Goal: Information Seeking & Learning: Compare options

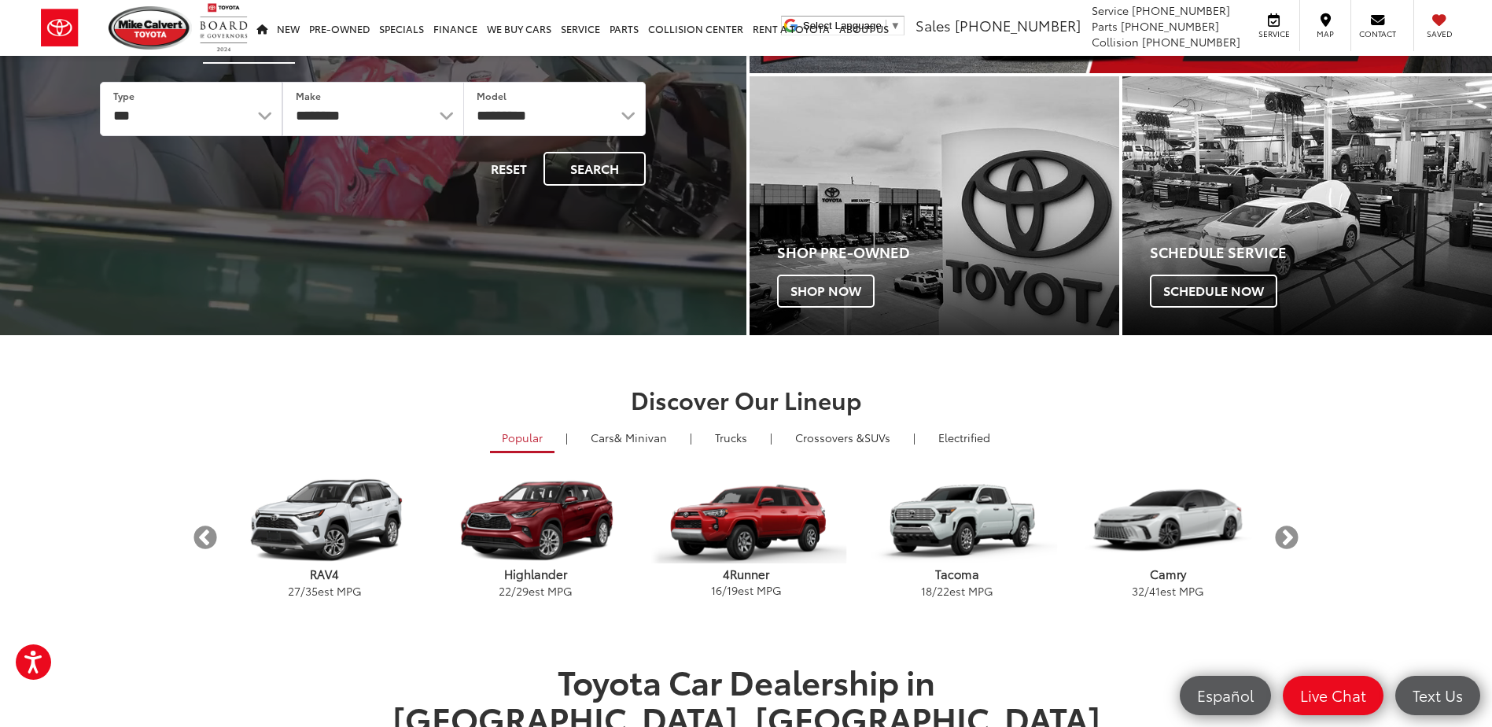
scroll to position [315, 0]
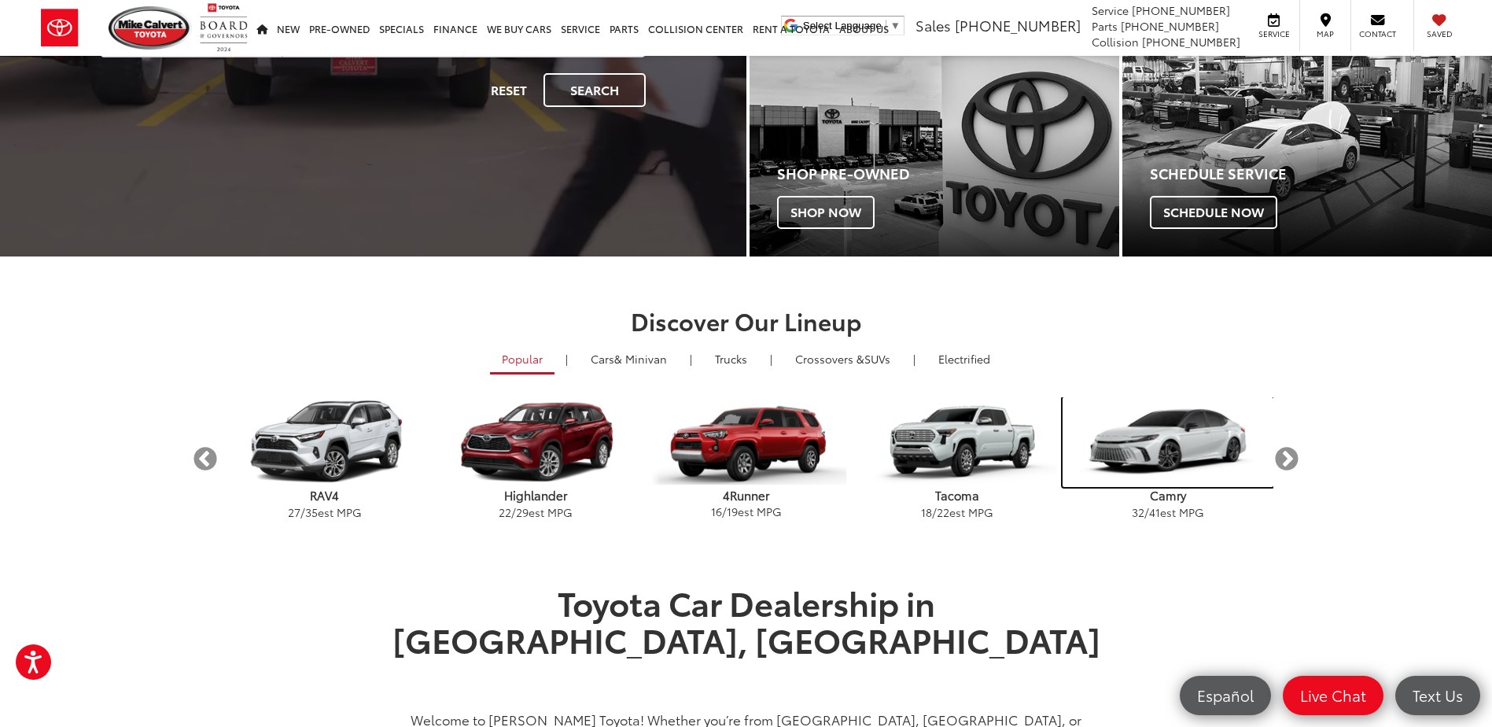
click at [1128, 459] on img "carousel" at bounding box center [1168, 442] width 211 height 90
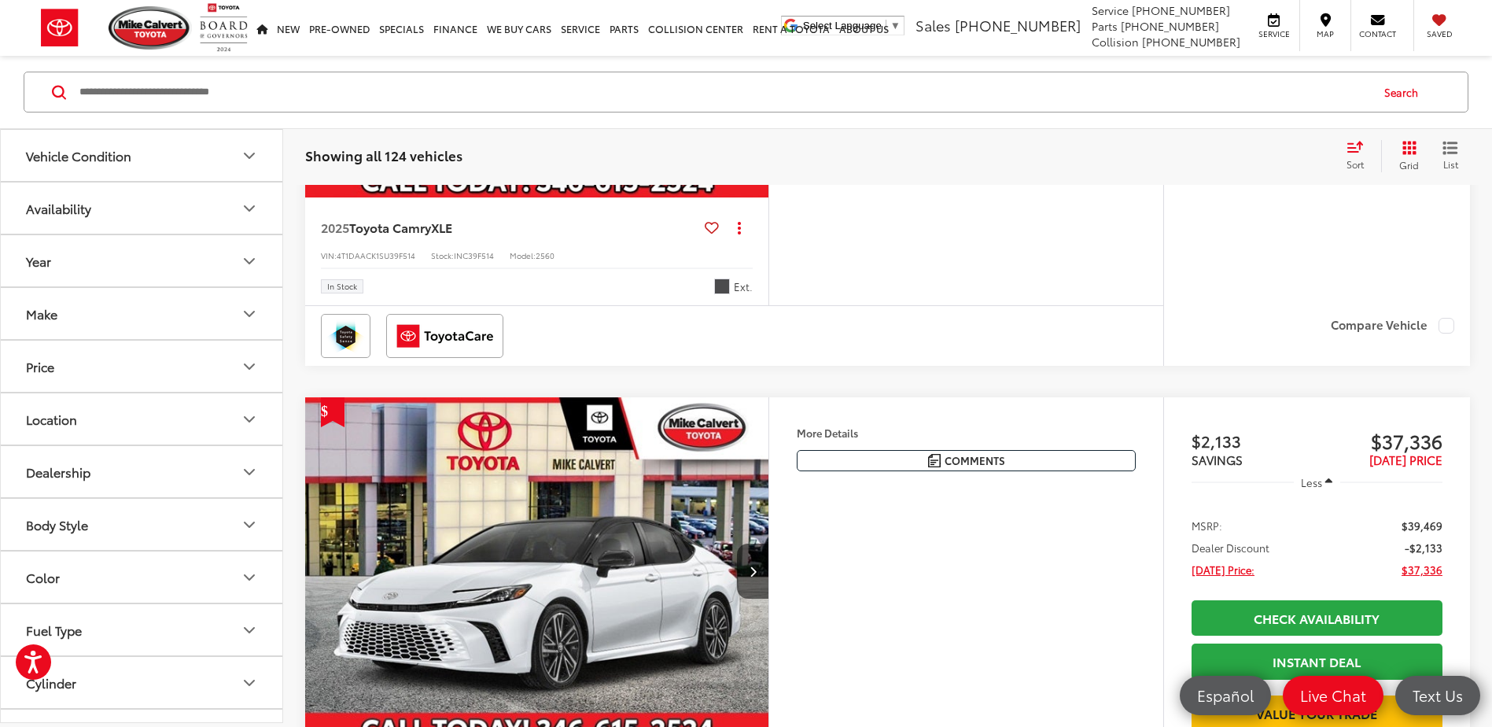
scroll to position [1180, 0]
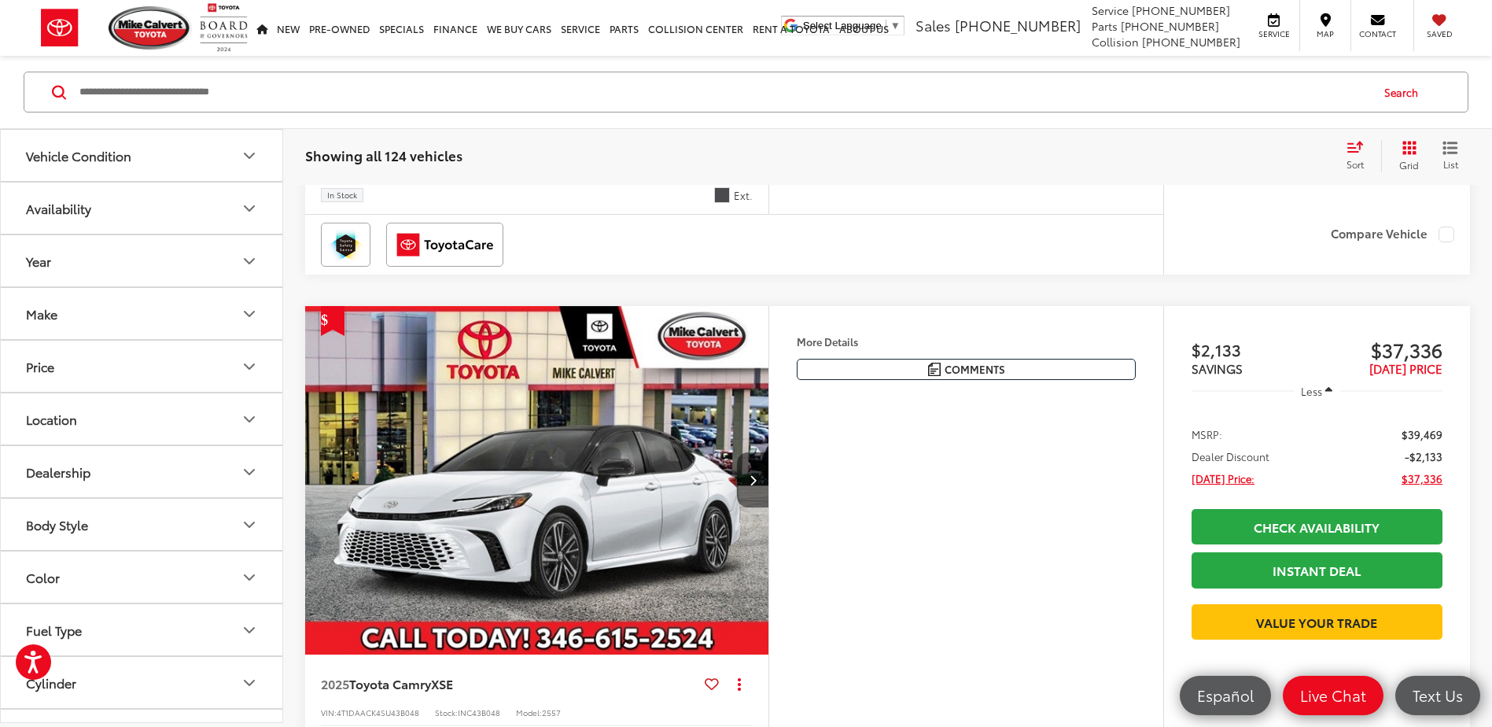
click at [755, 484] on icon "Next image" at bounding box center [753, 479] width 7 height 11
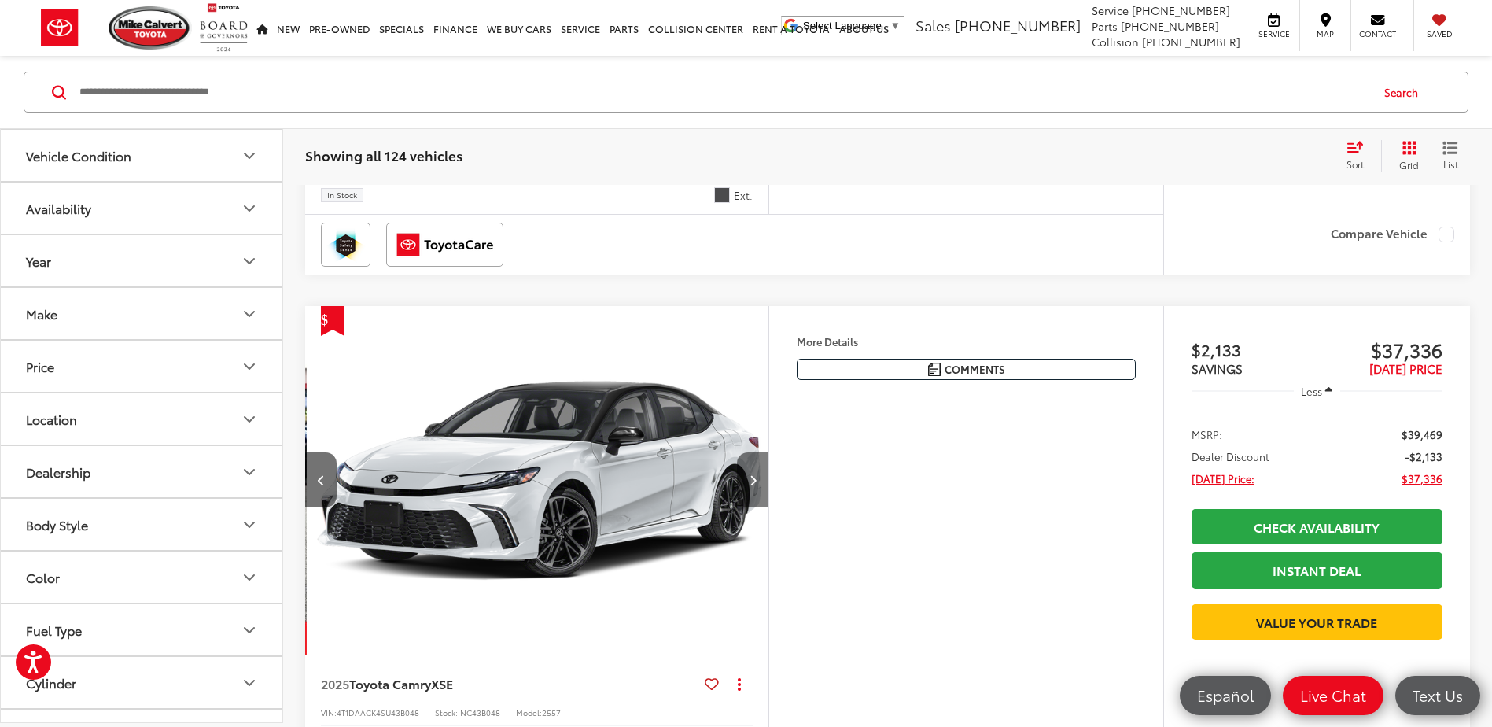
scroll to position [0, 466]
click at [755, 484] on icon "Next image" at bounding box center [753, 479] width 7 height 11
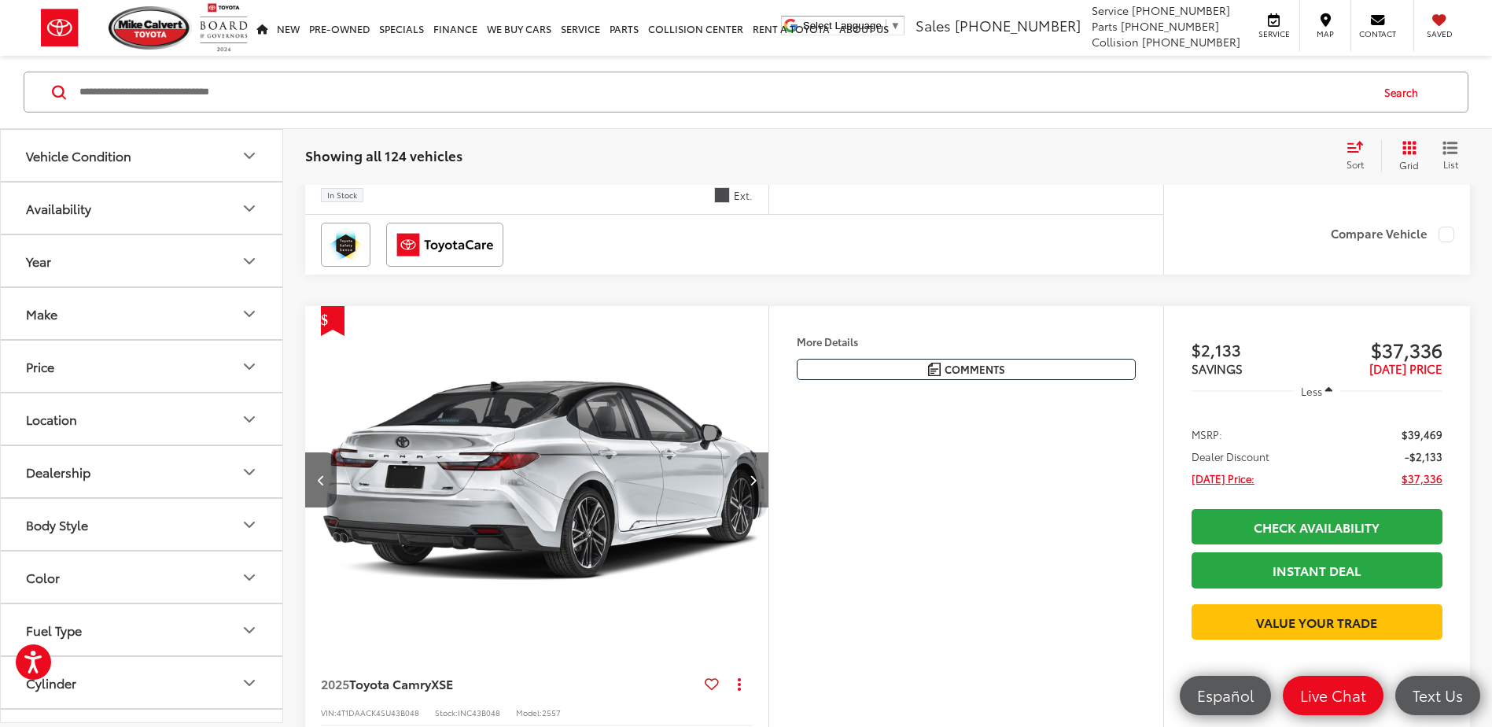
scroll to position [0, 931]
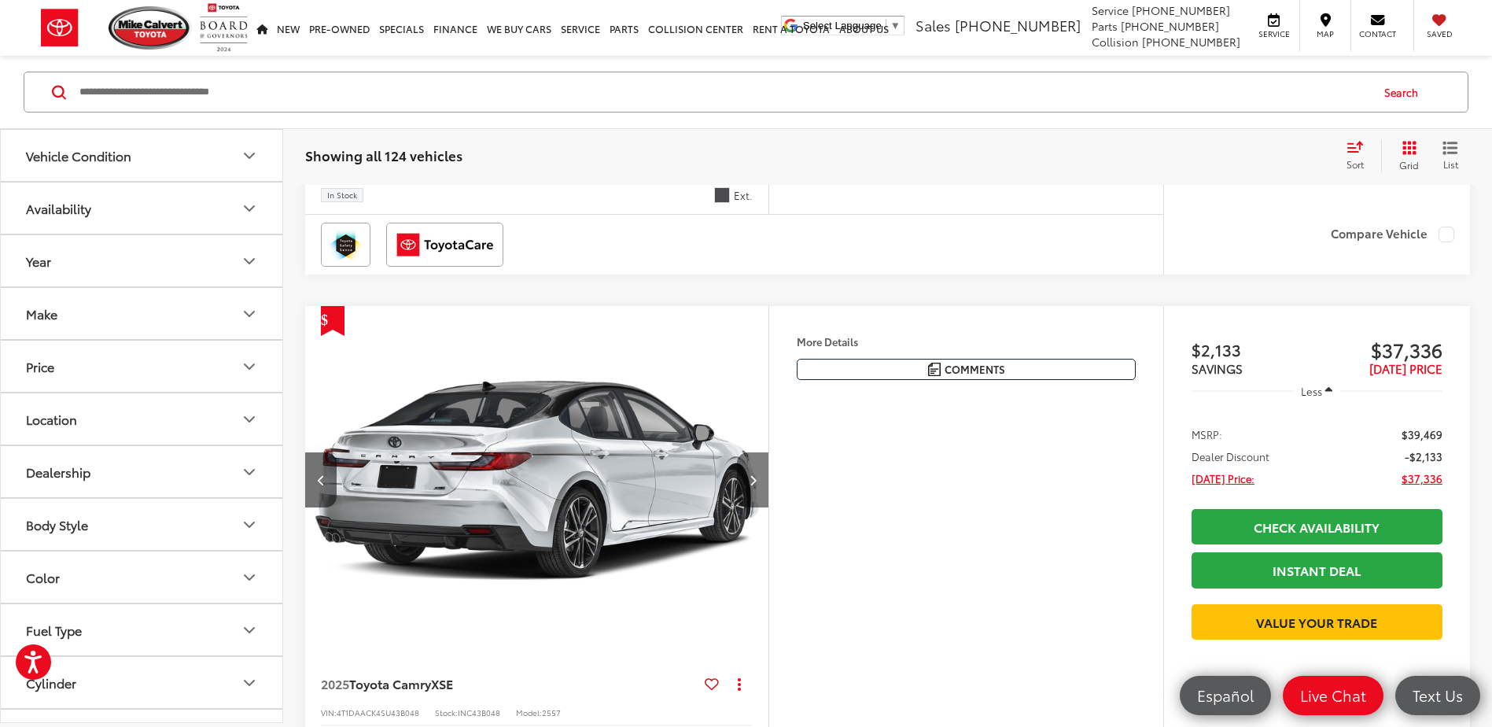
click at [755, 484] on icon "Next image" at bounding box center [753, 479] width 7 height 11
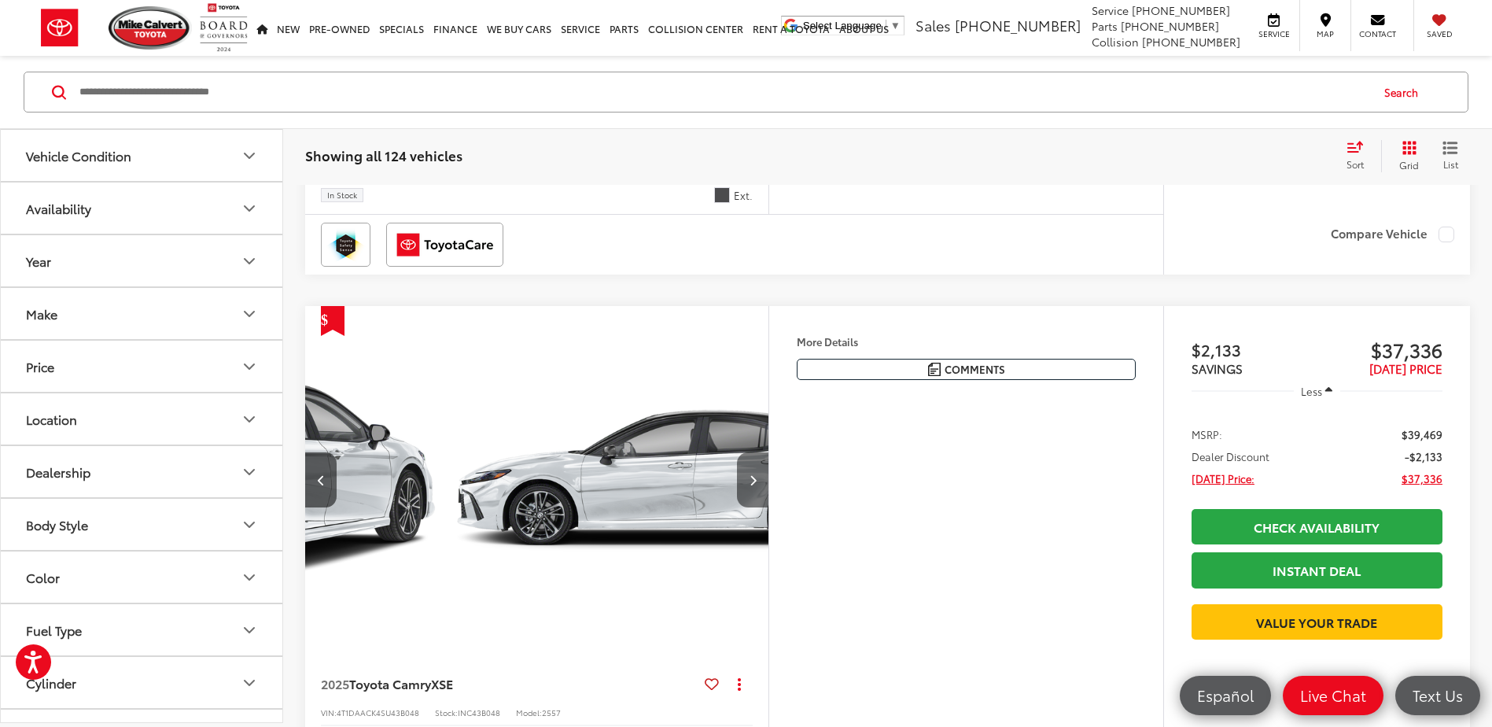
scroll to position [0, 1397]
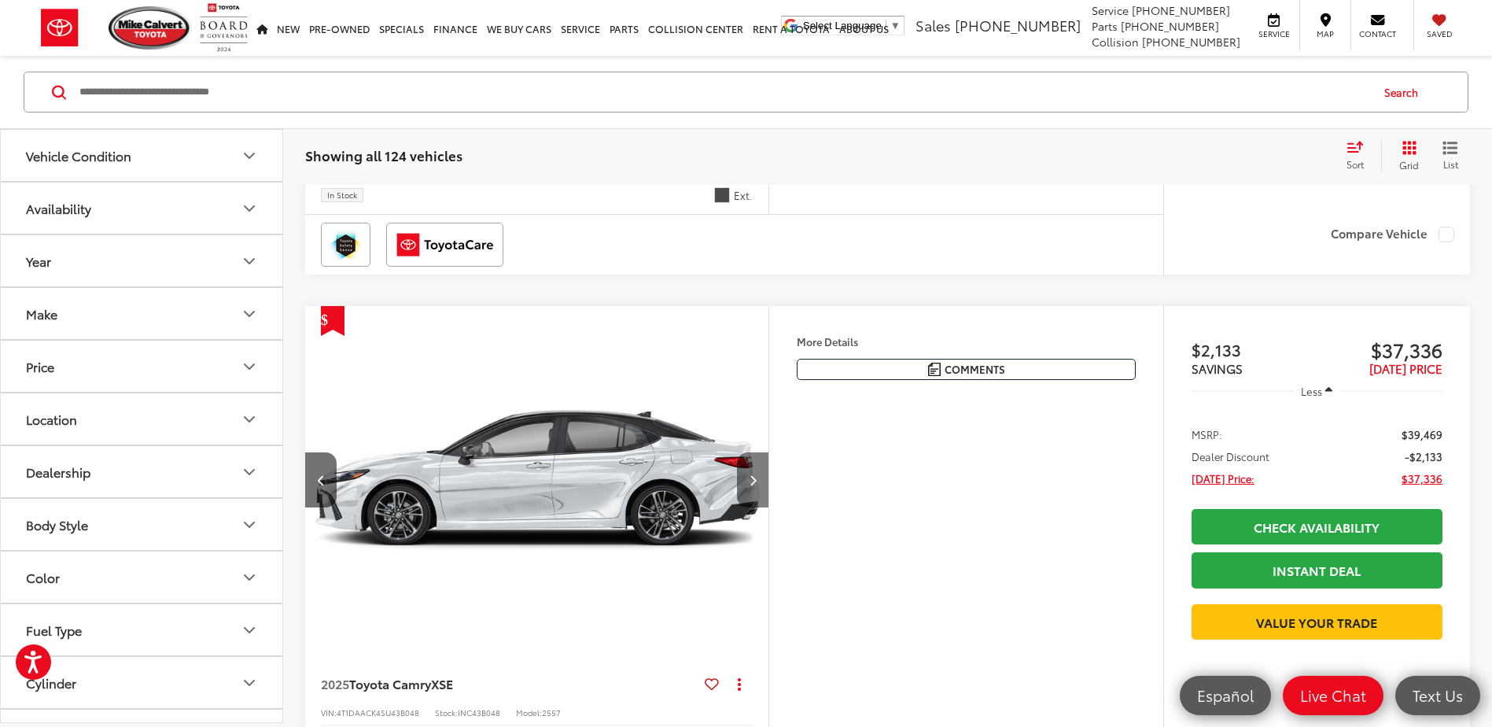
click at [755, 484] on icon "Next image" at bounding box center [753, 479] width 7 height 11
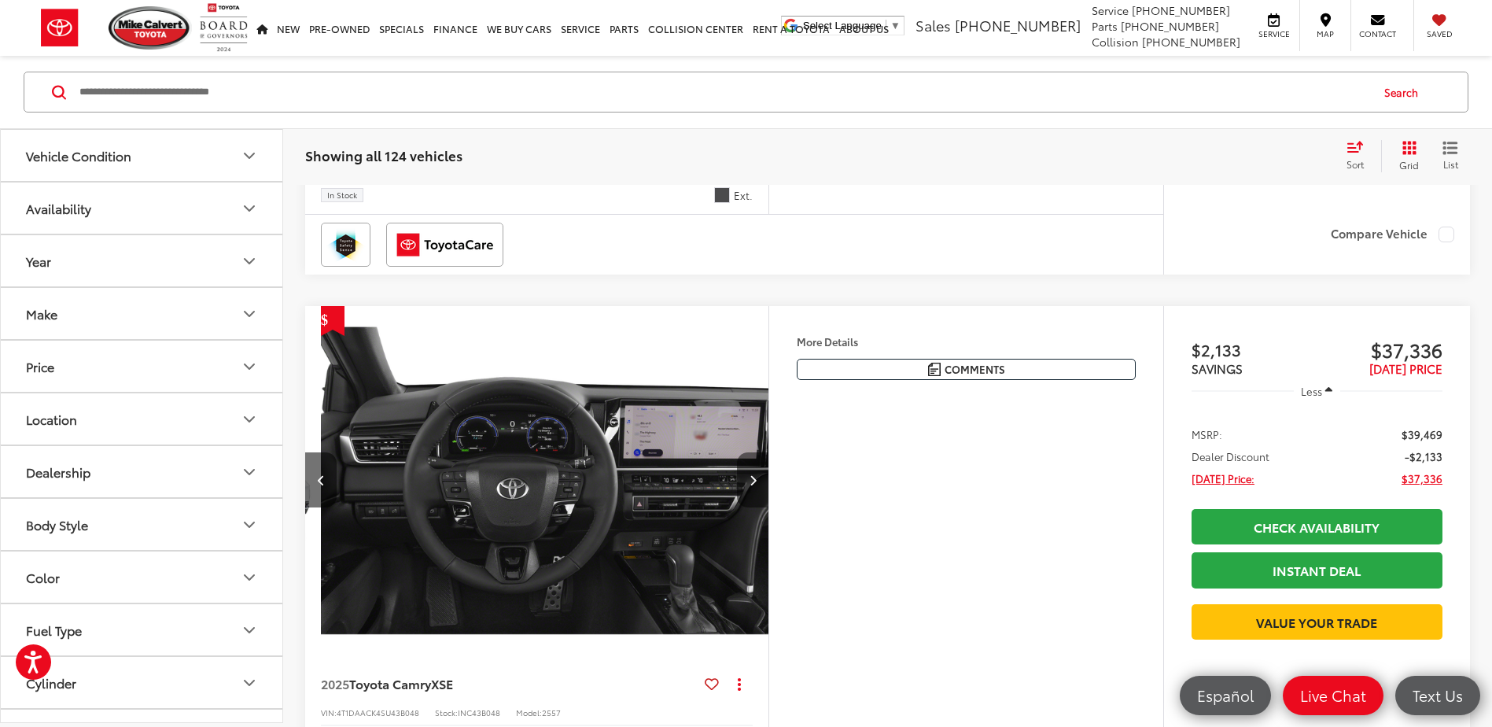
scroll to position [0, 1863]
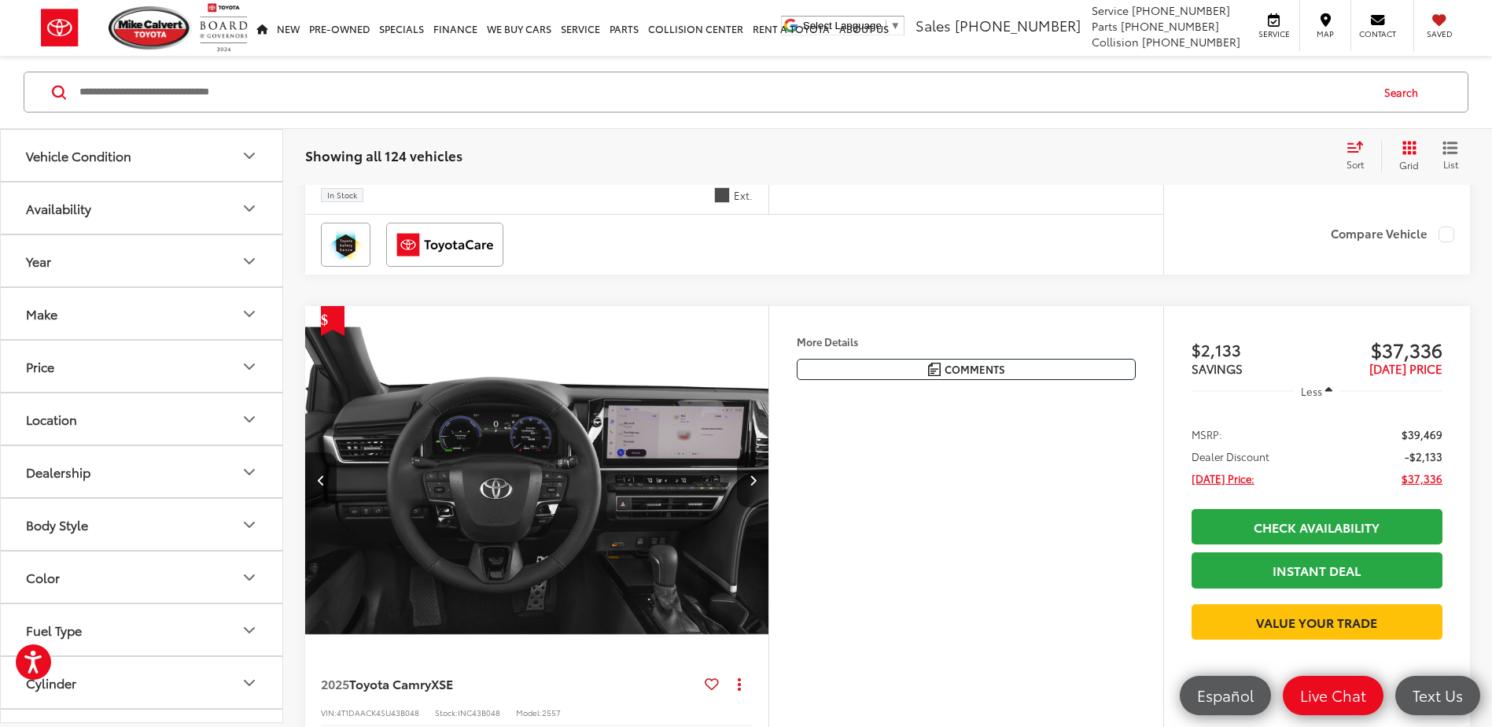
click at [755, 484] on icon "Next image" at bounding box center [753, 479] width 7 height 11
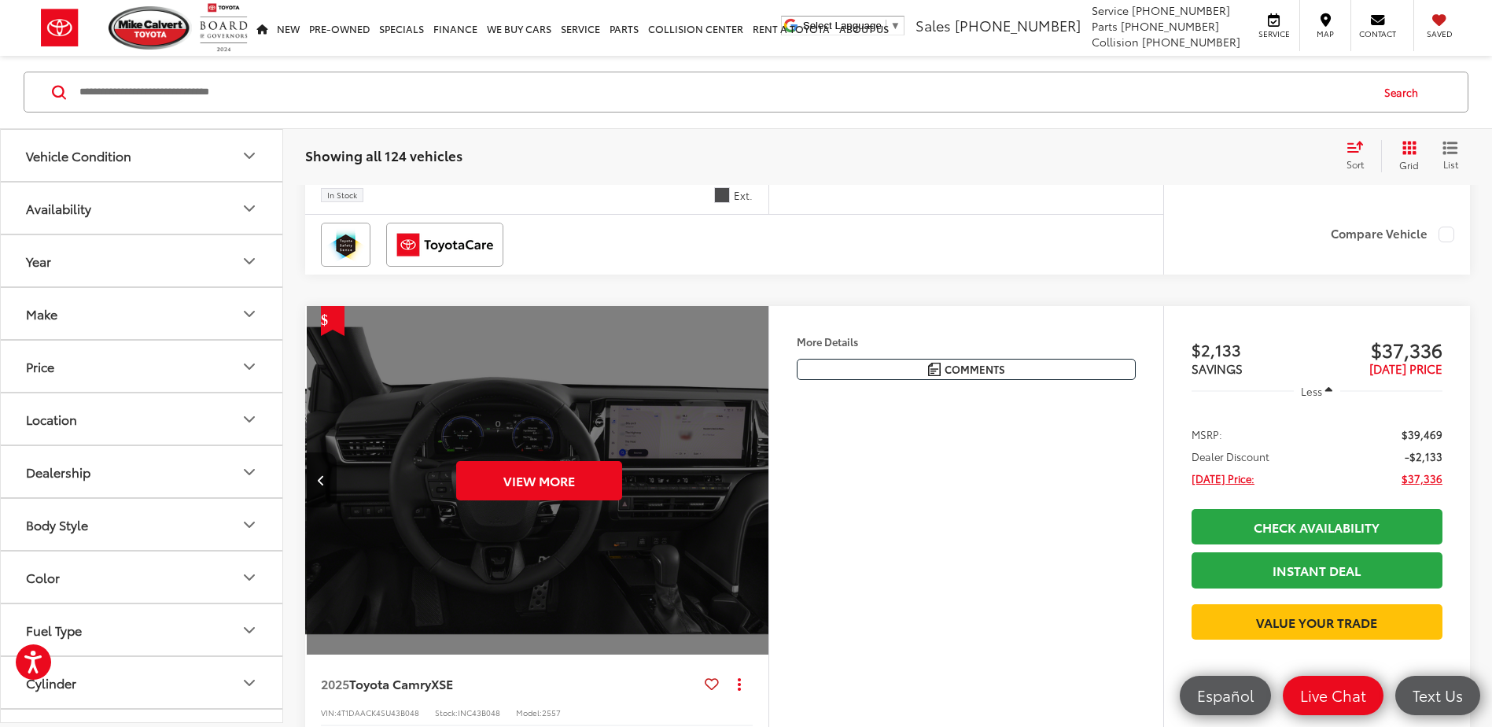
scroll to position [0, 2329]
click at [755, 484] on div "View More" at bounding box center [537, 480] width 466 height 349
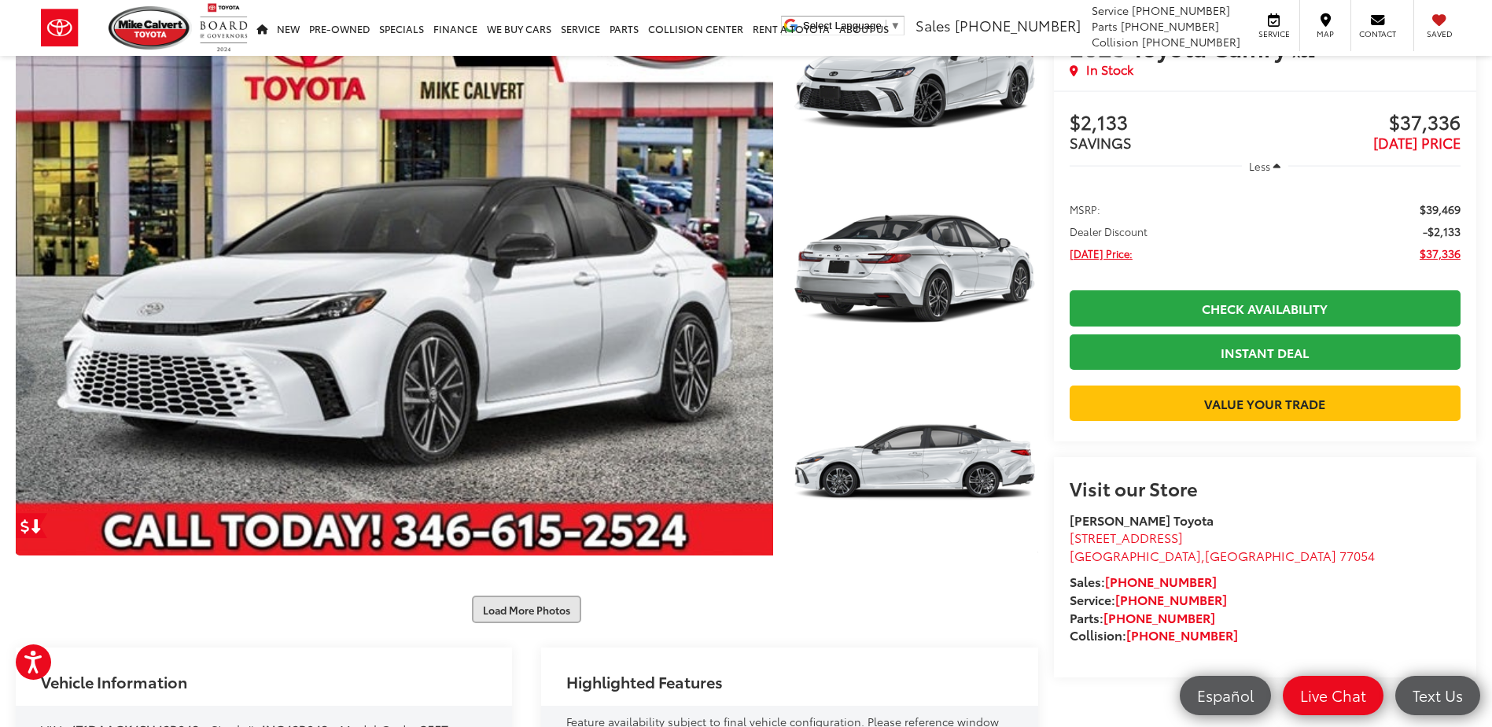
scroll to position [157, 0]
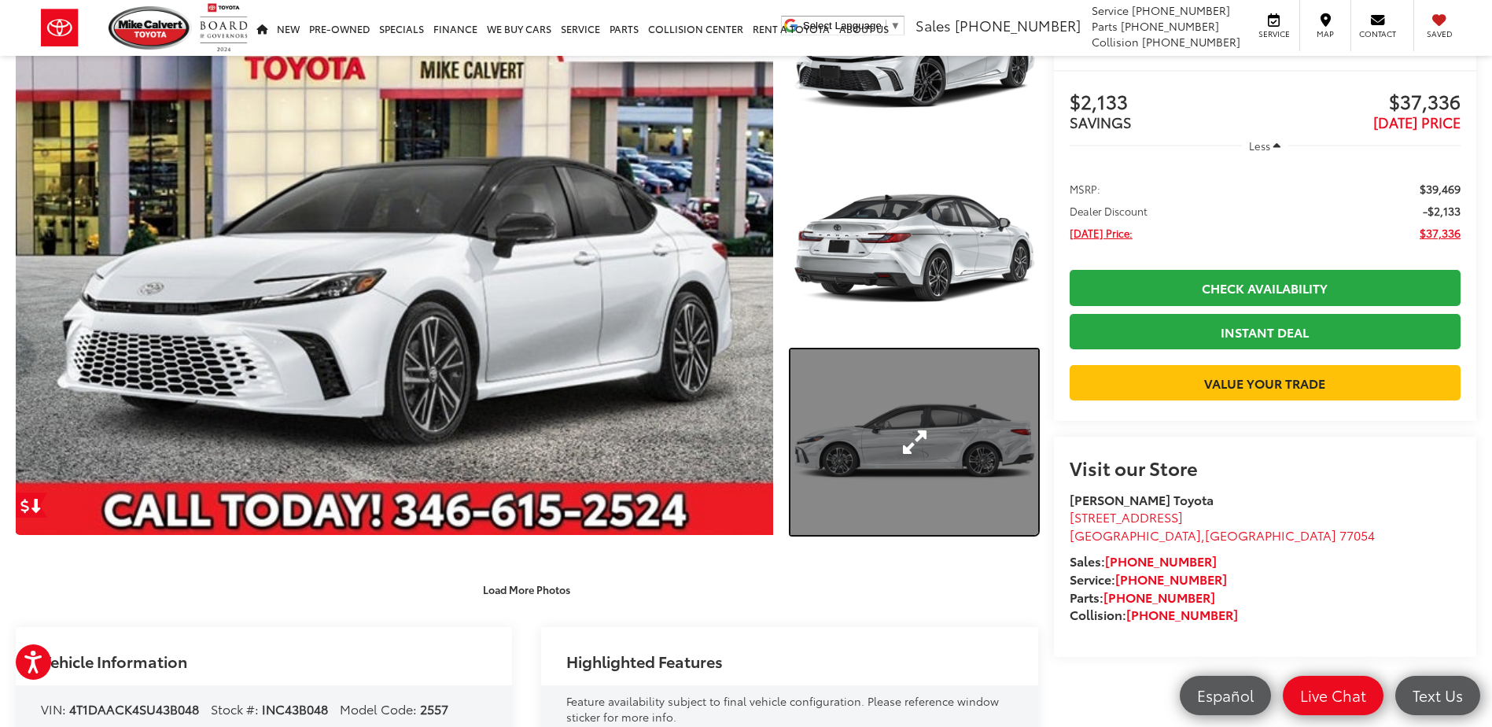
click at [886, 476] on link "Expand Photo 3" at bounding box center [913, 442] width 247 height 186
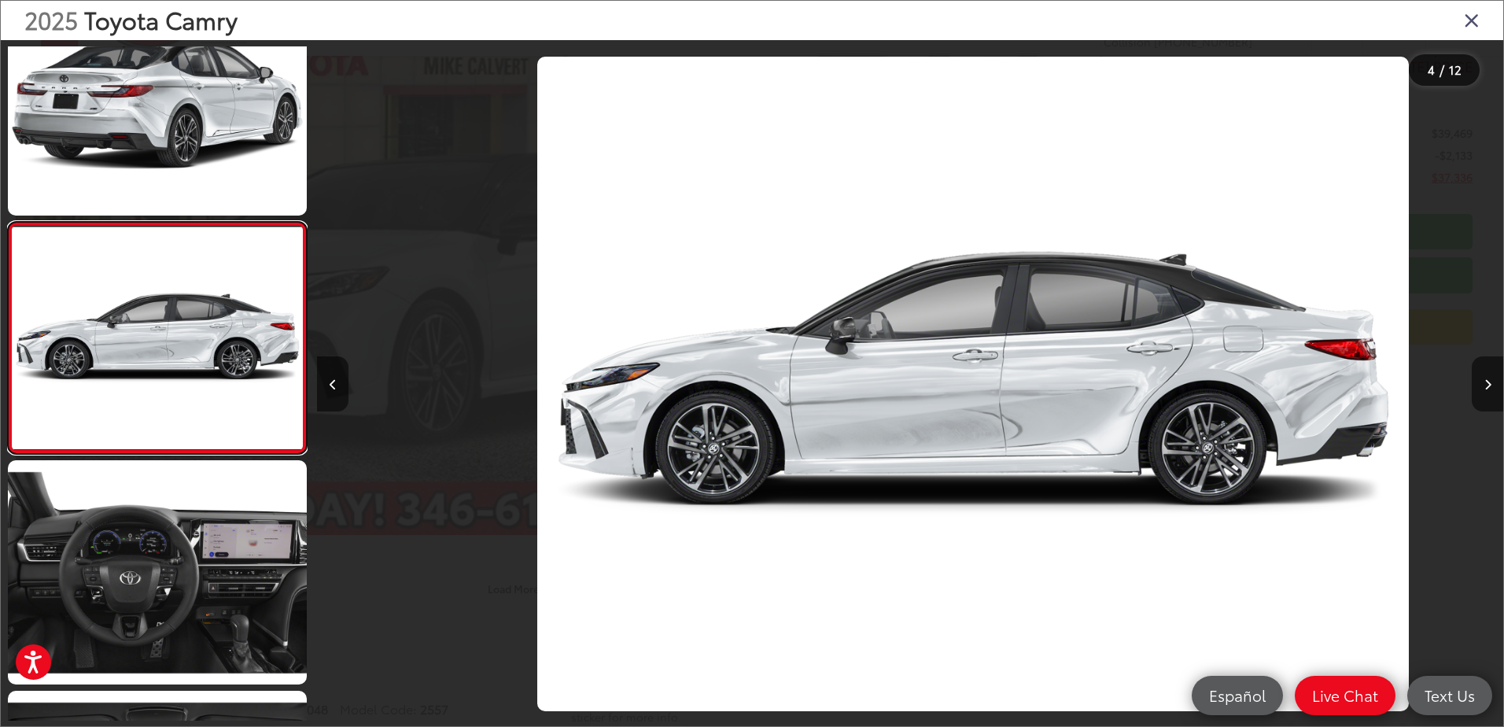
scroll to position [0, 3558]
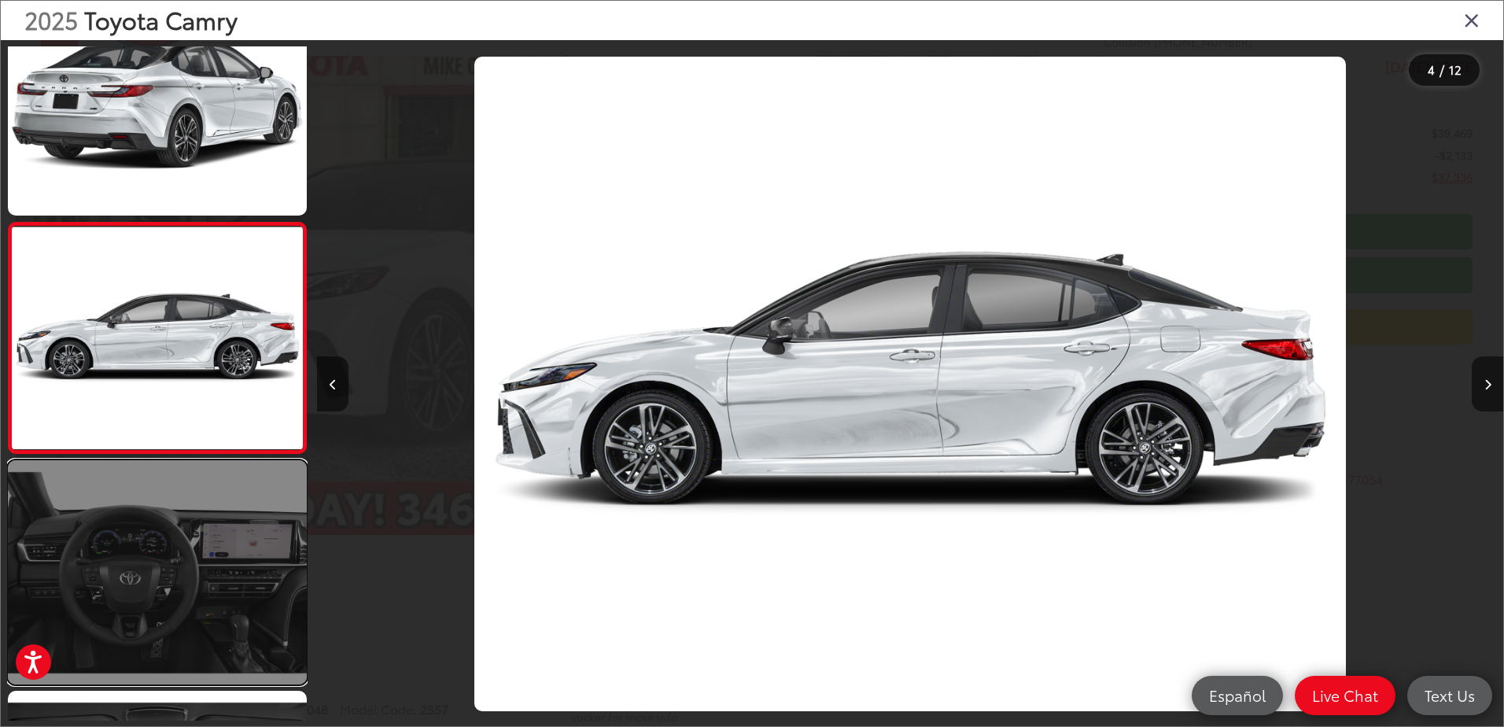
click at [153, 558] on link at bounding box center [157, 572] width 299 height 224
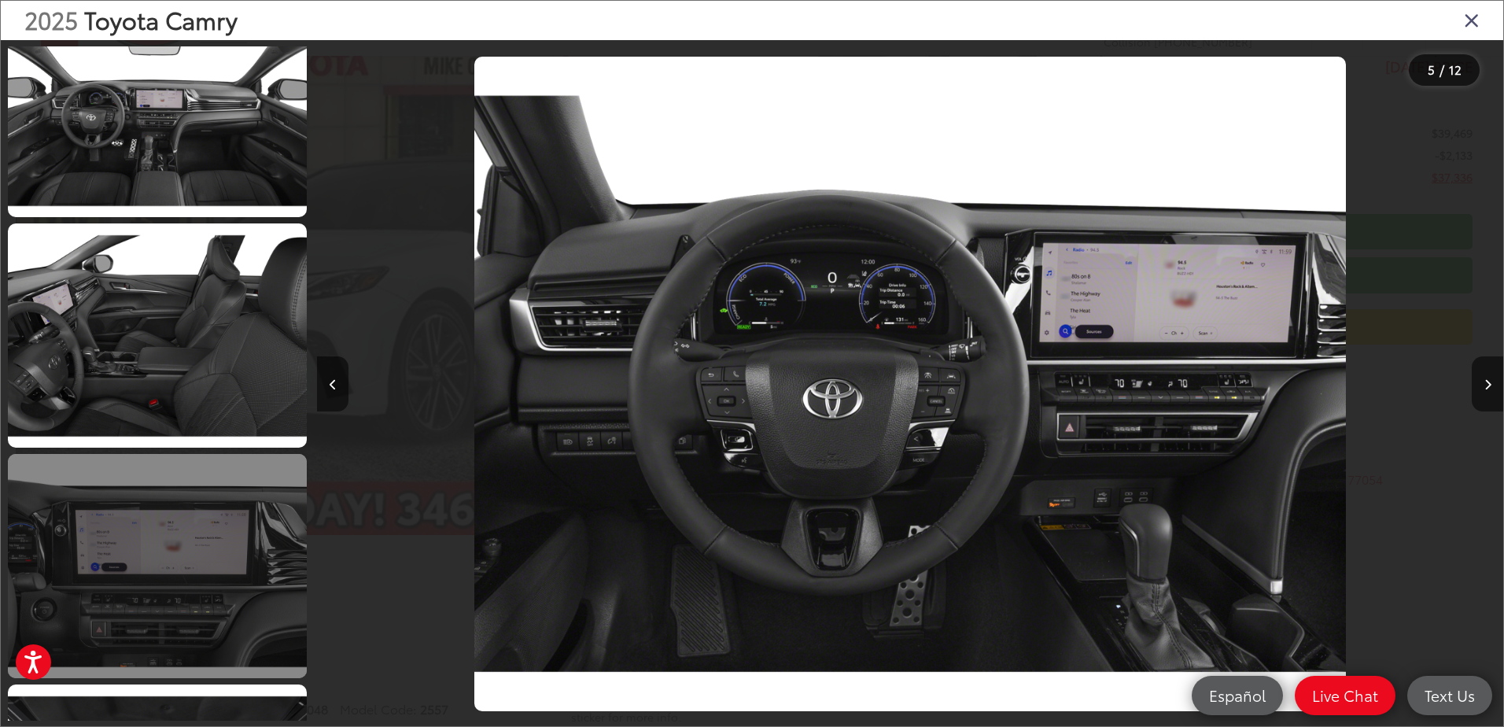
scroll to position [1298, 0]
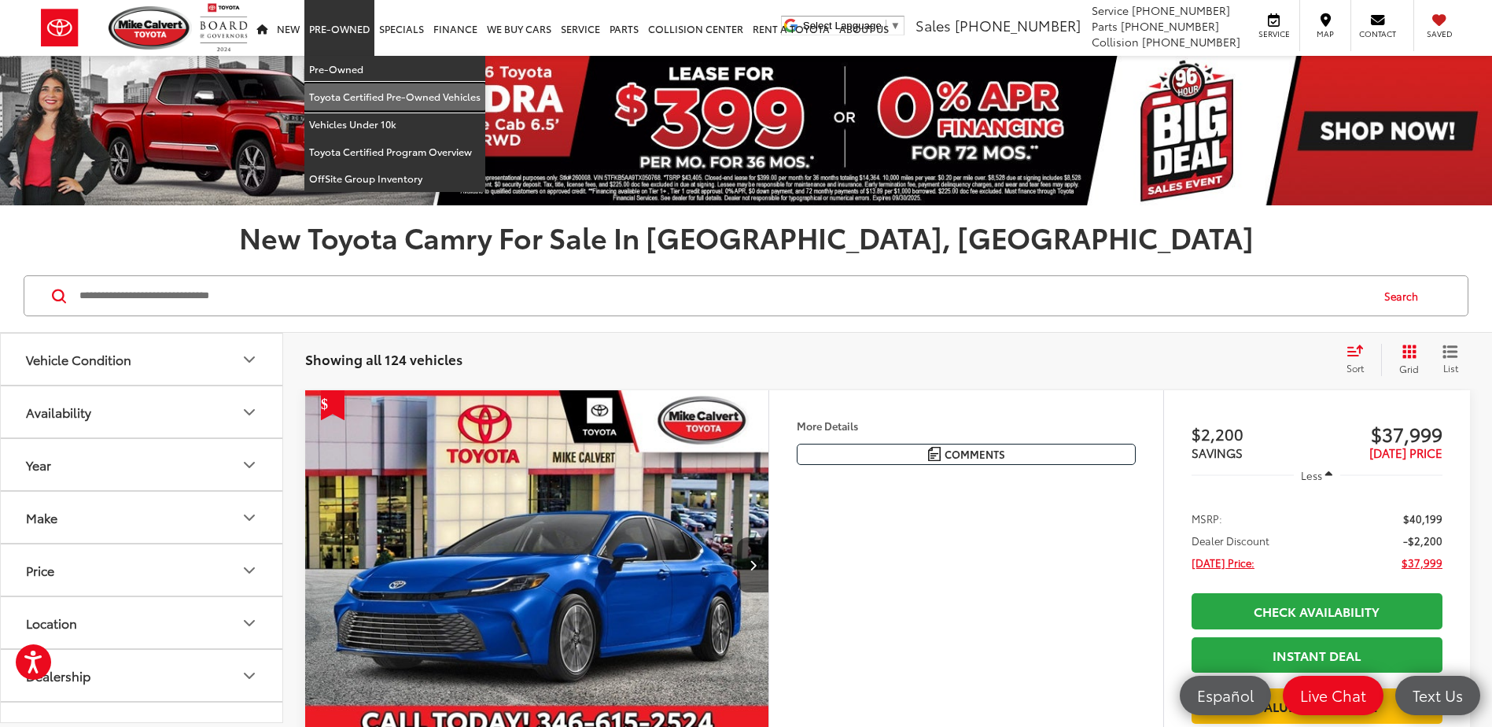
click at [326, 97] on link "Toyota Certified Pre-Owned Vehicles" at bounding box center [394, 97] width 181 height 28
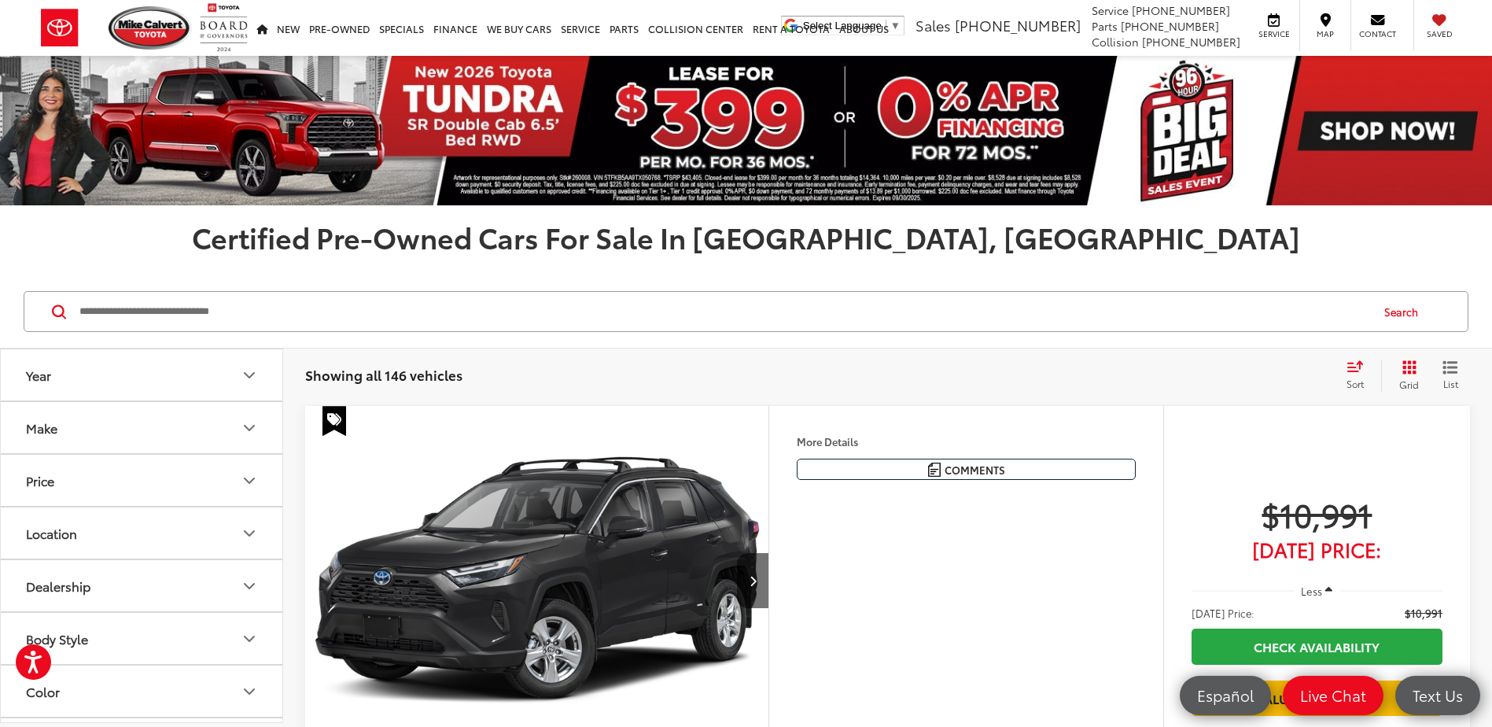
click at [237, 696] on button "Color" at bounding box center [142, 690] width 283 height 51
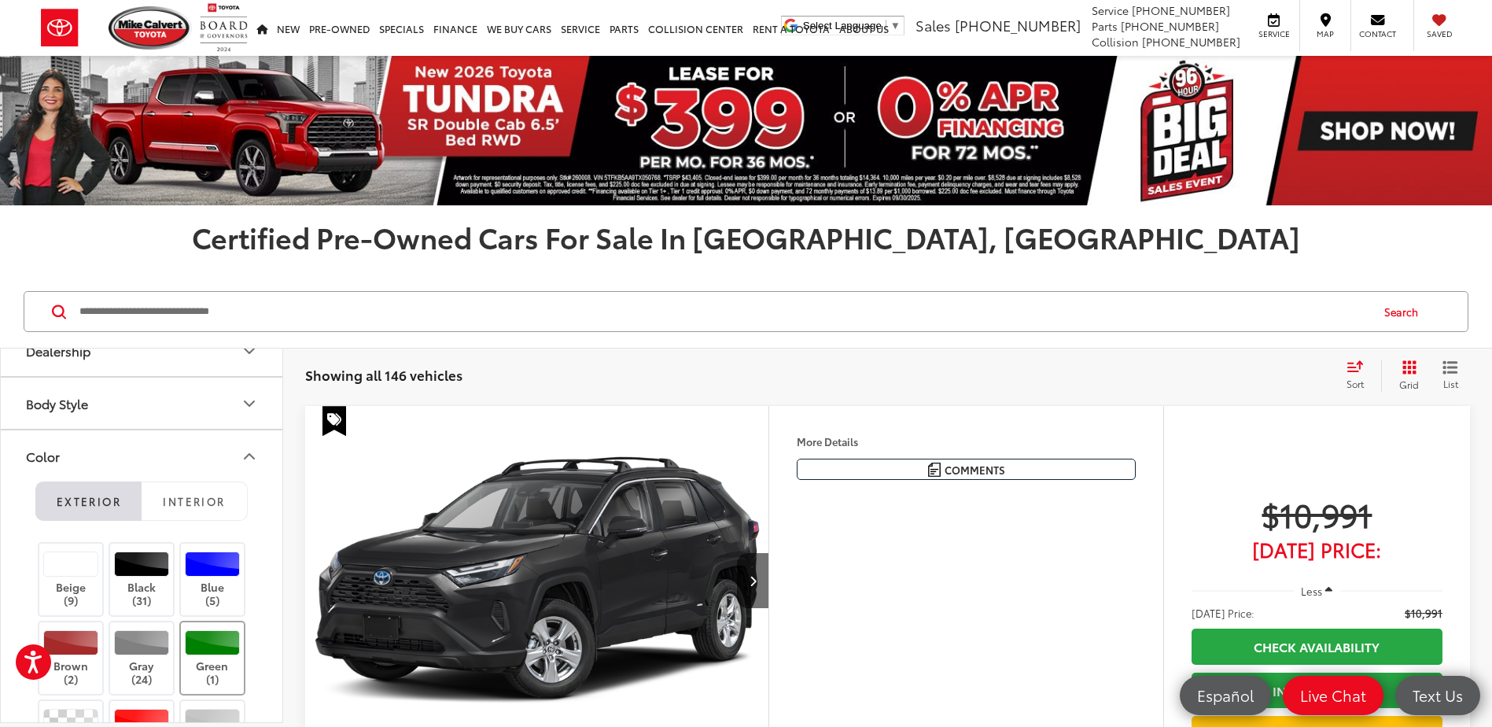
scroll to position [236, 0]
click at [132, 565] on div at bounding box center [142, 563] width 56 height 25
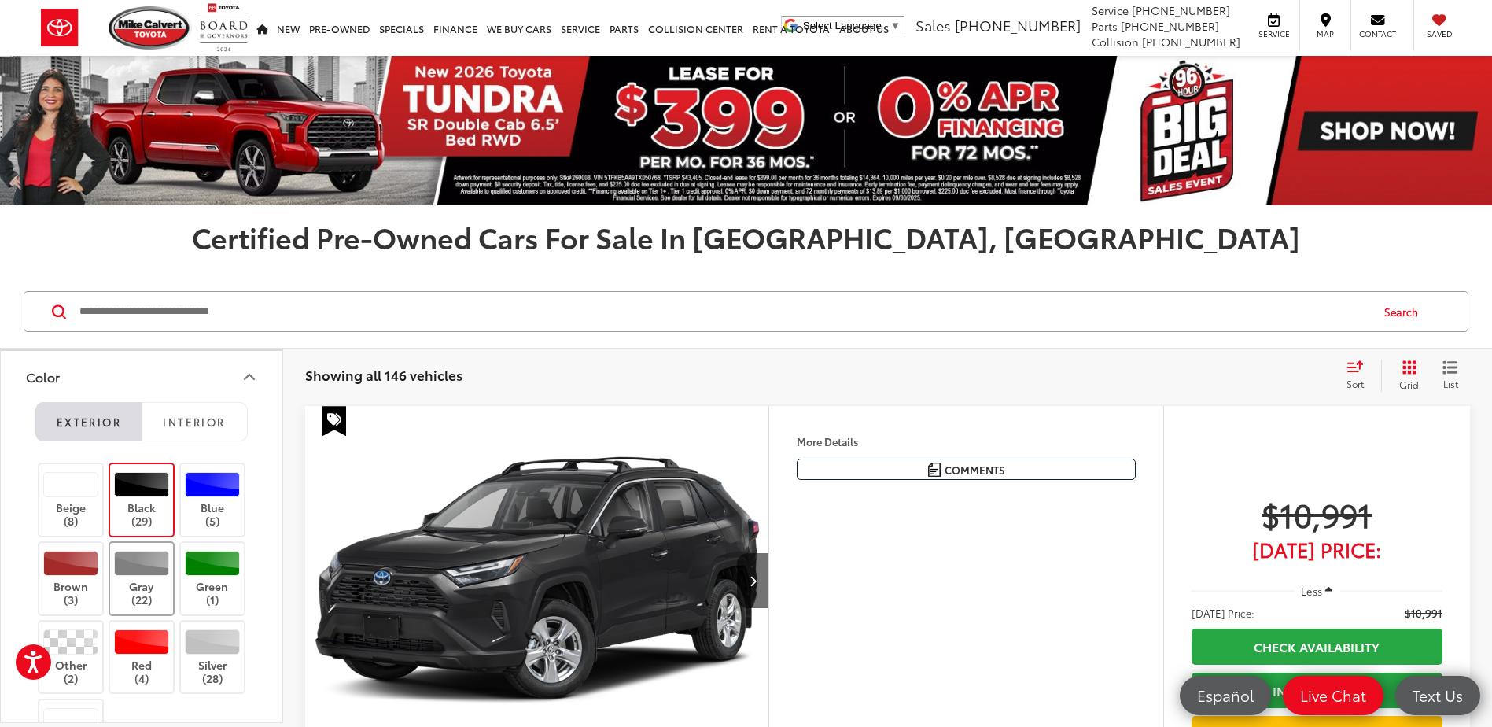
scroll to position [393, 0]
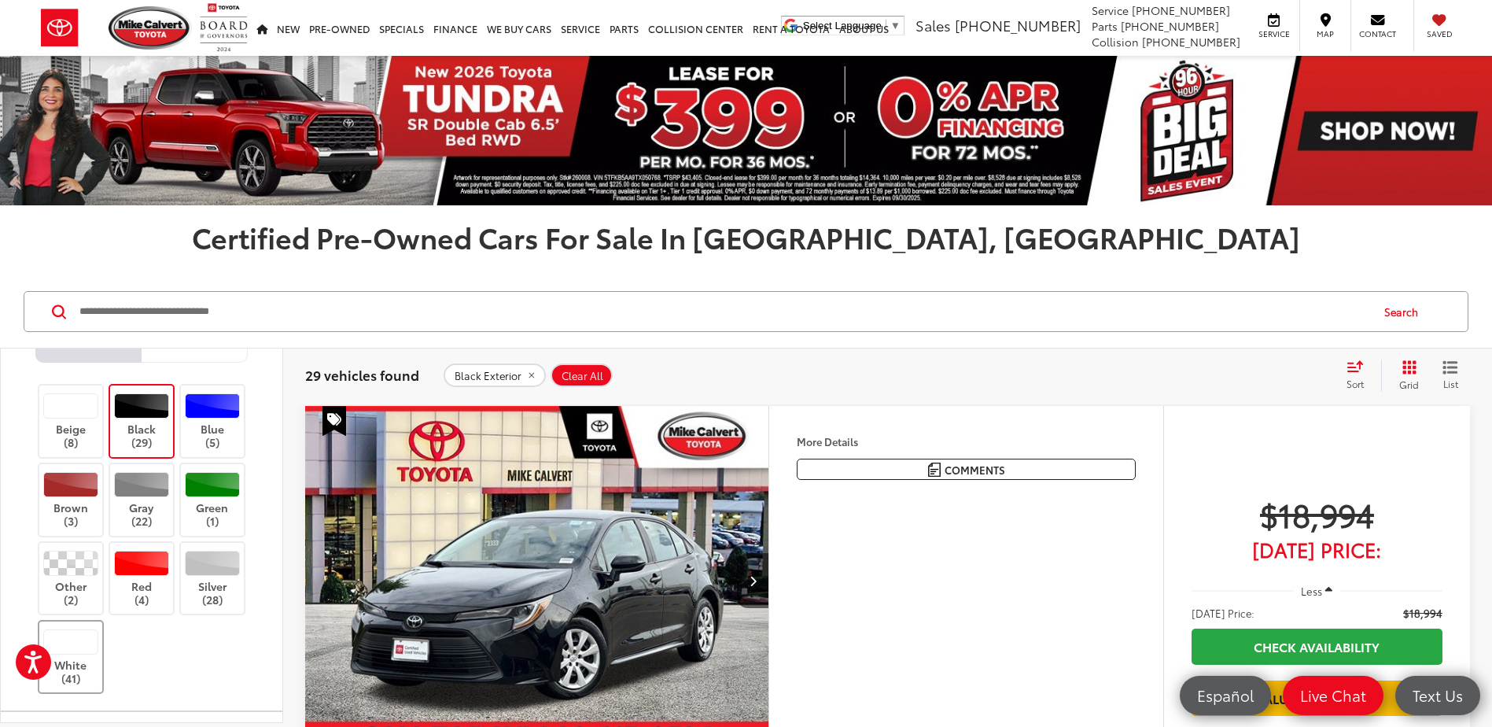
click at [71, 645] on div at bounding box center [71, 641] width 56 height 25
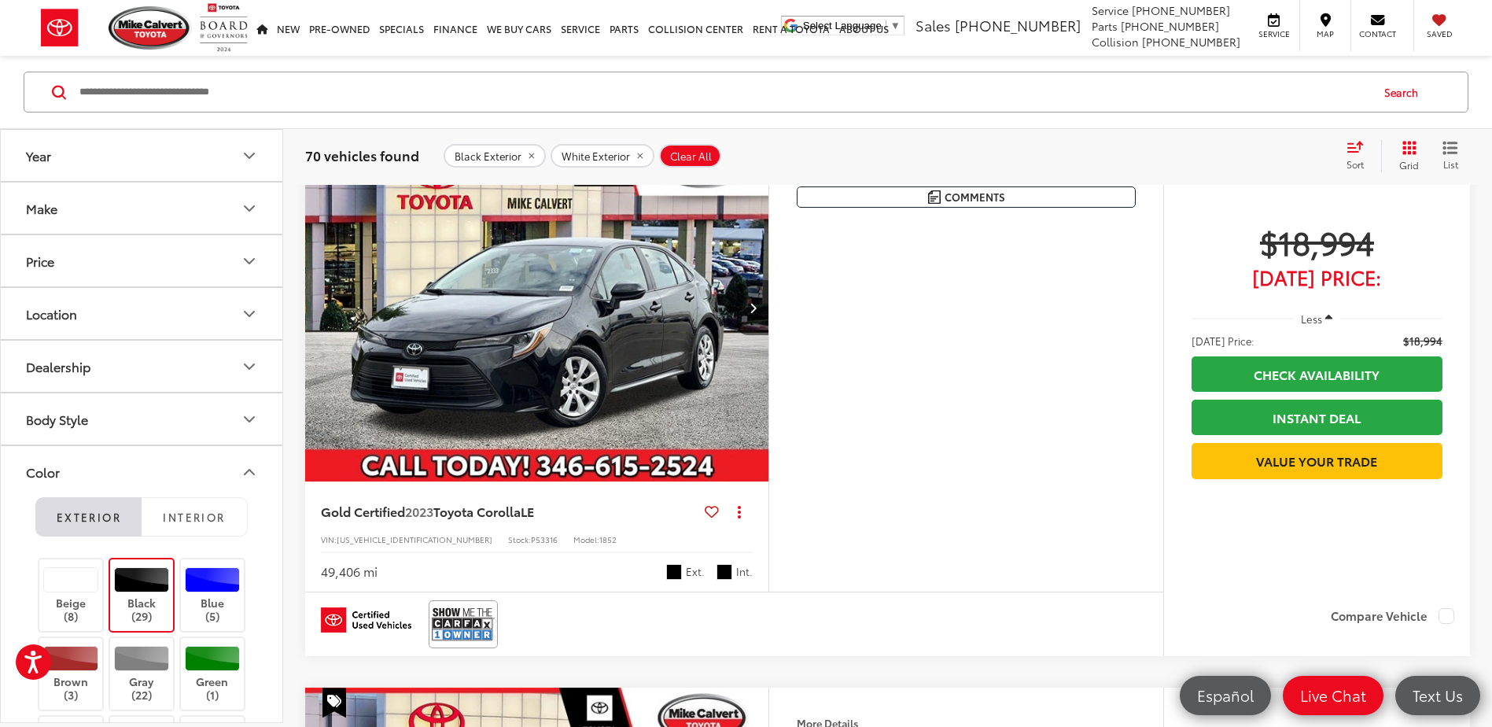
scroll to position [629, 0]
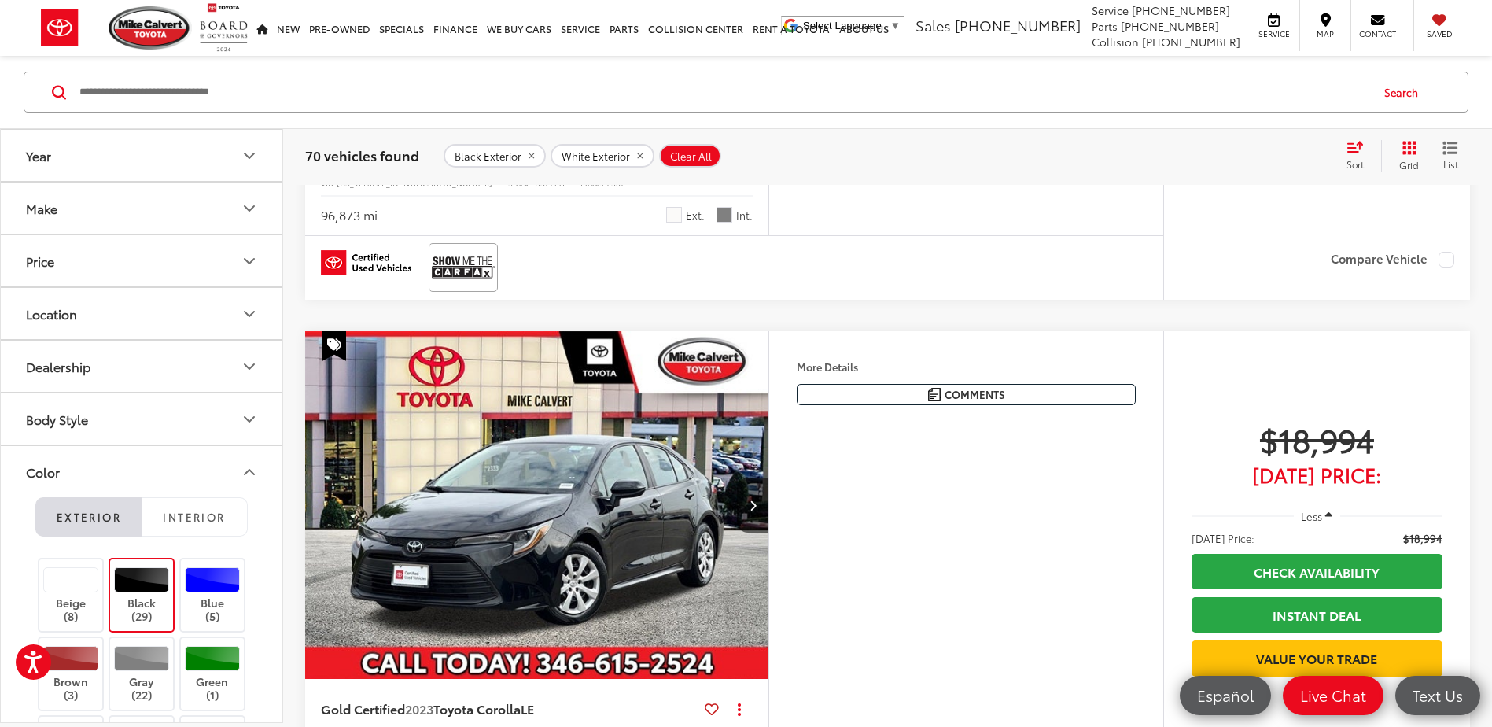
click at [1358, 154] on div "Sort" at bounding box center [1360, 155] width 42 height 31
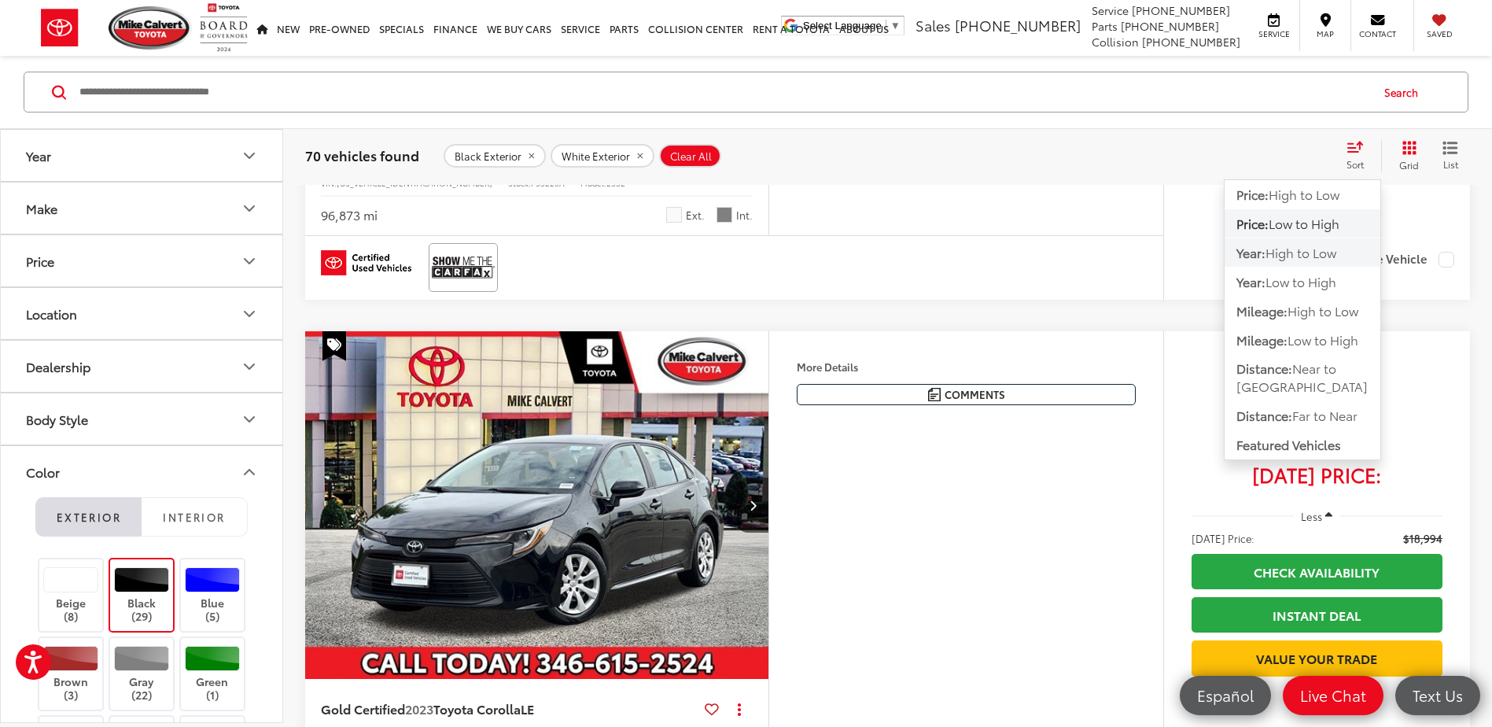
click at [1290, 255] on span "High to Low" at bounding box center [1301, 252] width 71 height 18
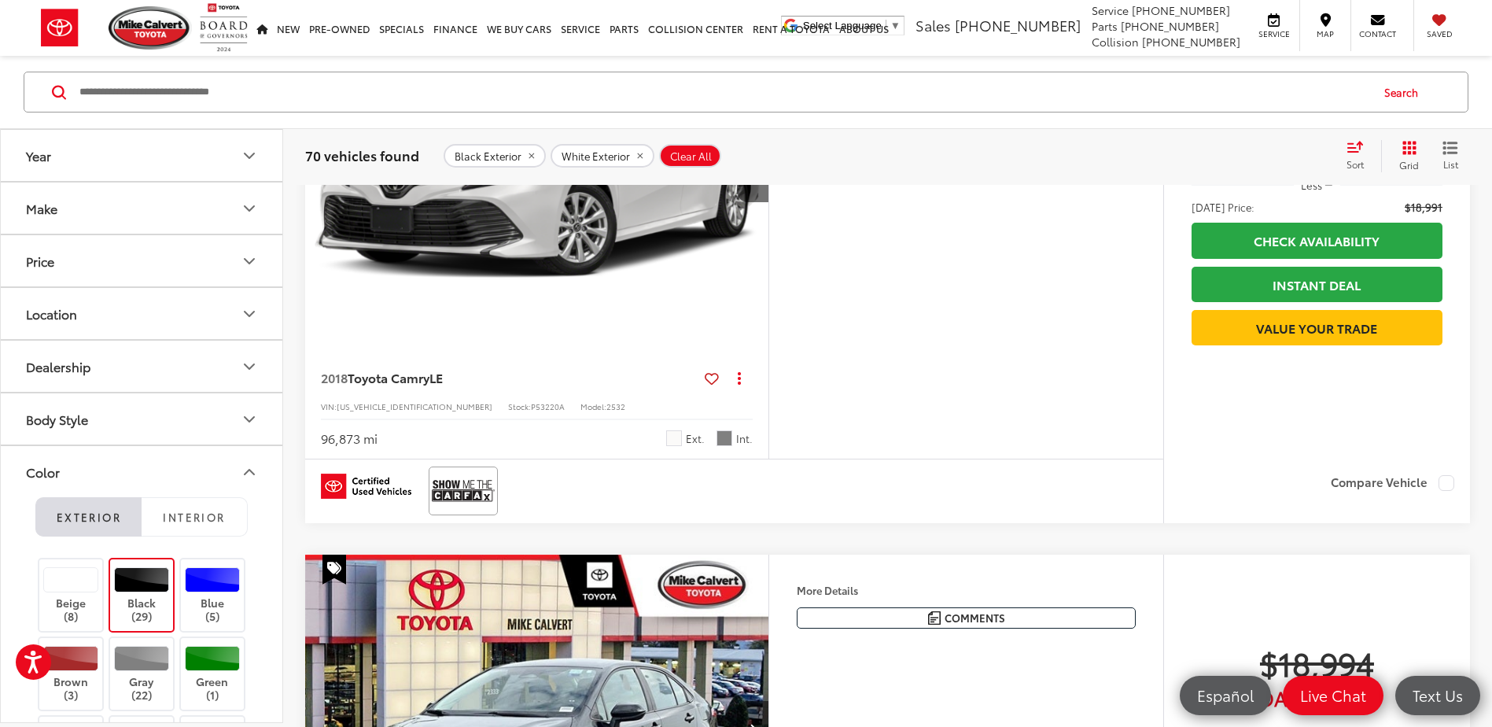
scroll to position [219, 0]
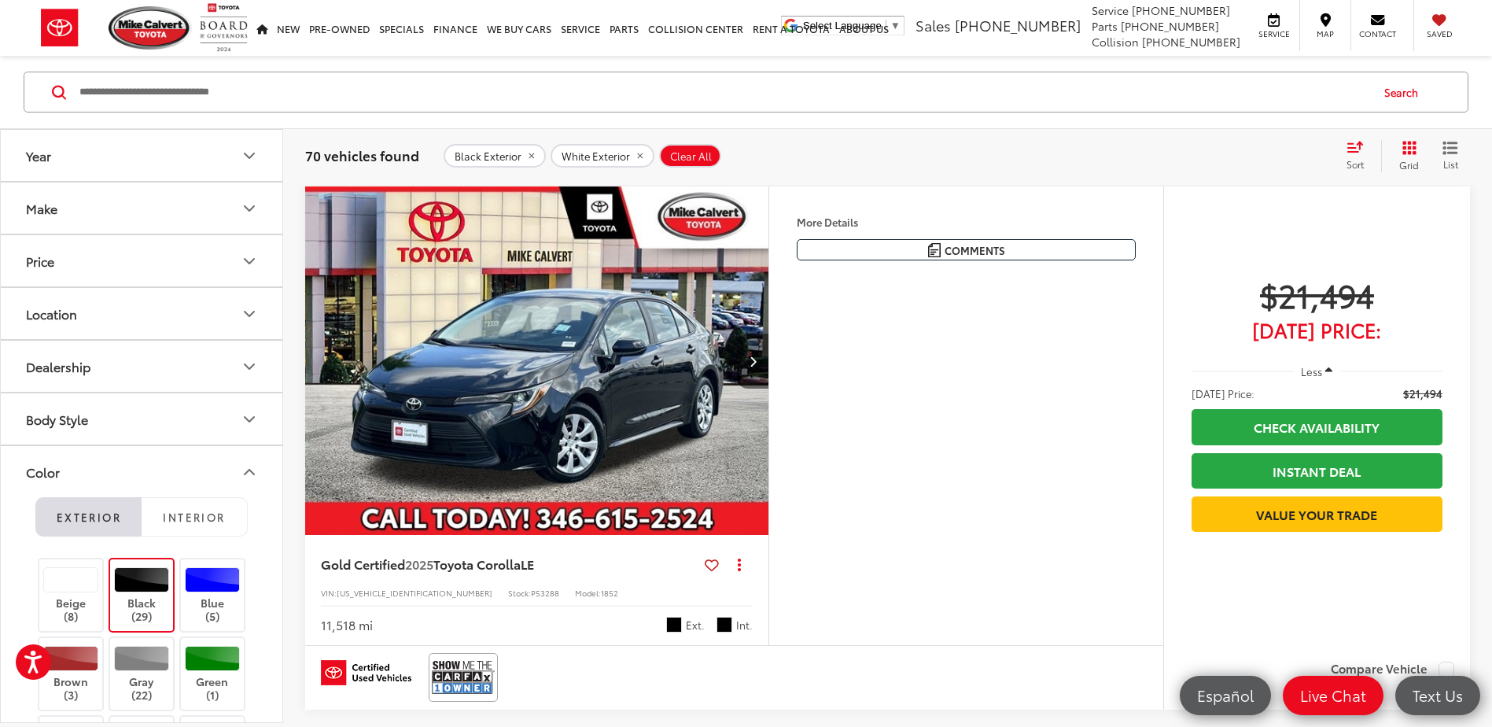
click at [754, 360] on icon "Next image" at bounding box center [753, 361] width 7 height 11
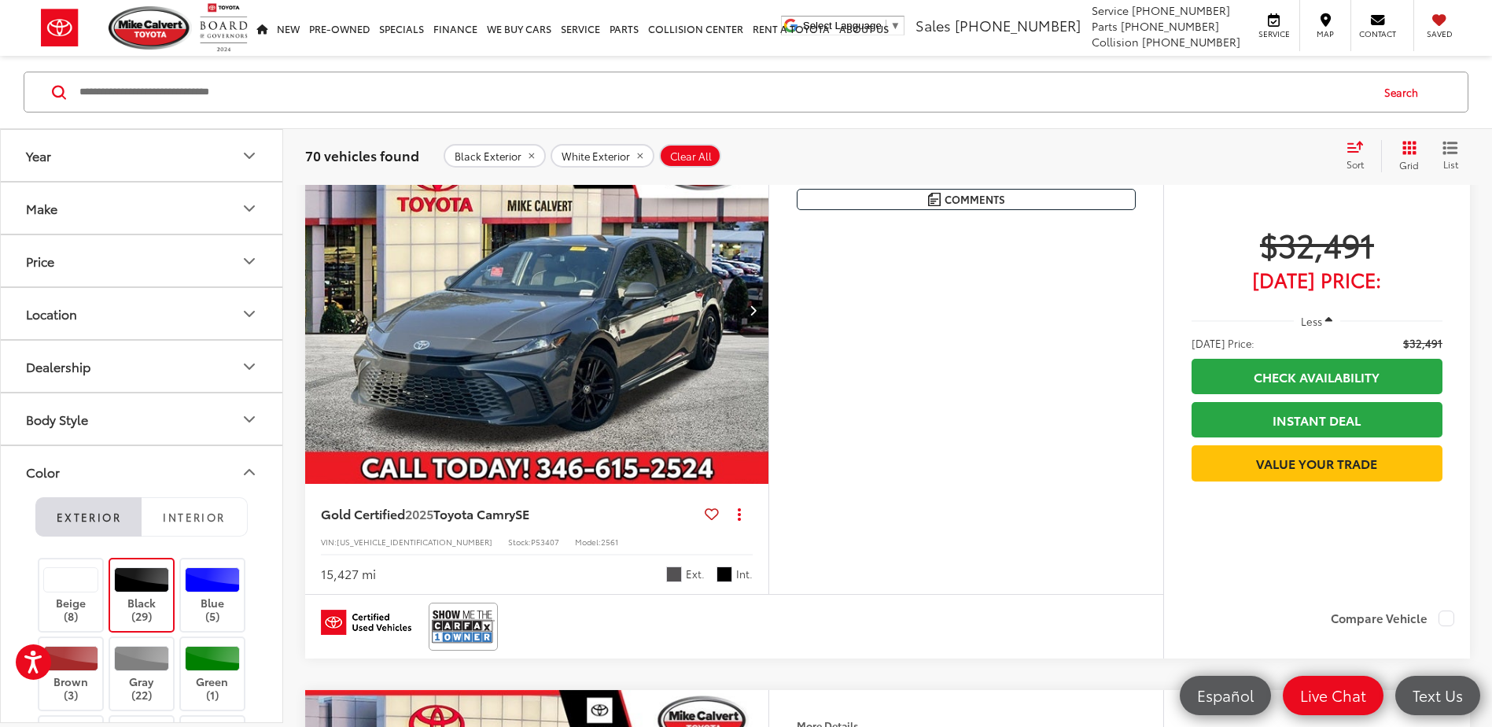
scroll to position [1950, 0]
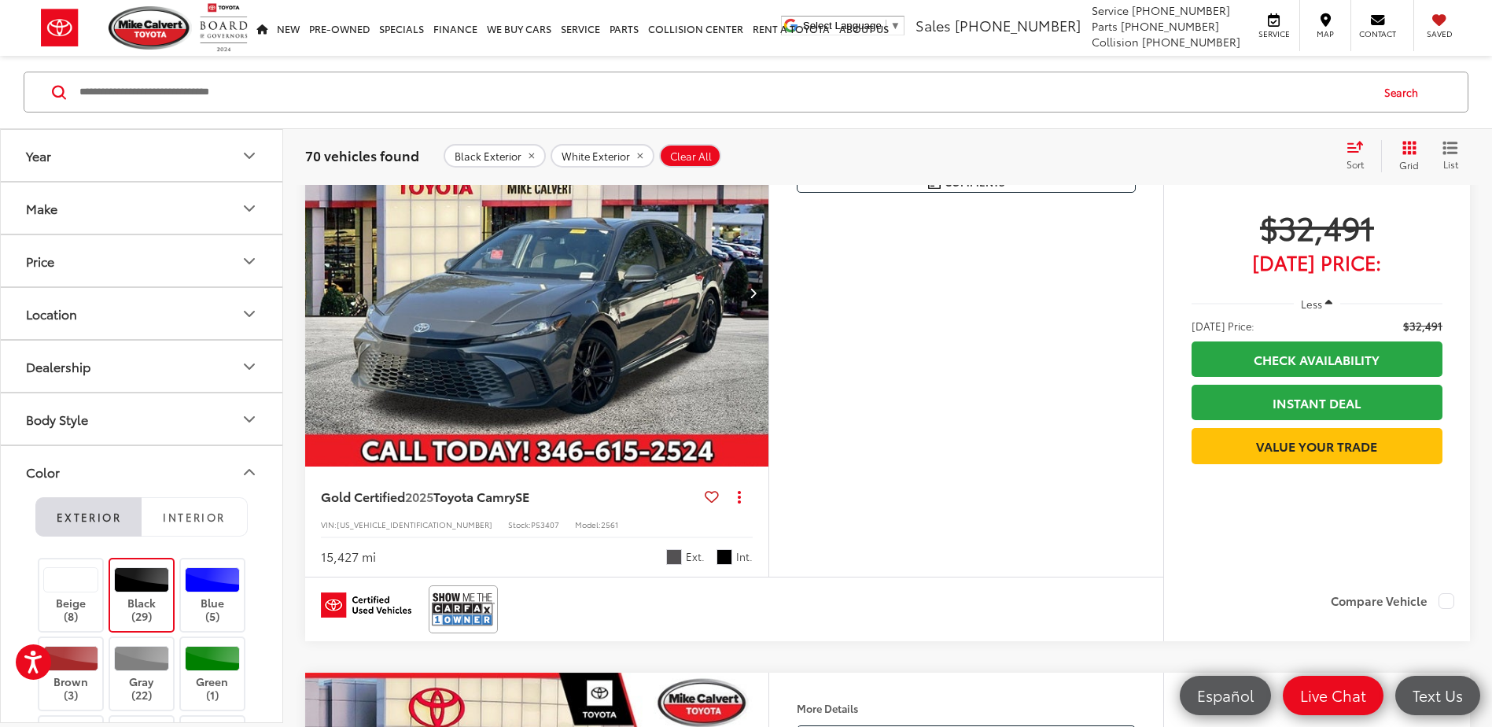
click at [752, 295] on icon "Next image" at bounding box center [753, 292] width 7 height 11
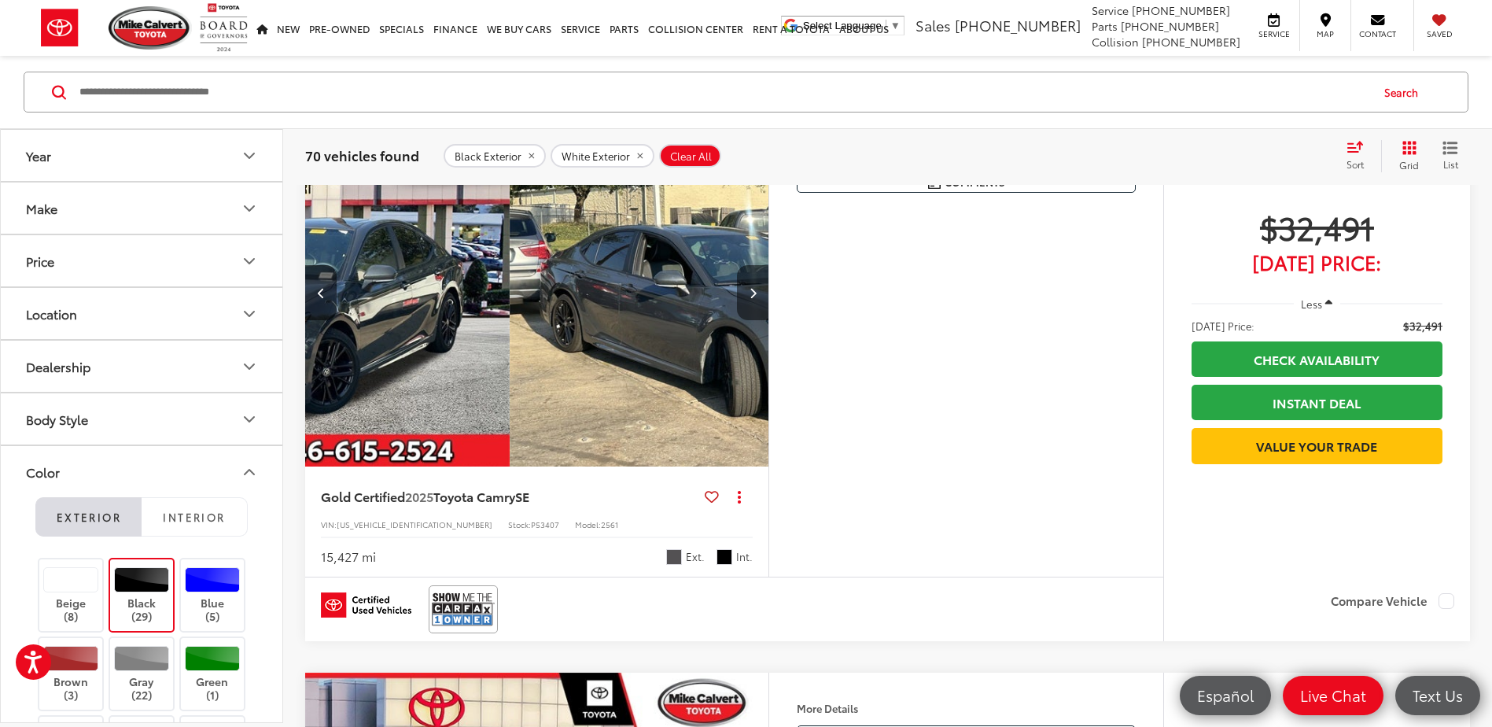
scroll to position [0, 466]
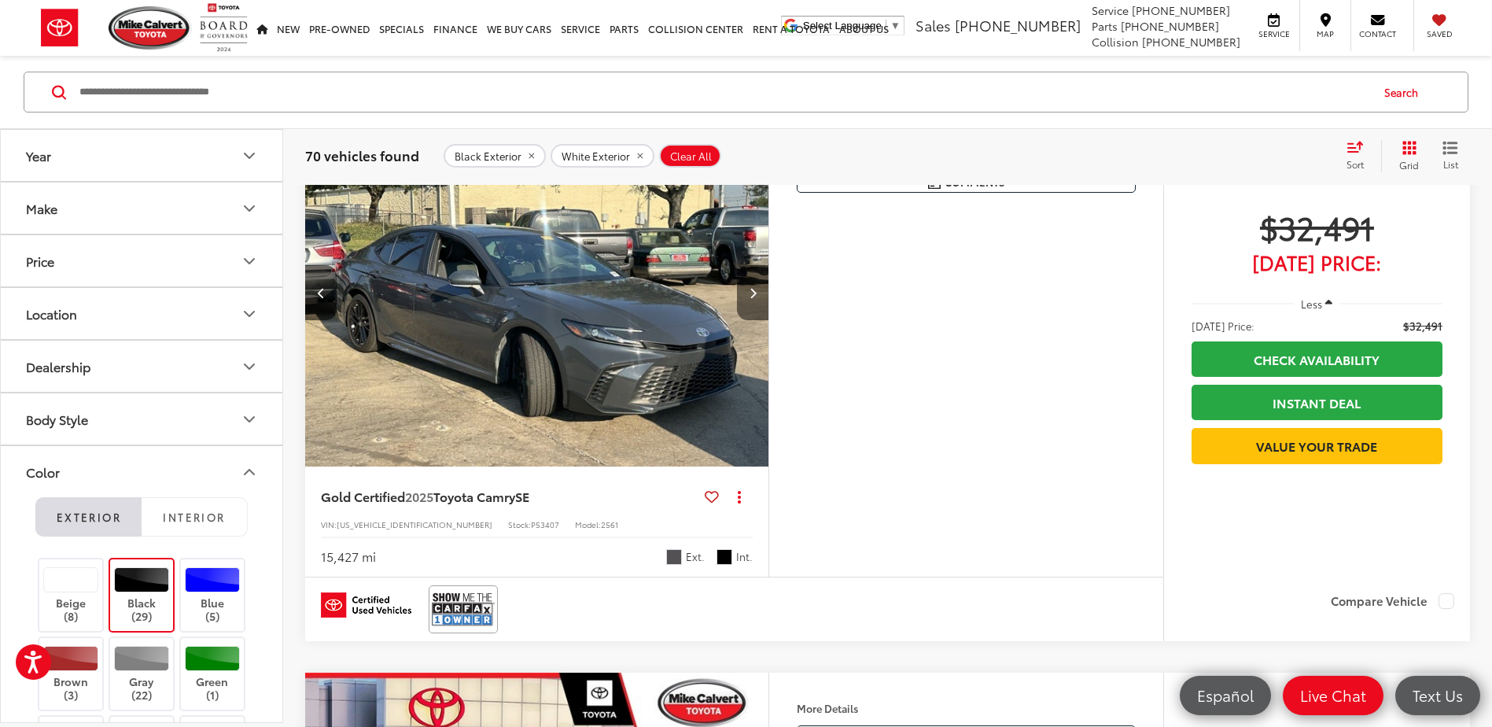
click at [752, 295] on icon "Next image" at bounding box center [753, 292] width 7 height 11
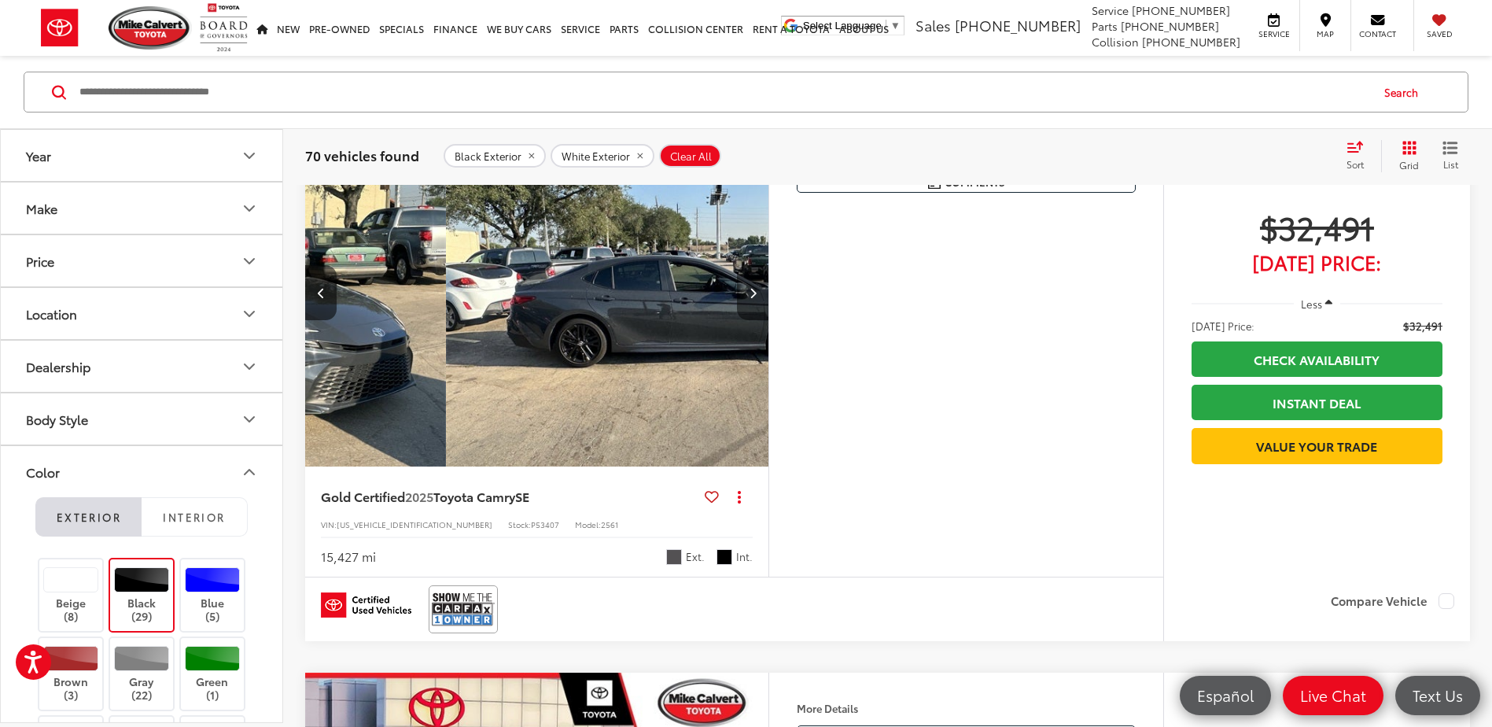
scroll to position [0, 931]
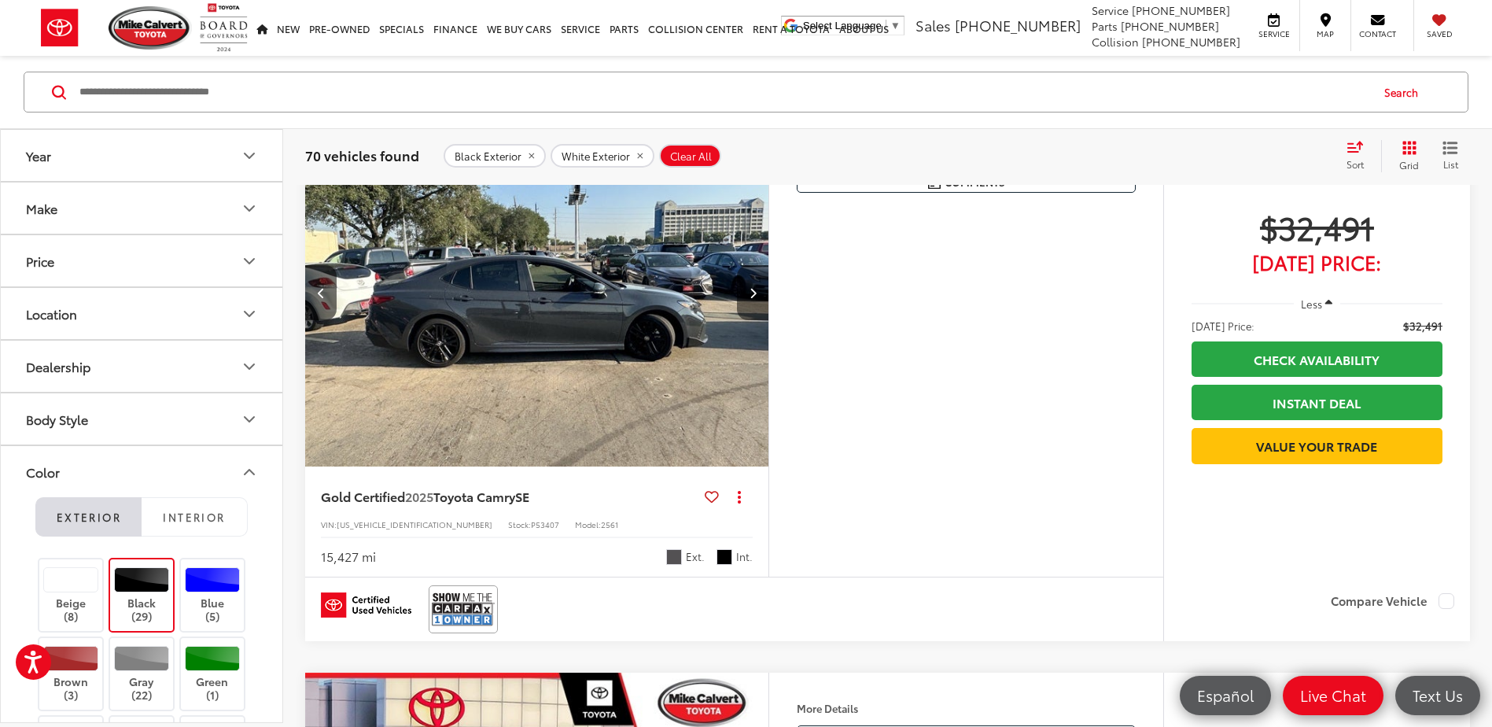
click at [752, 295] on icon "Next image" at bounding box center [753, 292] width 7 height 11
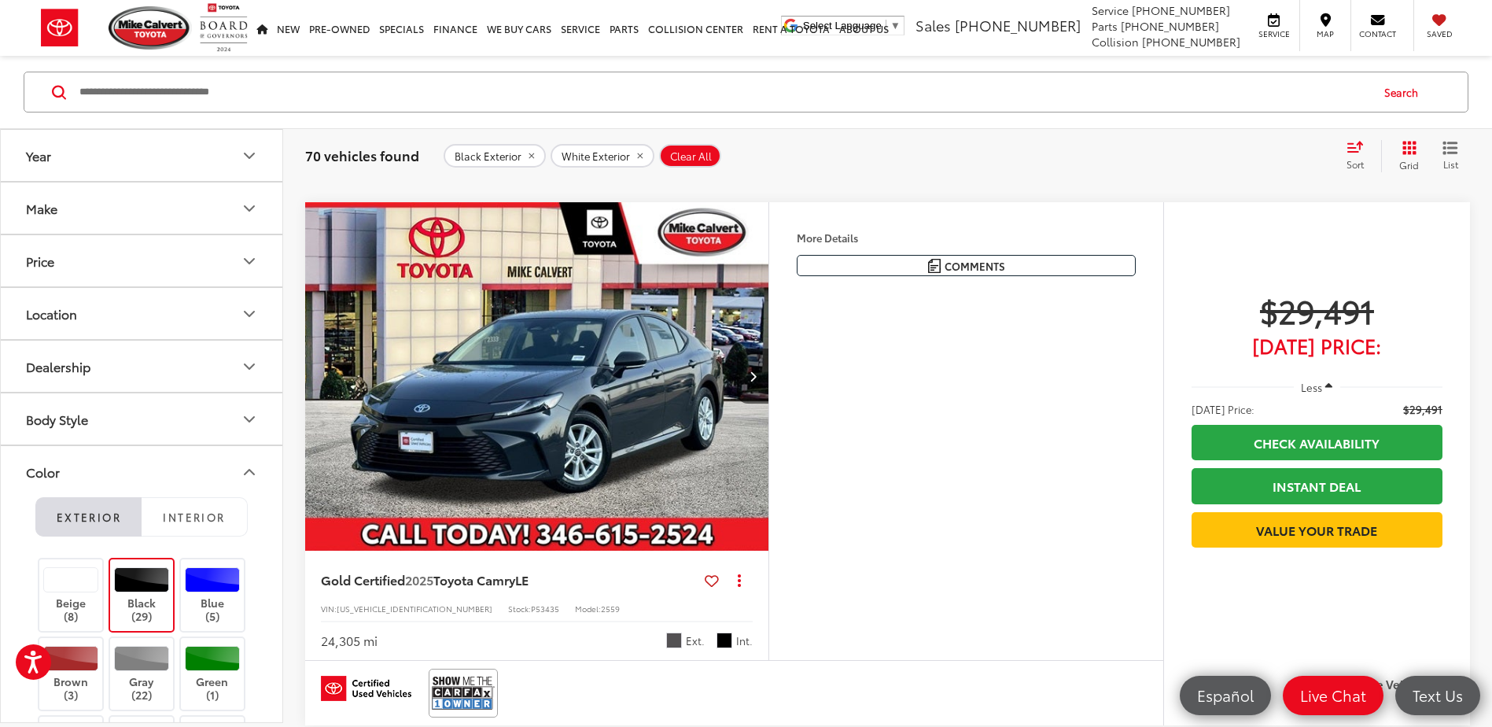
scroll to position [2422, 0]
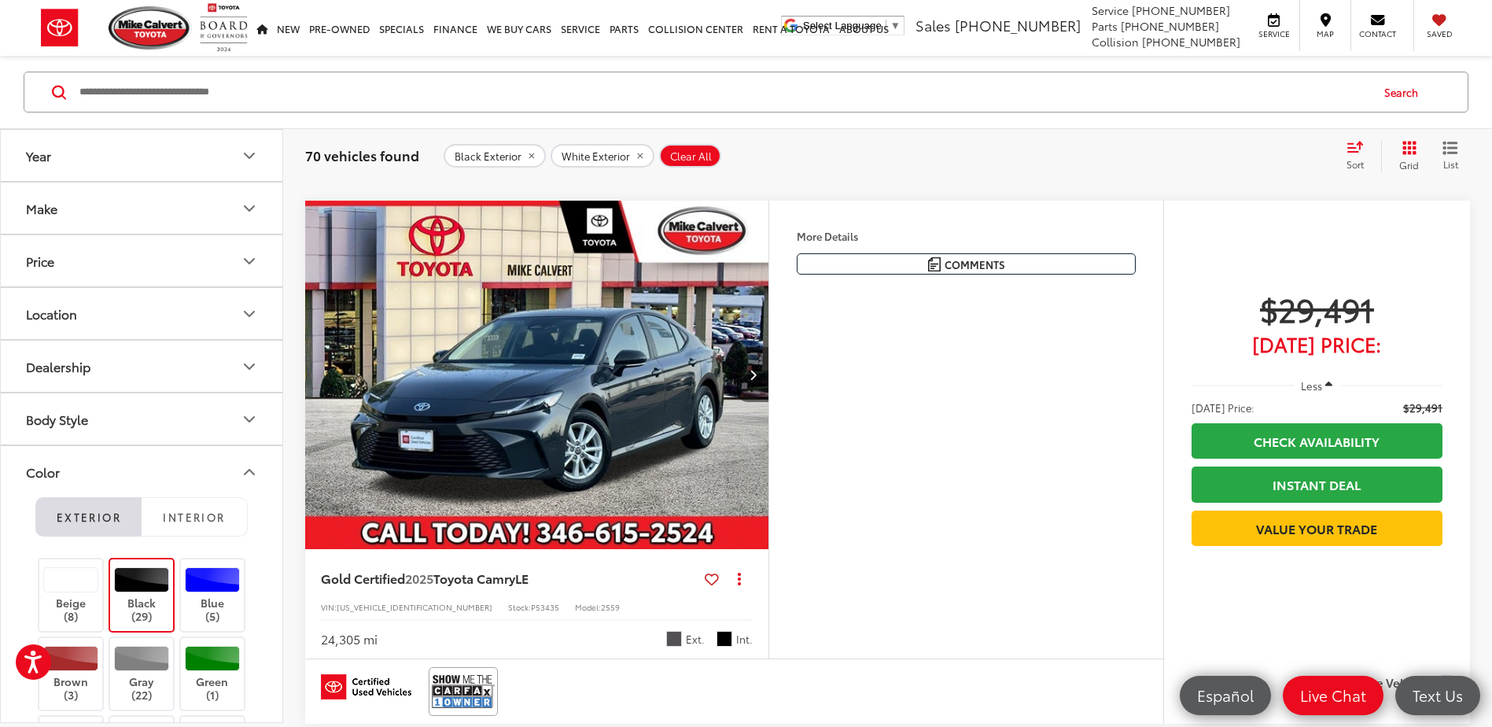
click at [754, 372] on icon "Next image" at bounding box center [753, 374] width 7 height 11
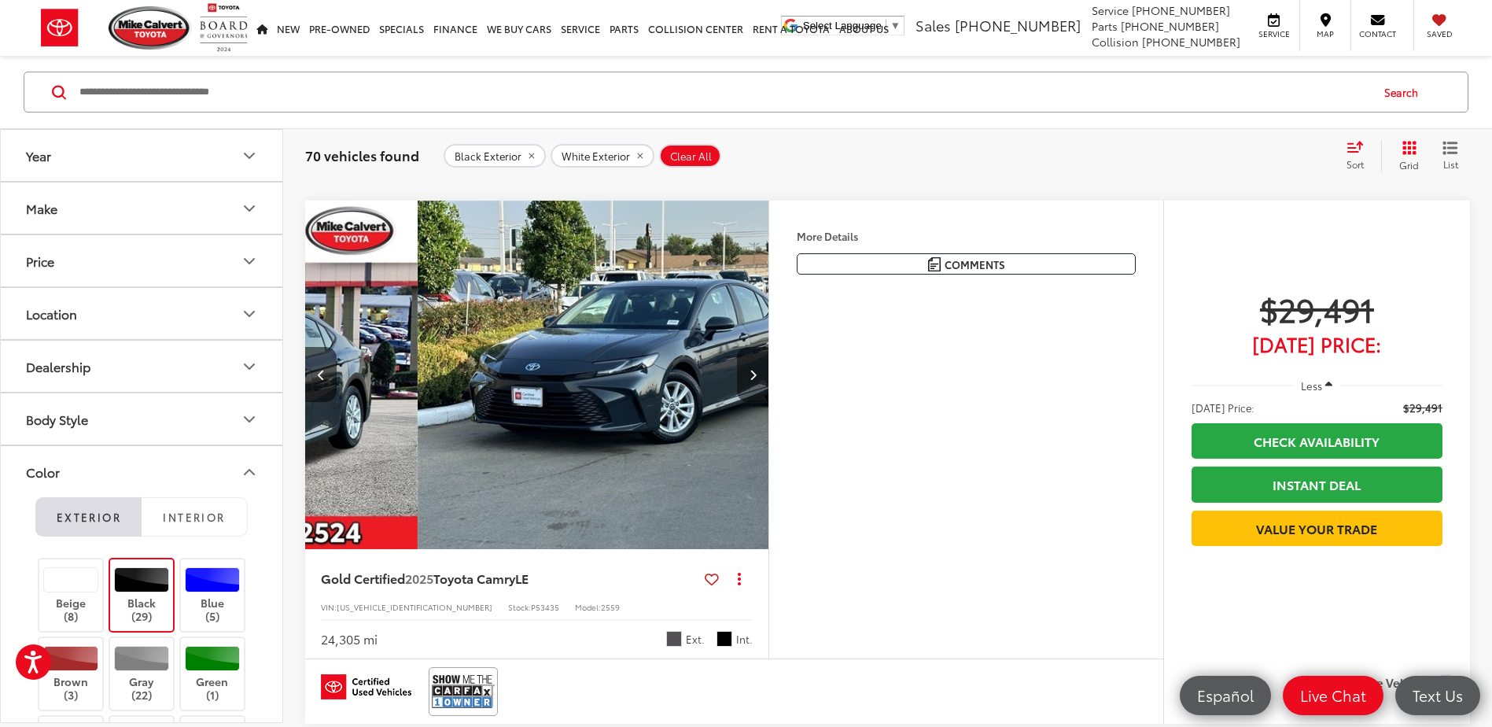
scroll to position [0, 466]
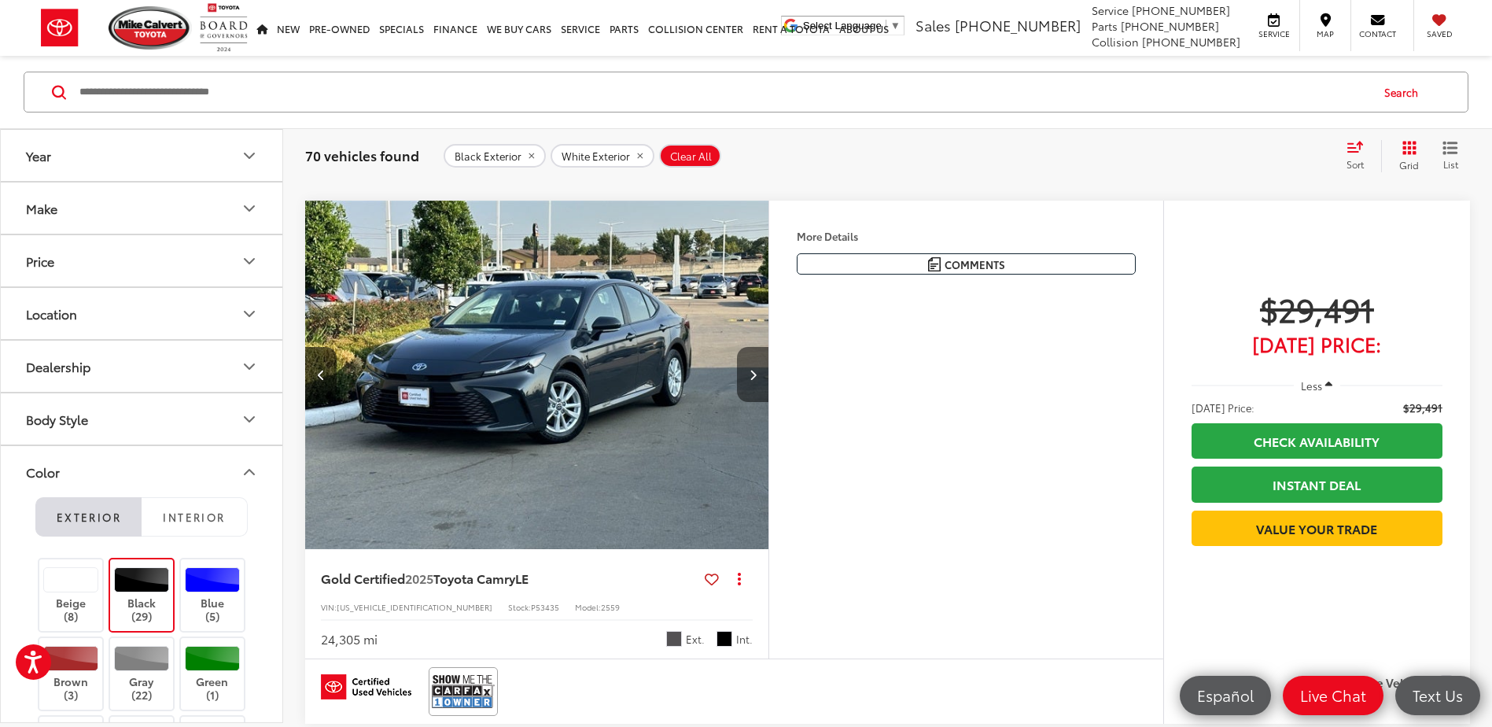
click at [754, 372] on icon "Next image" at bounding box center [753, 374] width 7 height 11
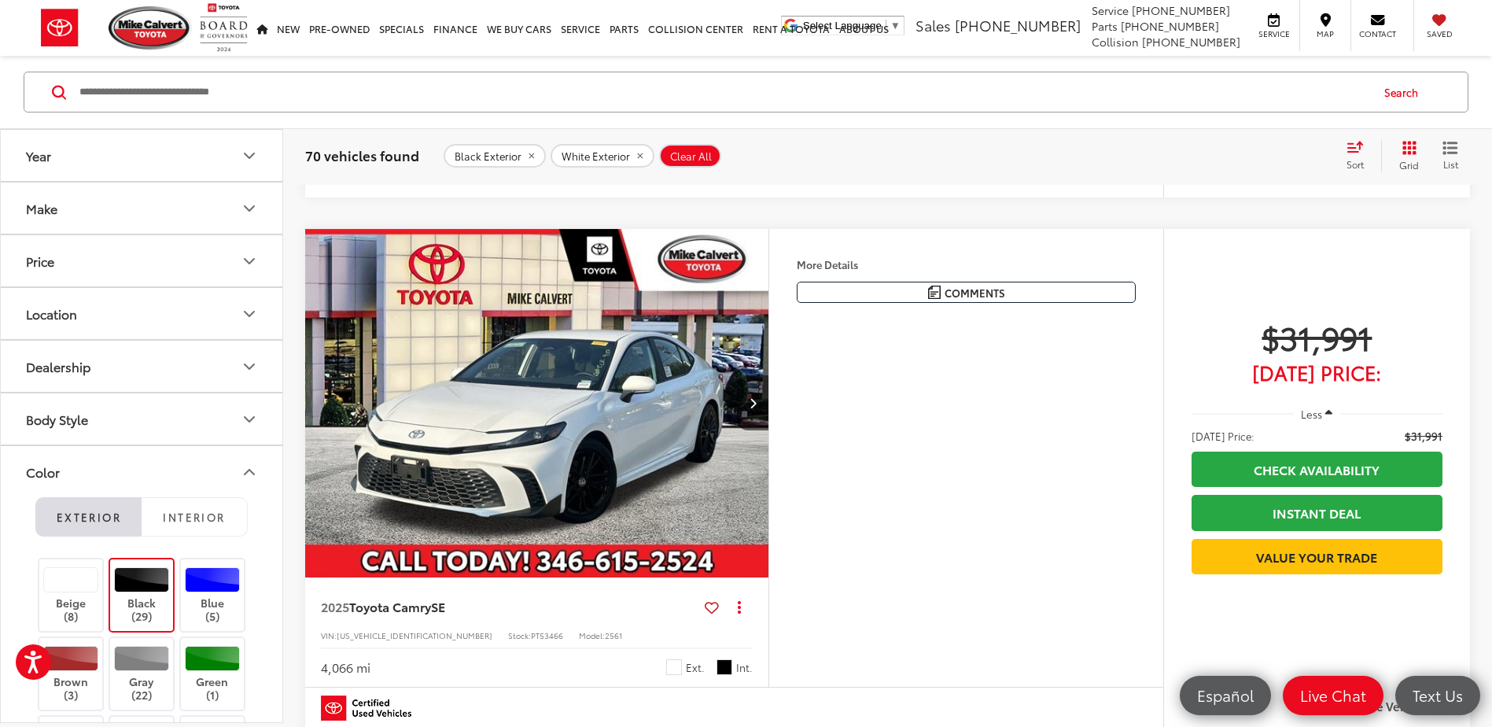
scroll to position [5725, 0]
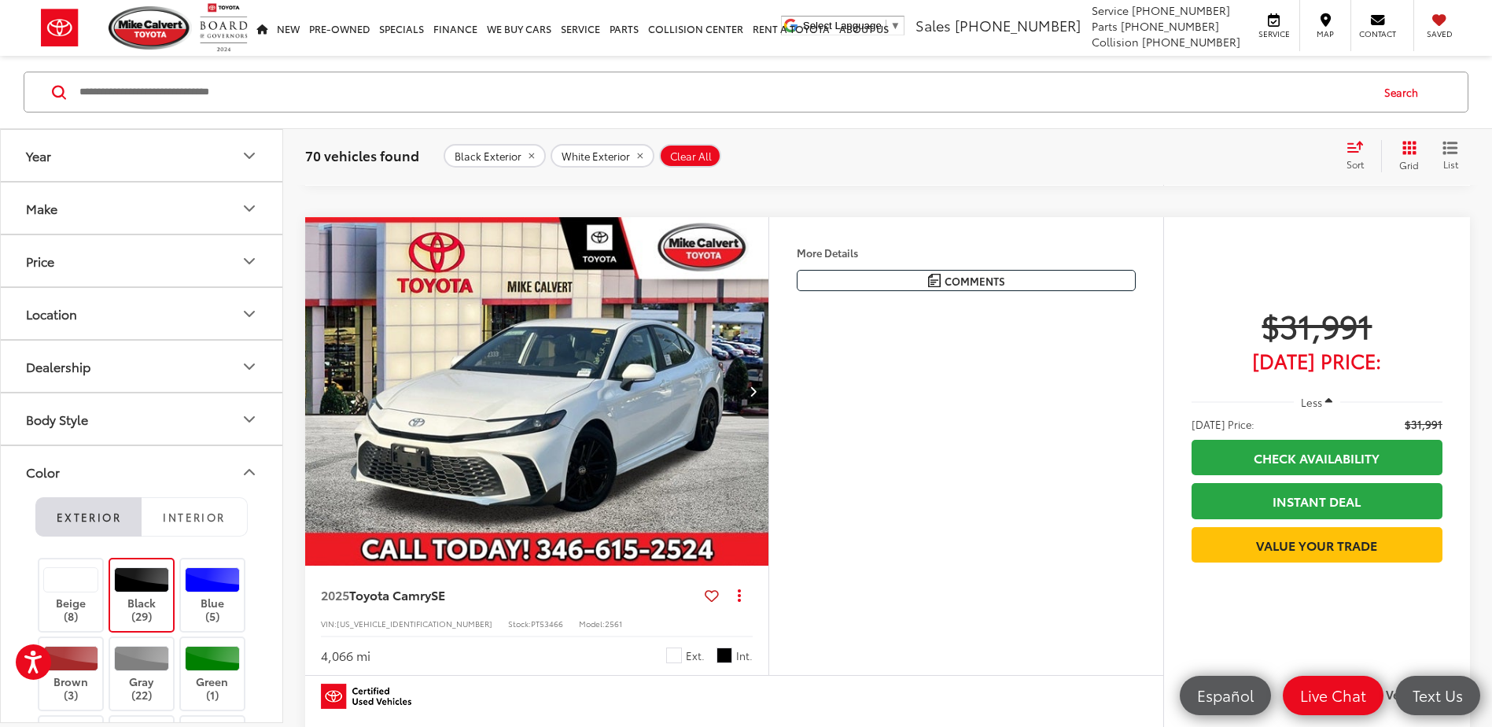
click at [756, 392] on icon "Next image" at bounding box center [753, 390] width 7 height 11
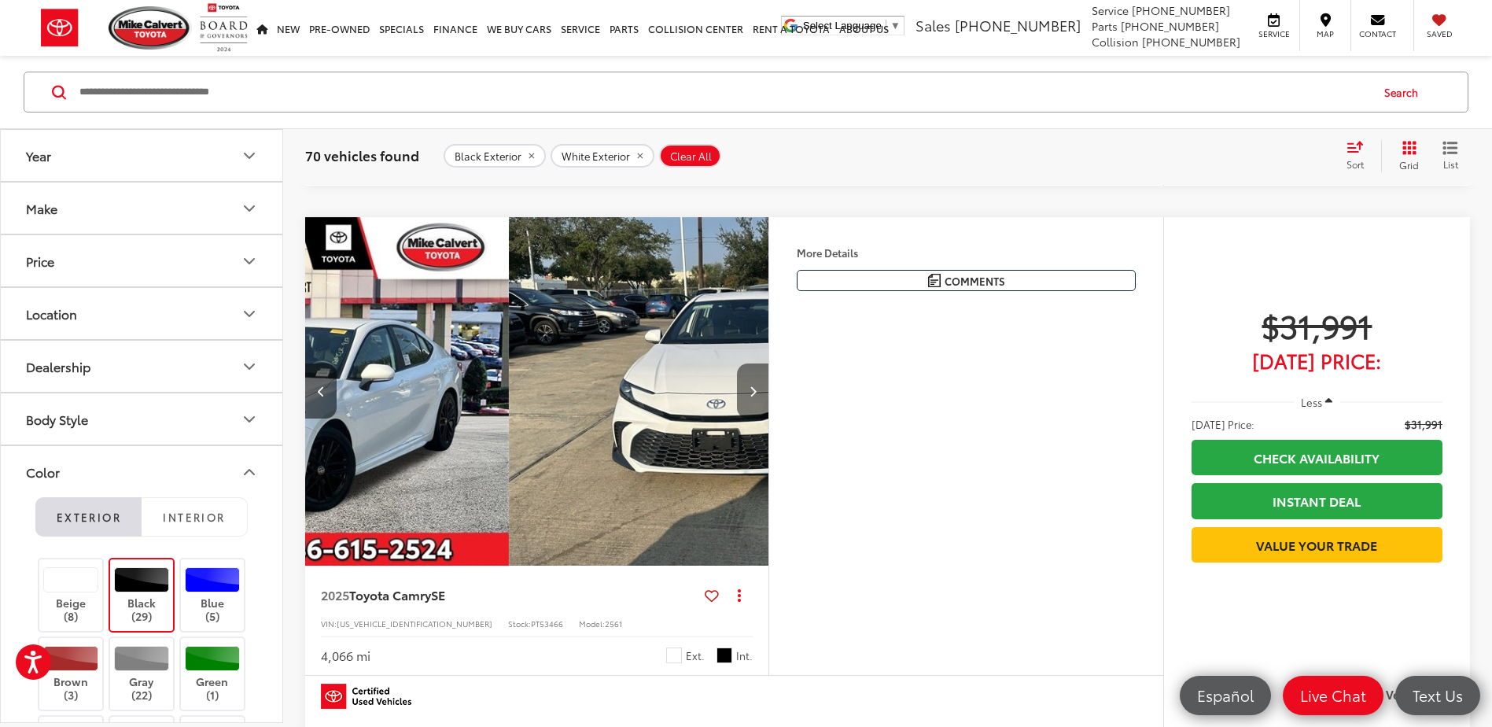
scroll to position [0, 466]
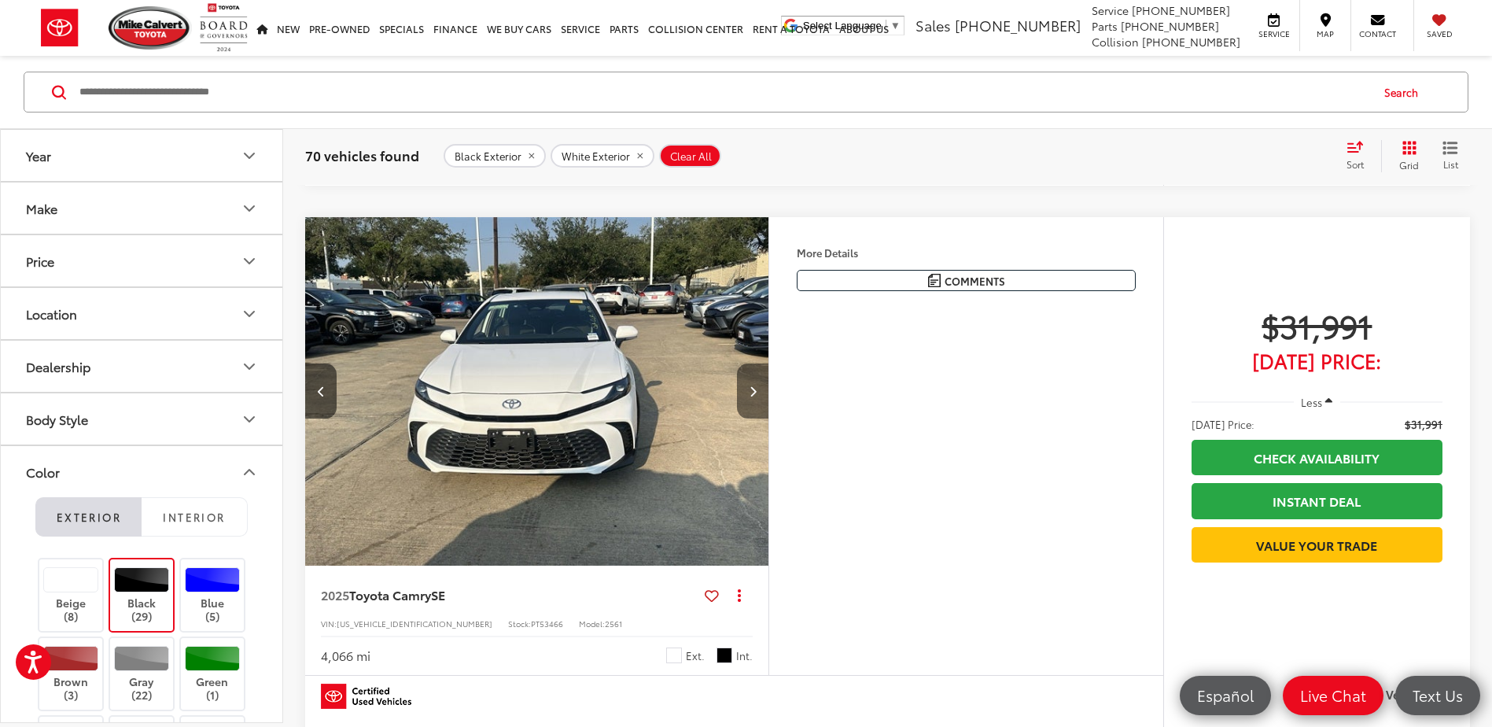
click at [756, 392] on icon "Next image" at bounding box center [753, 390] width 7 height 11
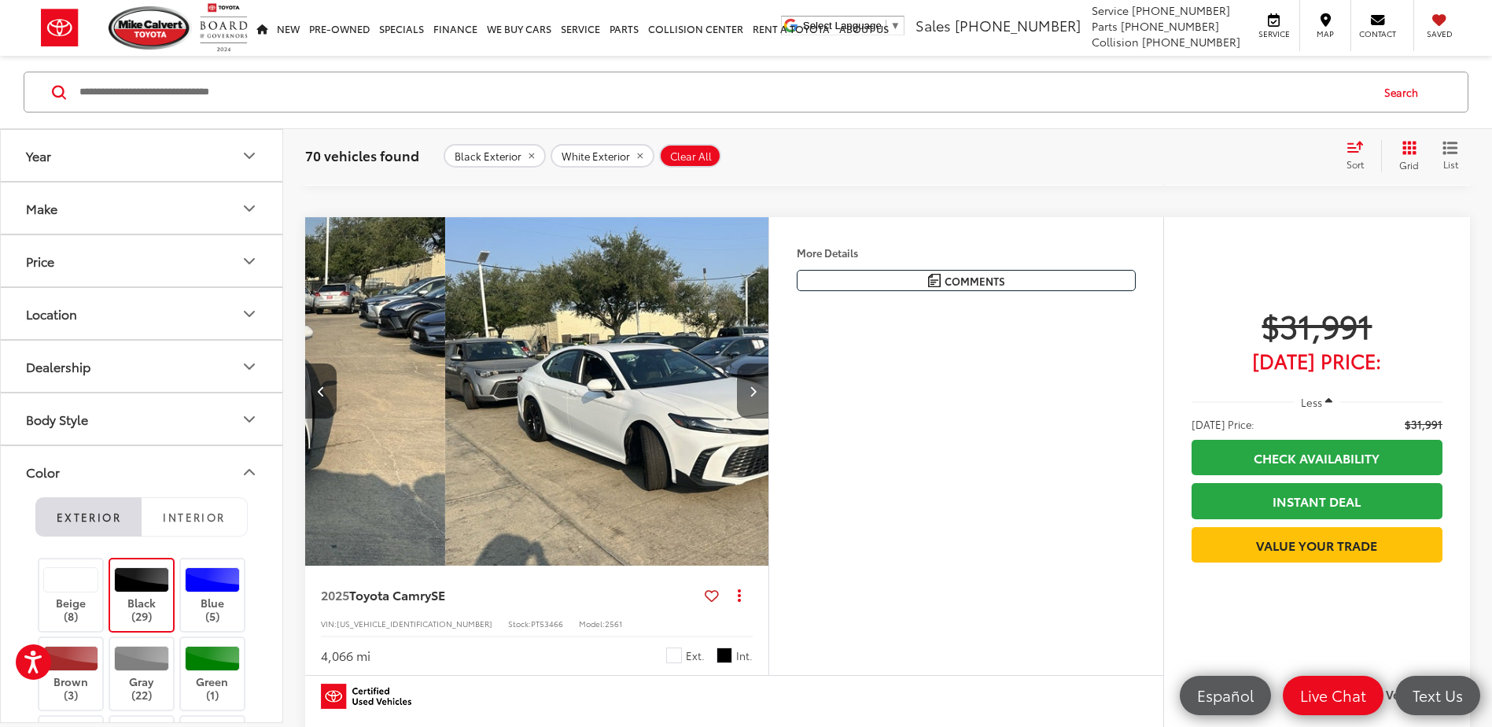
scroll to position [0, 931]
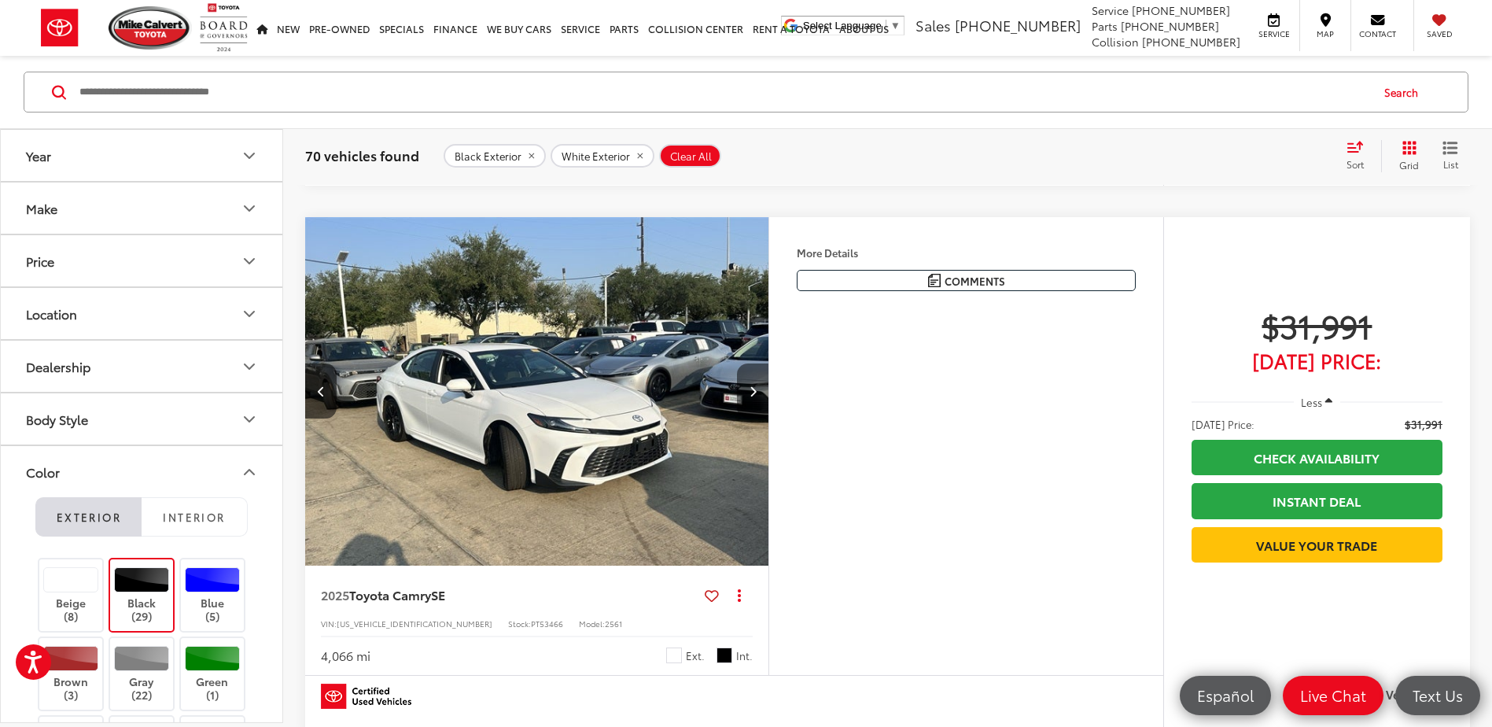
click at [756, 392] on icon "Next image" at bounding box center [753, 390] width 7 height 11
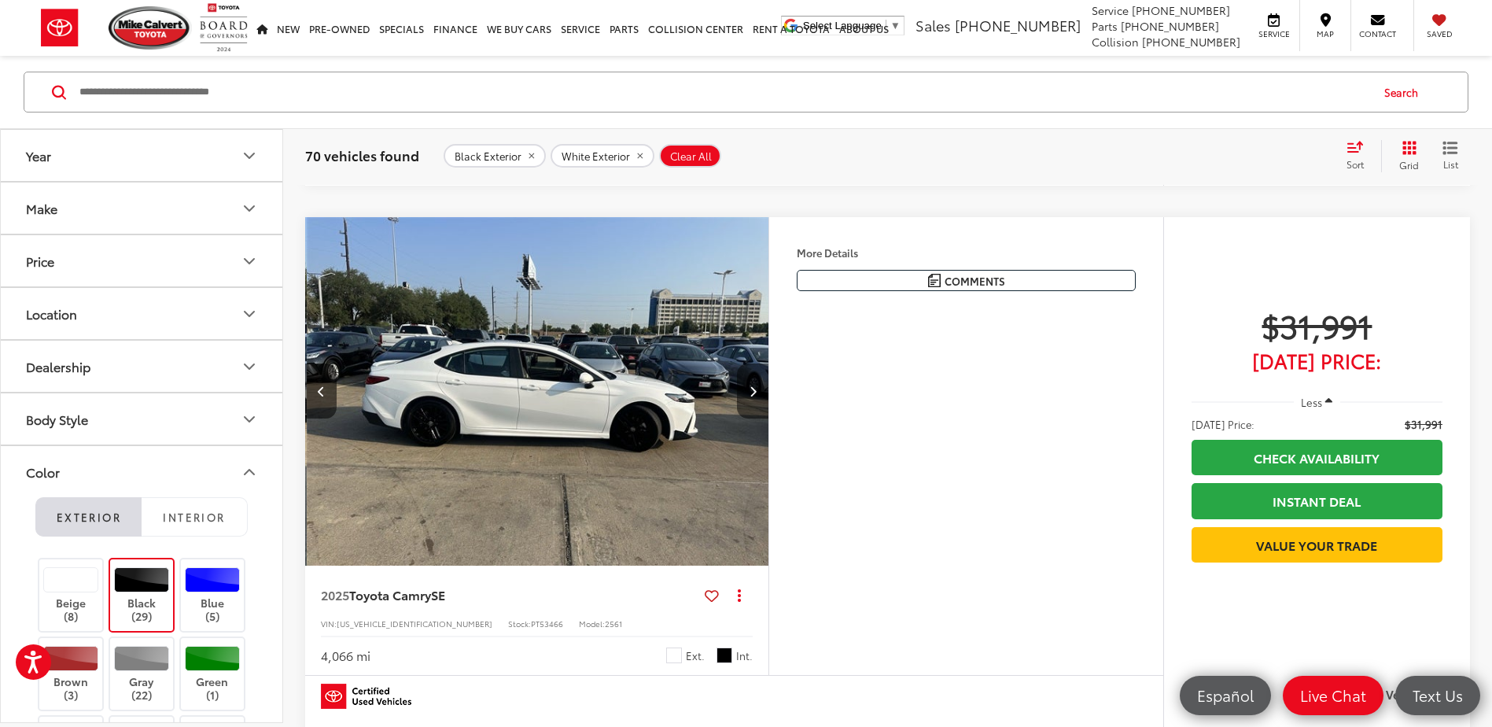
scroll to position [0, 1397]
click at [756, 392] on icon "Next image" at bounding box center [753, 390] width 7 height 11
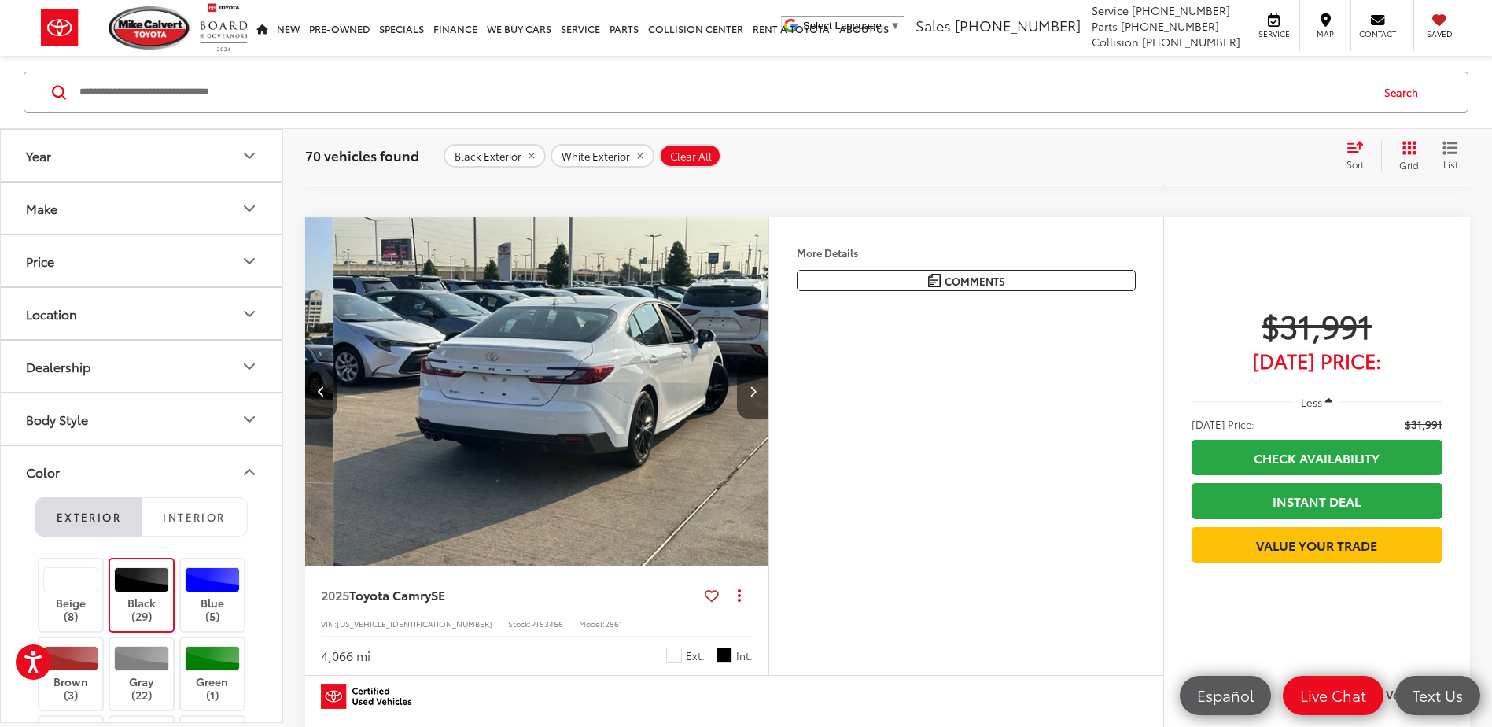
scroll to position [0, 1863]
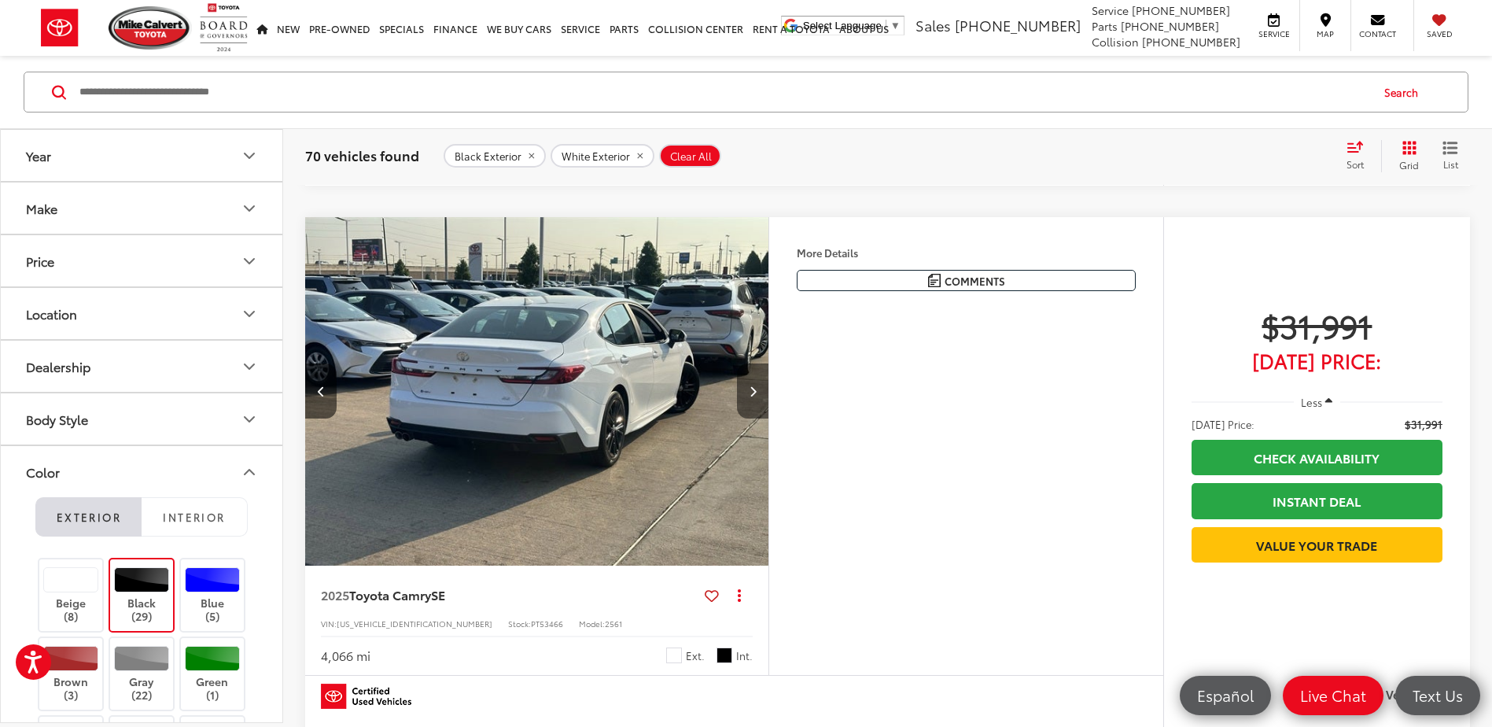
click at [756, 392] on icon "Next image" at bounding box center [753, 390] width 7 height 11
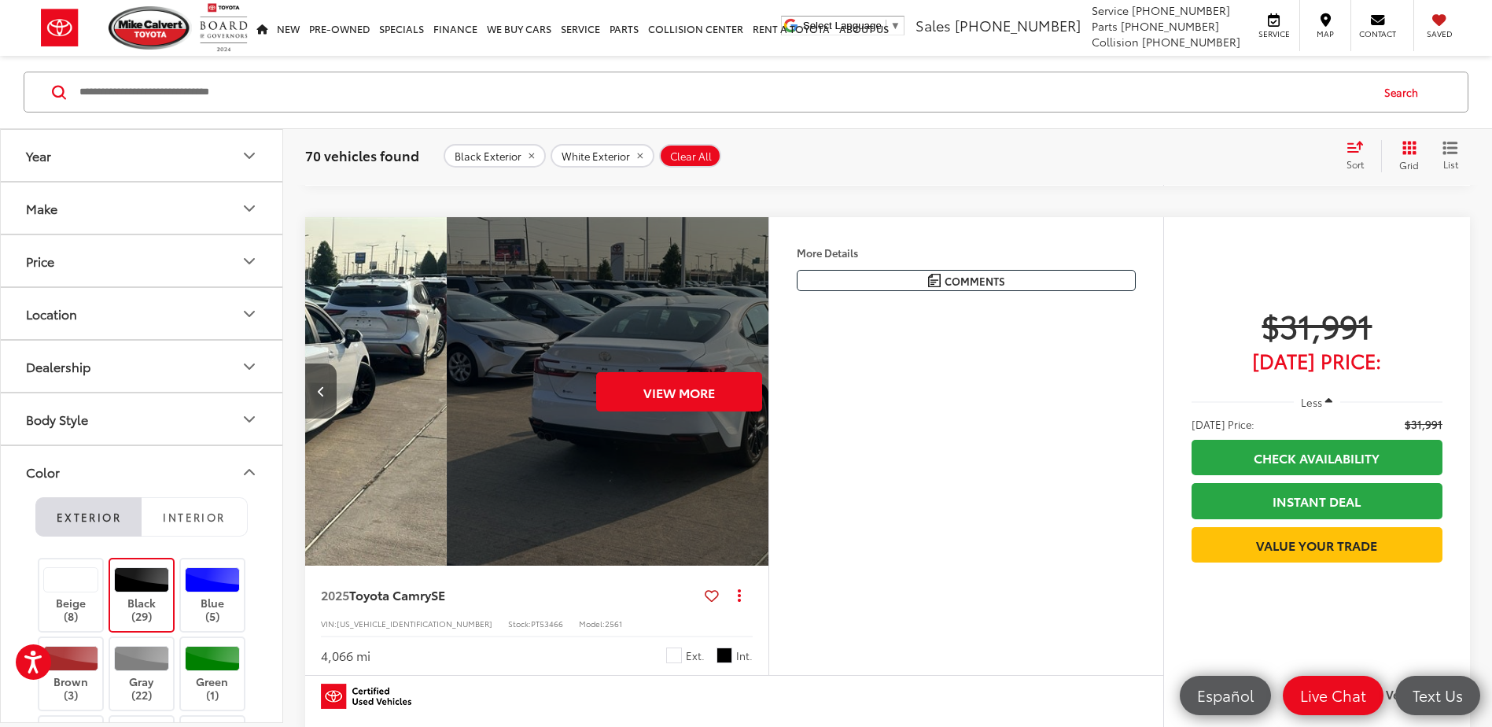
scroll to position [0, 2329]
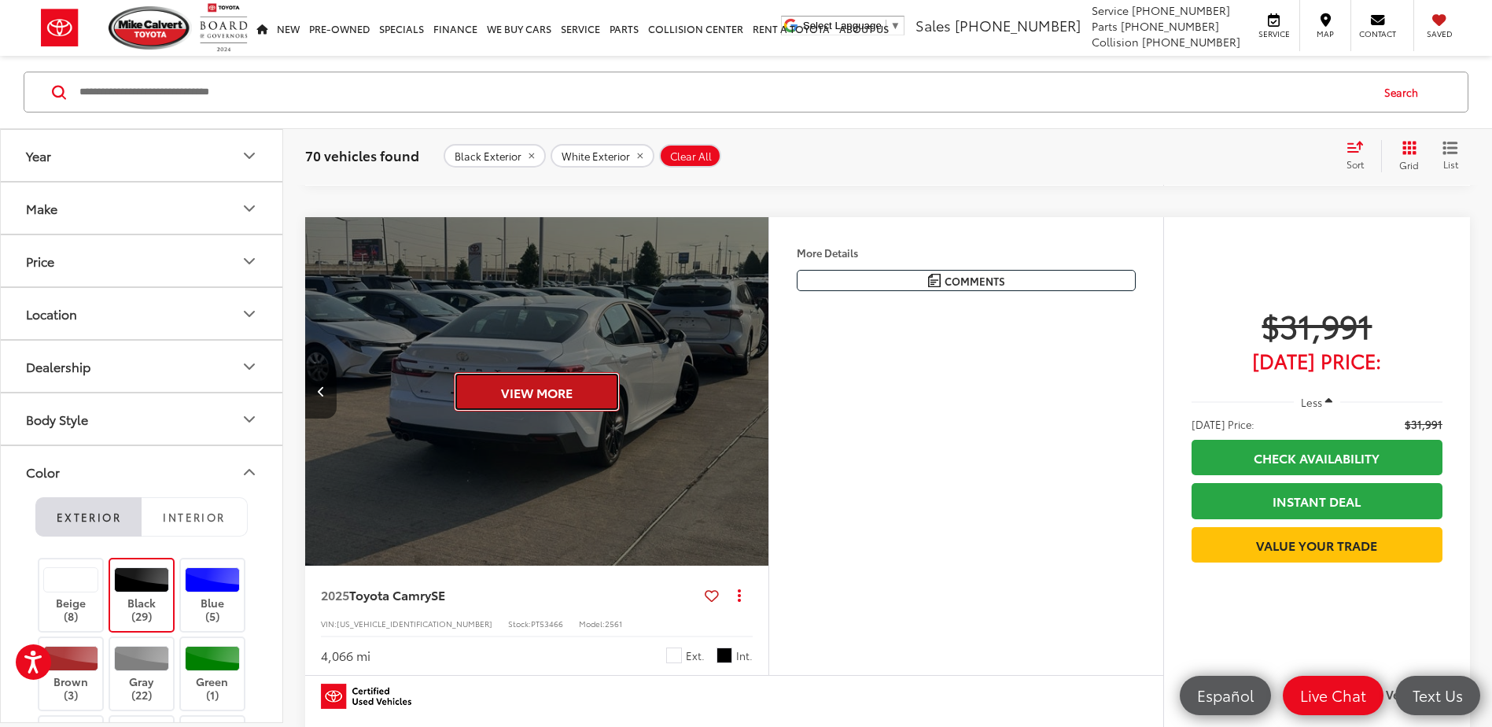
click at [617, 385] on button "View More" at bounding box center [537, 391] width 166 height 39
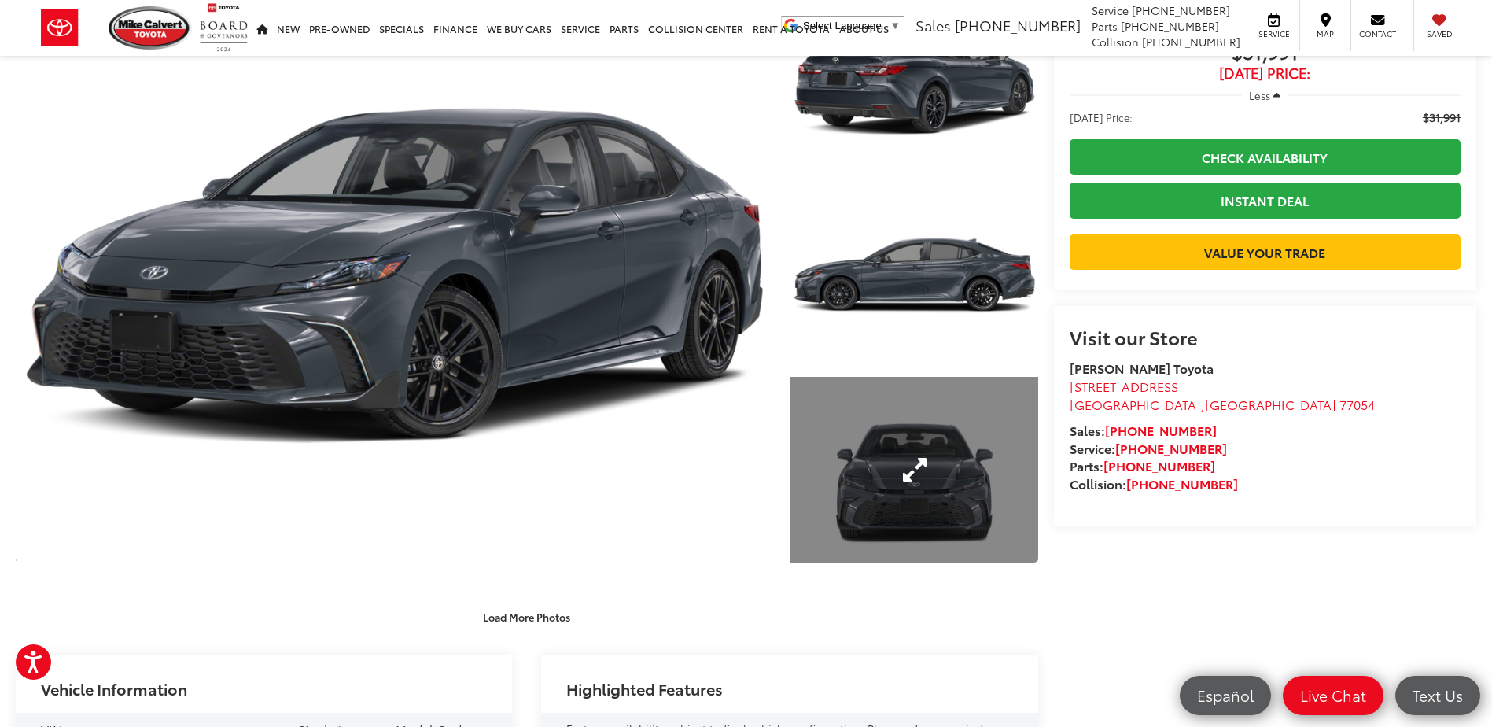
scroll to position [157, 0]
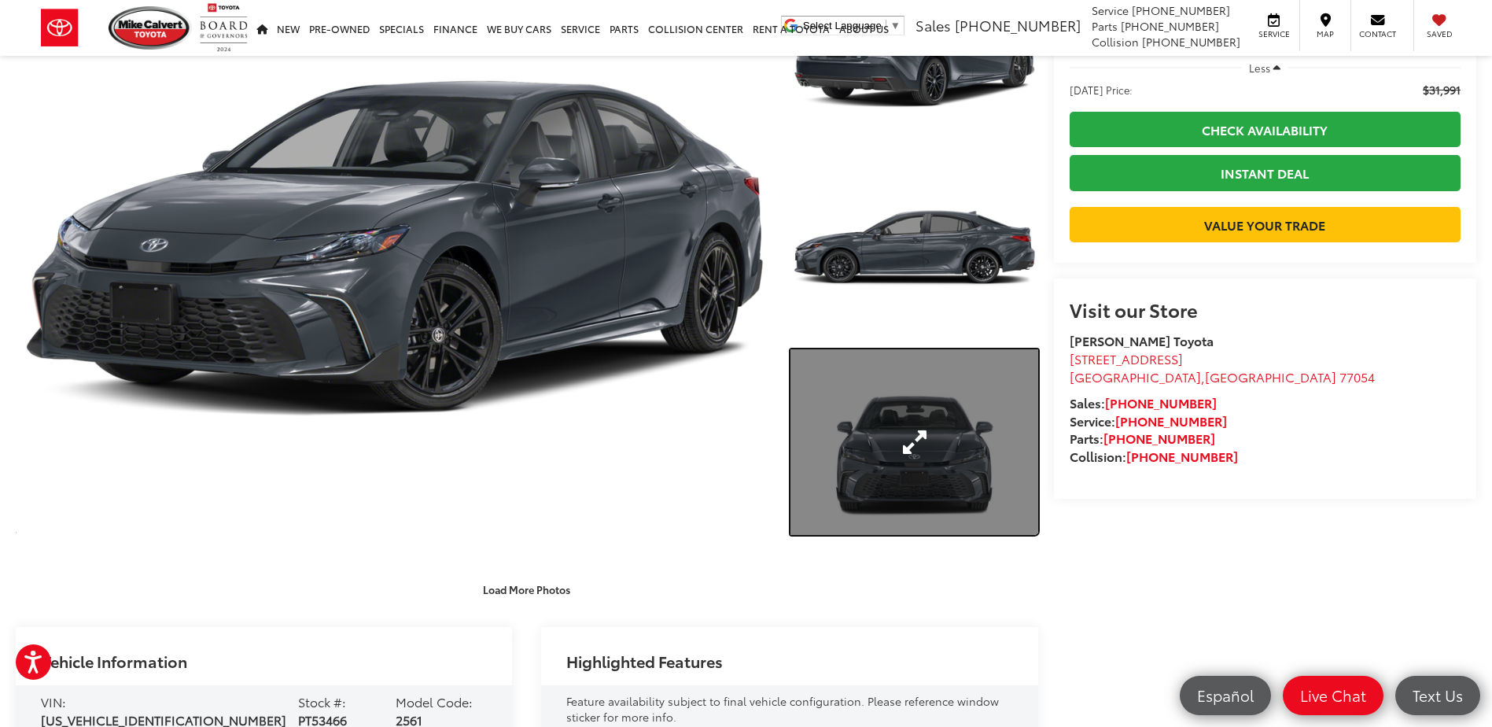
click at [882, 477] on link "Expand Photo 3" at bounding box center [913, 442] width 247 height 186
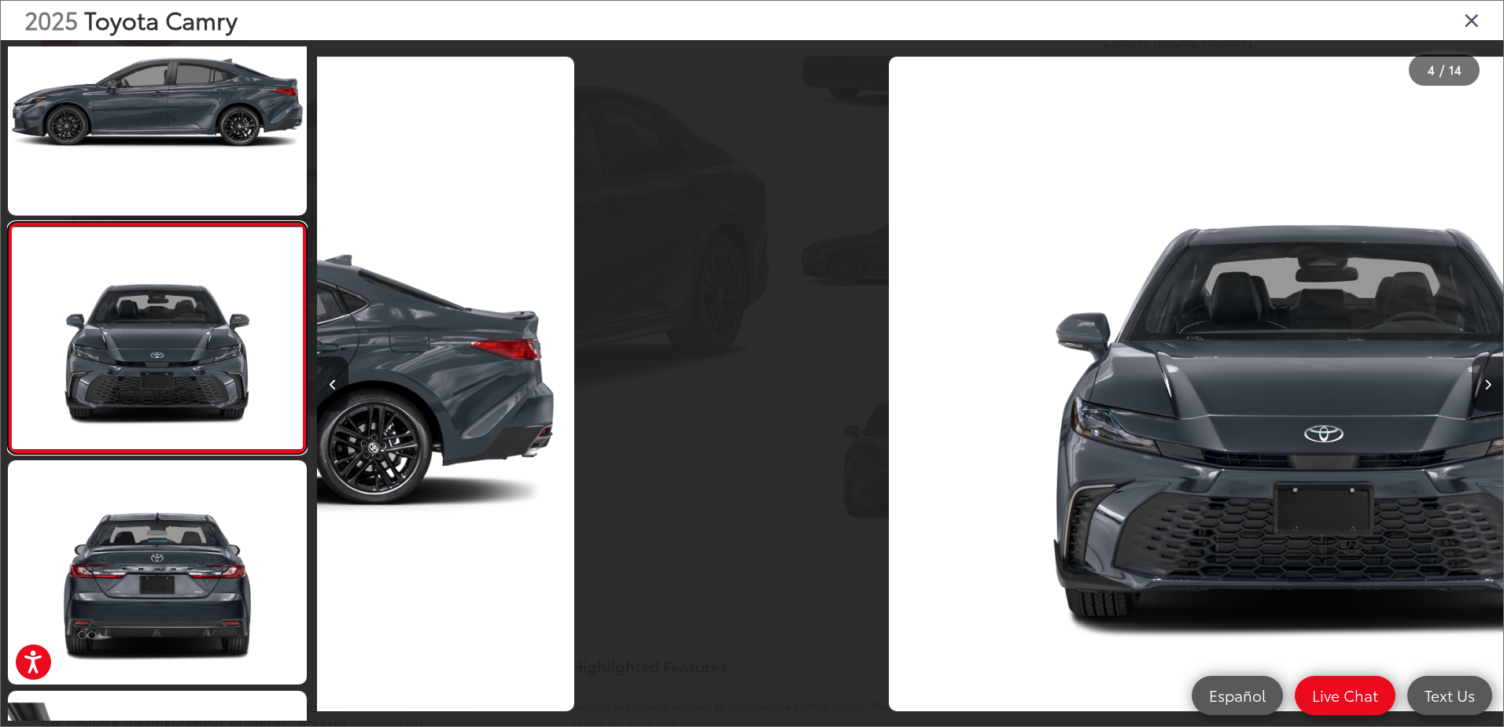
scroll to position [0, 3558]
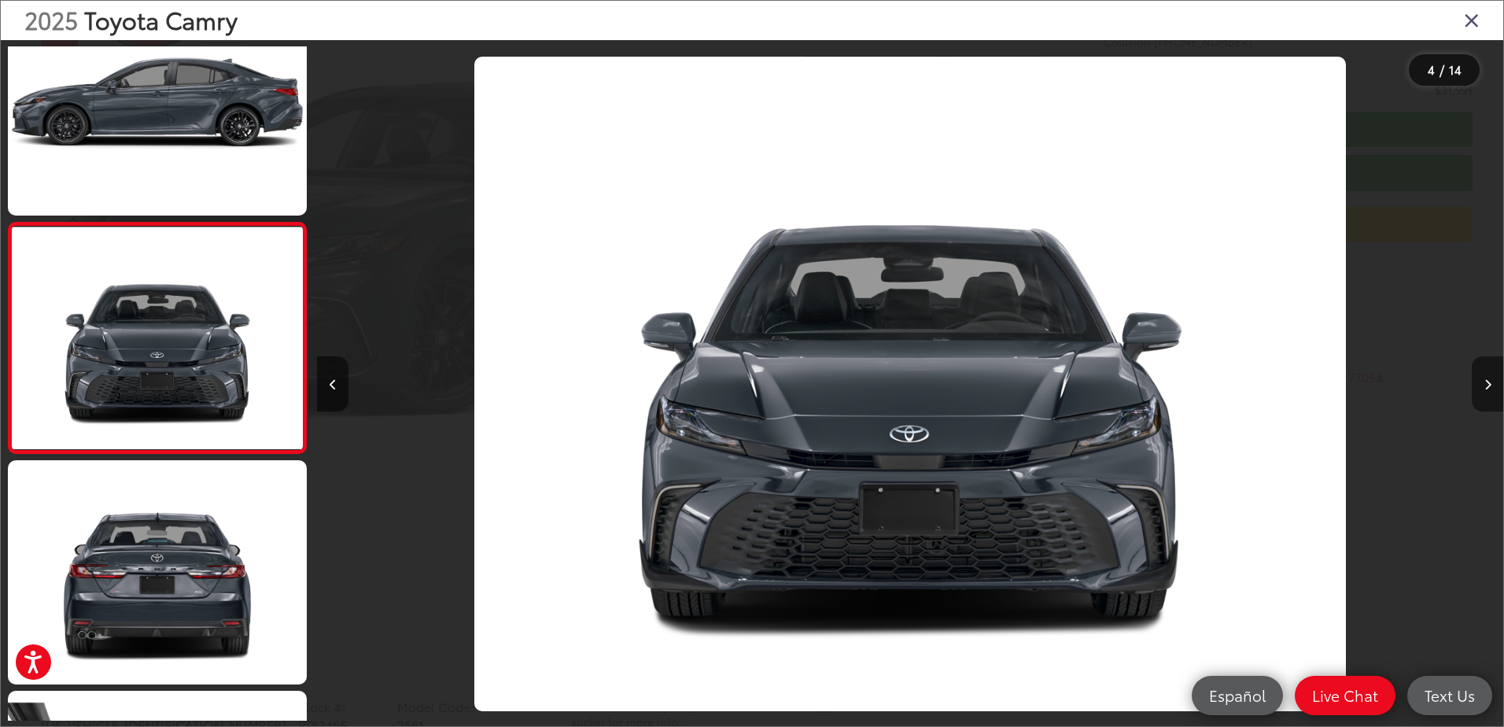
click at [1491, 392] on button "Next image" at bounding box center [1487, 383] width 31 height 55
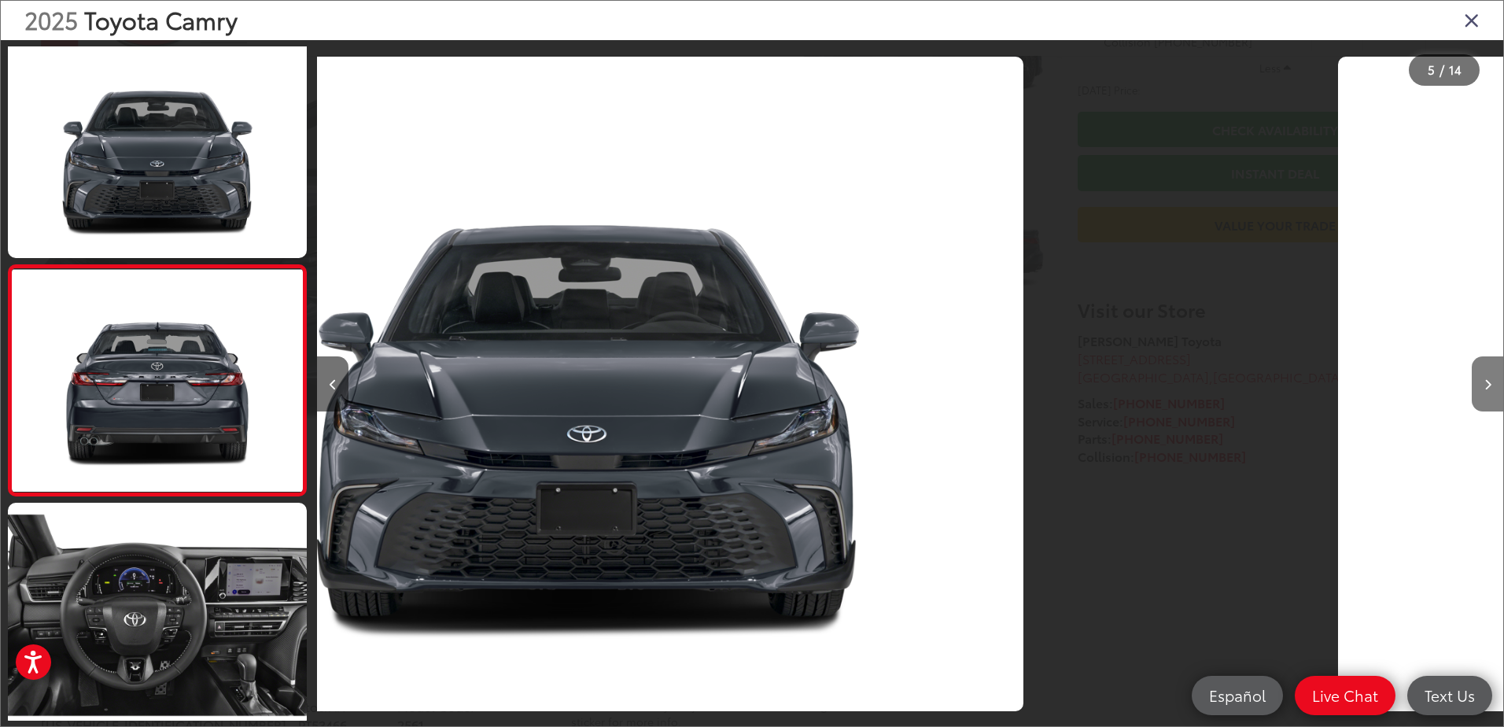
scroll to position [747, 0]
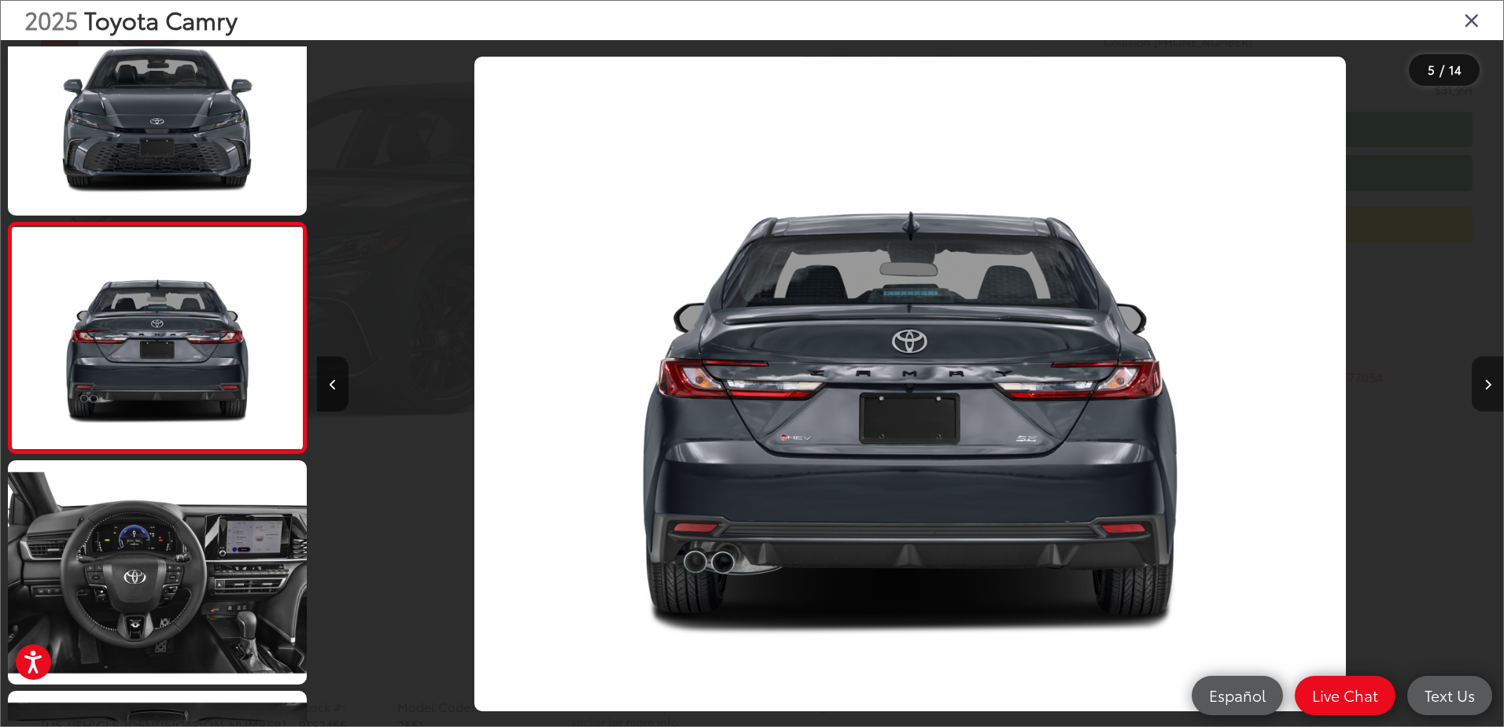
click at [1491, 392] on button "Next image" at bounding box center [1487, 383] width 31 height 55
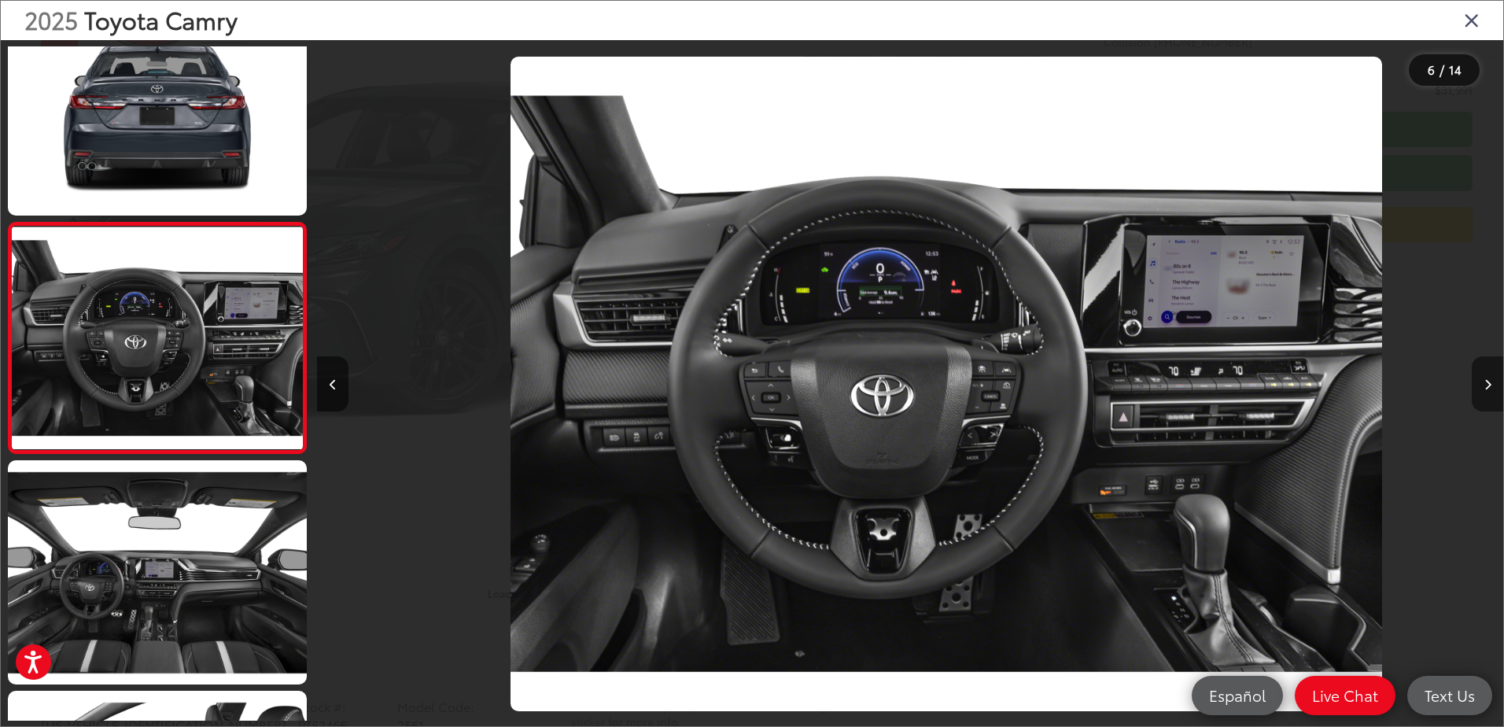
scroll to position [0, 5931]
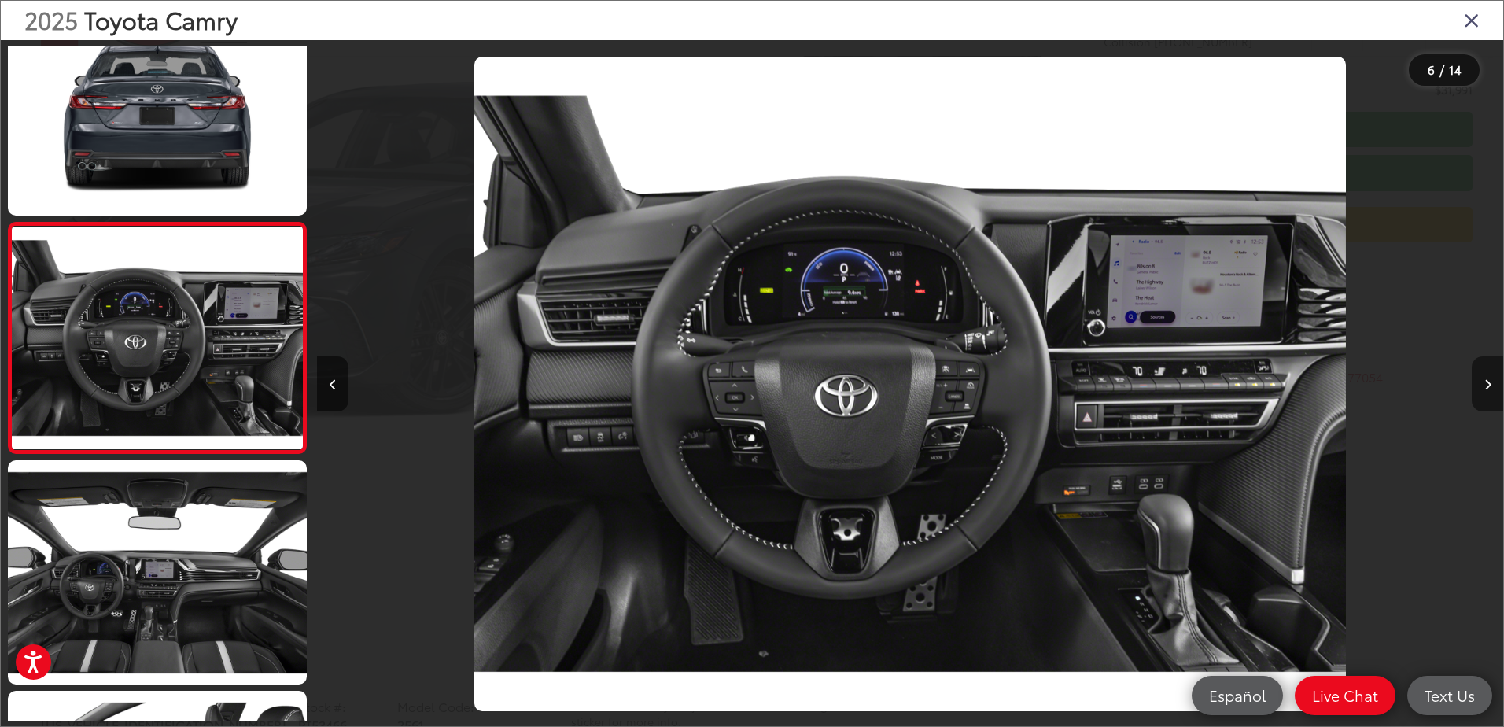
click at [1491, 392] on button "Next image" at bounding box center [1487, 383] width 31 height 55
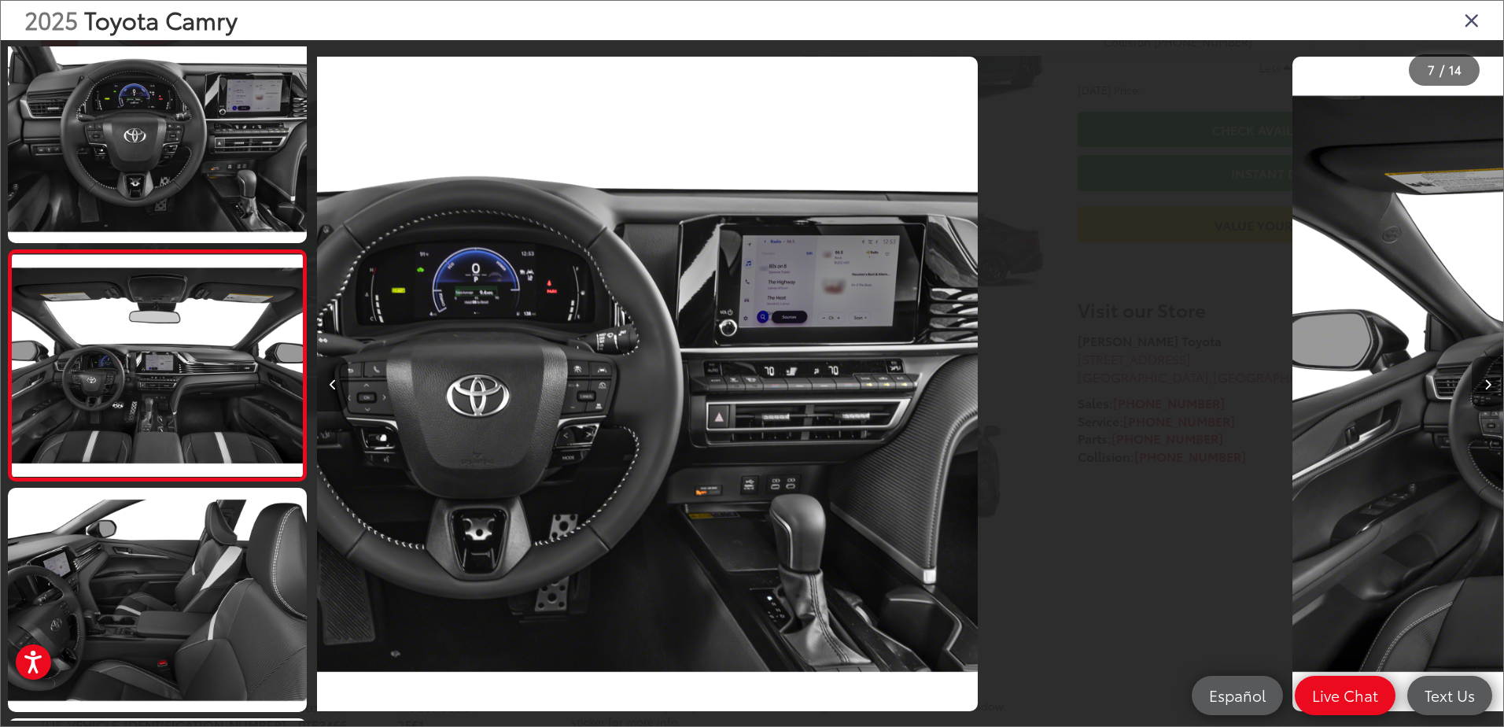
scroll to position [1208, 0]
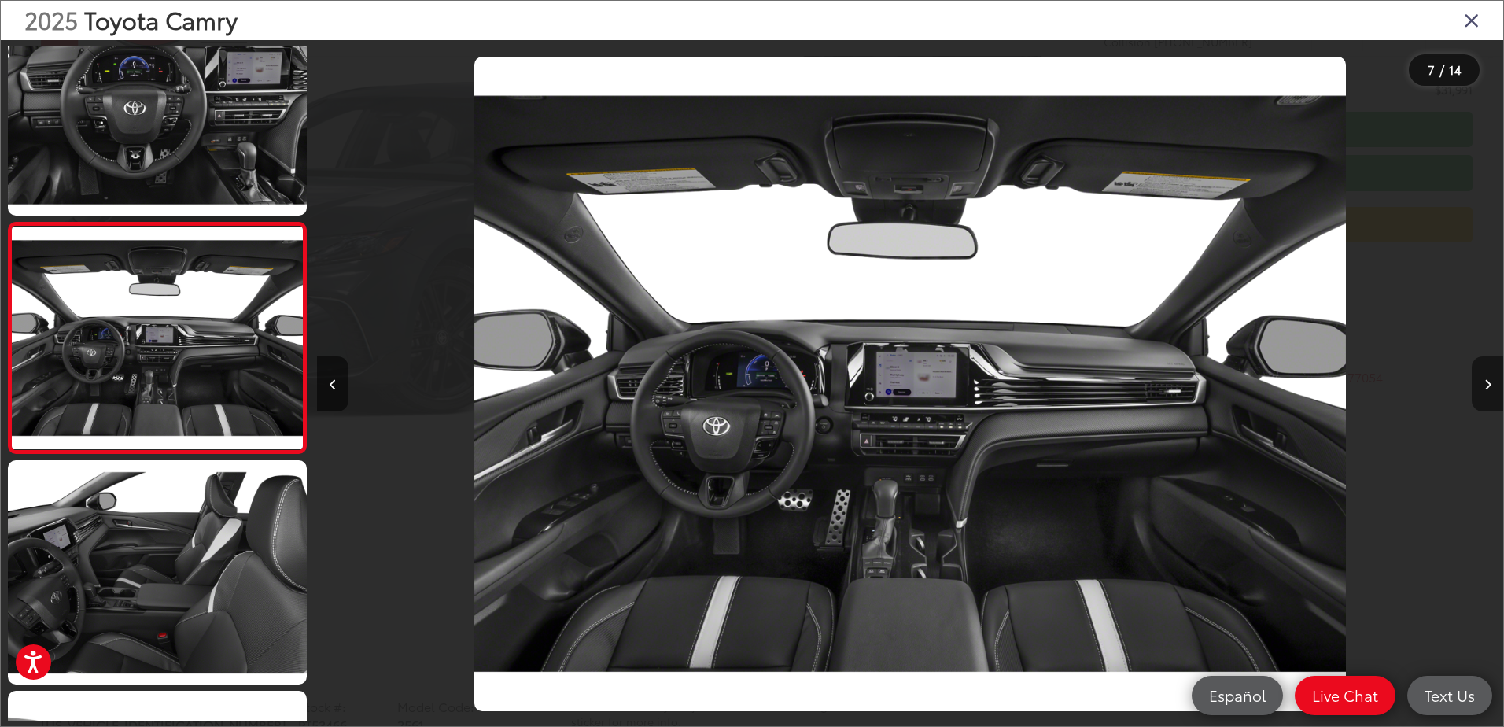
click at [1491, 392] on button "Next image" at bounding box center [1487, 383] width 31 height 55
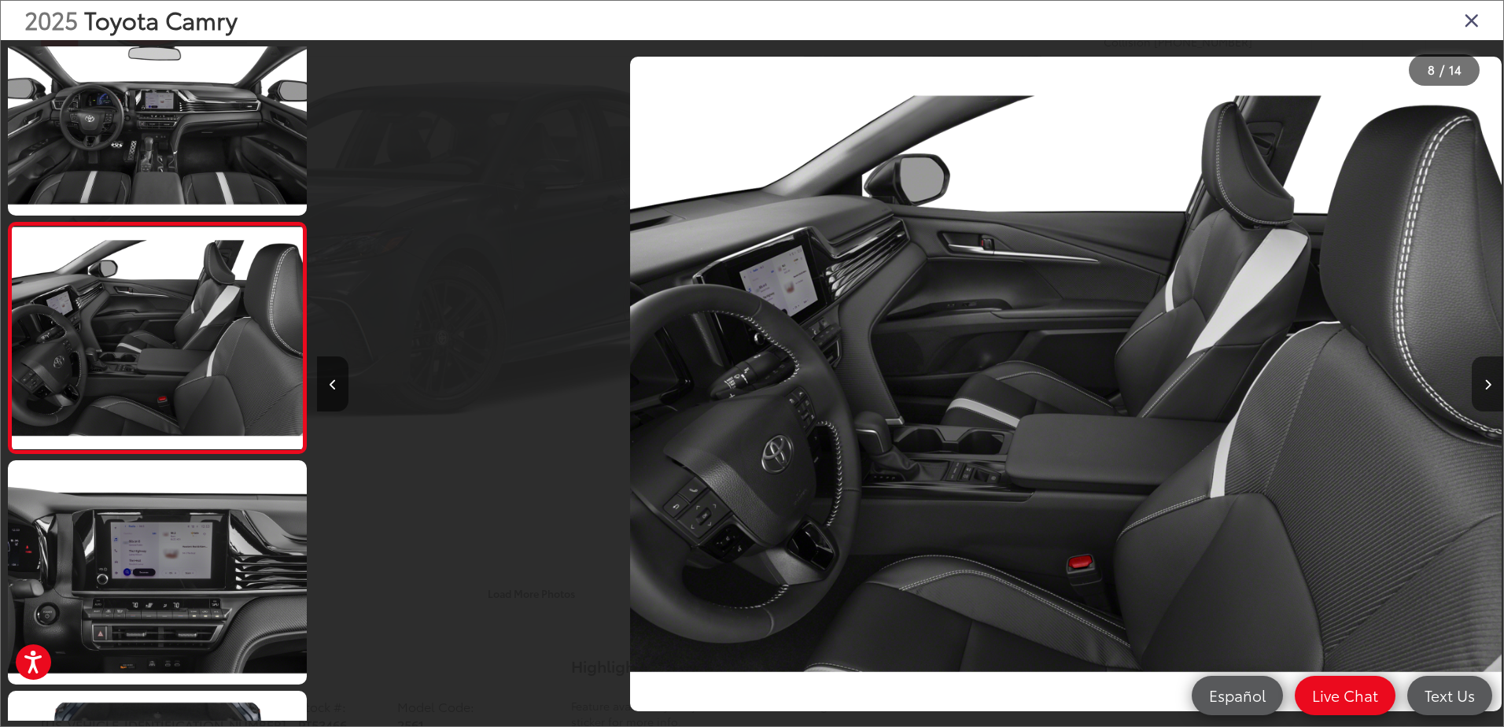
scroll to position [0, 8303]
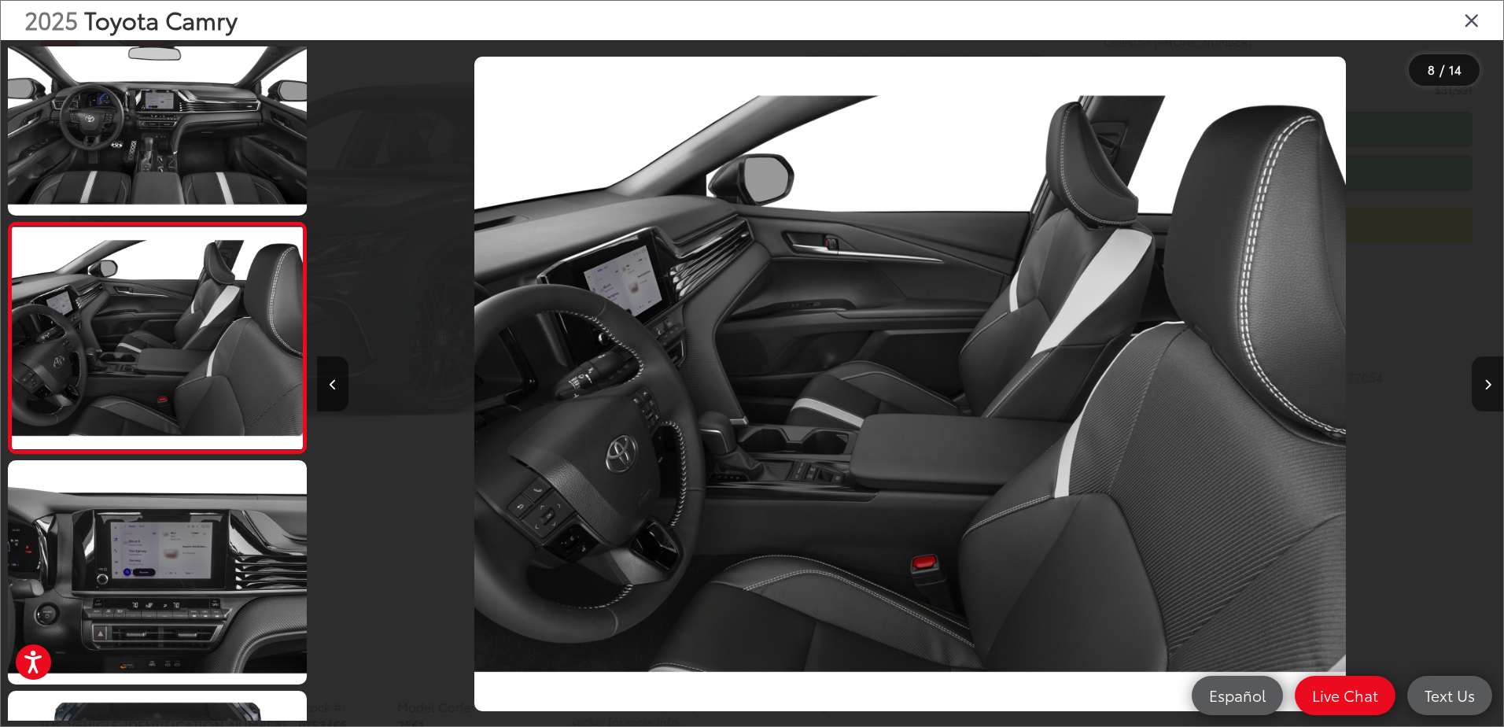
click at [1491, 392] on button "Next image" at bounding box center [1487, 383] width 31 height 55
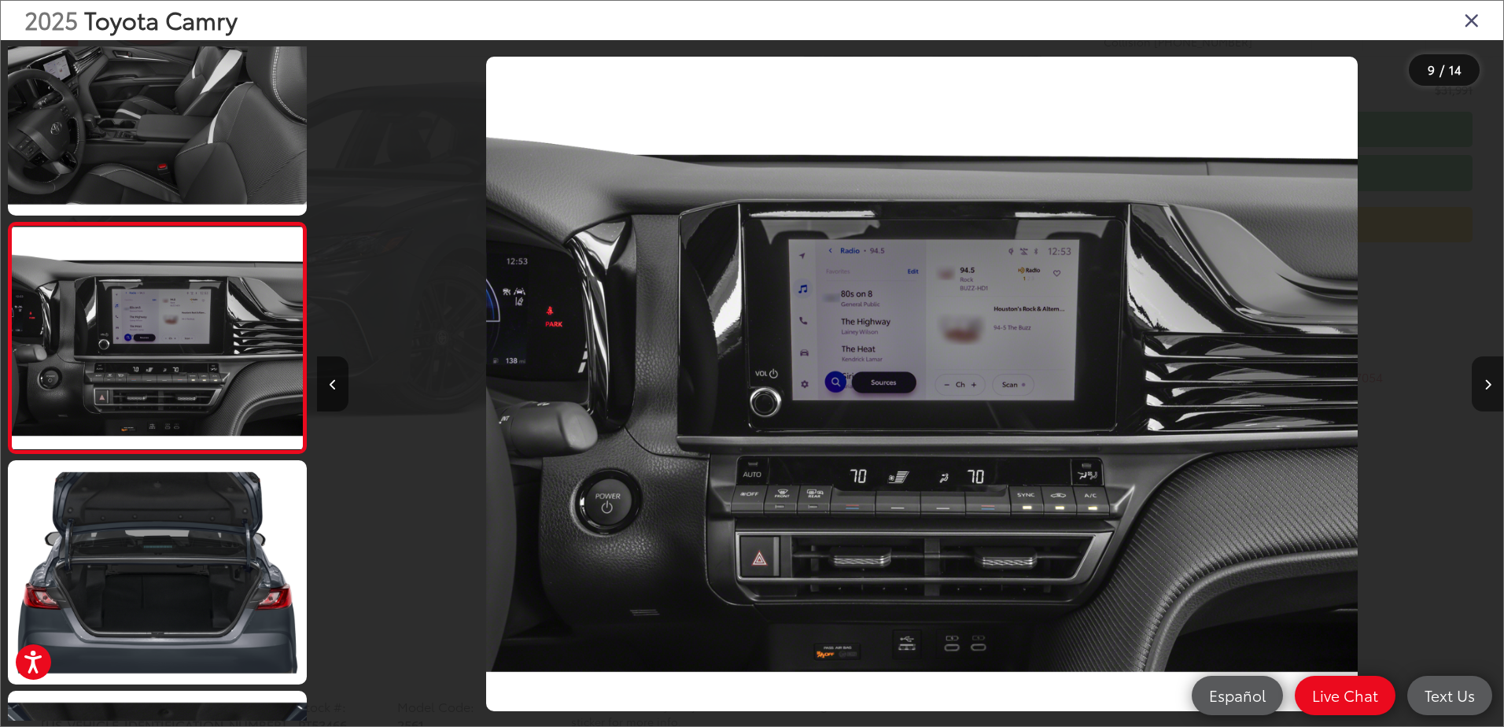
scroll to position [0, 9489]
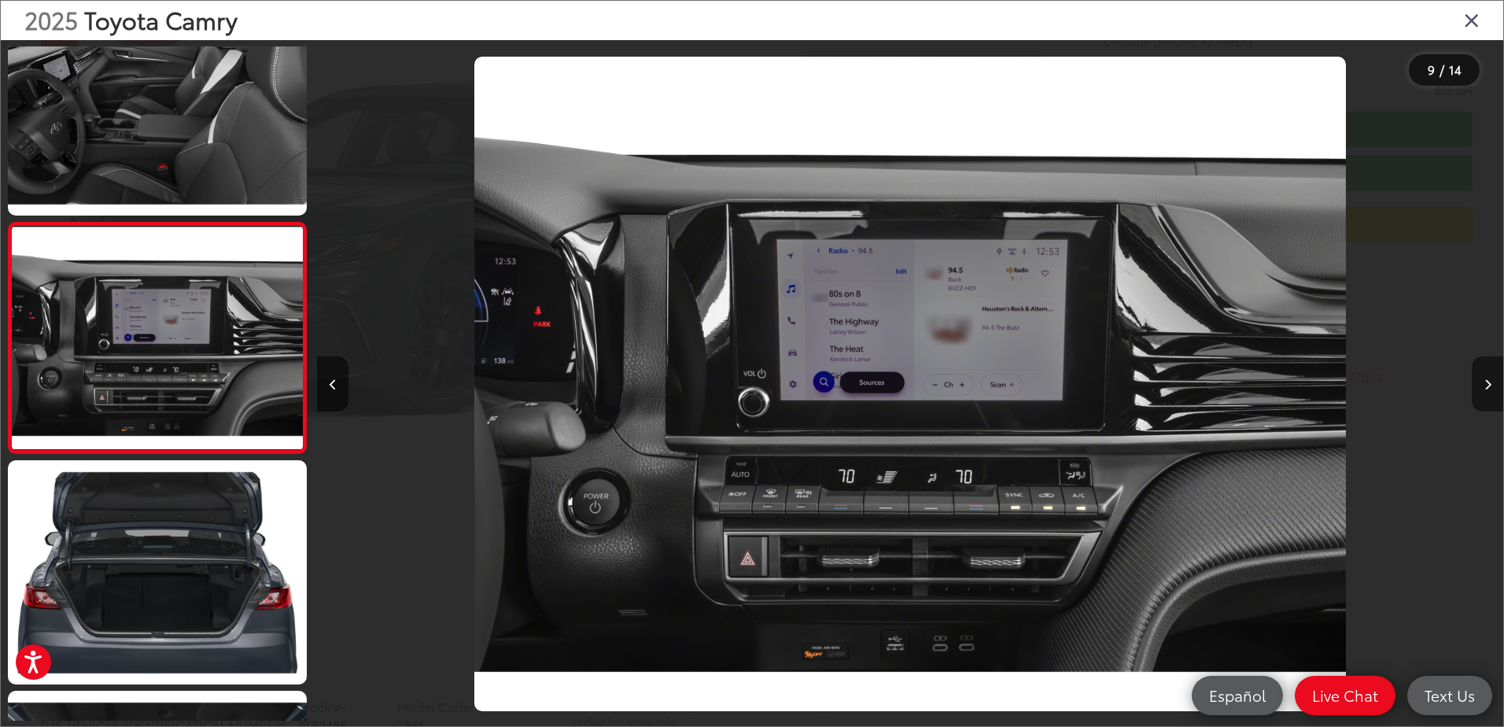
click at [1491, 392] on button "Next image" at bounding box center [1487, 383] width 31 height 55
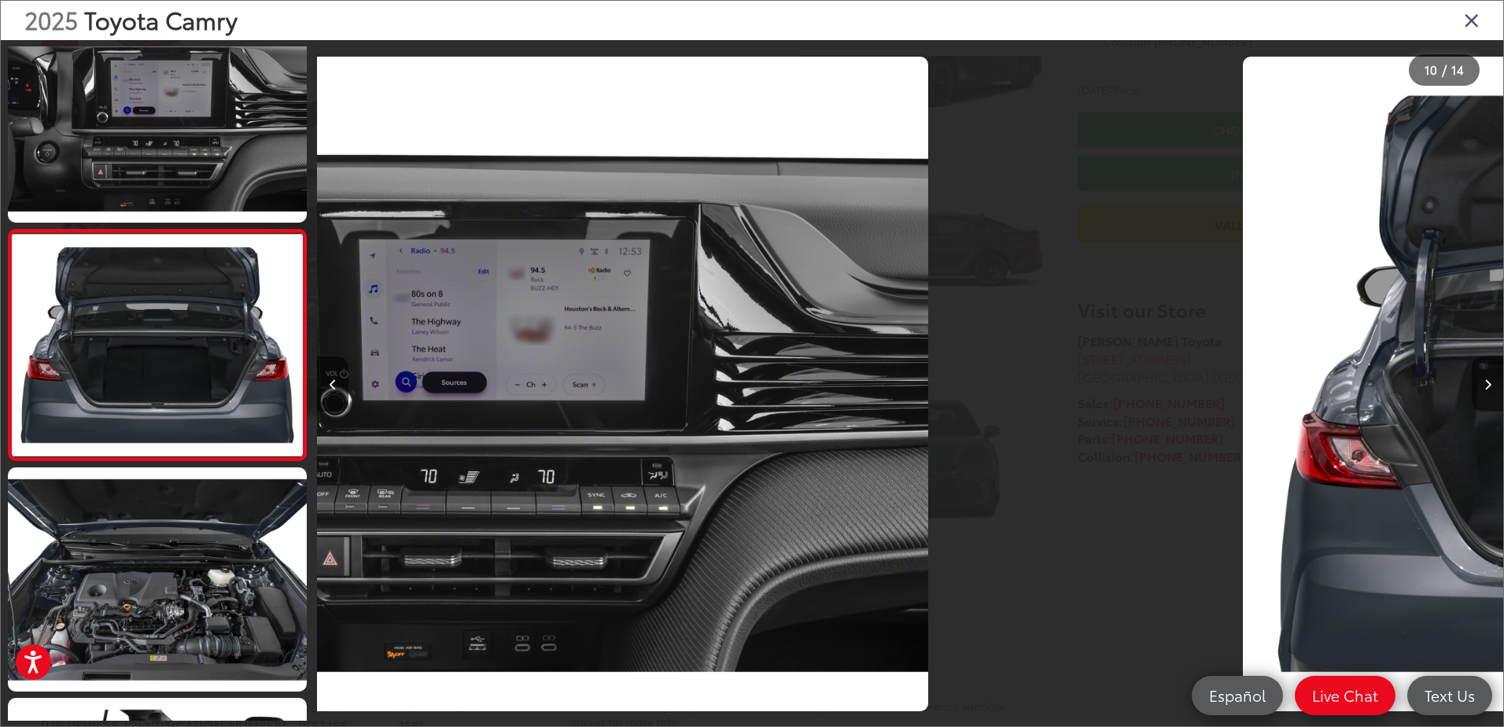
scroll to position [1899, 0]
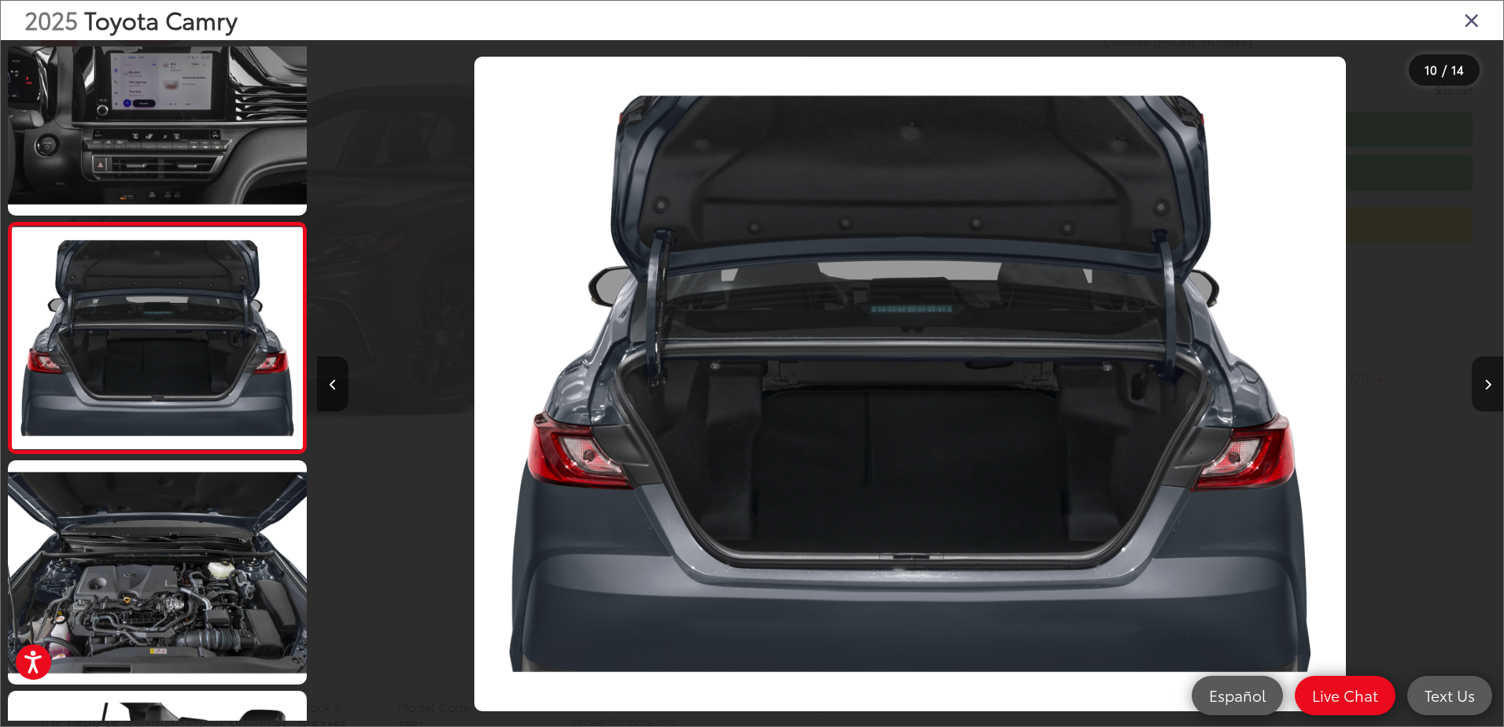
click at [1491, 392] on button "Next image" at bounding box center [1487, 383] width 31 height 55
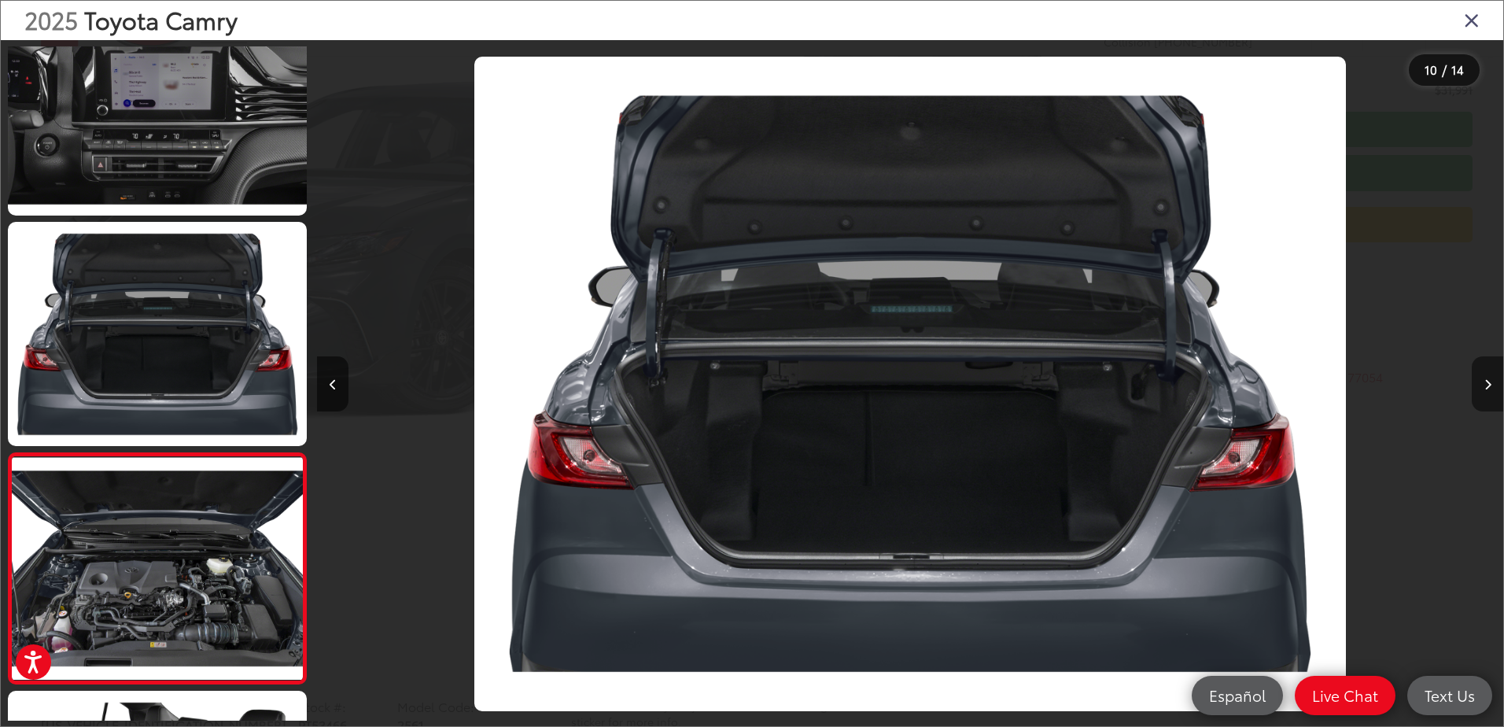
scroll to position [0, 0]
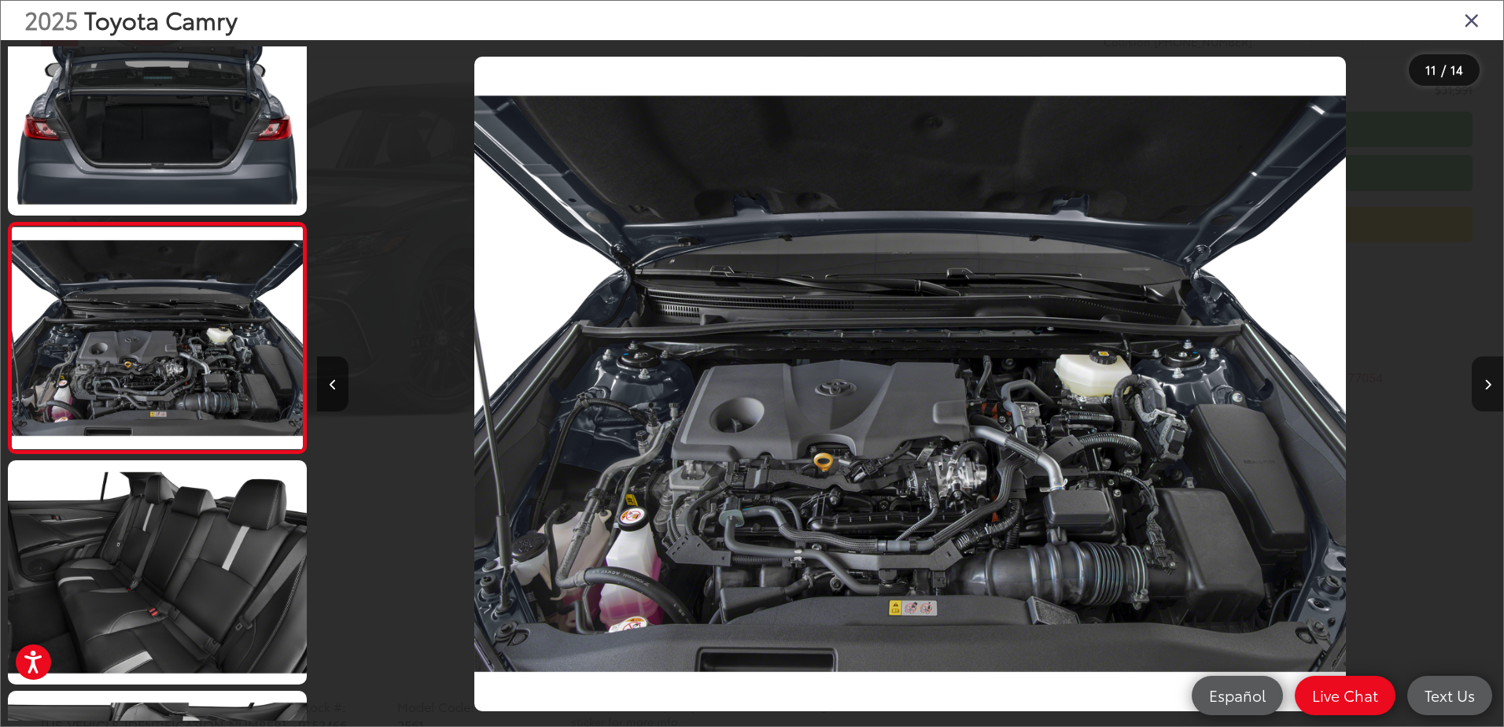
click at [1491, 392] on button "Next image" at bounding box center [1487, 383] width 31 height 55
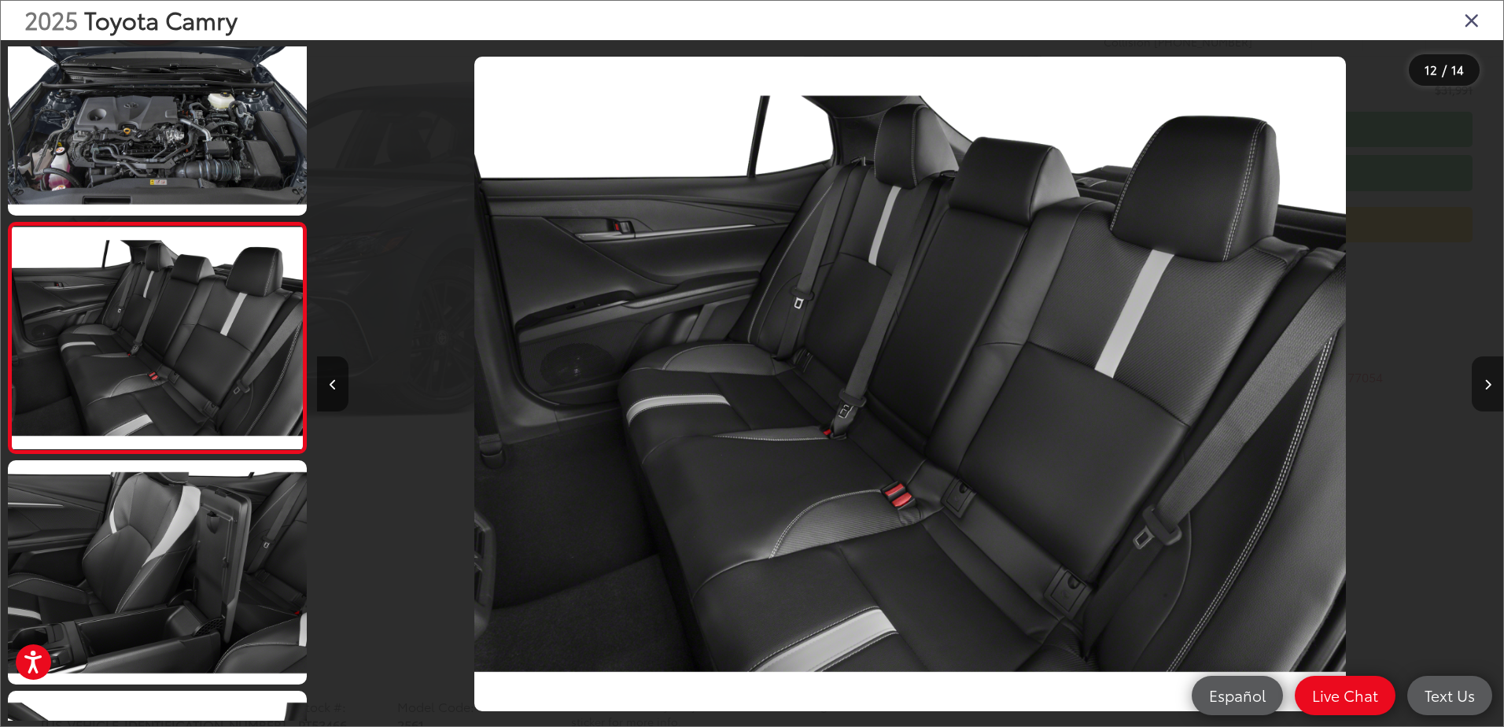
click at [1491, 392] on button "Next image" at bounding box center [1487, 383] width 31 height 55
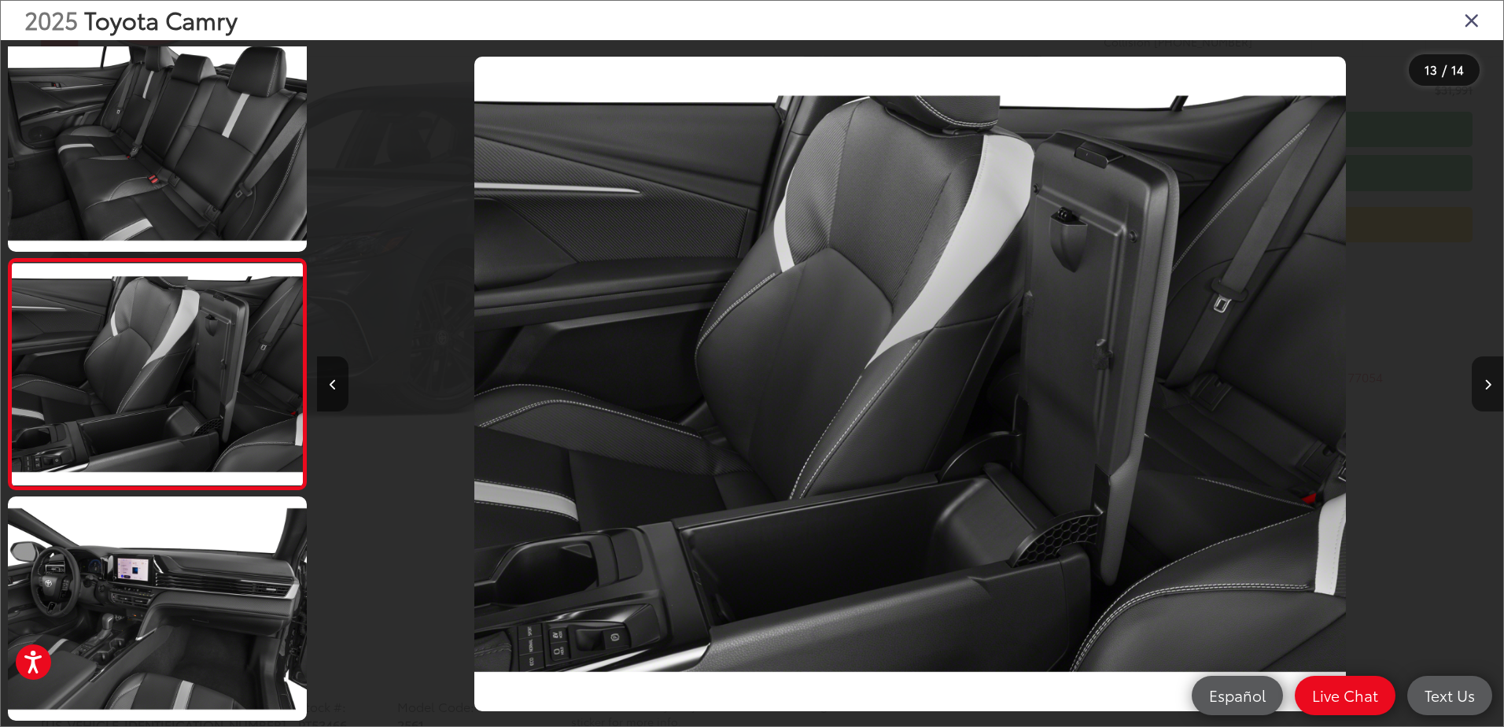
click at [1491, 392] on button "Next image" at bounding box center [1487, 383] width 31 height 55
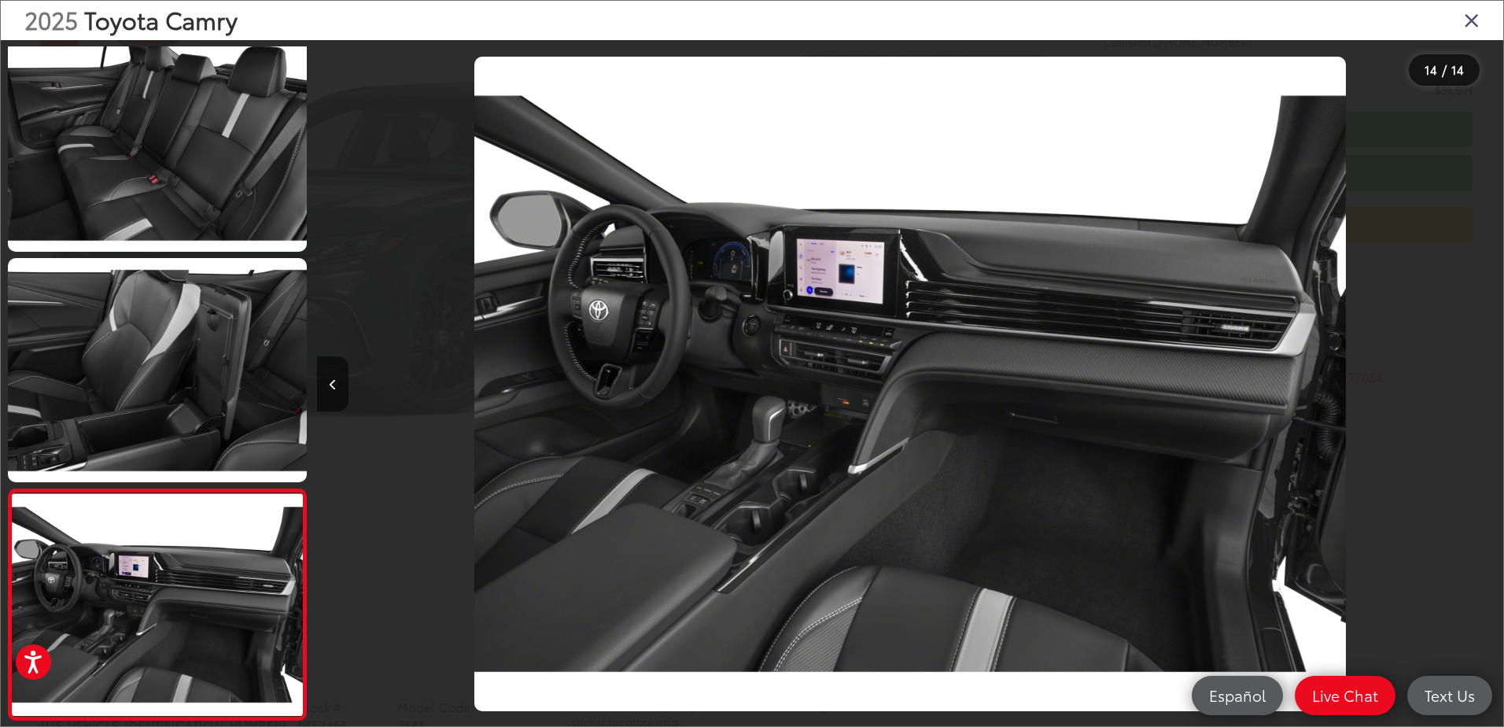
click at [1474, 8] on div "2025 Toyota Camry" at bounding box center [752, 20] width 1502 height 39
click at [1474, 28] on icon "Close gallery" at bounding box center [1472, 19] width 16 height 20
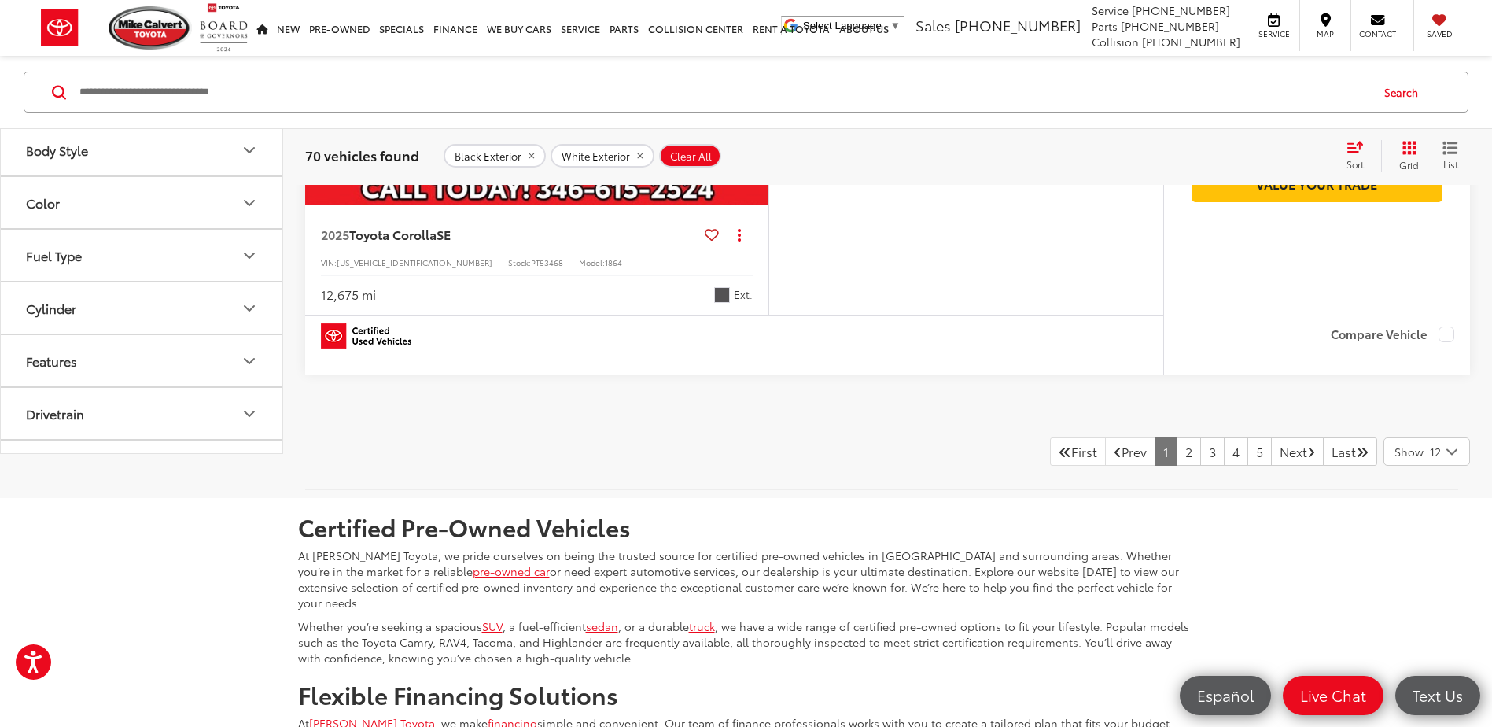
scroll to position [6705, 0]
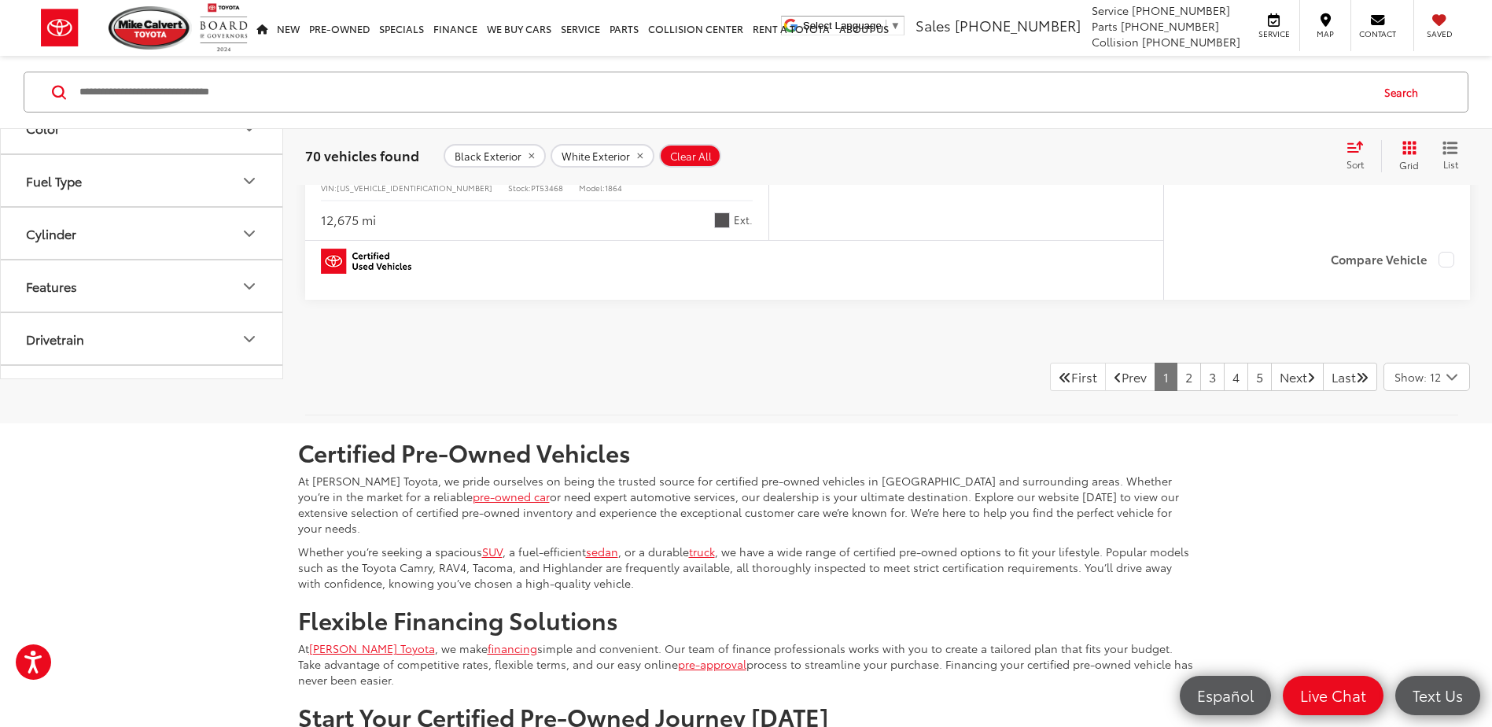
click at [1450, 387] on icon "Select number of vehicles per page" at bounding box center [1452, 377] width 19 height 20
click at [1423, 498] on button "Show: 96" at bounding box center [1426, 495] width 85 height 28
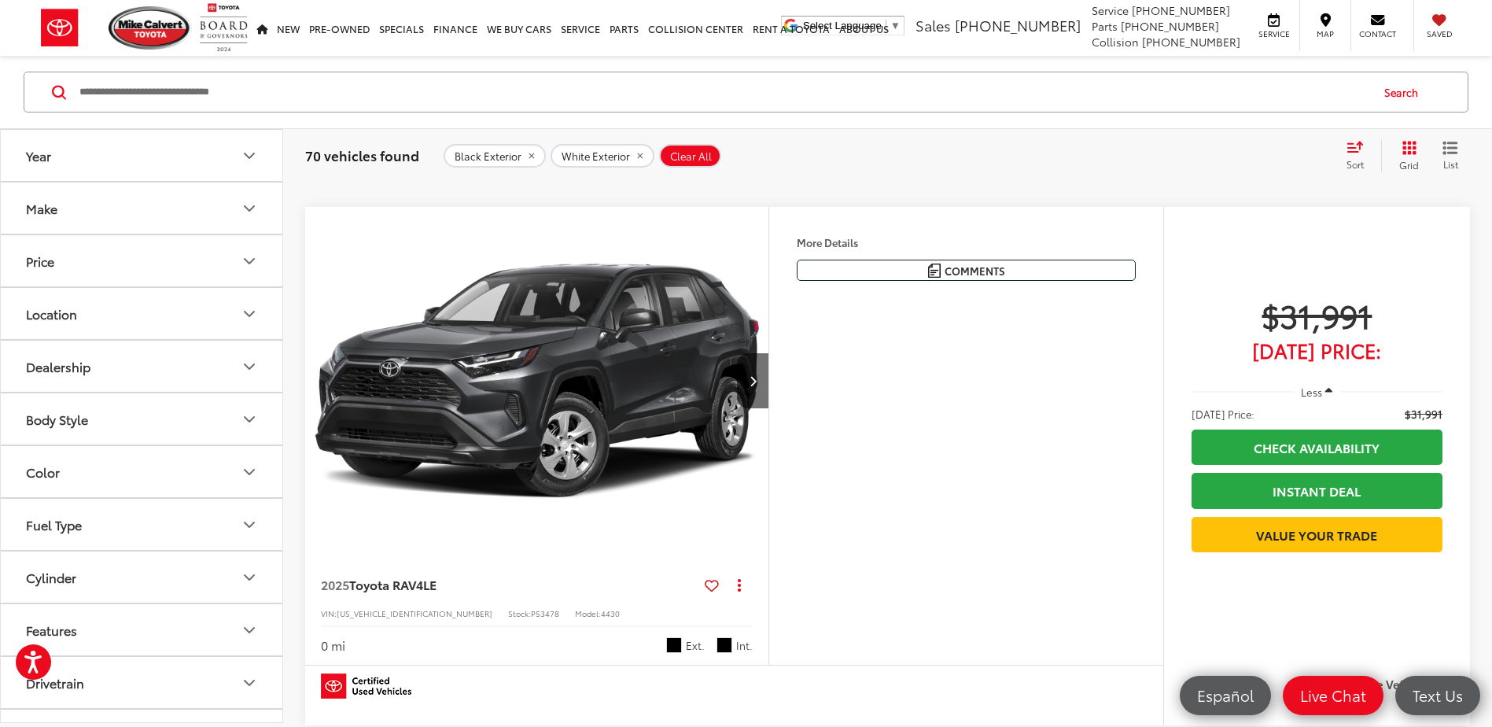
scroll to position [7934, 0]
click at [754, 396] on button "Next image" at bounding box center [752, 379] width 31 height 55
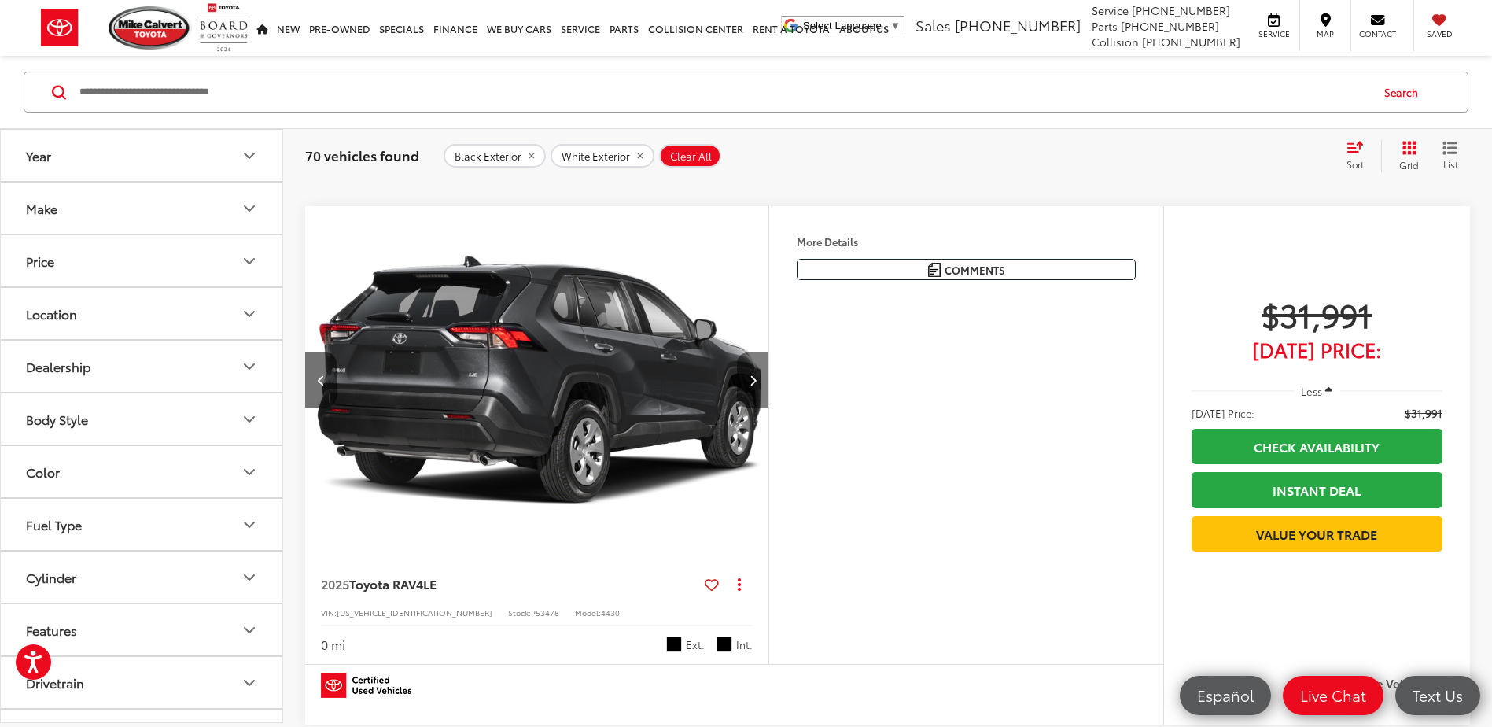
scroll to position [0, 466]
click at [754, 396] on button "Next image" at bounding box center [752, 379] width 31 height 55
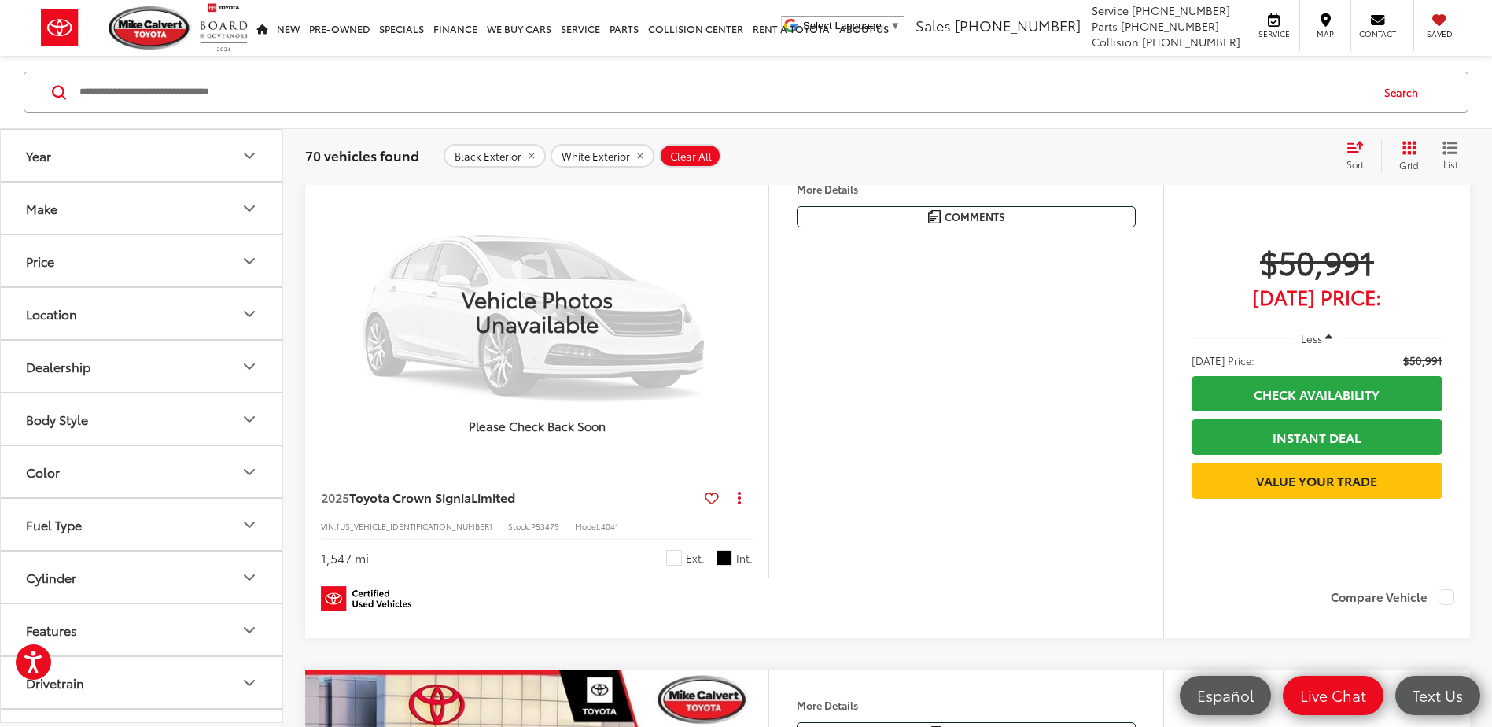
scroll to position [8563, 0]
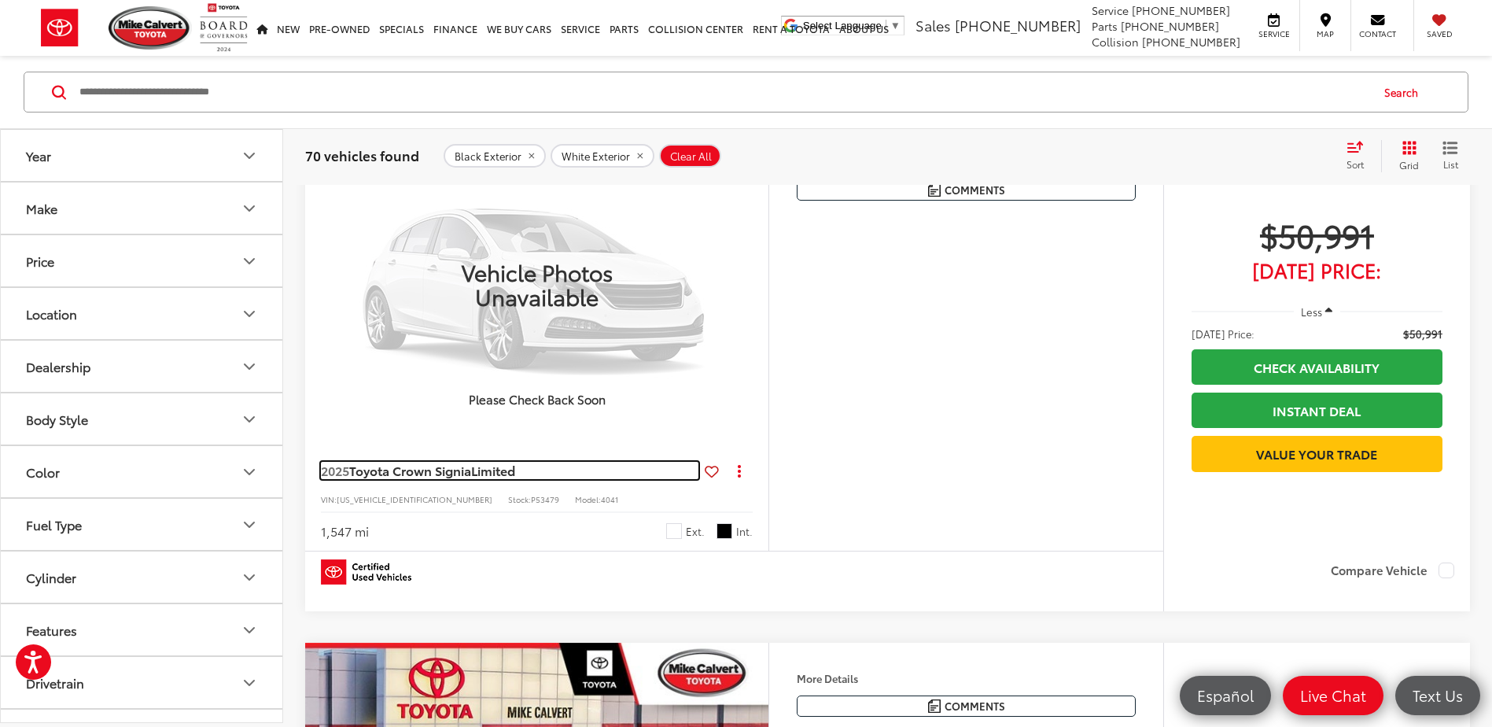
click at [348, 473] on span "2025" at bounding box center [335, 470] width 28 height 18
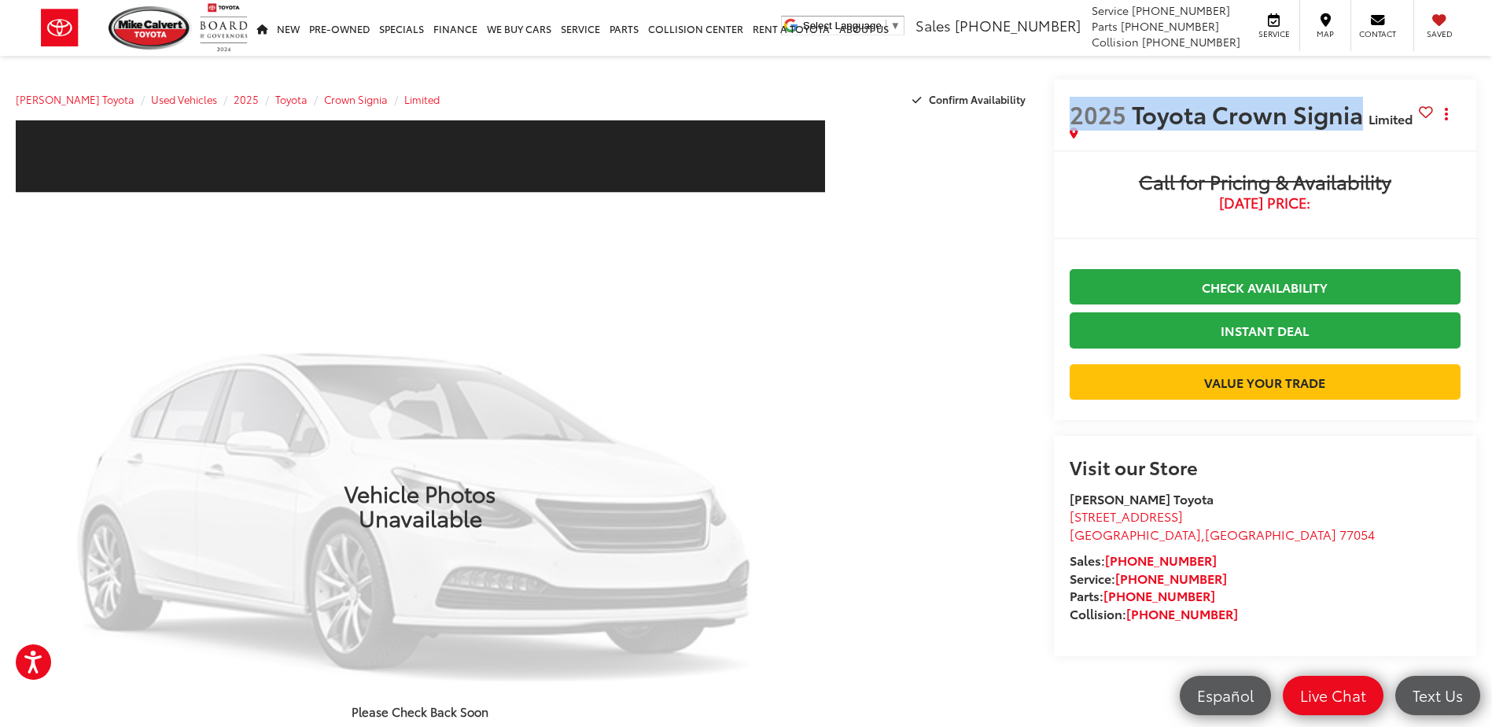
drag, startPoint x: 1066, startPoint y: 111, endPoint x: 1355, endPoint y: 122, distance: 289.7
click at [1355, 122] on div "2025 Toyota Crown Signia Limited Copy Link Share Print" at bounding box center [1265, 114] width 422 height 71
copy span "2025 Toyota Crown Signia"
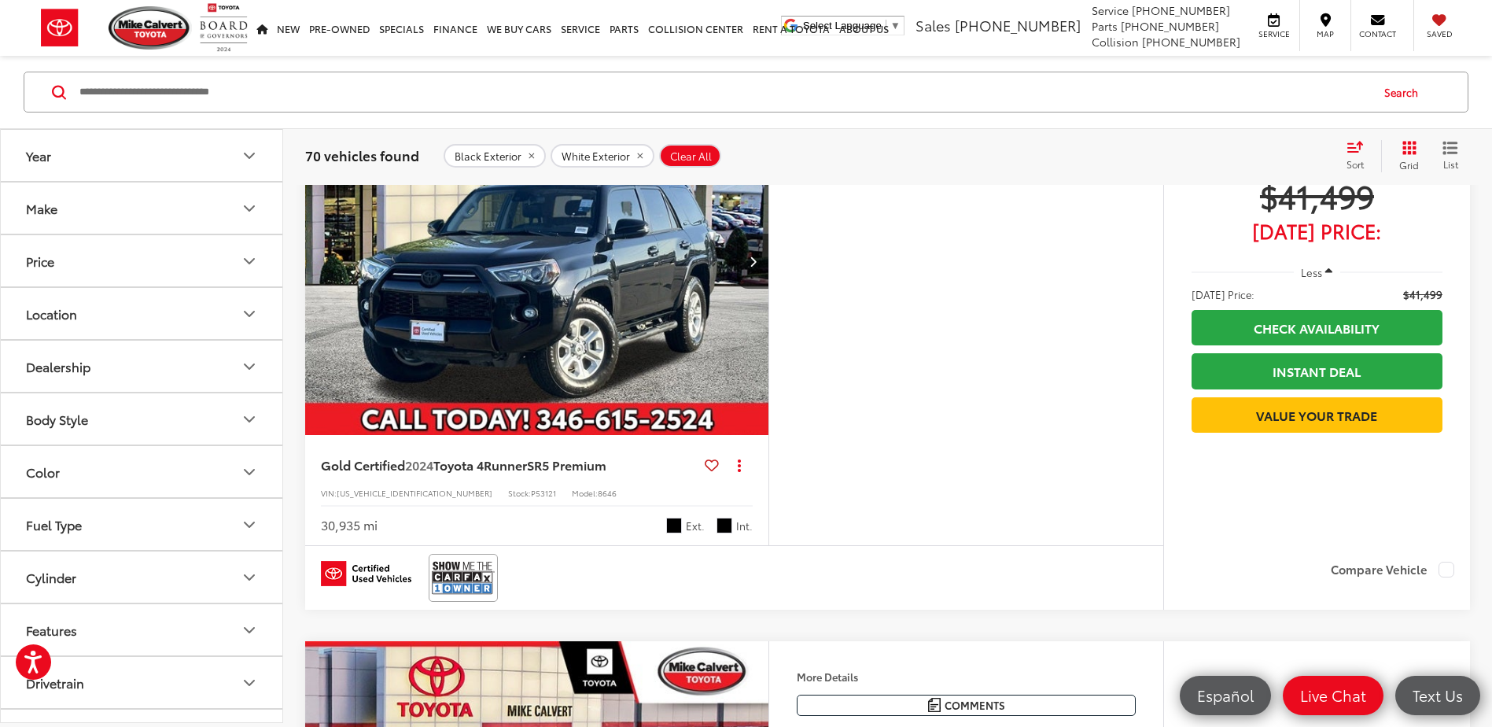
scroll to position [9107, 0]
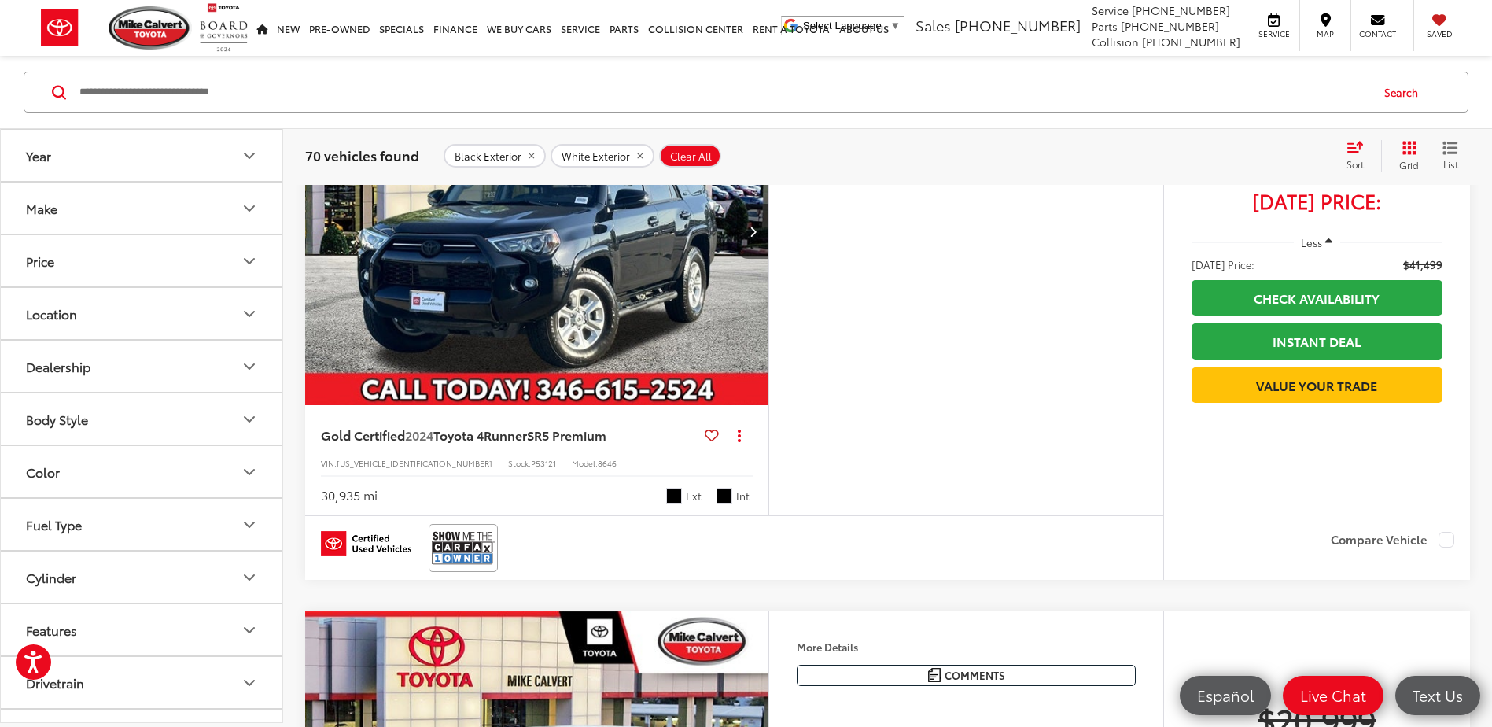
click at [756, 237] on icon "Next image" at bounding box center [753, 231] width 7 height 11
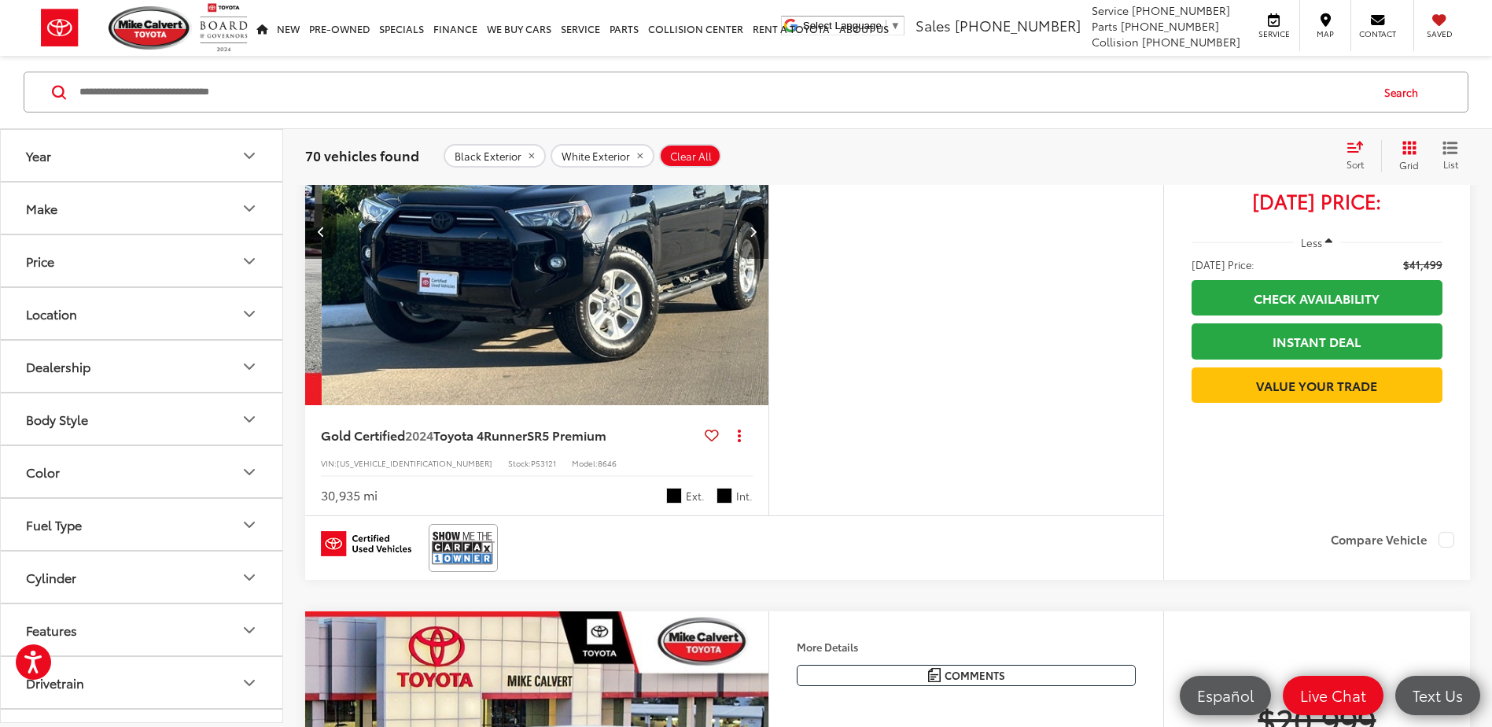
scroll to position [0, 466]
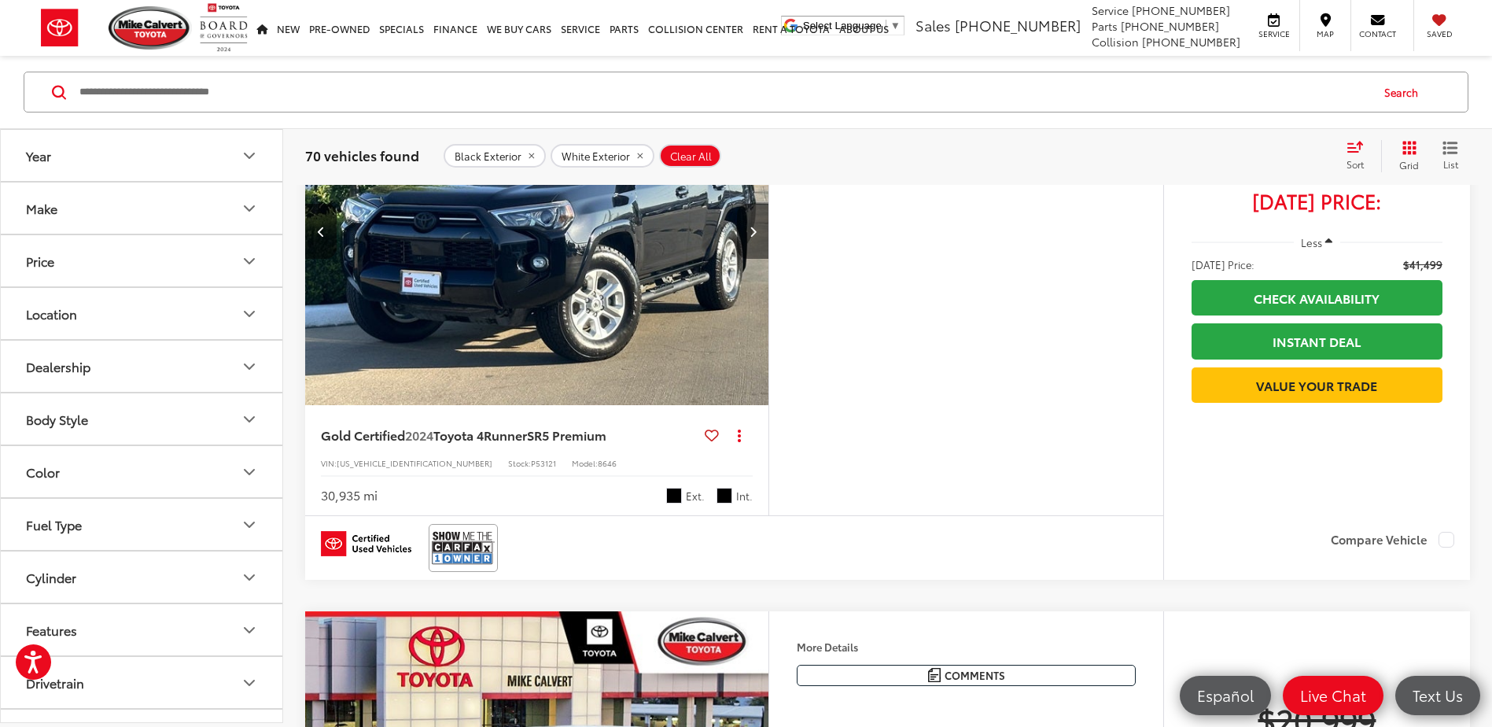
click at [756, 237] on icon "Next image" at bounding box center [753, 231] width 7 height 11
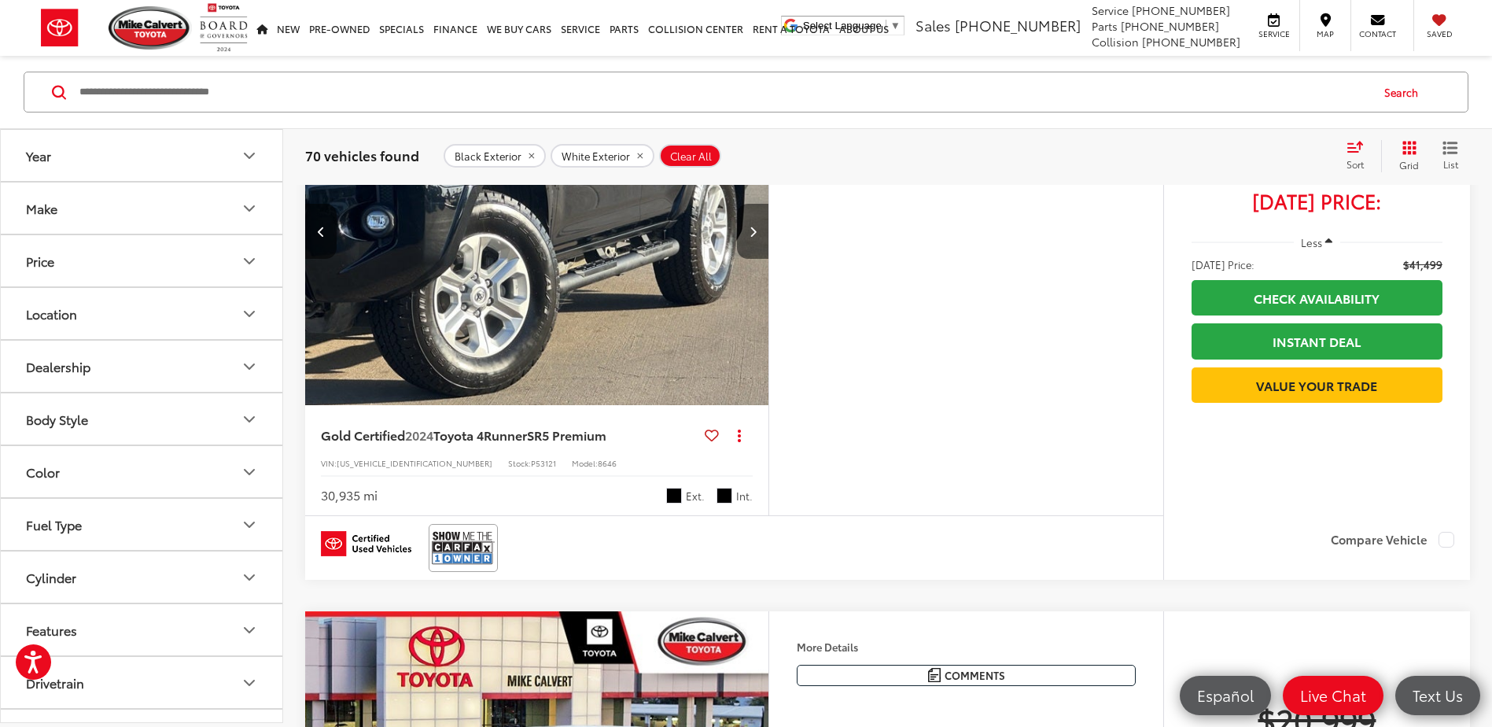
scroll to position [8950, 0]
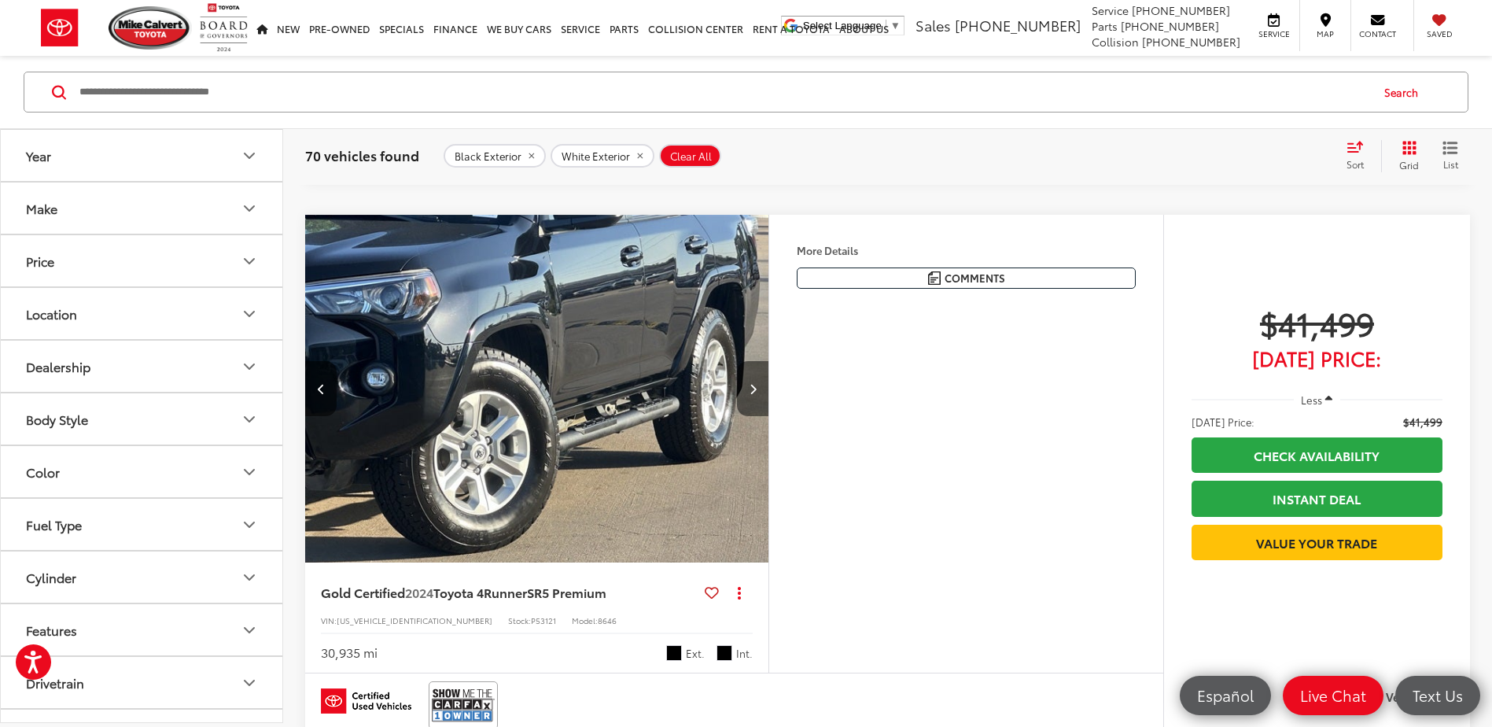
click at [750, 394] on icon "Next image" at bounding box center [753, 388] width 7 height 11
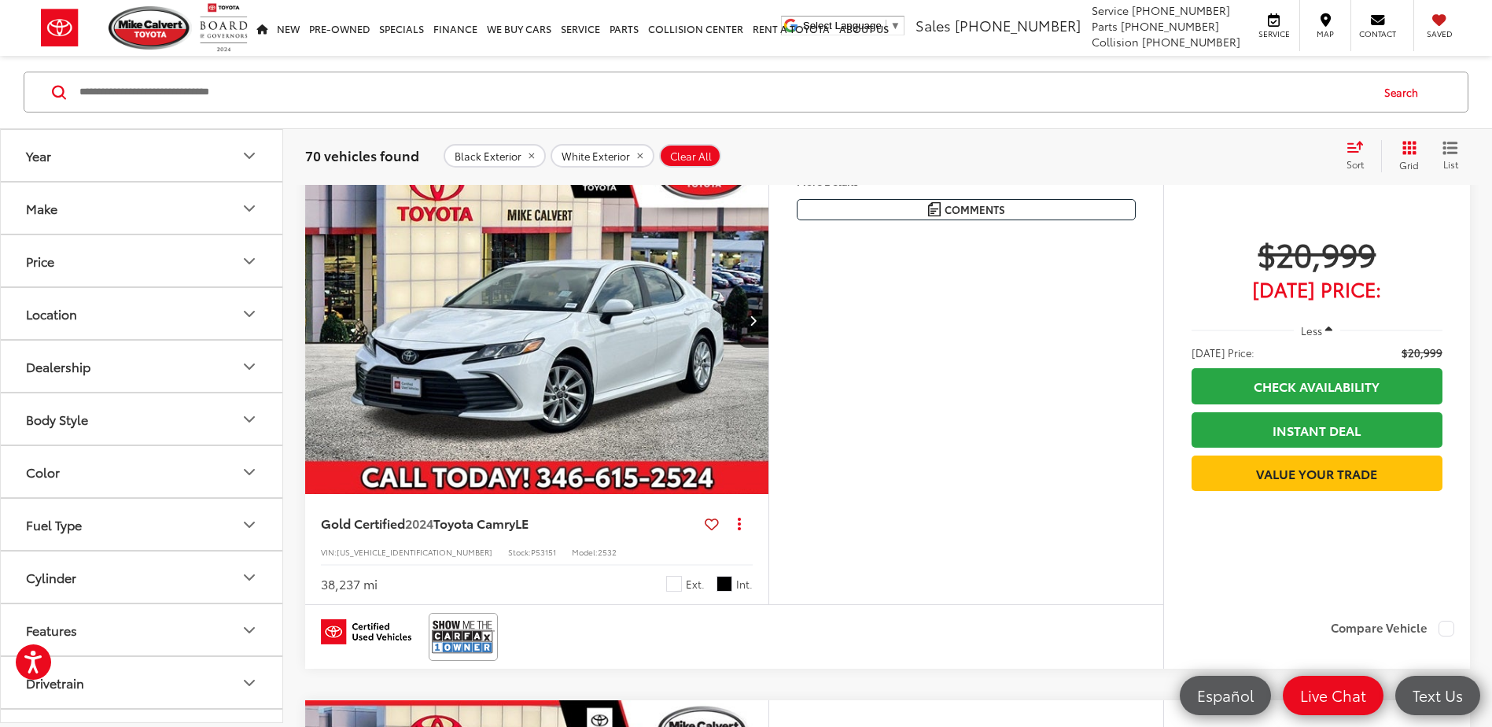
scroll to position [9658, 0]
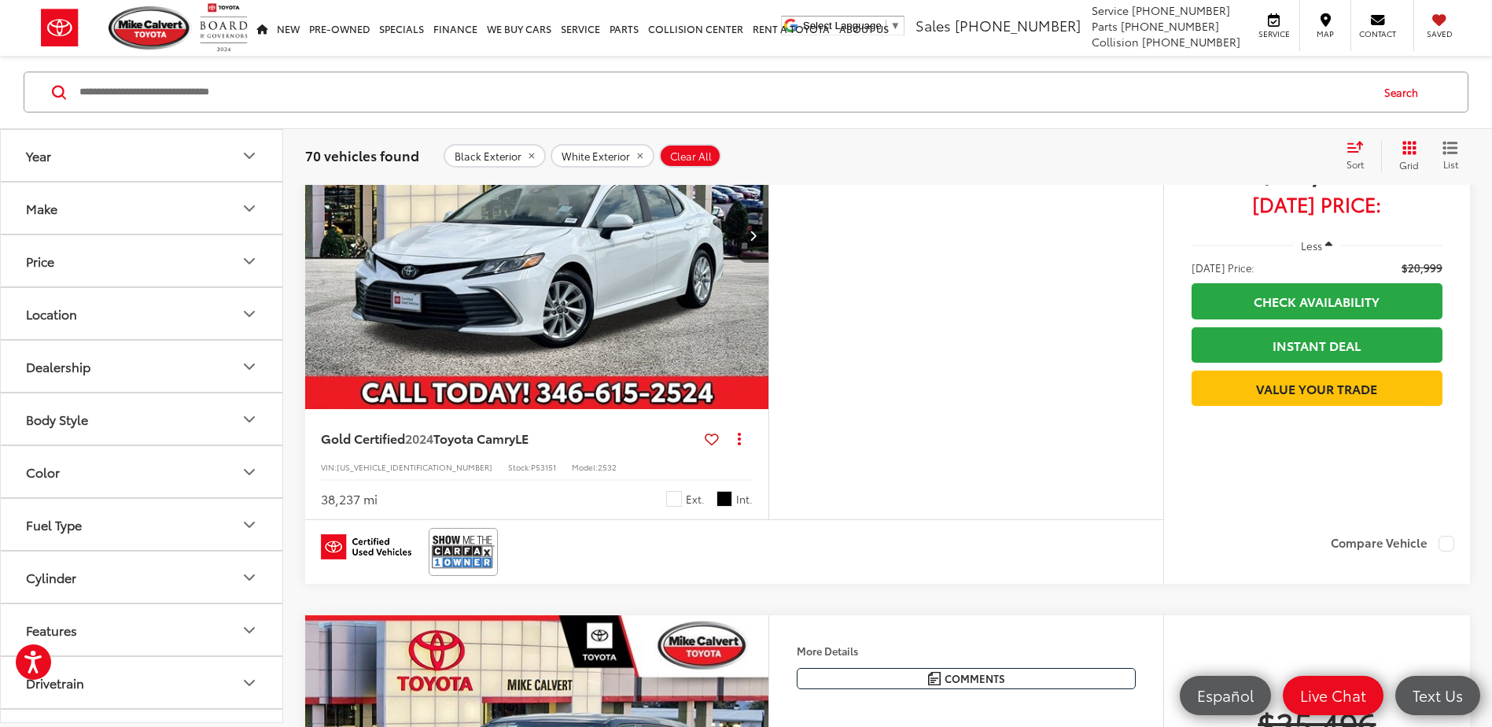
click at [757, 263] on button "Next image" at bounding box center [752, 235] width 31 height 55
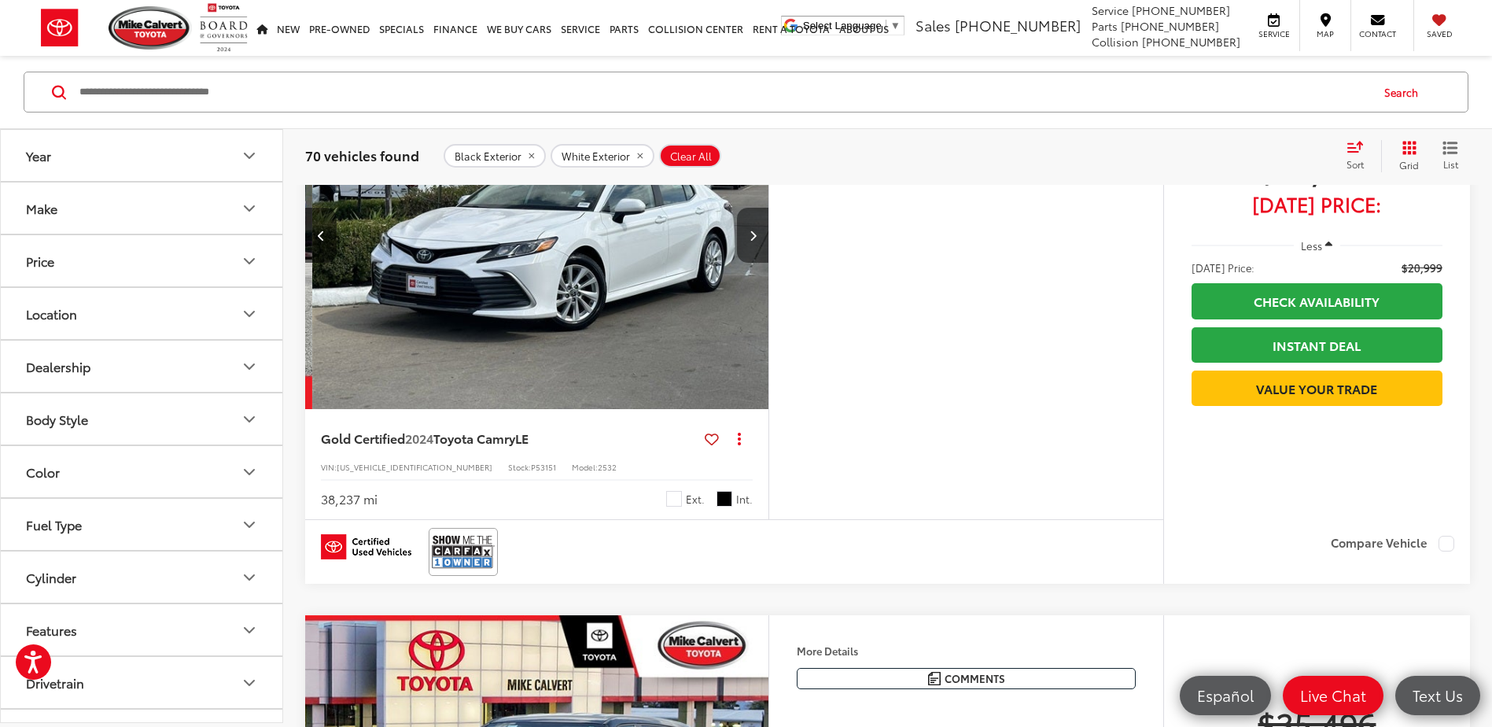
scroll to position [0, 466]
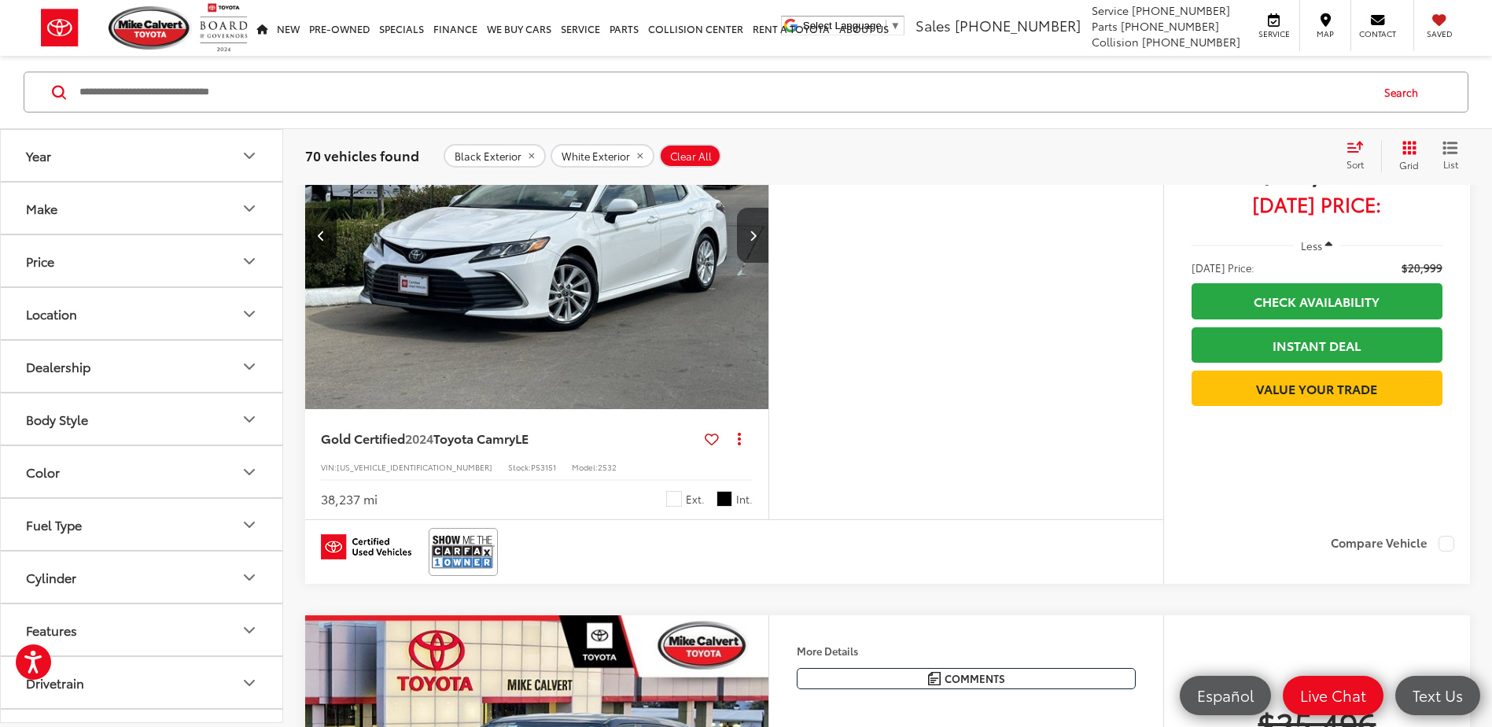
click at [757, 263] on button "Next image" at bounding box center [752, 235] width 31 height 55
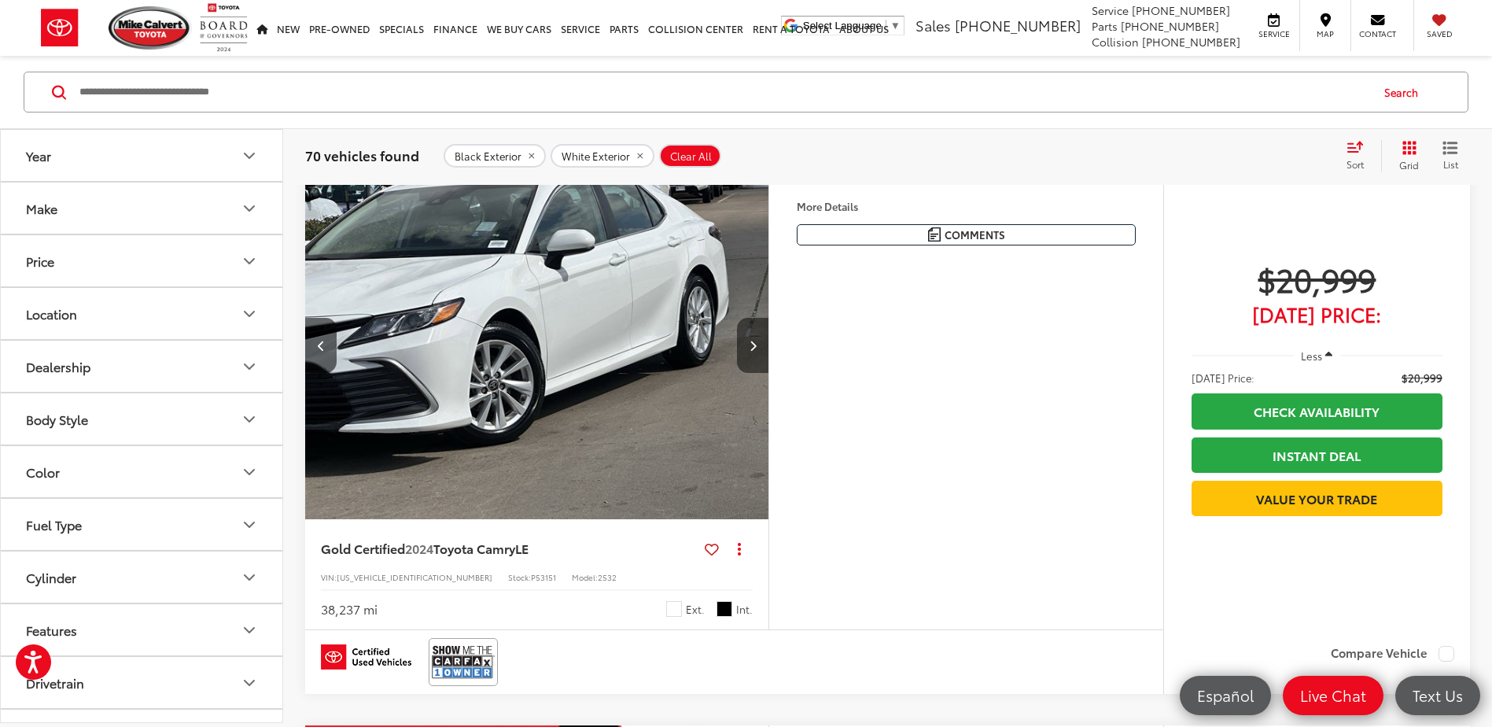
scroll to position [9501, 0]
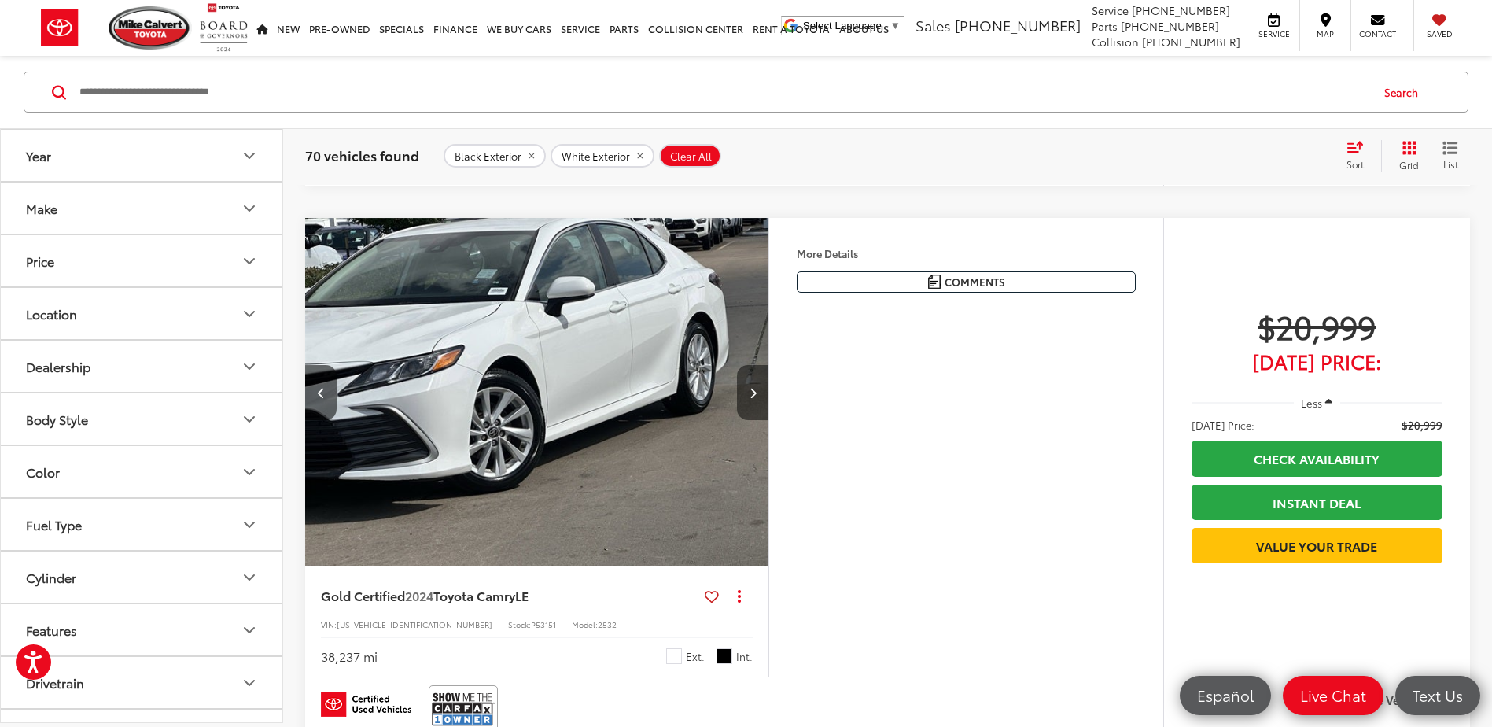
click at [751, 398] on icon "Next image" at bounding box center [753, 392] width 7 height 11
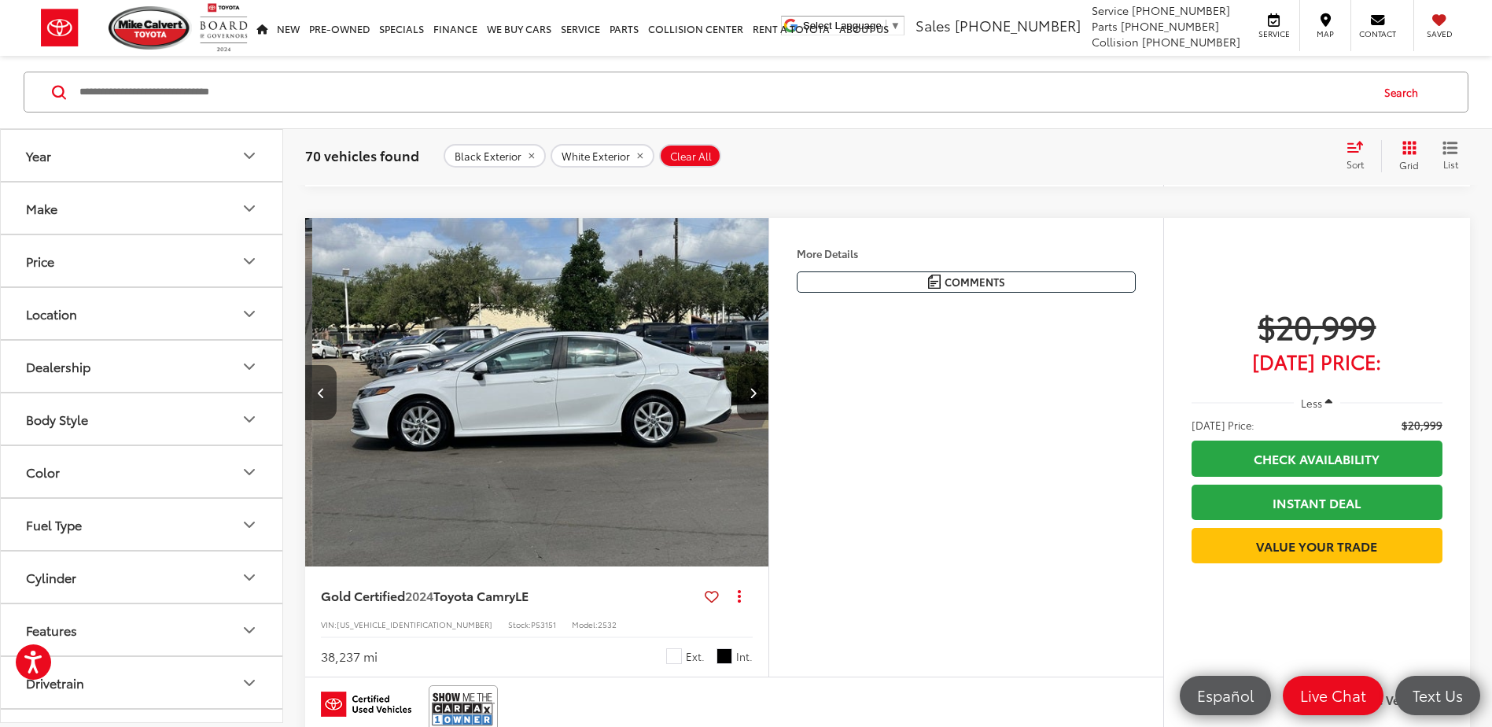
scroll to position [0, 1397]
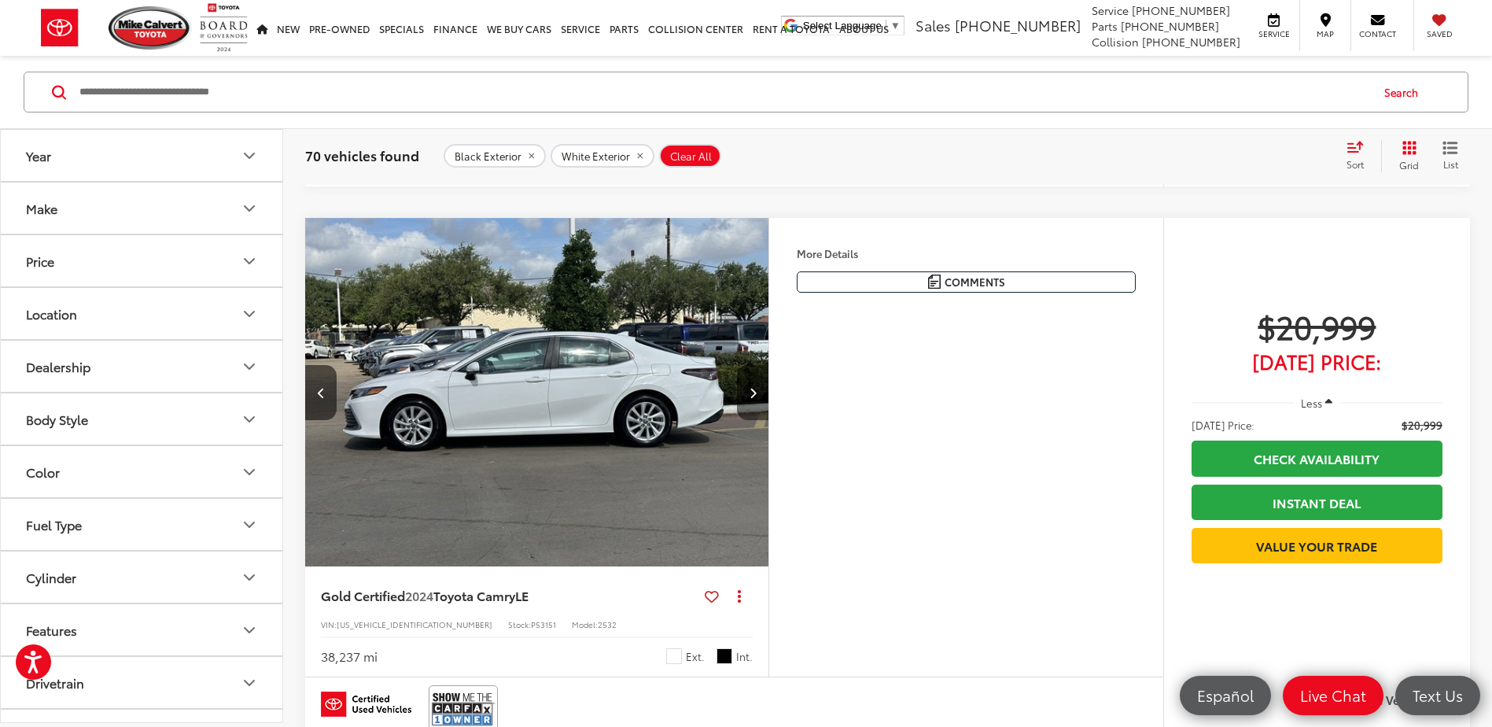
click at [751, 398] on icon "Next image" at bounding box center [753, 392] width 7 height 11
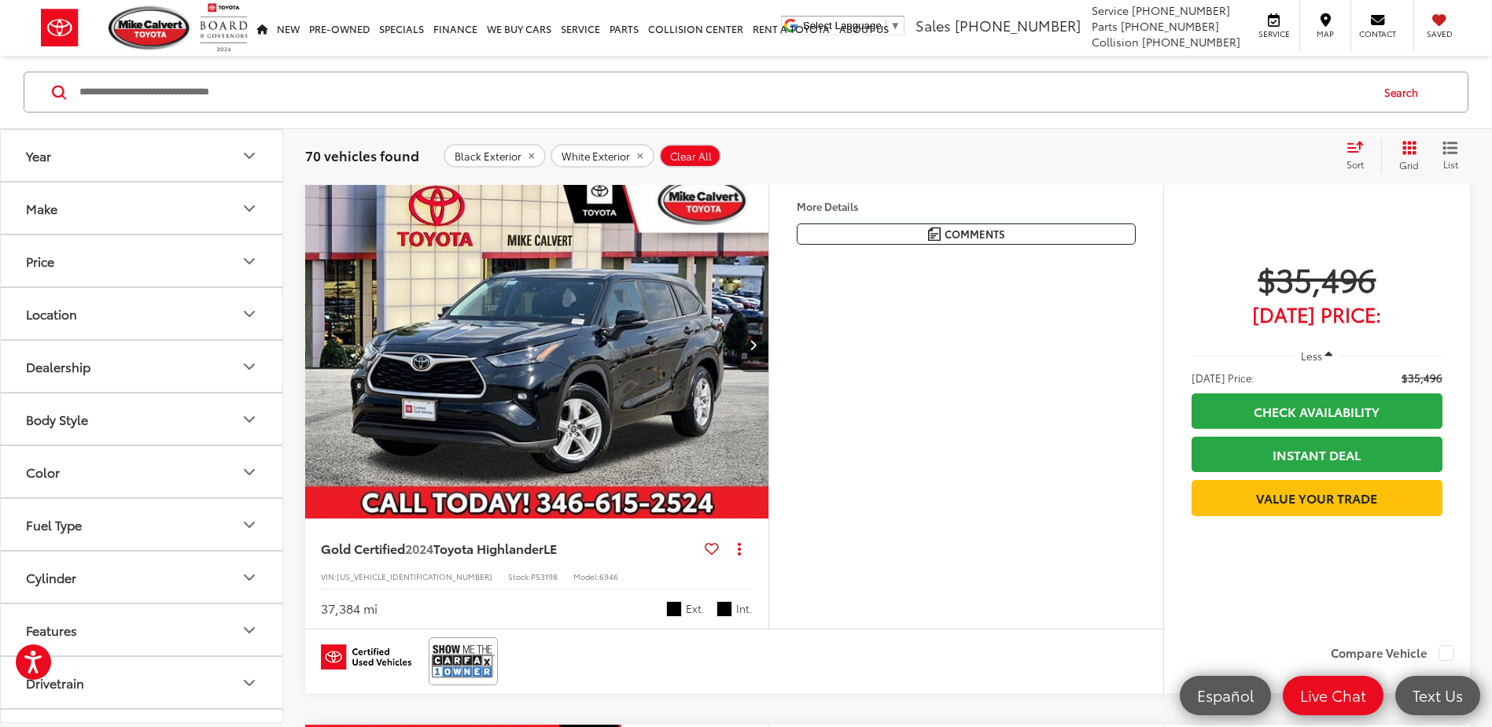
scroll to position [10130, 0]
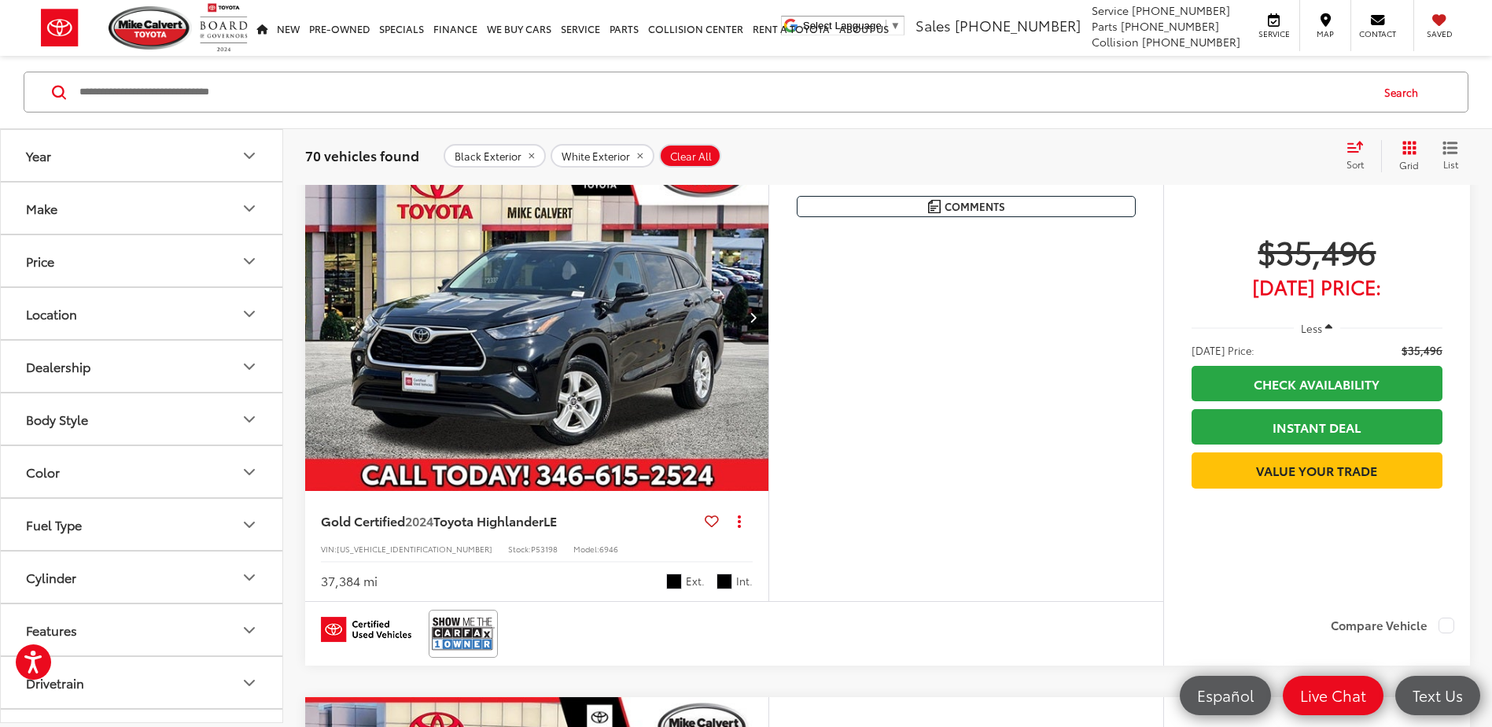
click at [756, 345] on button "Next image" at bounding box center [752, 316] width 31 height 55
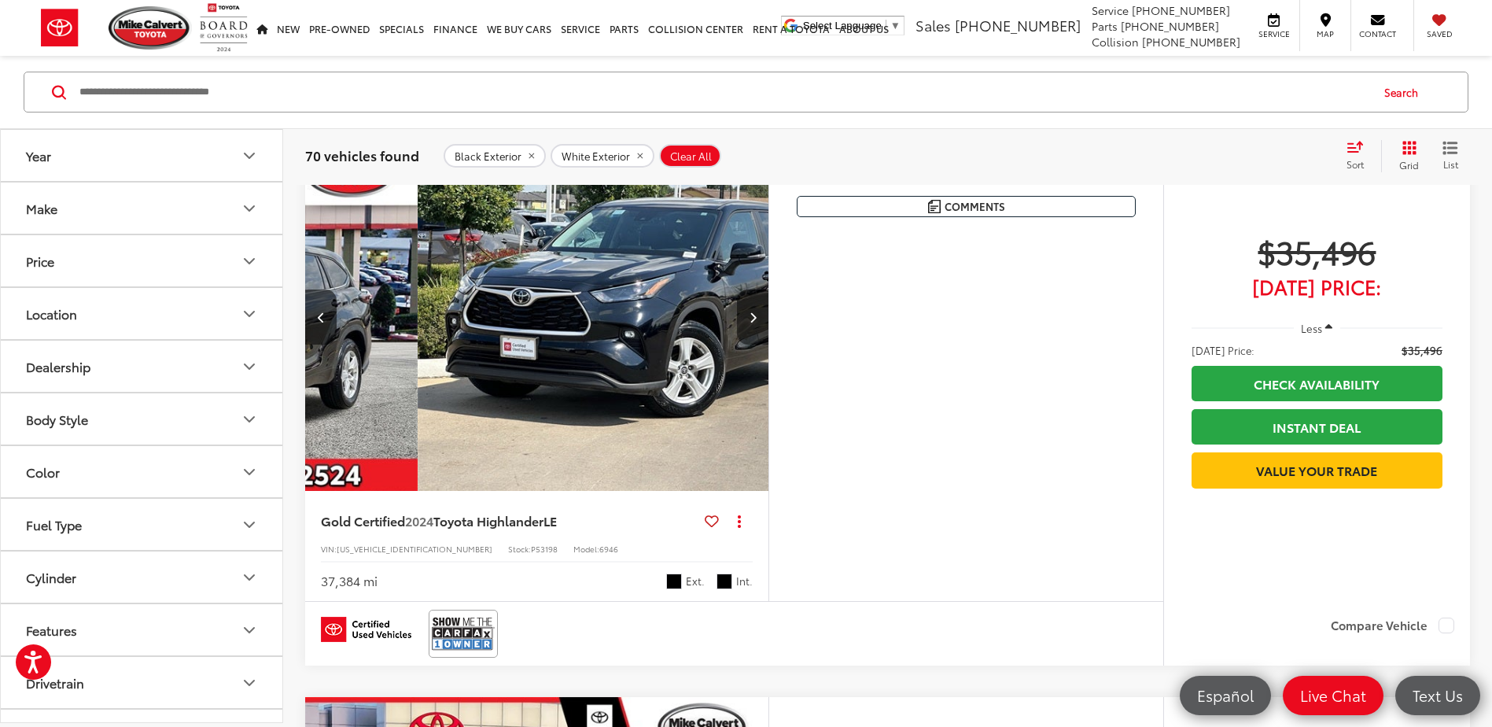
scroll to position [0, 466]
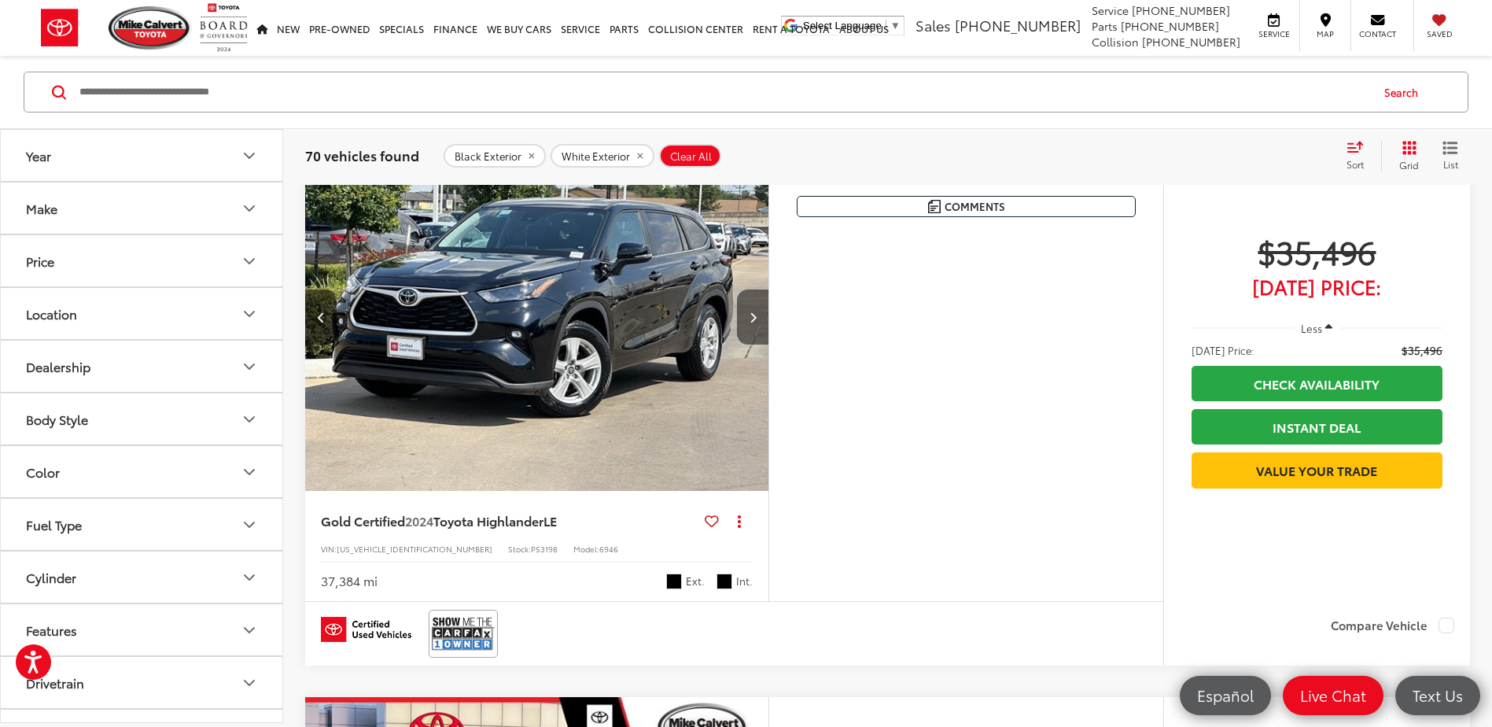
click at [756, 345] on button "Next image" at bounding box center [752, 316] width 31 height 55
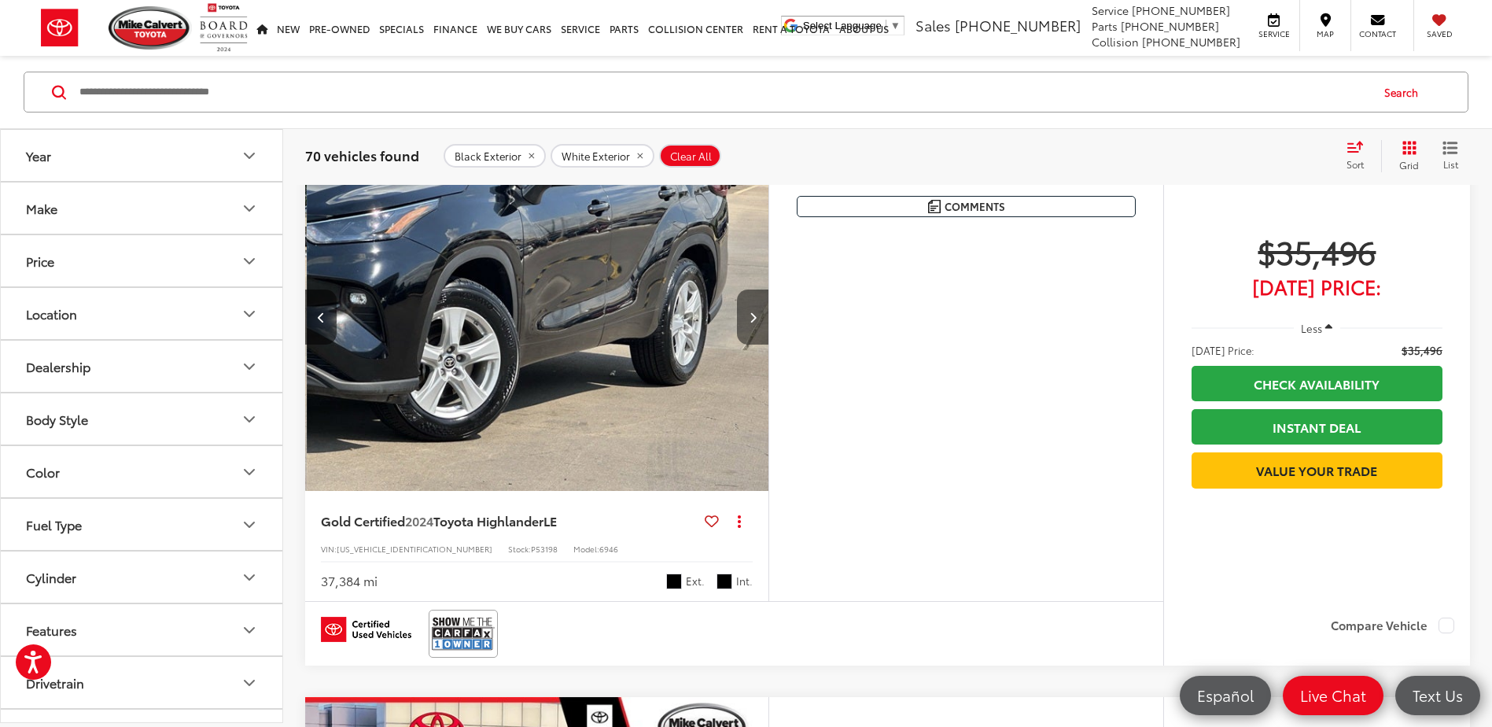
scroll to position [0, 931]
click at [756, 345] on button "Next image" at bounding box center [752, 316] width 31 height 55
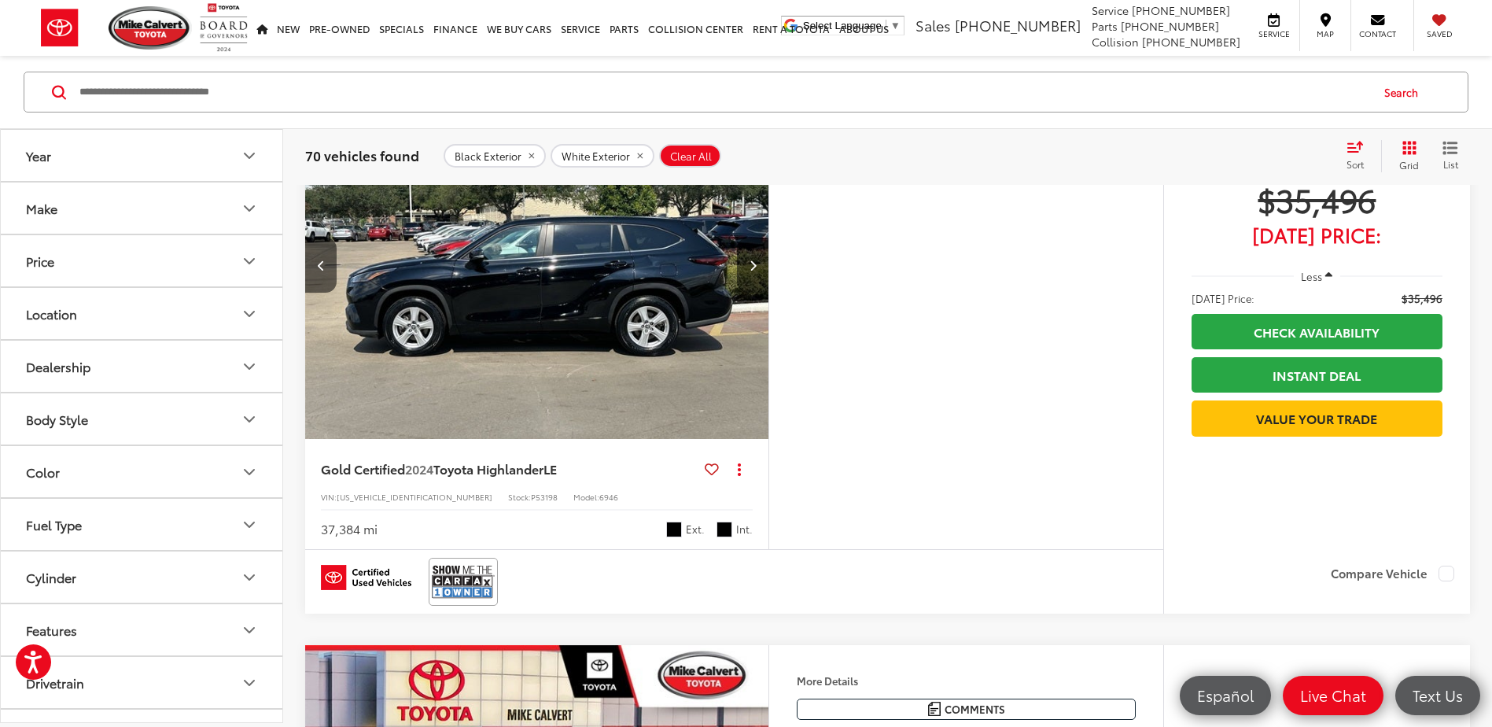
scroll to position [10209, 0]
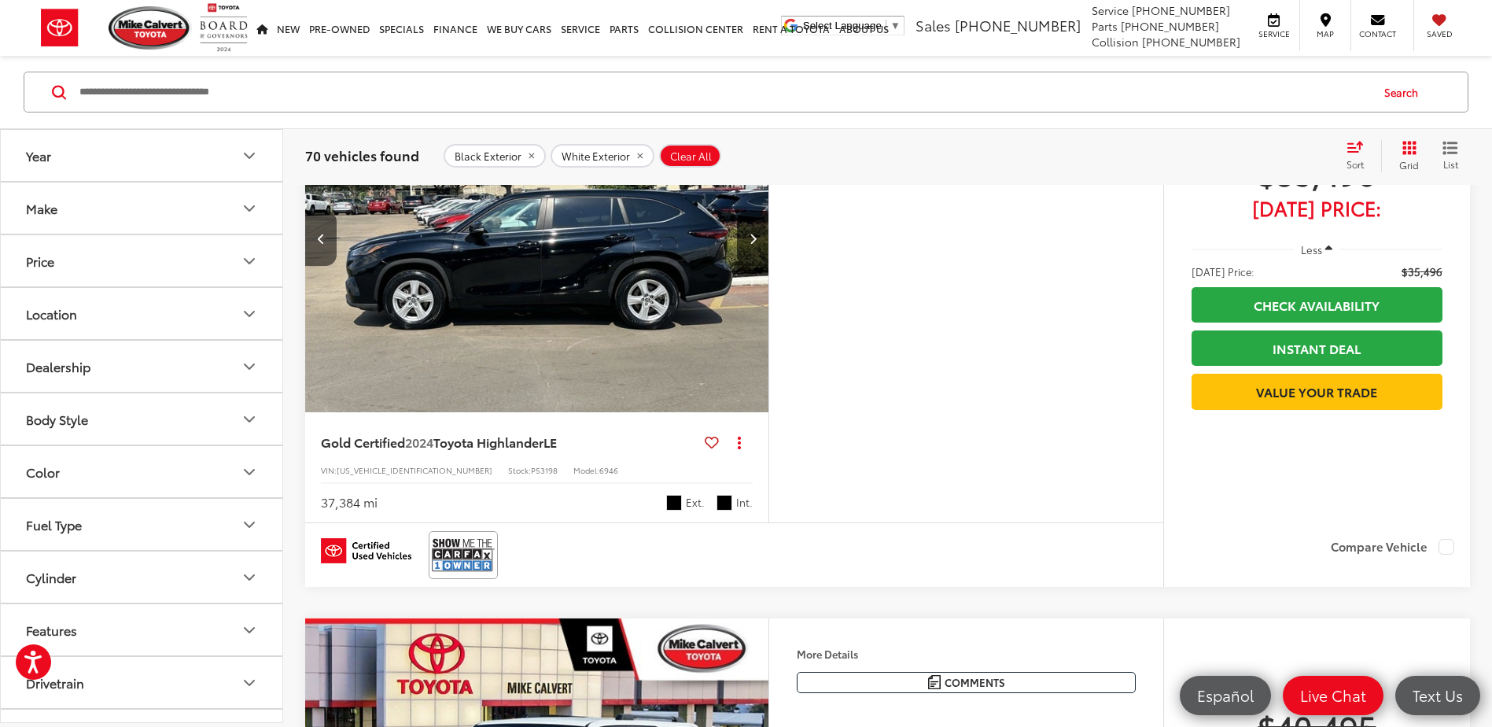
click at [617, 378] on img "2024 Toyota Highlander LE 3" at bounding box center [537, 238] width 466 height 349
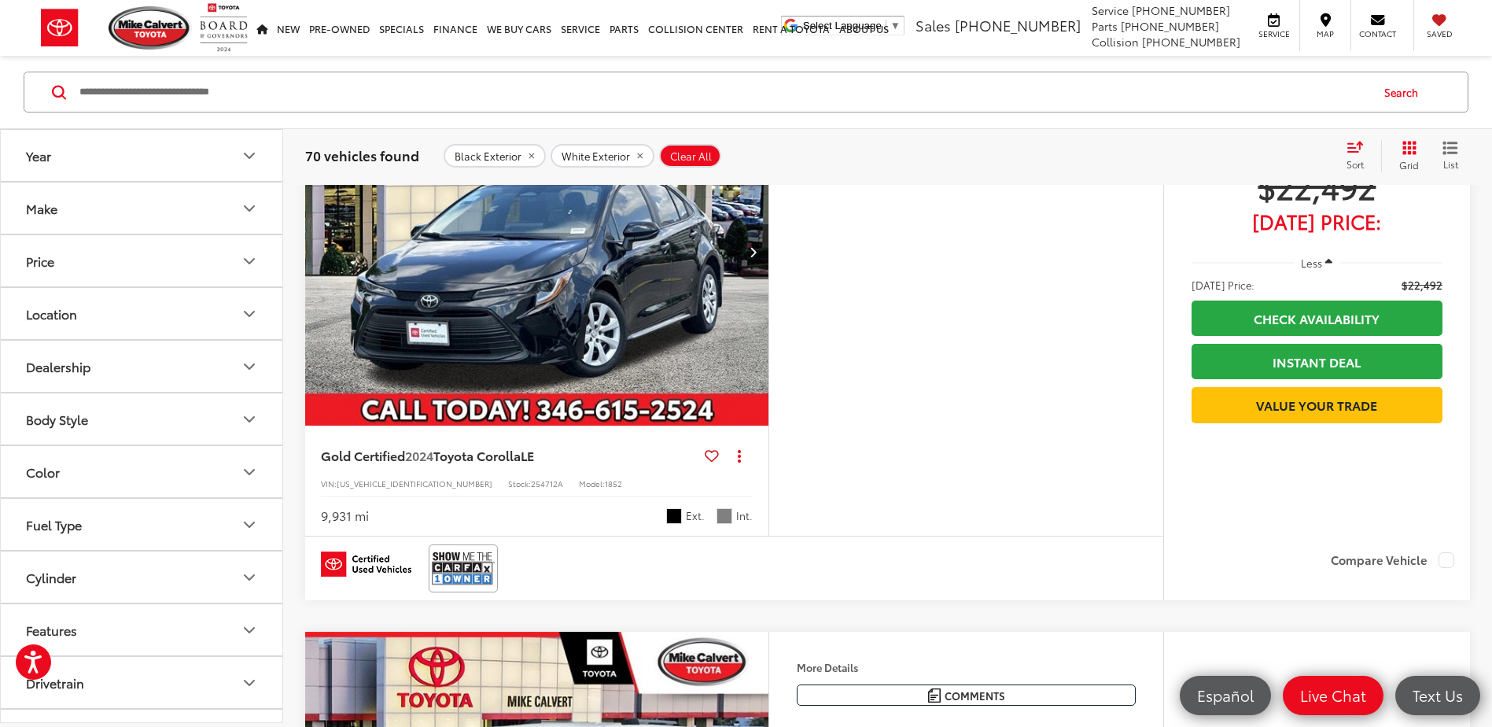
scroll to position [16809, 0]
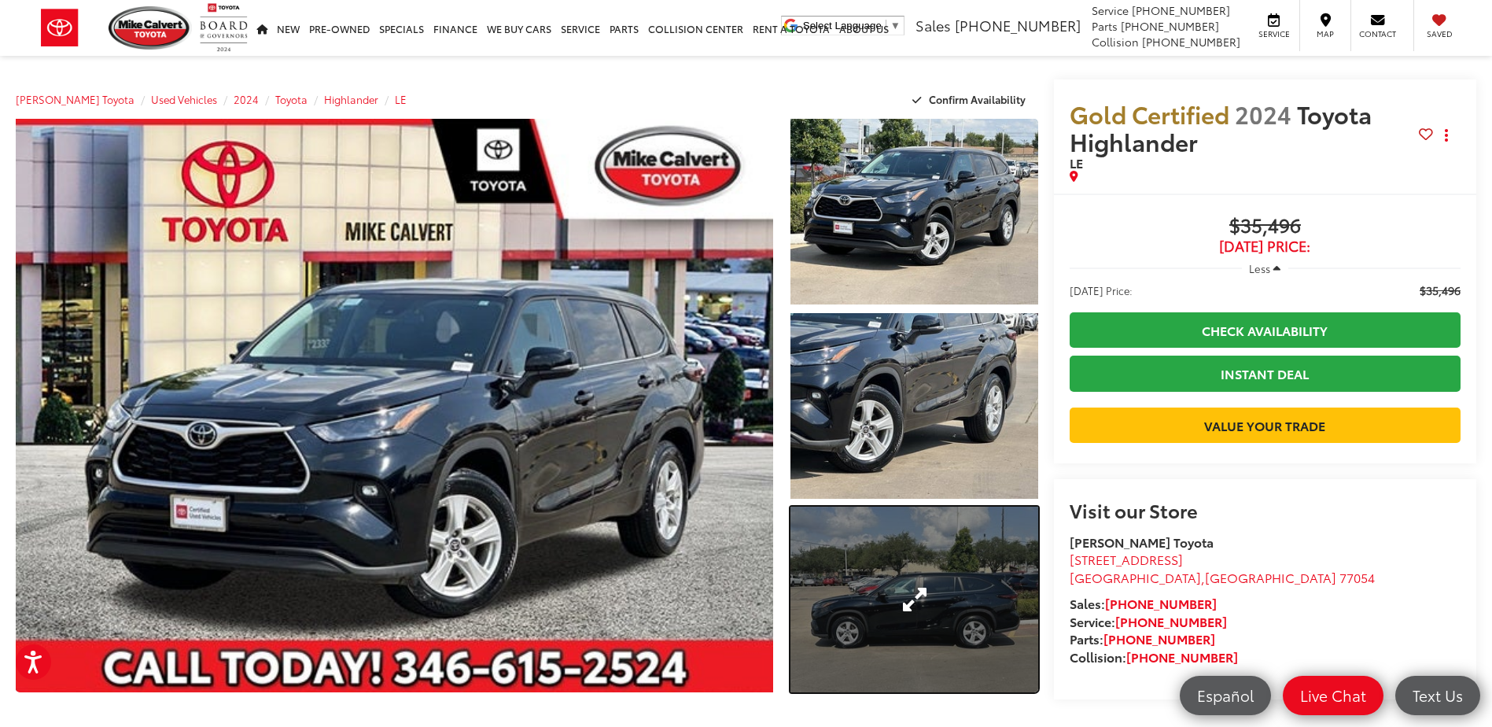
click at [919, 633] on link "Expand Photo 3" at bounding box center [913, 600] width 247 height 186
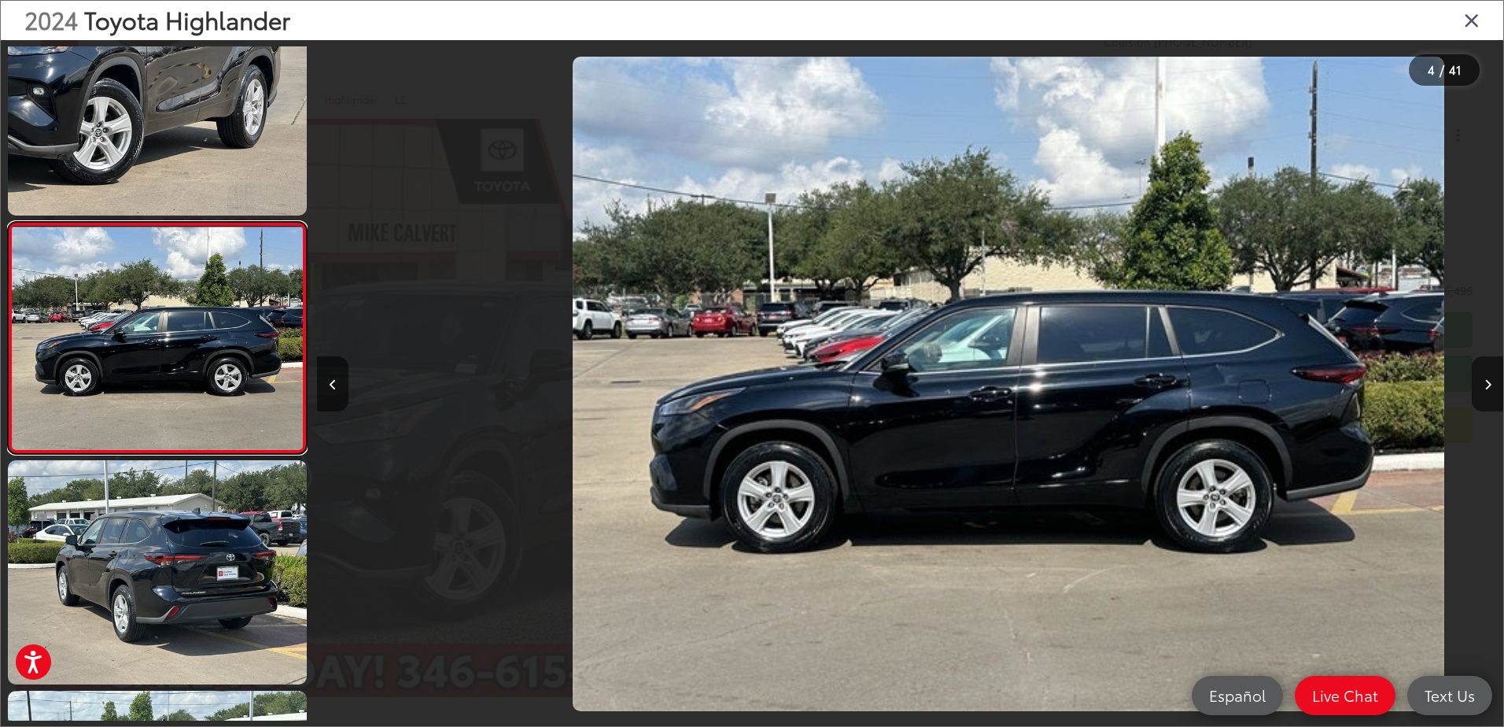
scroll to position [0, 3558]
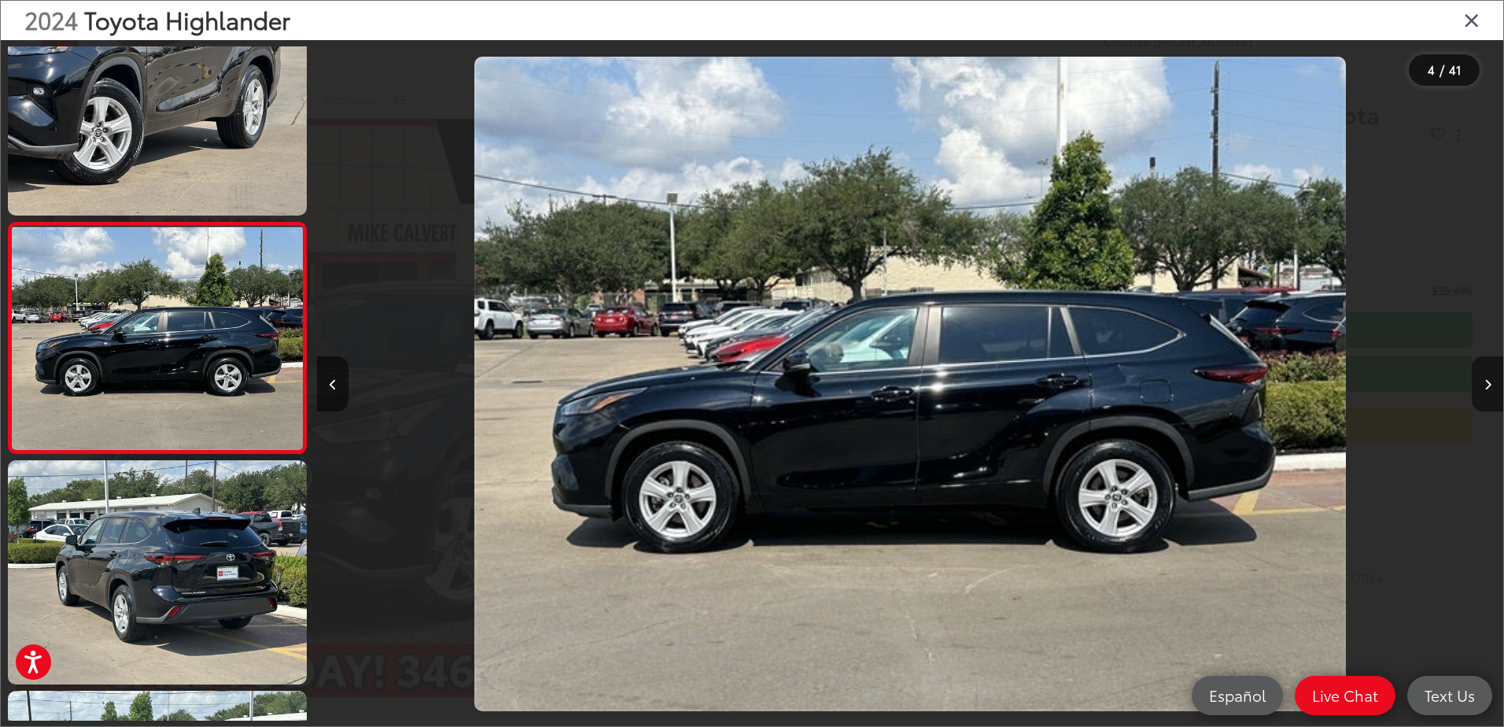
click at [1488, 386] on icon "Next image" at bounding box center [1487, 384] width 7 height 11
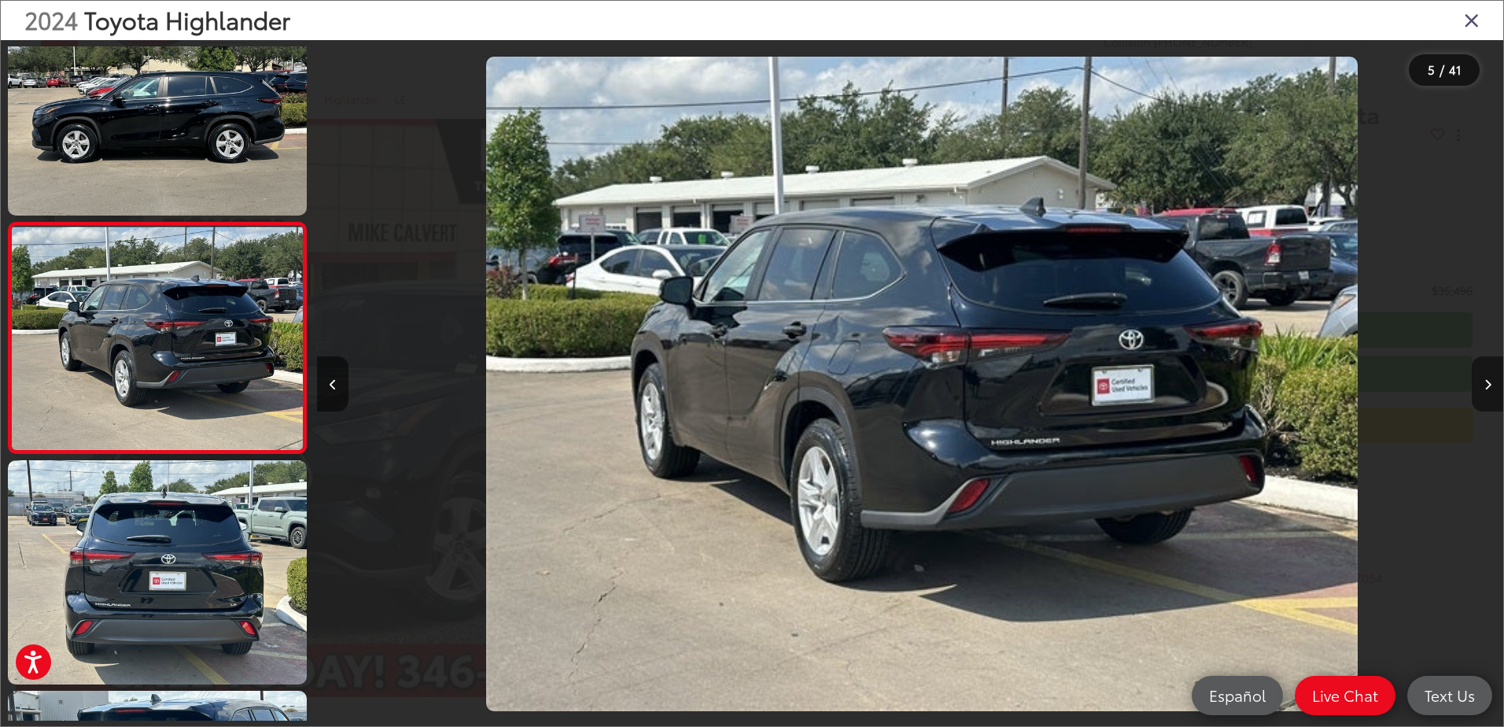
scroll to position [0, 4744]
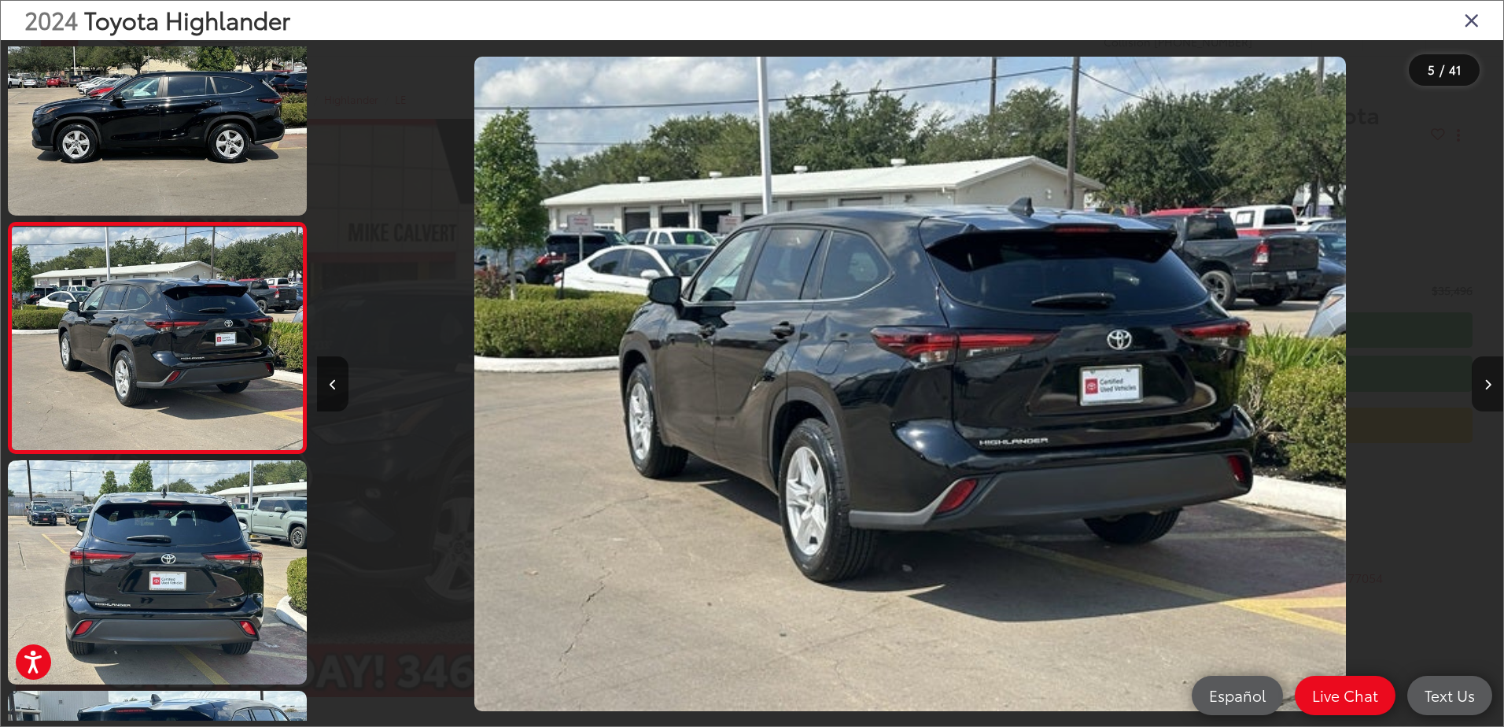
click at [1488, 386] on icon "Next image" at bounding box center [1487, 384] width 7 height 11
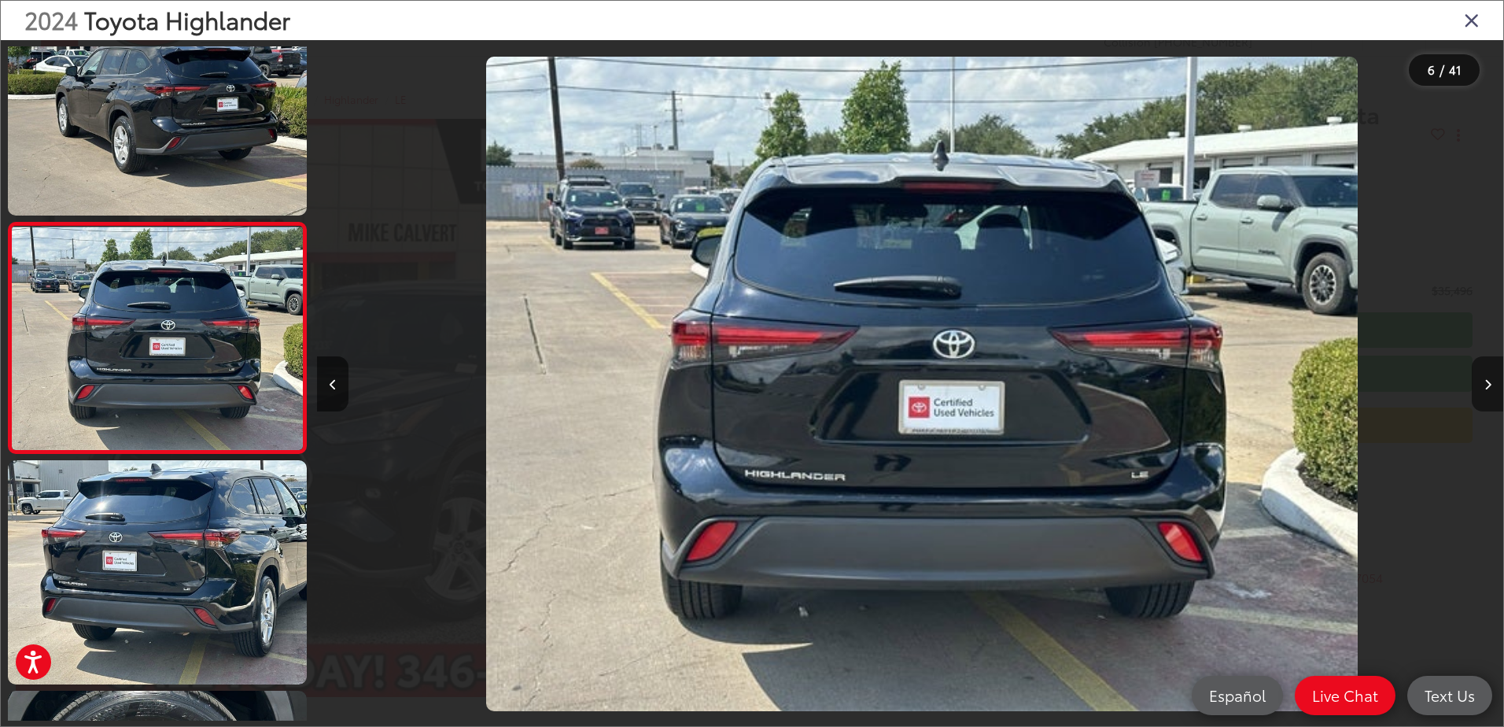
scroll to position [0, 5931]
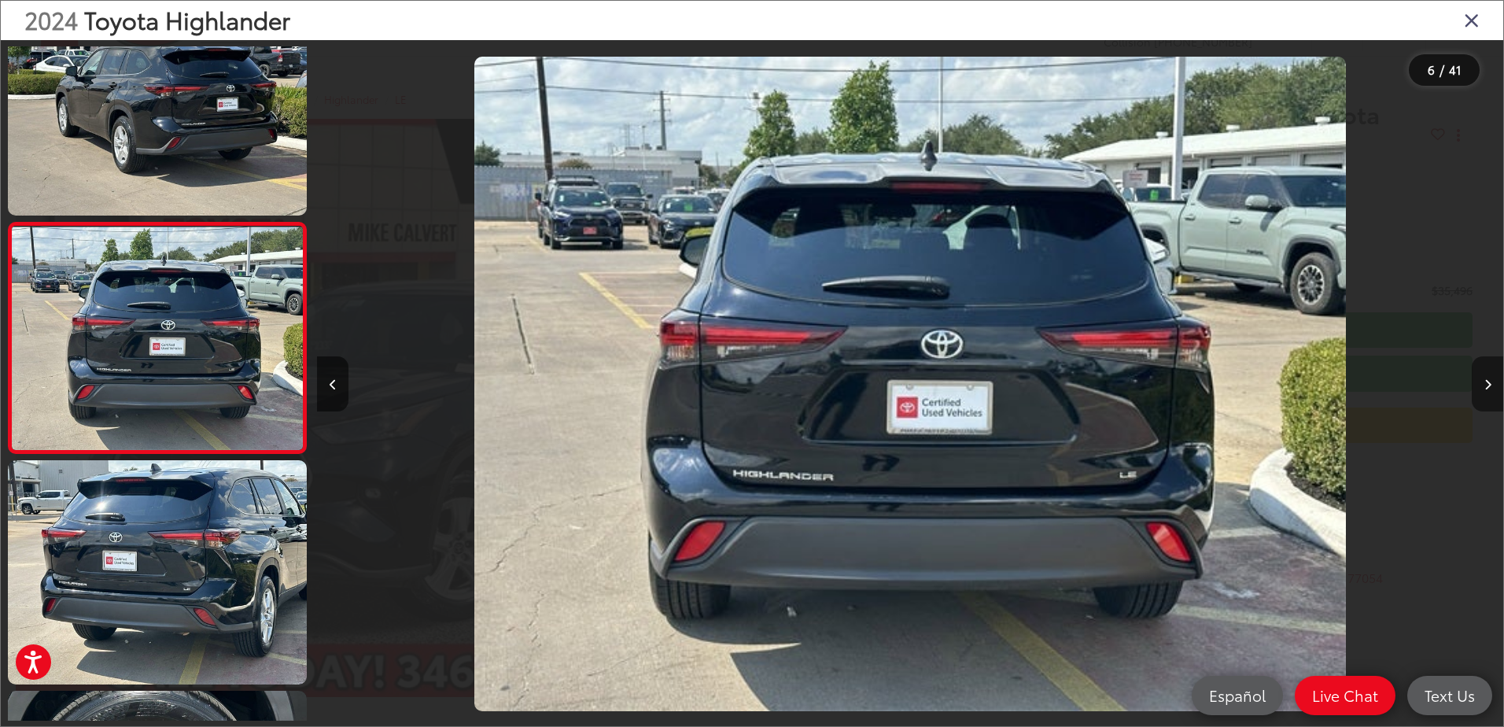
click at [1488, 386] on icon "Next image" at bounding box center [1487, 384] width 7 height 11
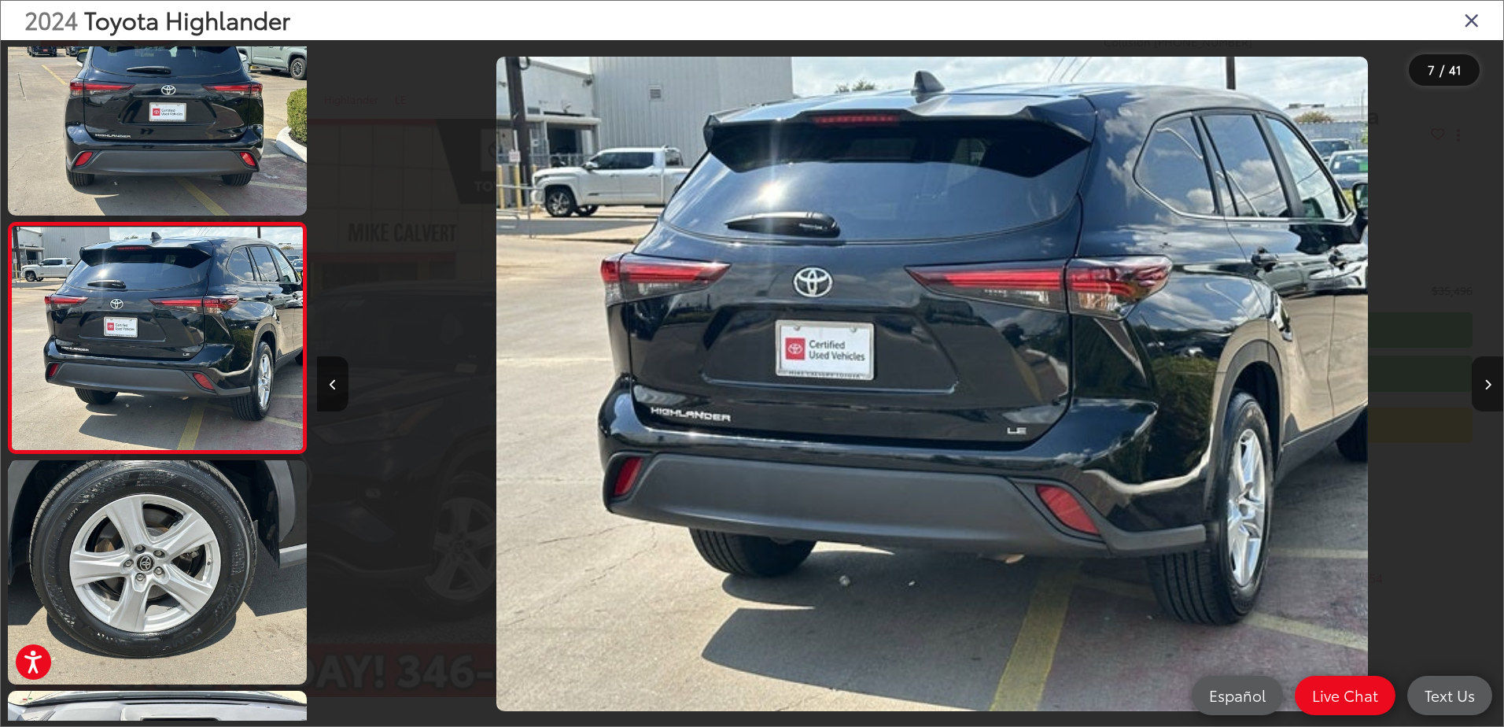
scroll to position [0, 7117]
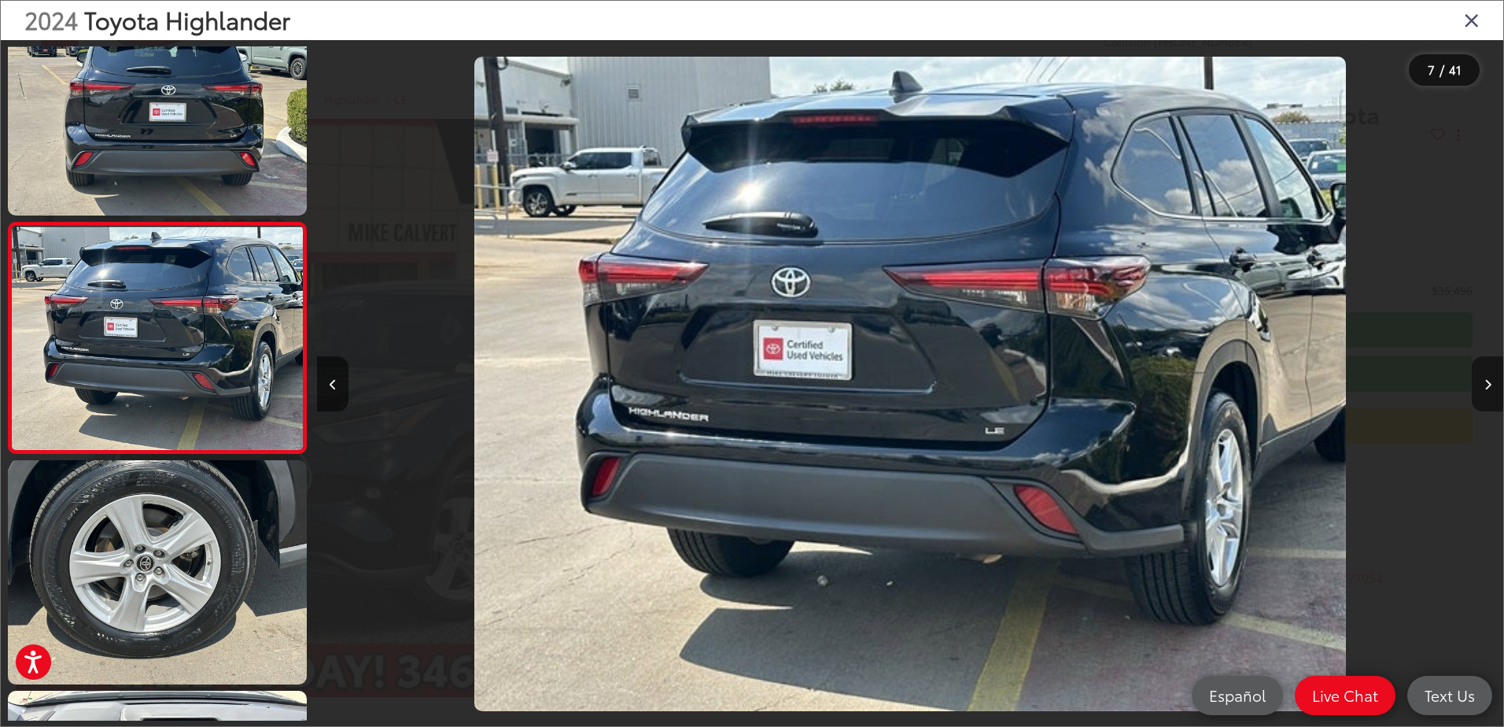
click at [1488, 386] on icon "Next image" at bounding box center [1487, 384] width 7 height 11
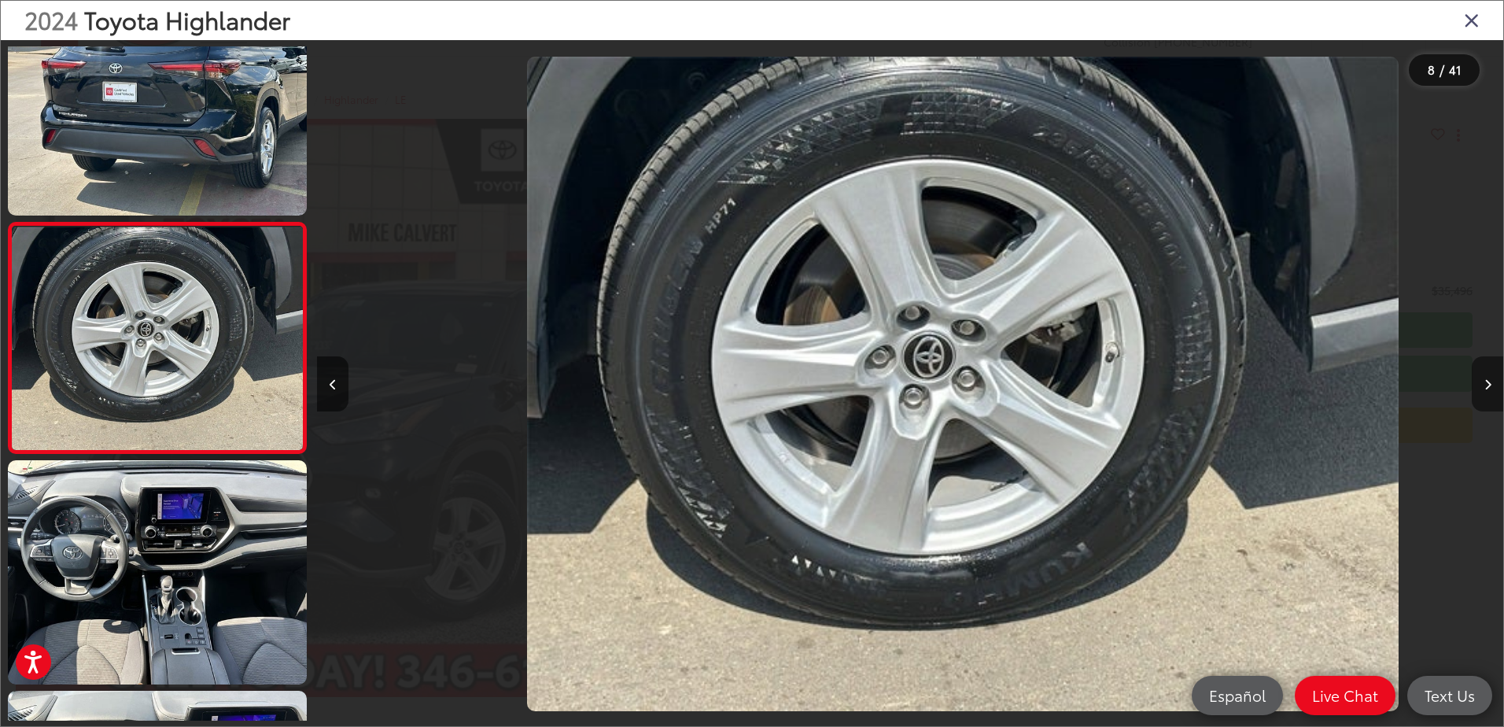
scroll to position [0, 8303]
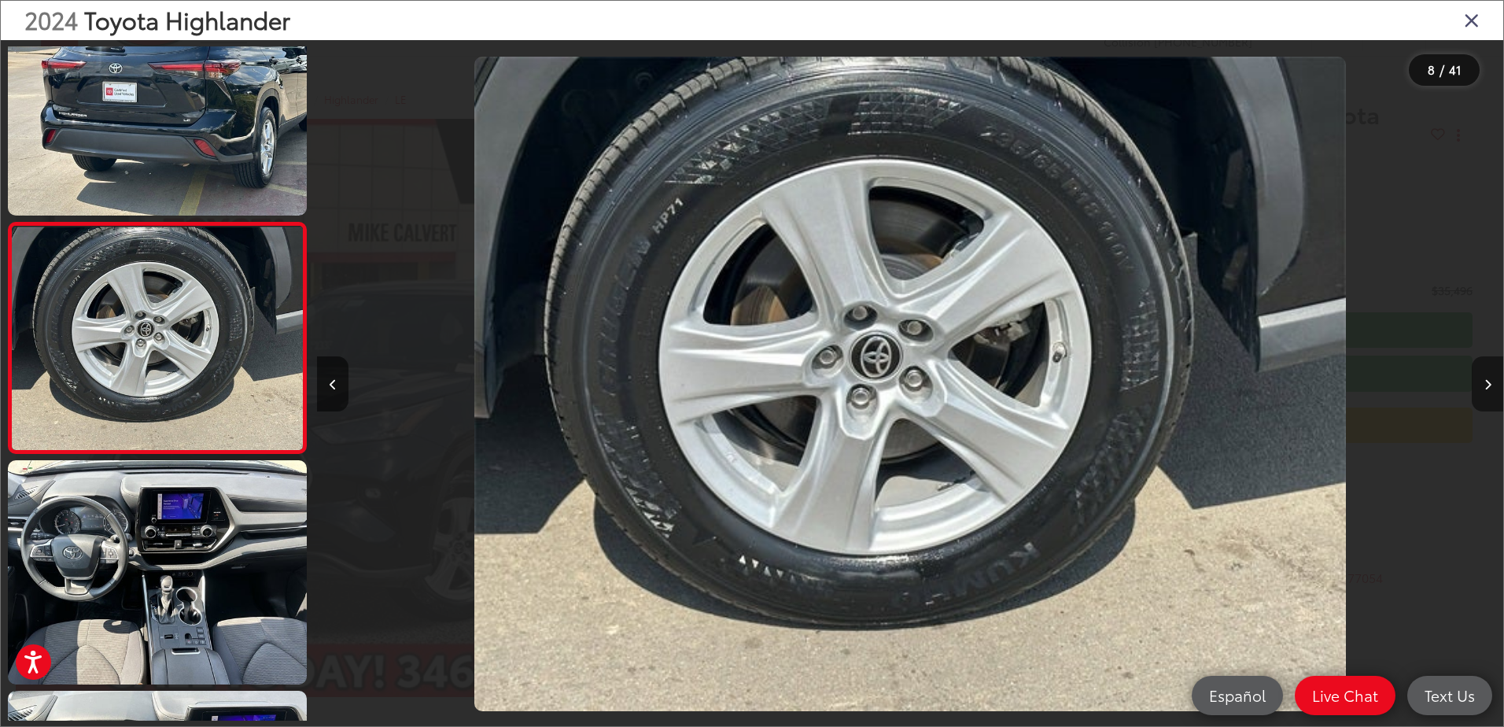
click at [1488, 386] on icon "Next image" at bounding box center [1487, 384] width 7 height 11
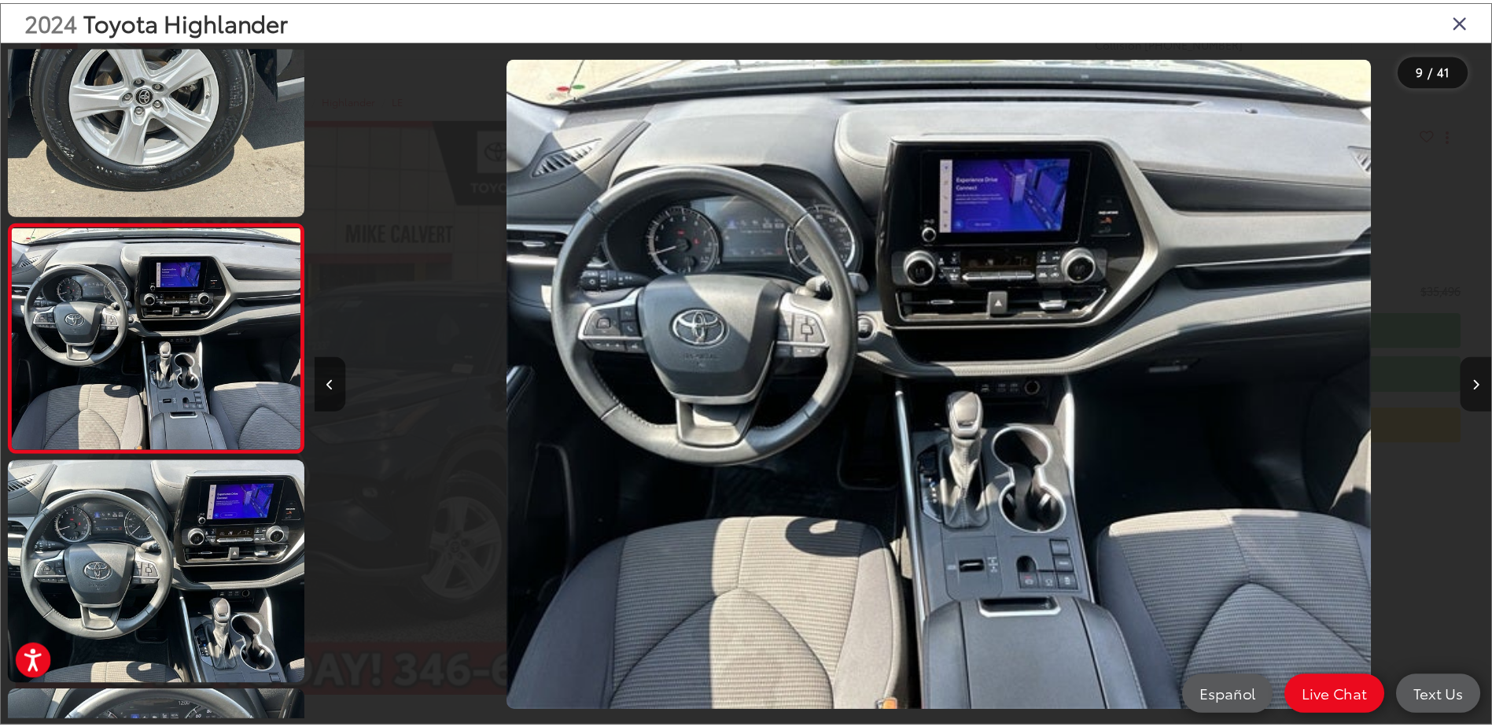
scroll to position [0, 9489]
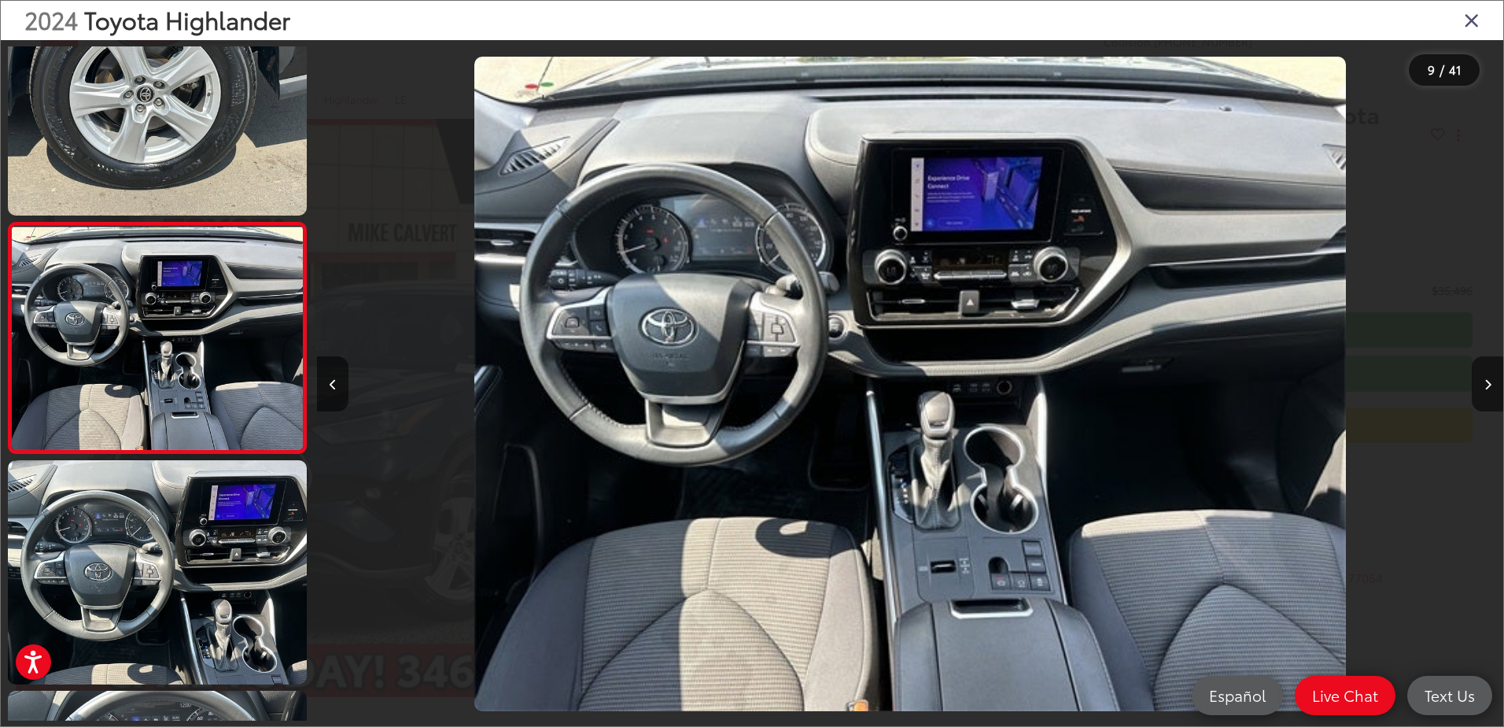
click at [1476, 20] on icon "Close gallery" at bounding box center [1472, 19] width 16 height 20
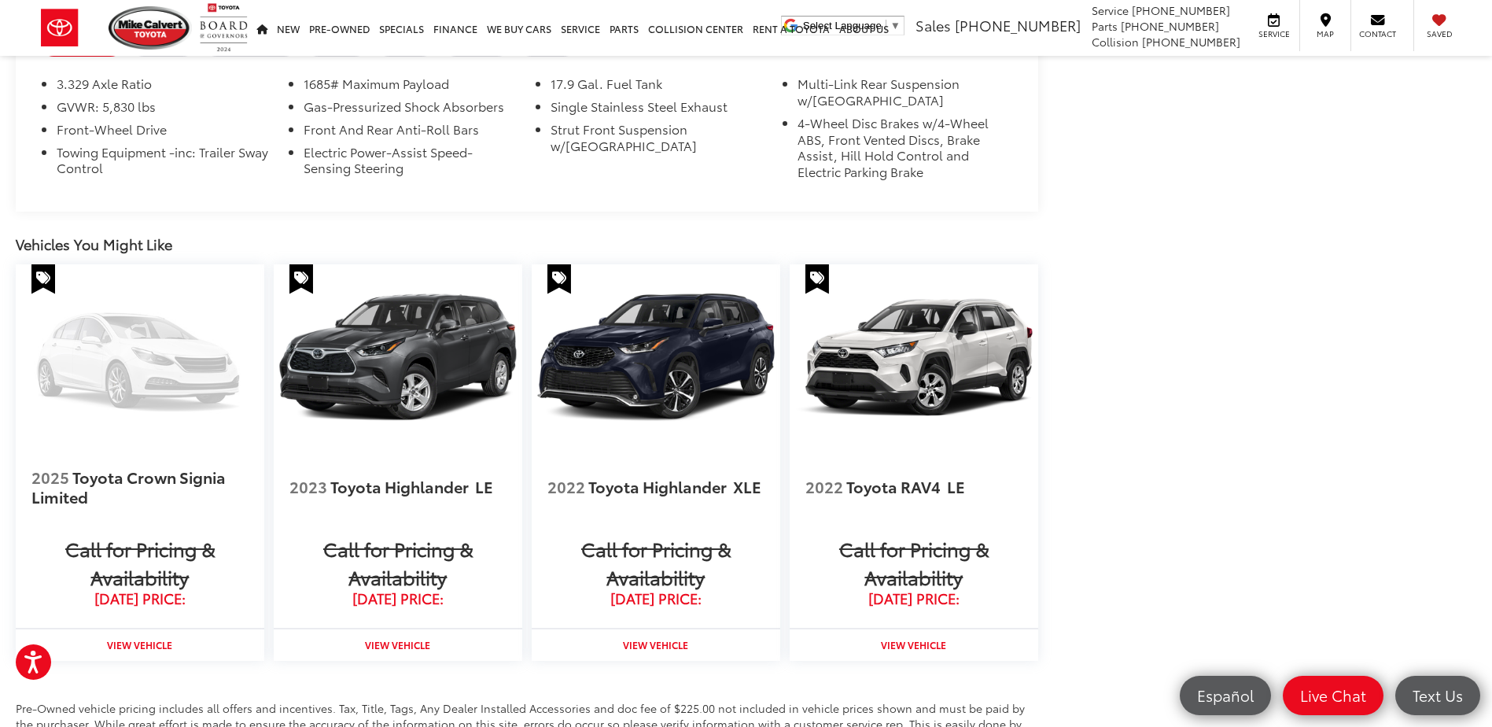
scroll to position [0, 0]
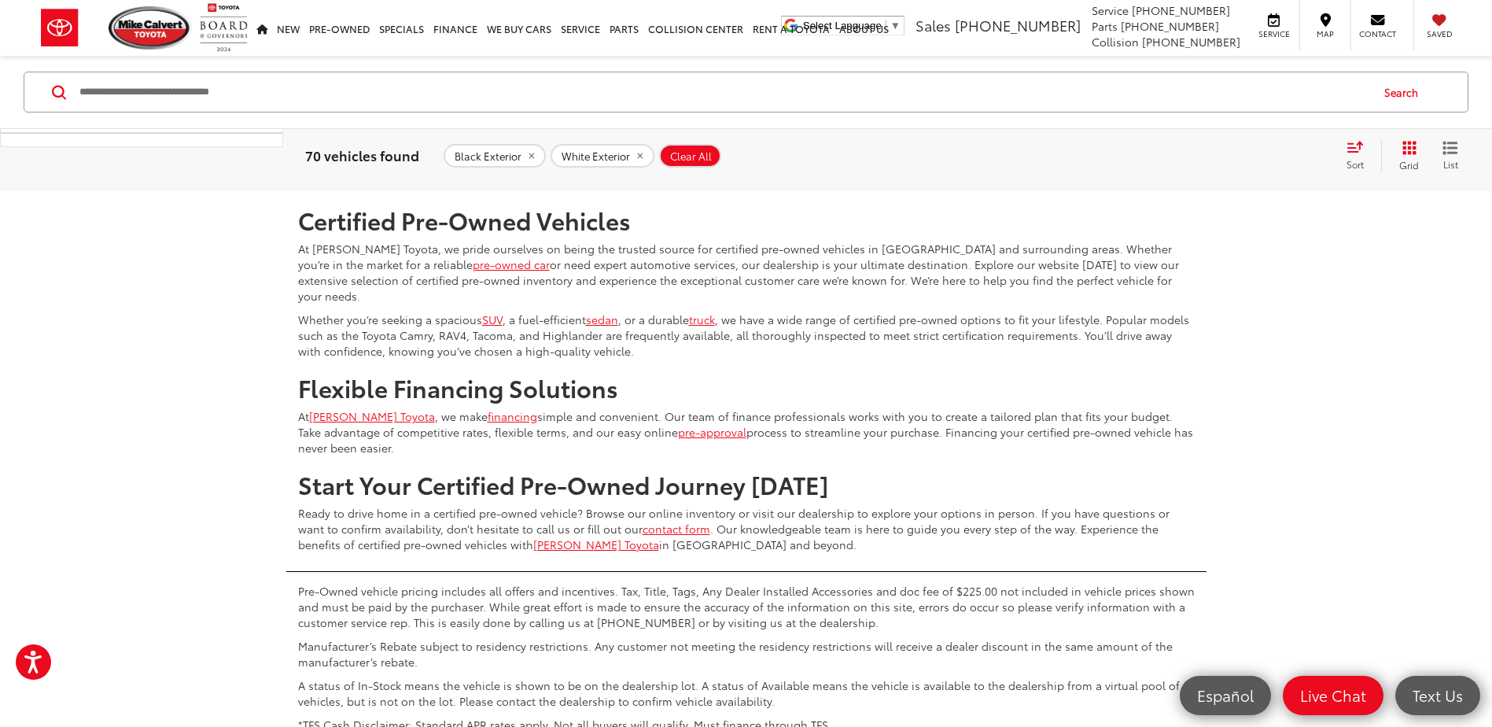
scroll to position [38964, 0]
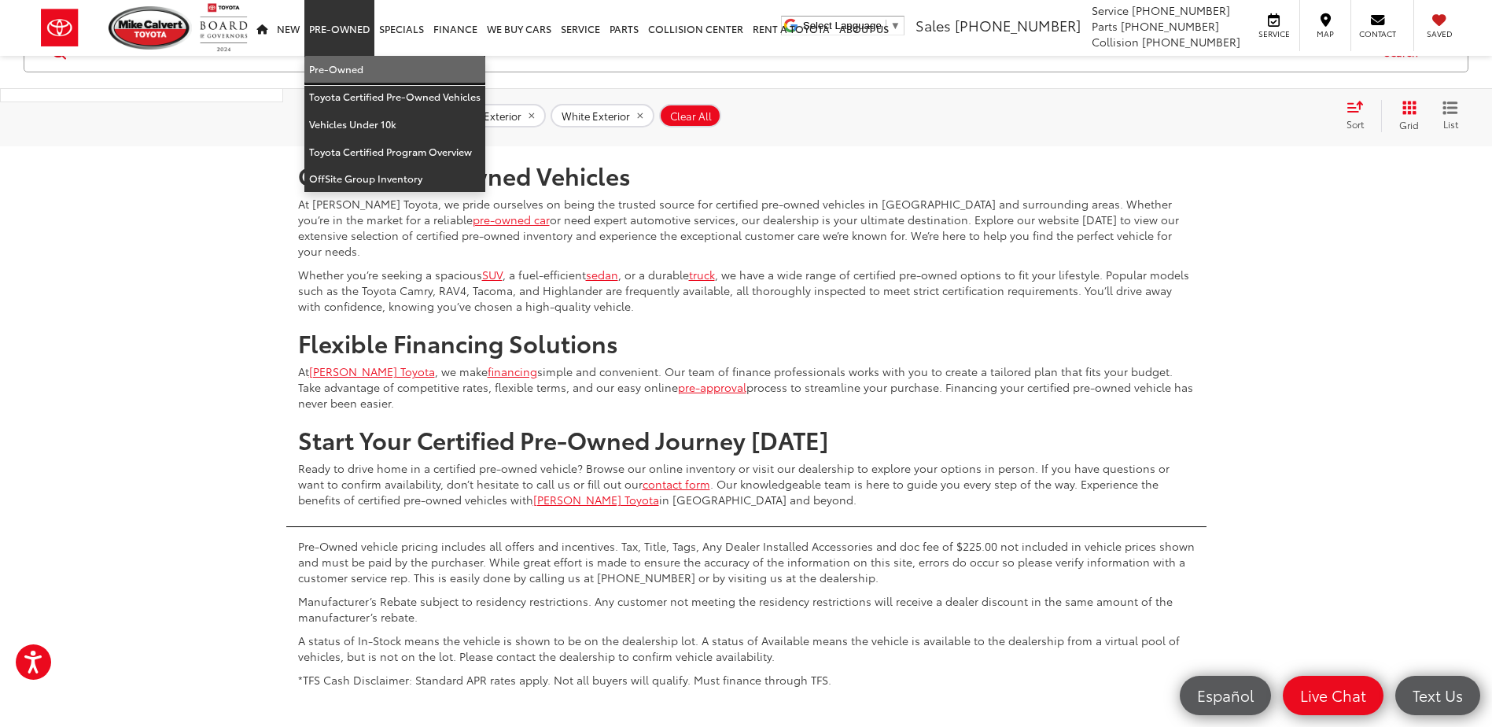
click at [337, 71] on link "Pre-Owned" at bounding box center [394, 70] width 181 height 28
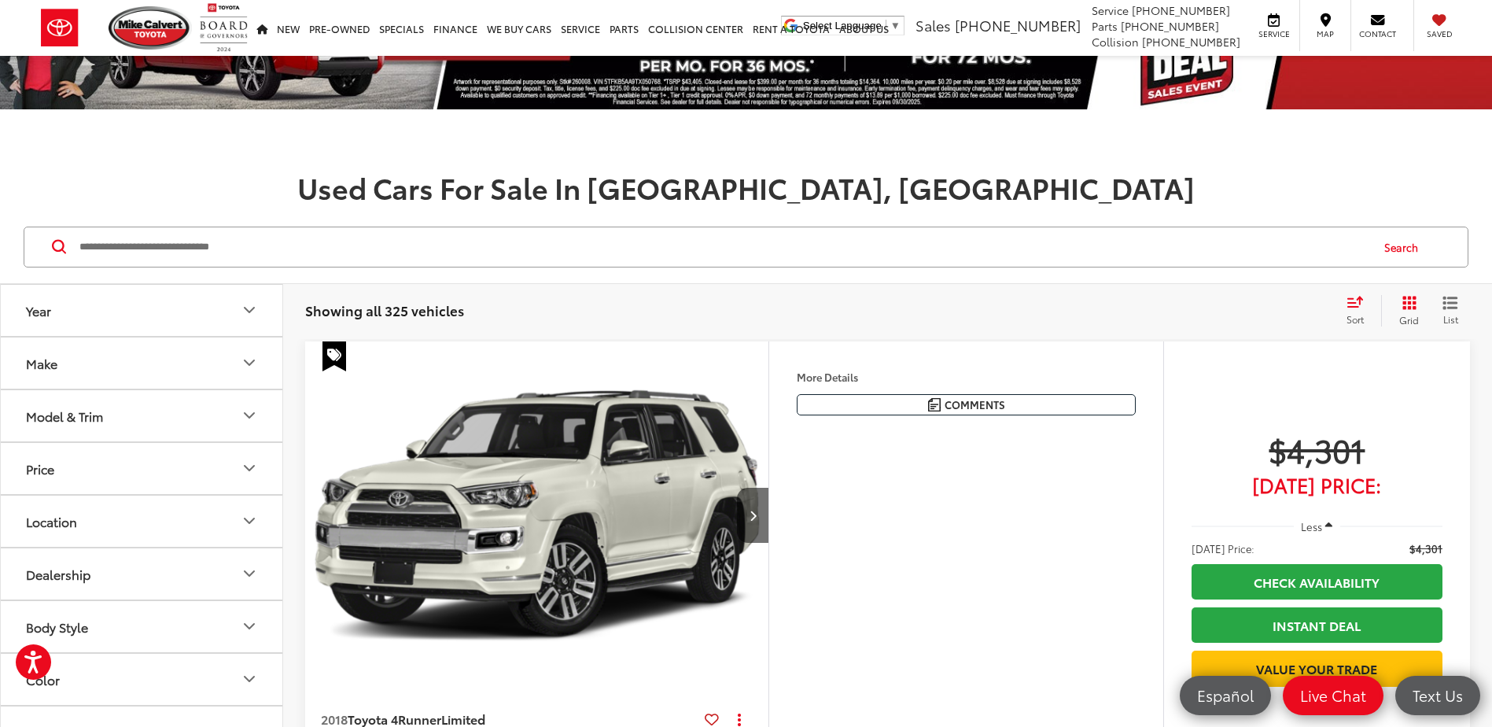
scroll to position [157, 0]
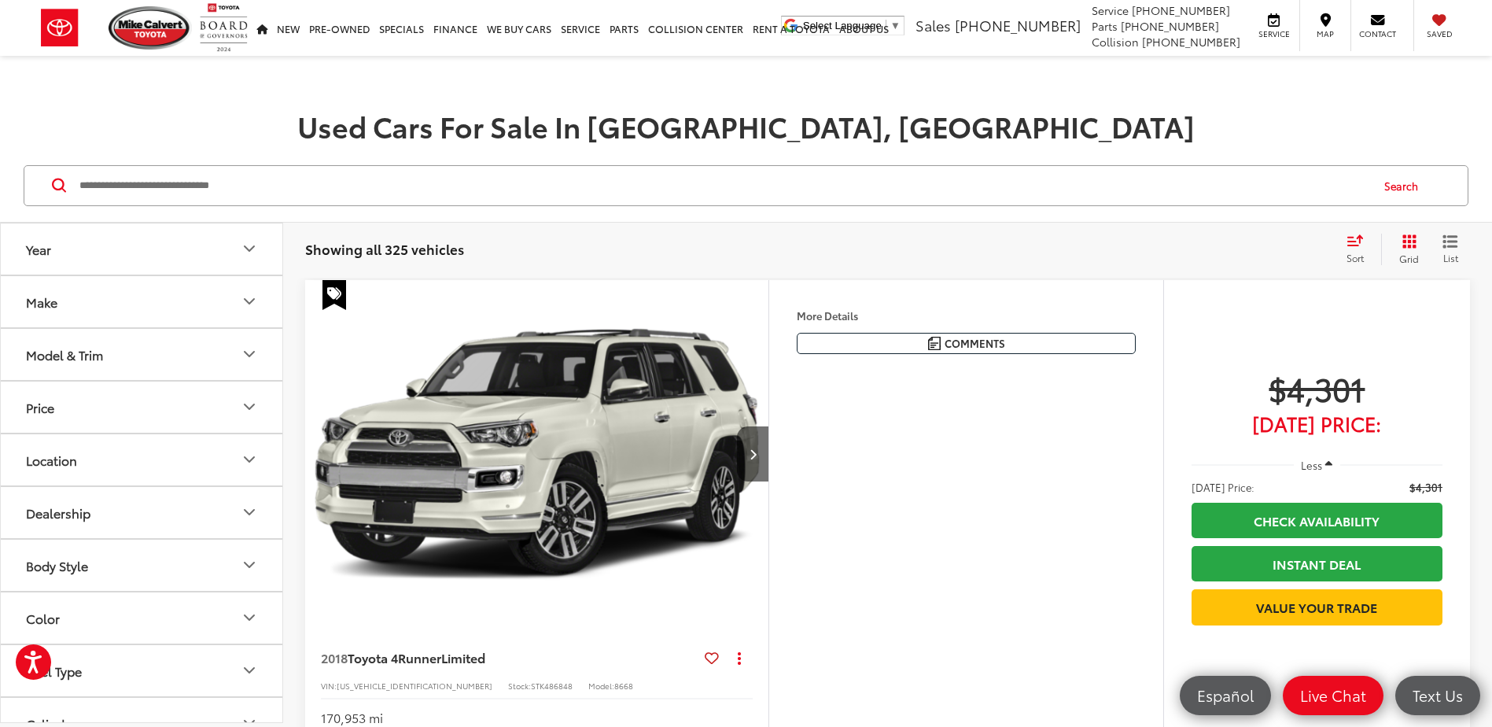
click at [103, 251] on button "Year" at bounding box center [142, 248] width 283 height 51
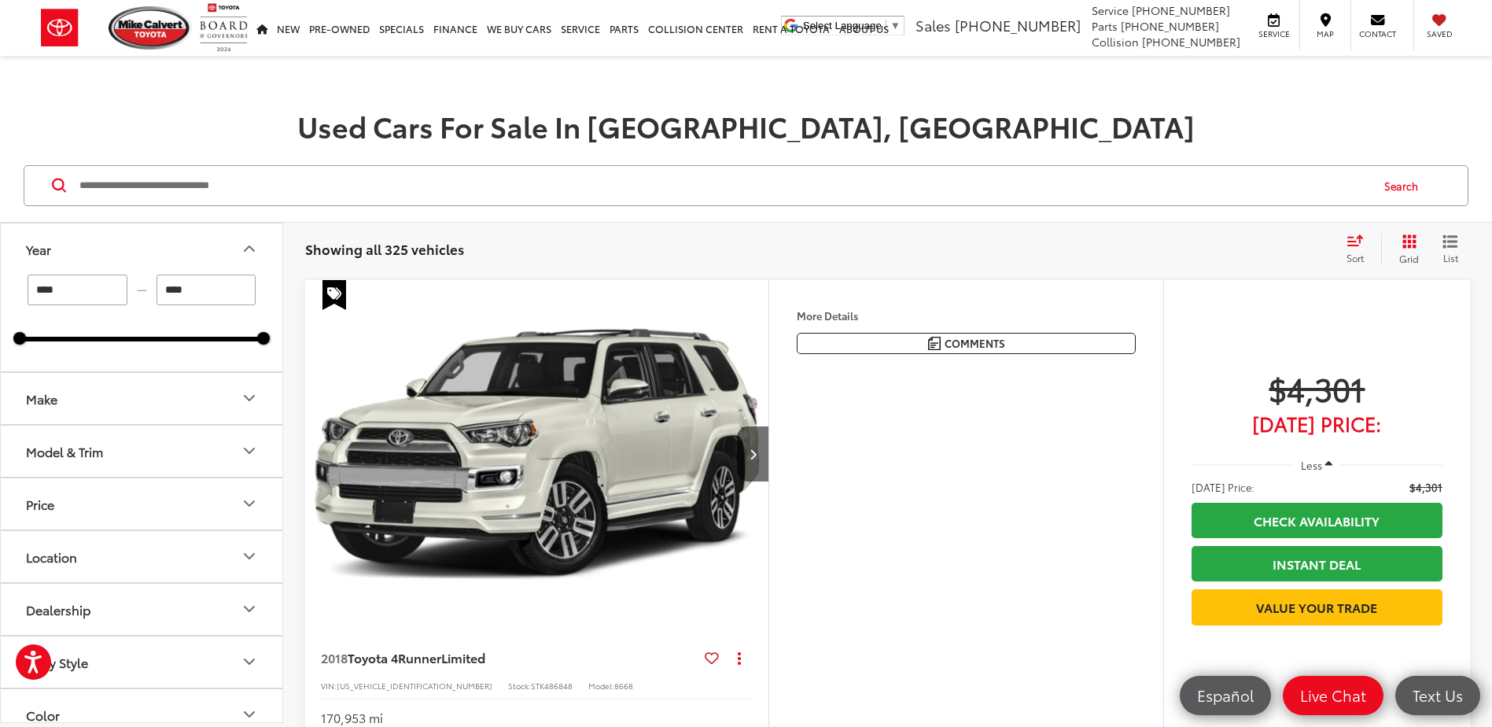
drag, startPoint x: 97, startPoint y: 294, endPoint x: 57, endPoint y: 342, distance: 62.0
click at [7, 311] on div "**** — **** 1994 2025" at bounding box center [142, 323] width 282 height 97
type input "****"
click at [184, 293] on input "****" at bounding box center [207, 290] width 100 height 31
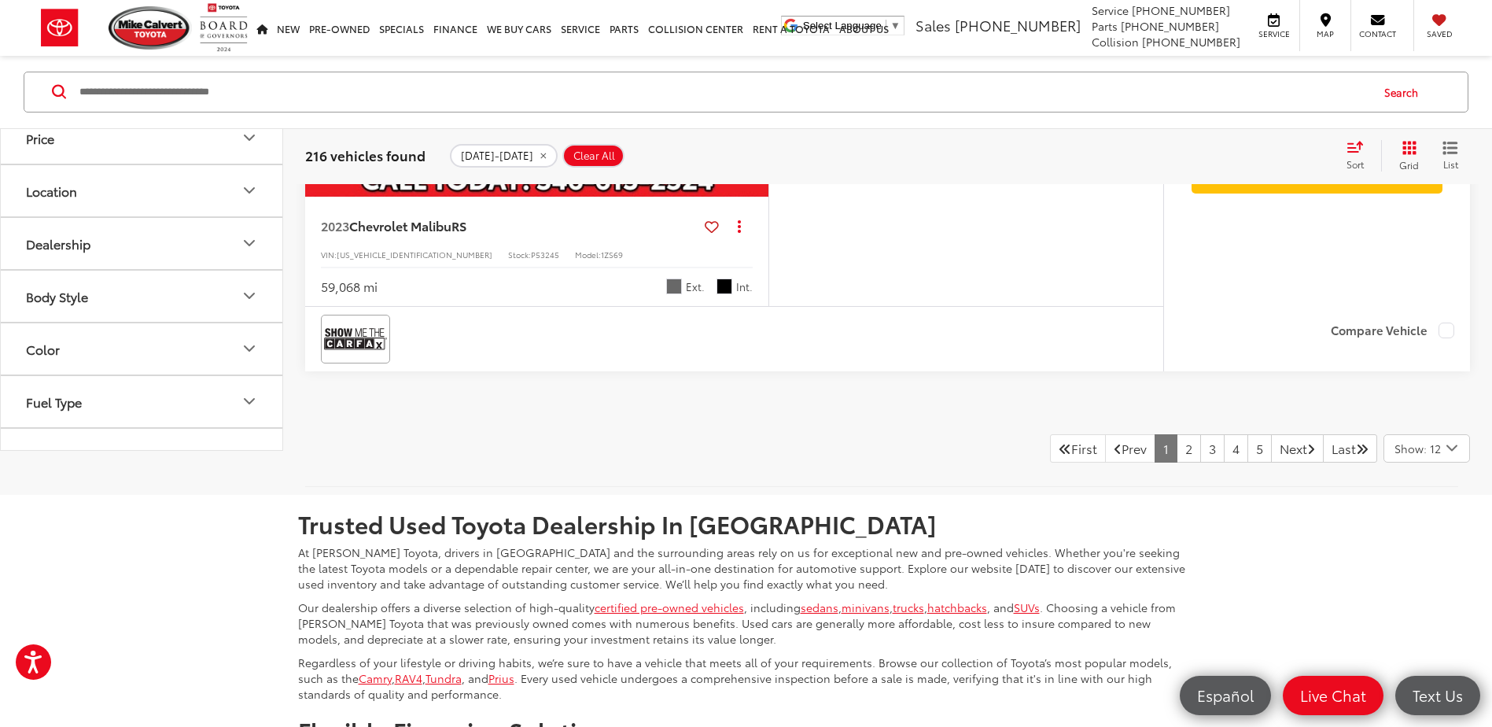
scroll to position [6686, 0]
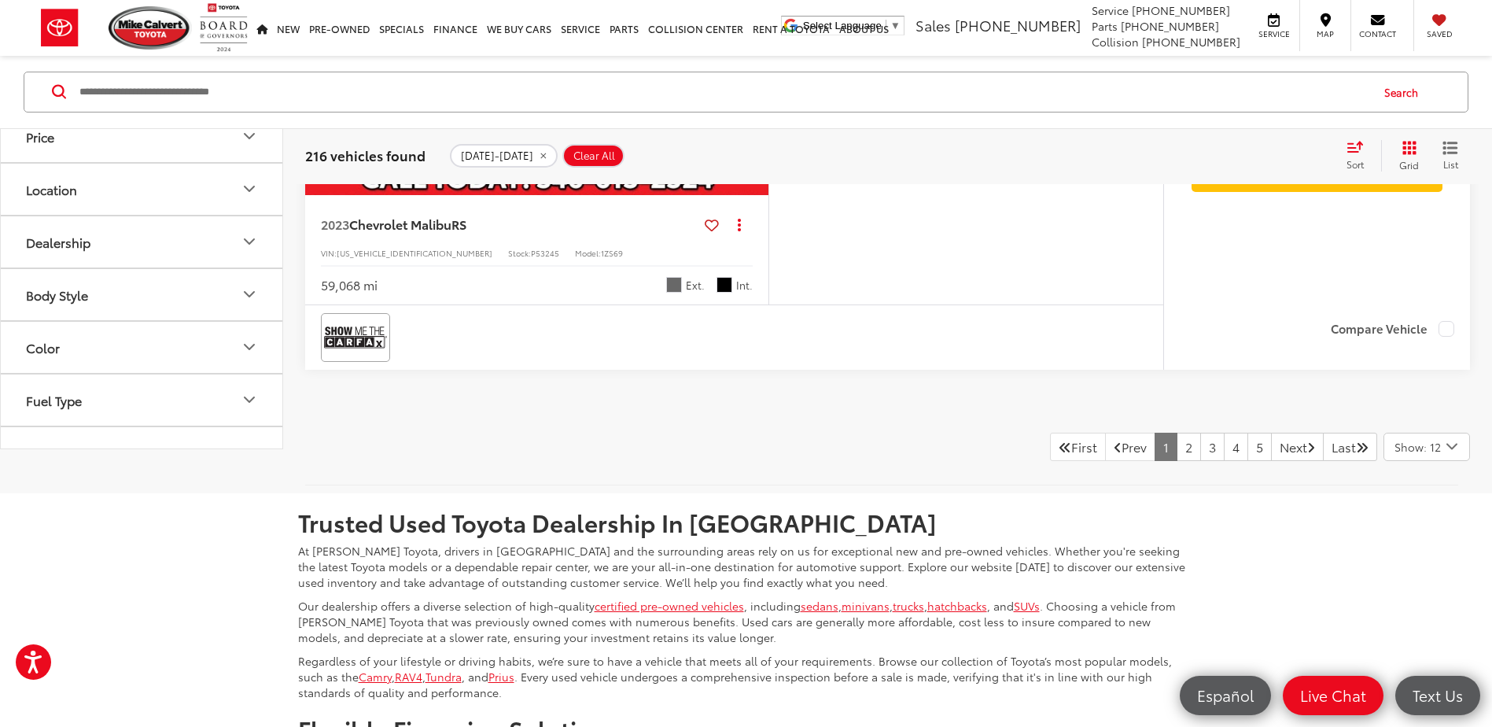
click at [1406, 449] on span "Show: 12" at bounding box center [1418, 447] width 46 height 16
click at [1410, 560] on button "Show: 96" at bounding box center [1426, 565] width 85 height 28
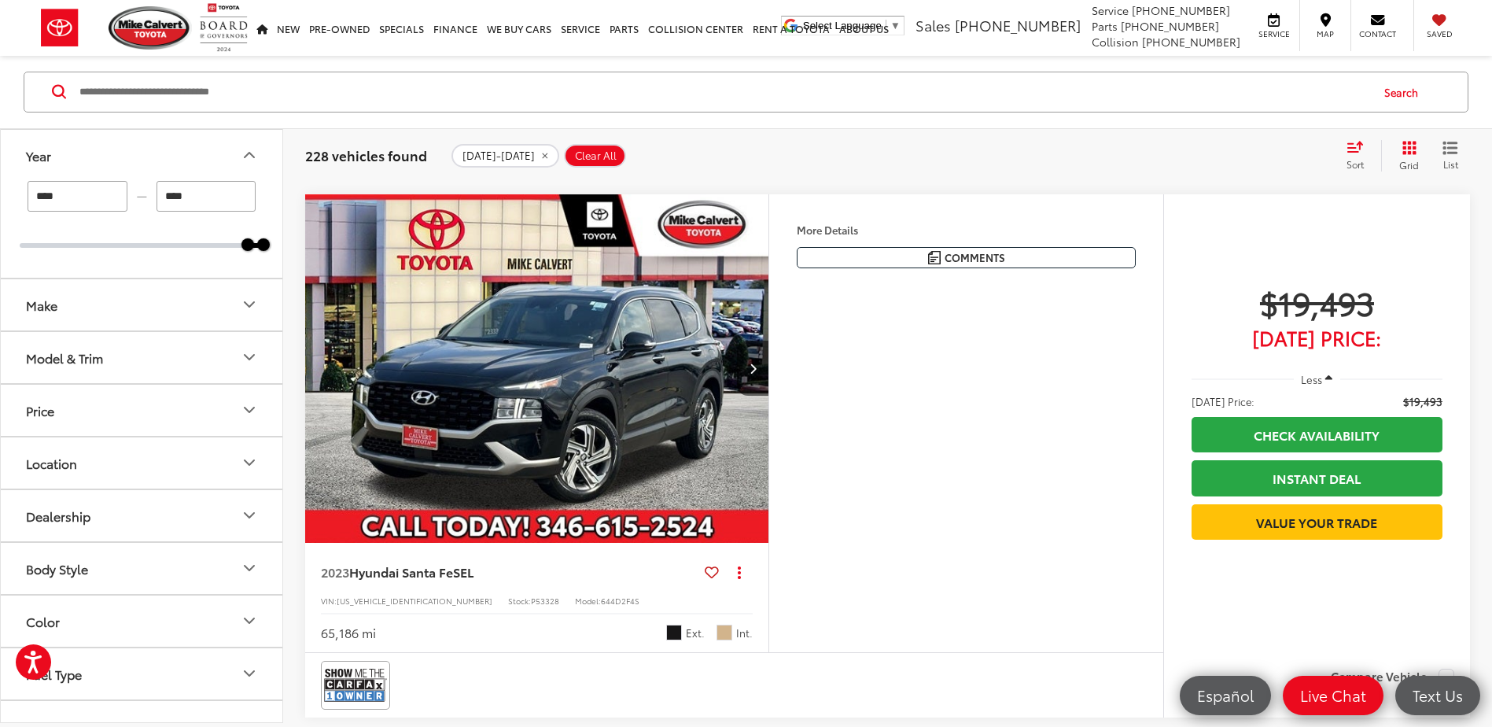
scroll to position [15734, 0]
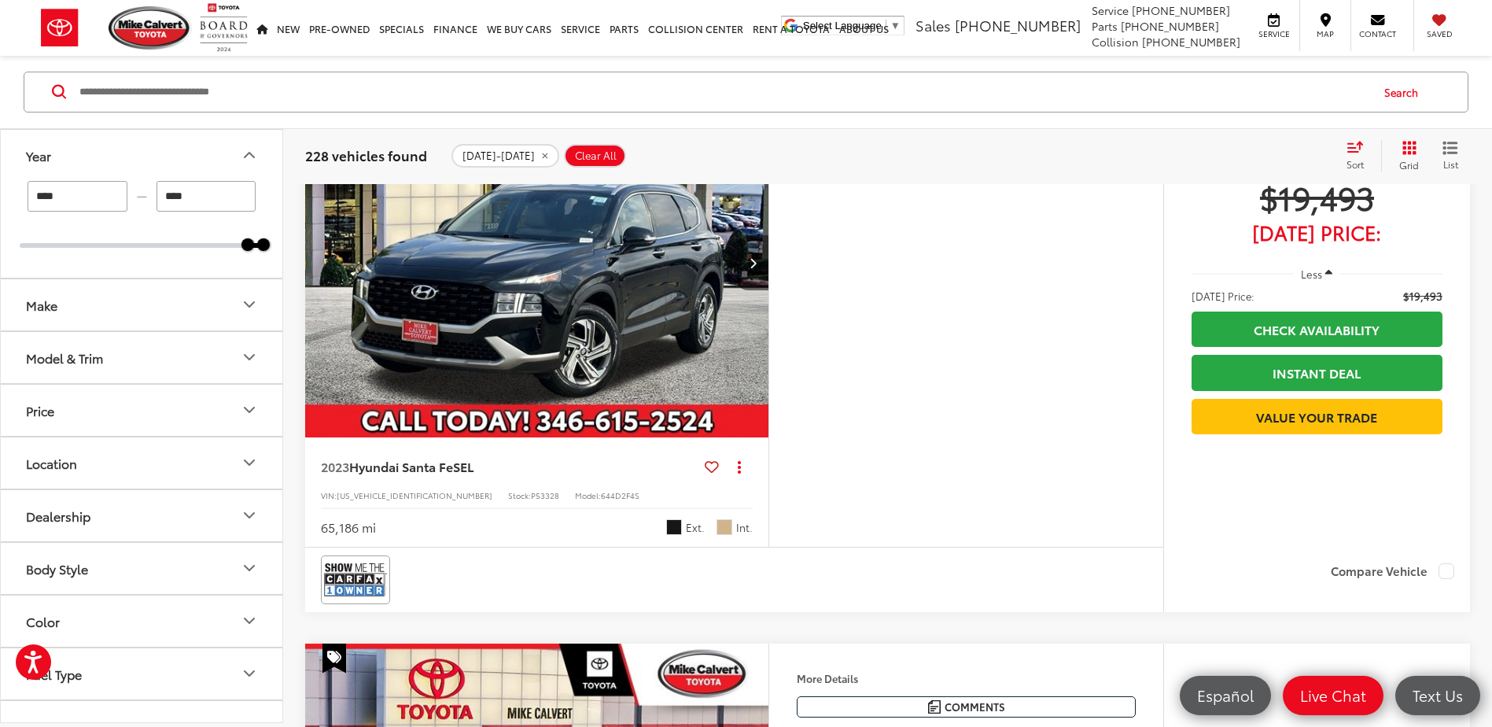
click at [753, 268] on icon "Next image" at bounding box center [753, 262] width 7 height 11
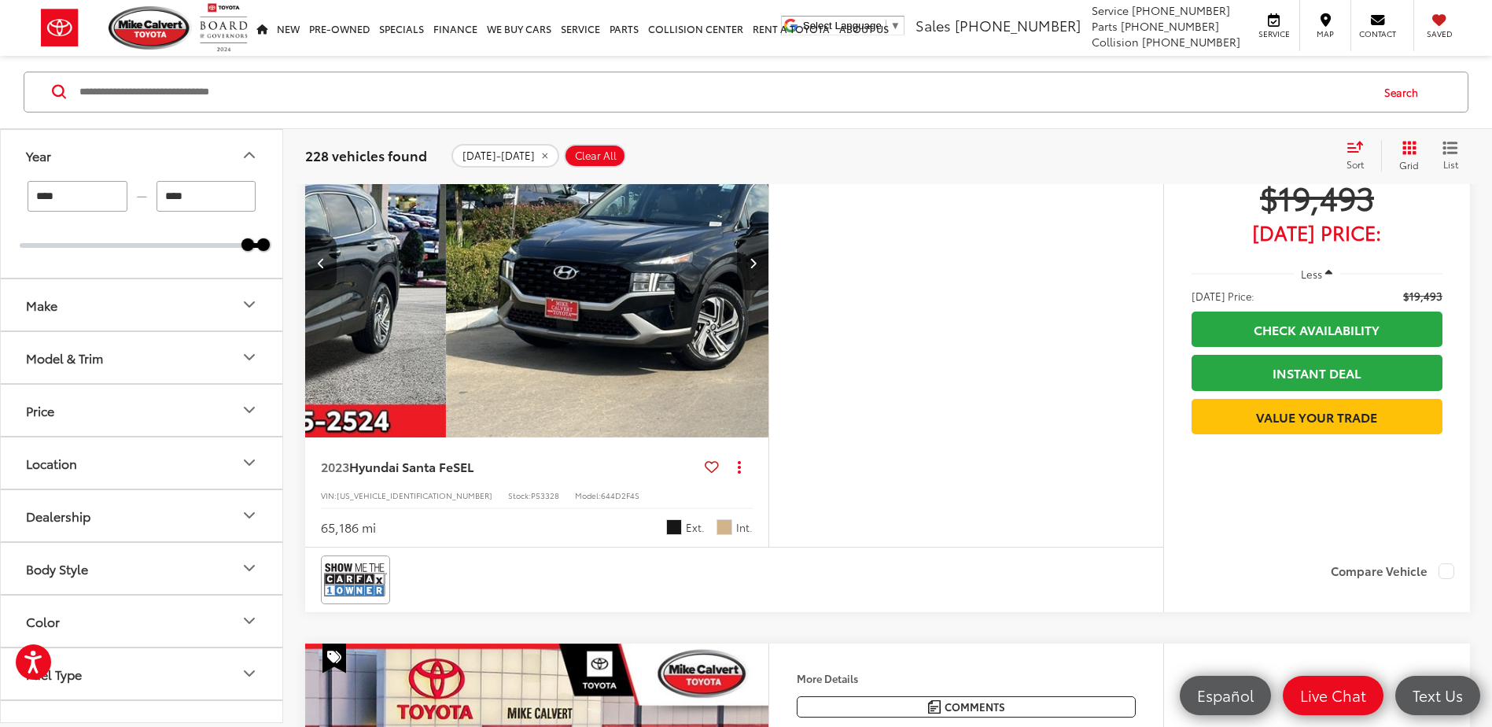
scroll to position [0, 466]
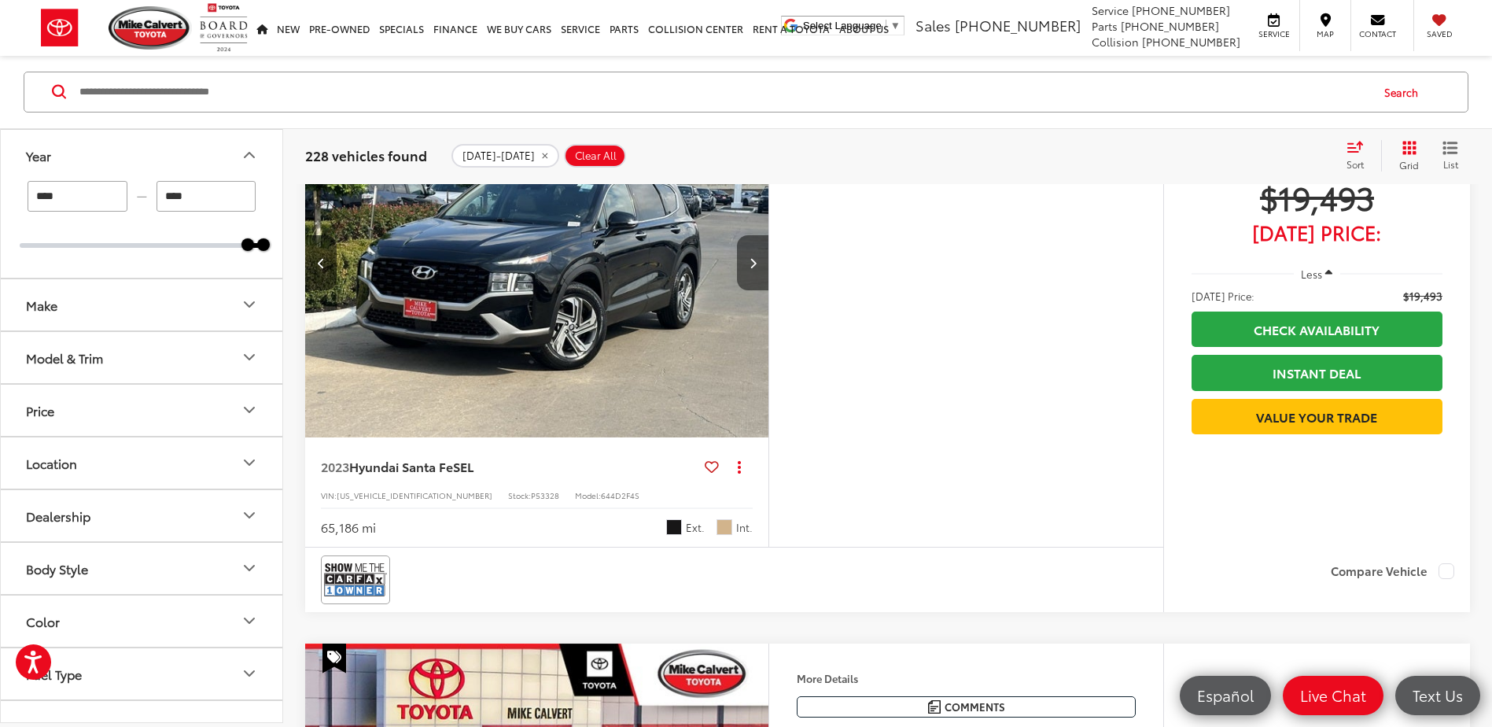
click at [753, 268] on icon "Next image" at bounding box center [753, 262] width 7 height 11
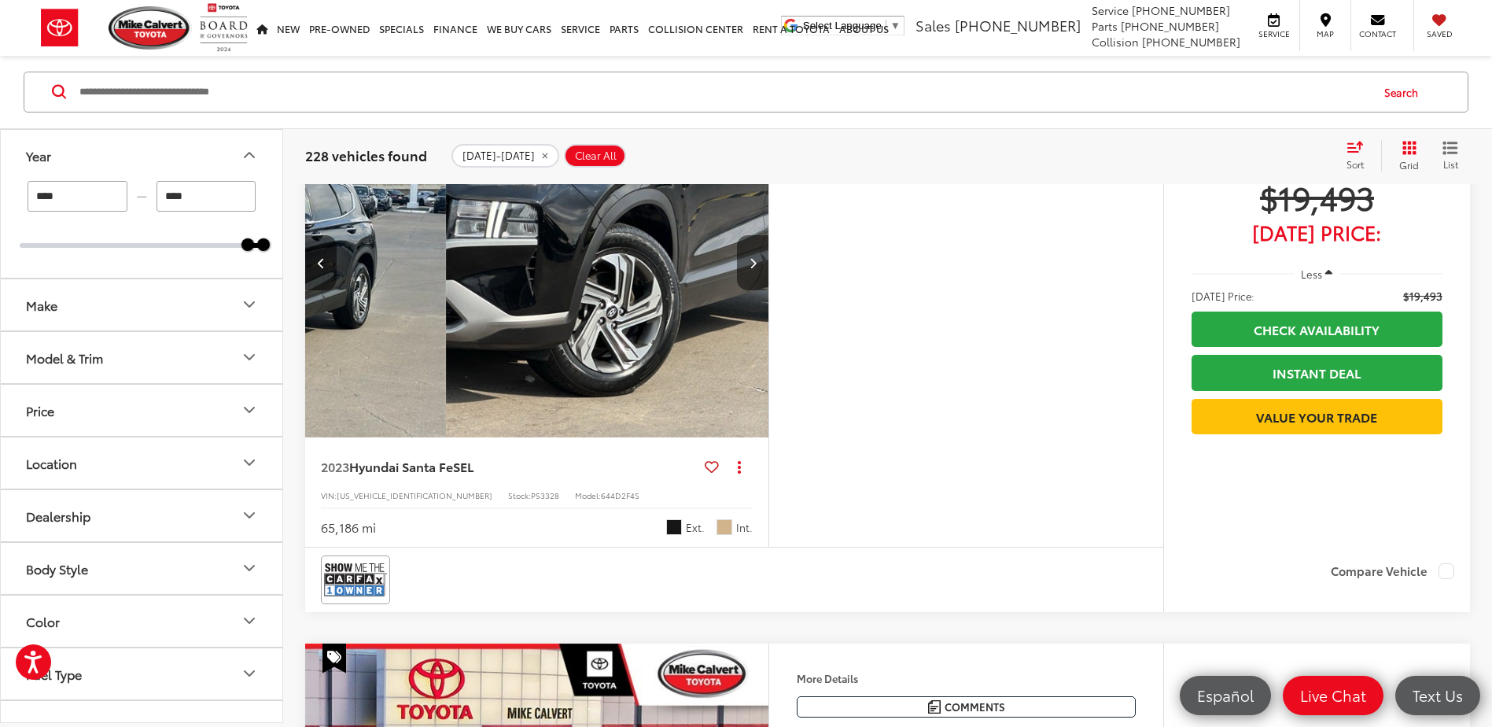
scroll to position [0, 931]
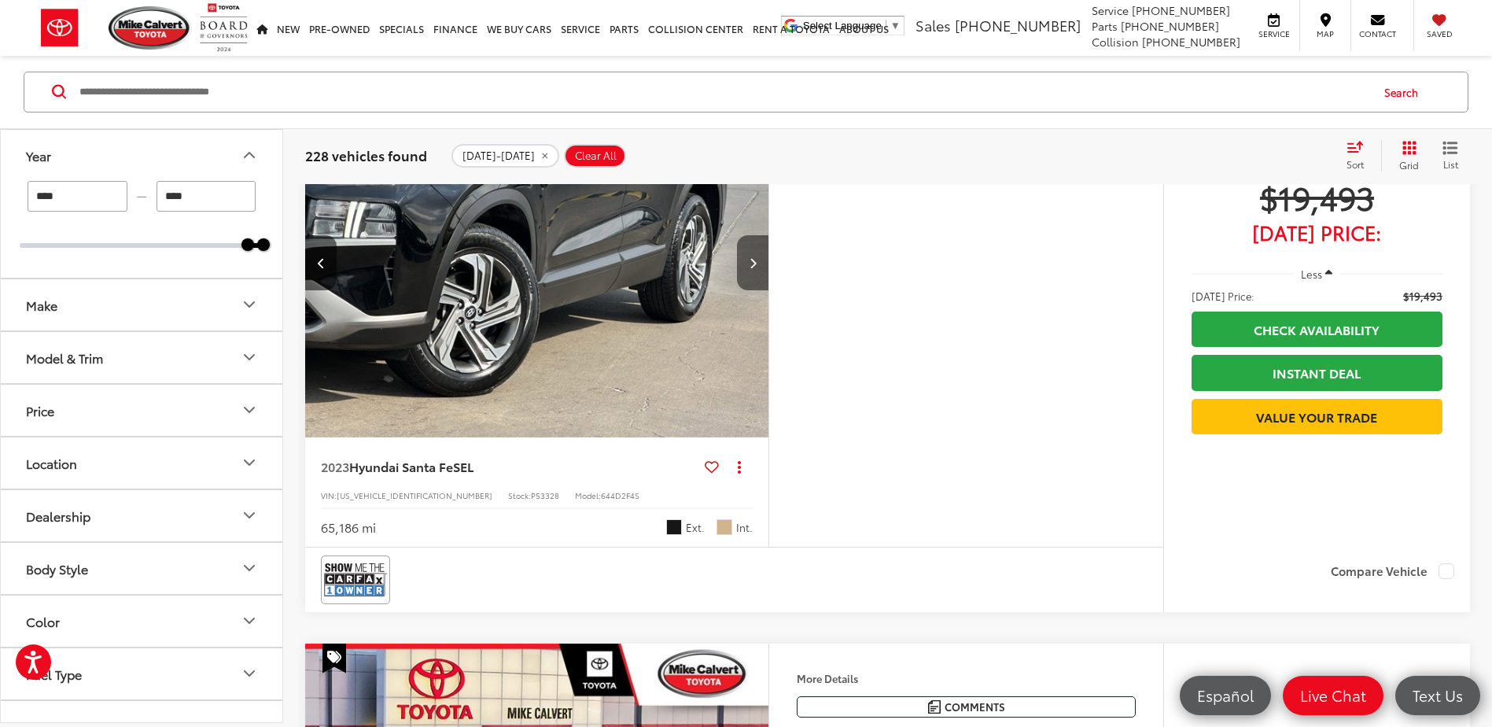
click at [753, 268] on icon "Next image" at bounding box center [753, 262] width 7 height 11
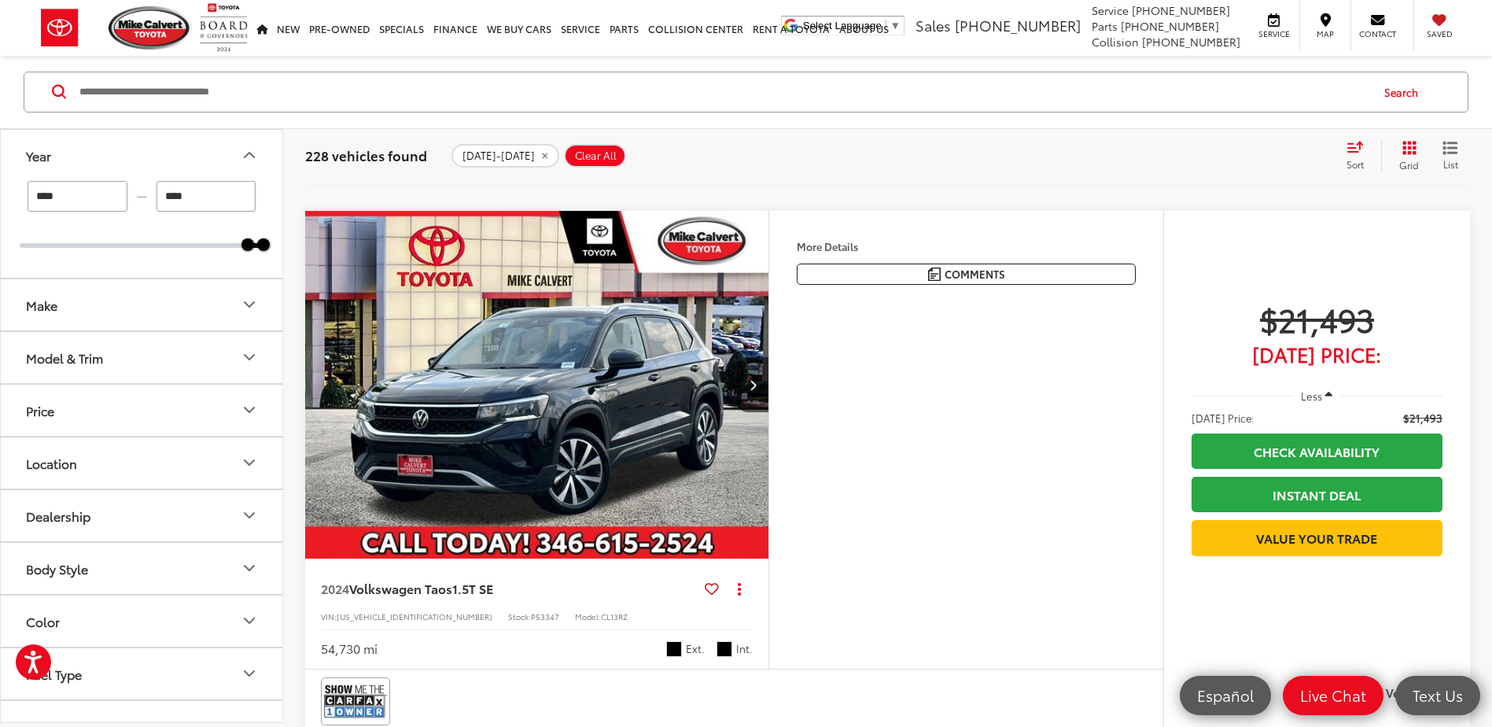
scroll to position [26824, 0]
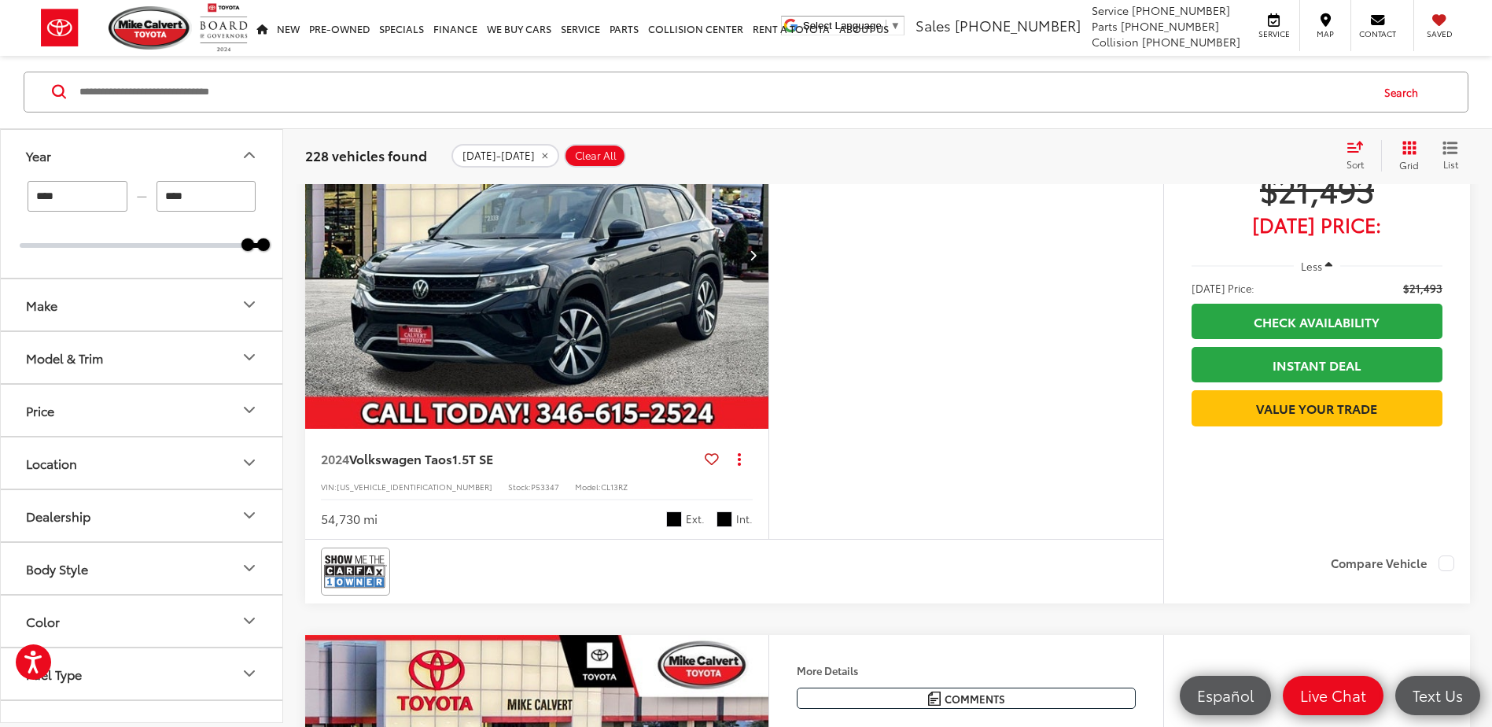
click at [753, 260] on icon "Next image" at bounding box center [753, 254] width 7 height 11
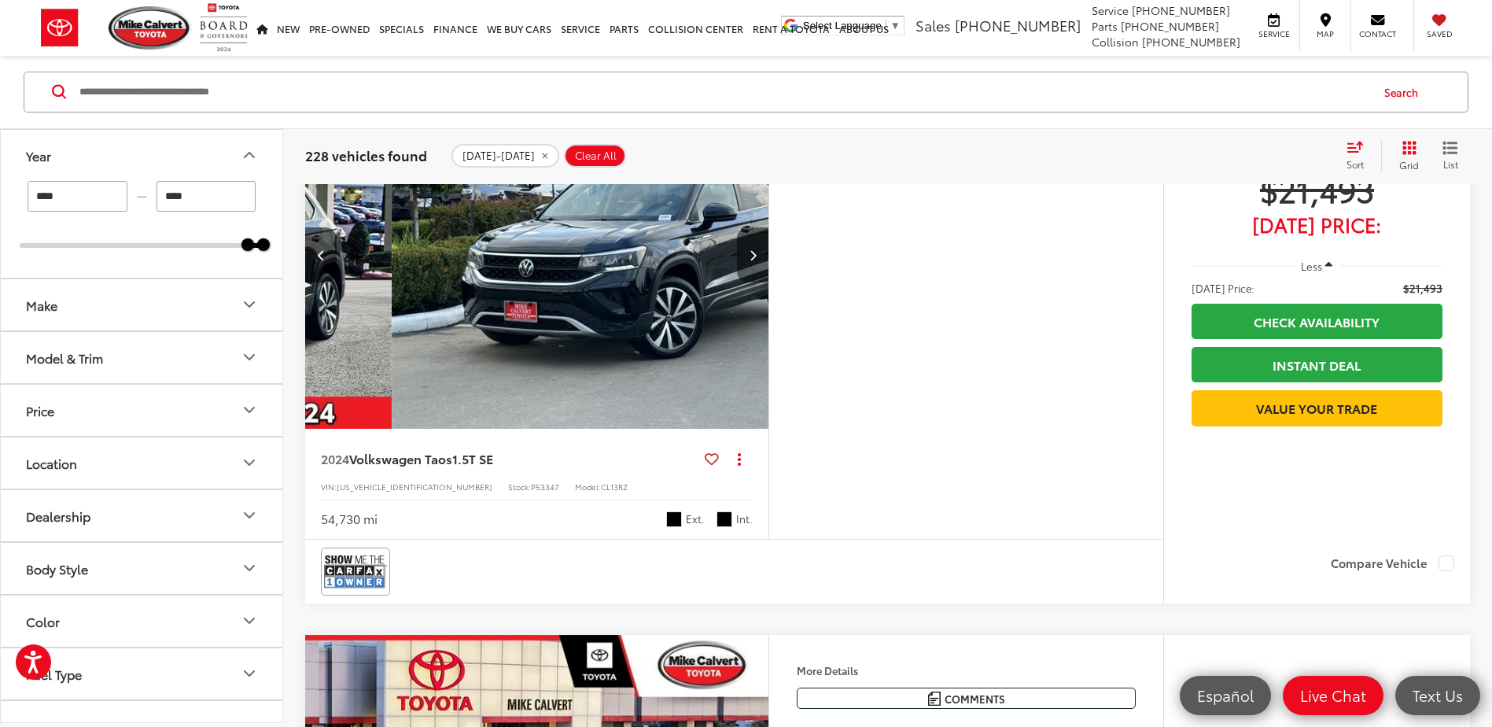
scroll to position [0, 466]
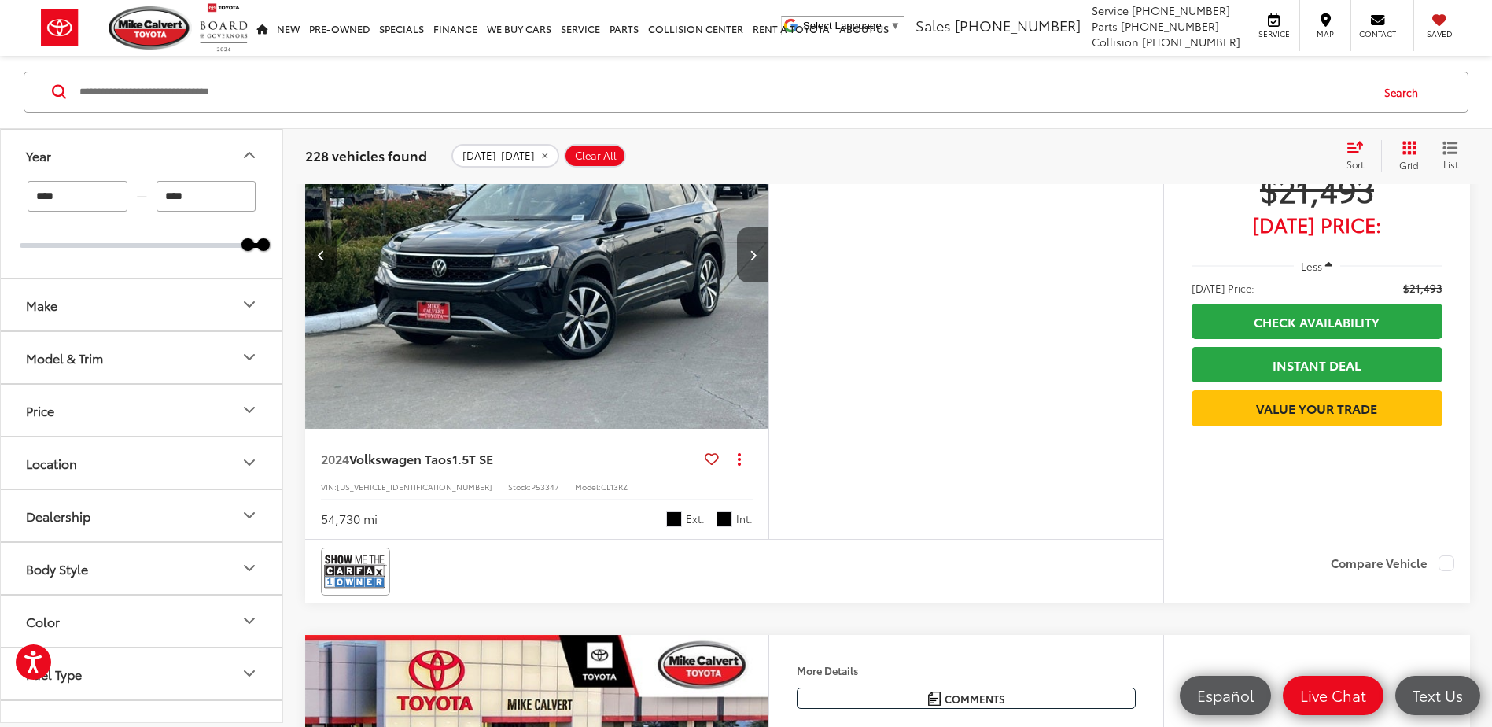
click at [753, 260] on icon "Next image" at bounding box center [753, 254] width 7 height 11
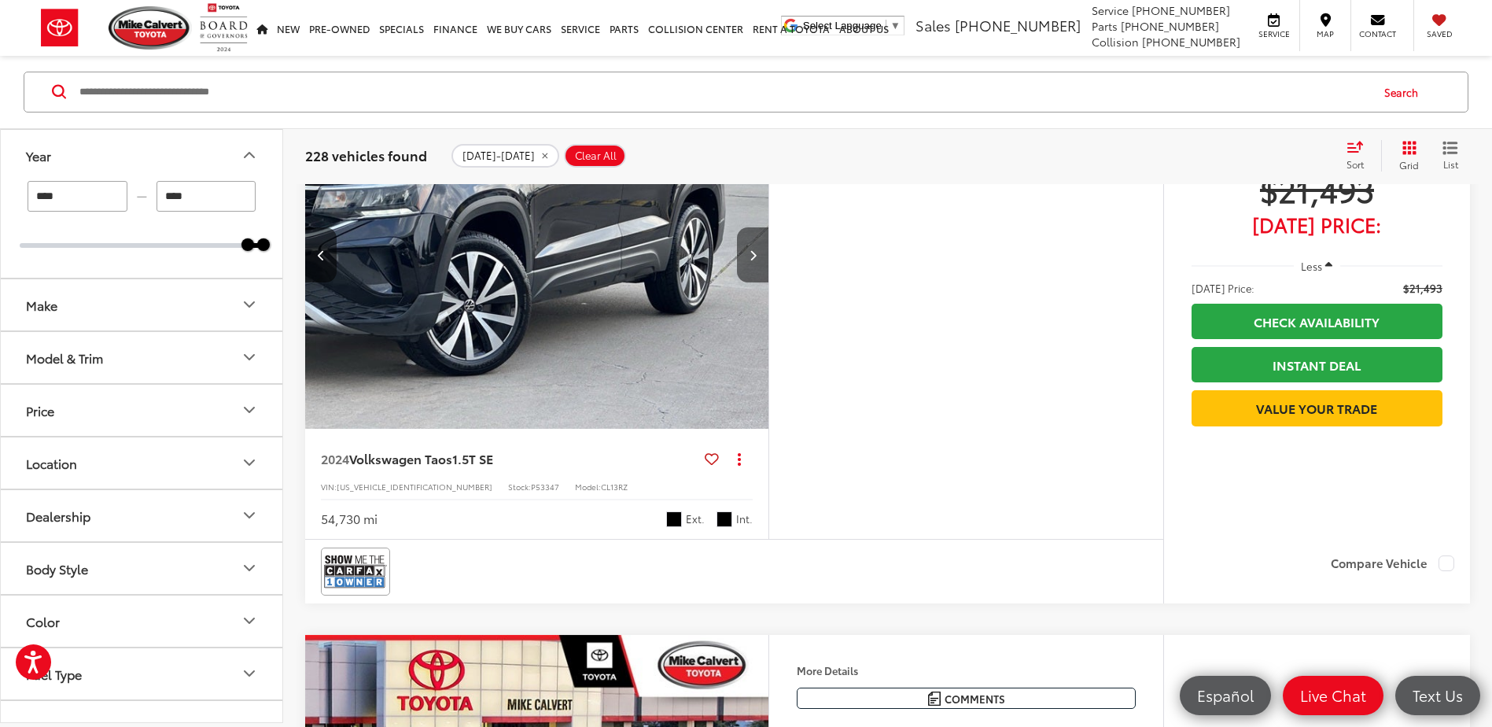
click at [753, 260] on icon "Next image" at bounding box center [753, 254] width 7 height 11
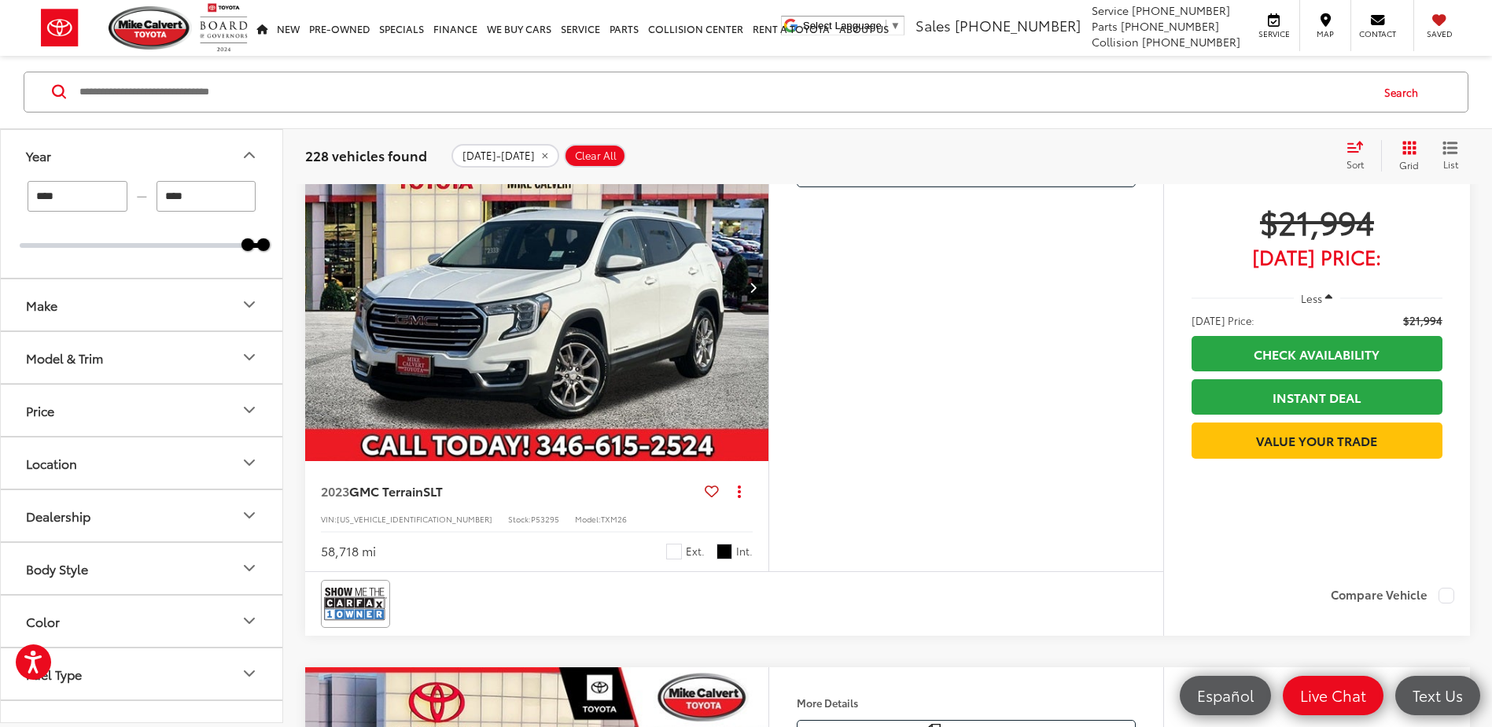
scroll to position [29026, 0]
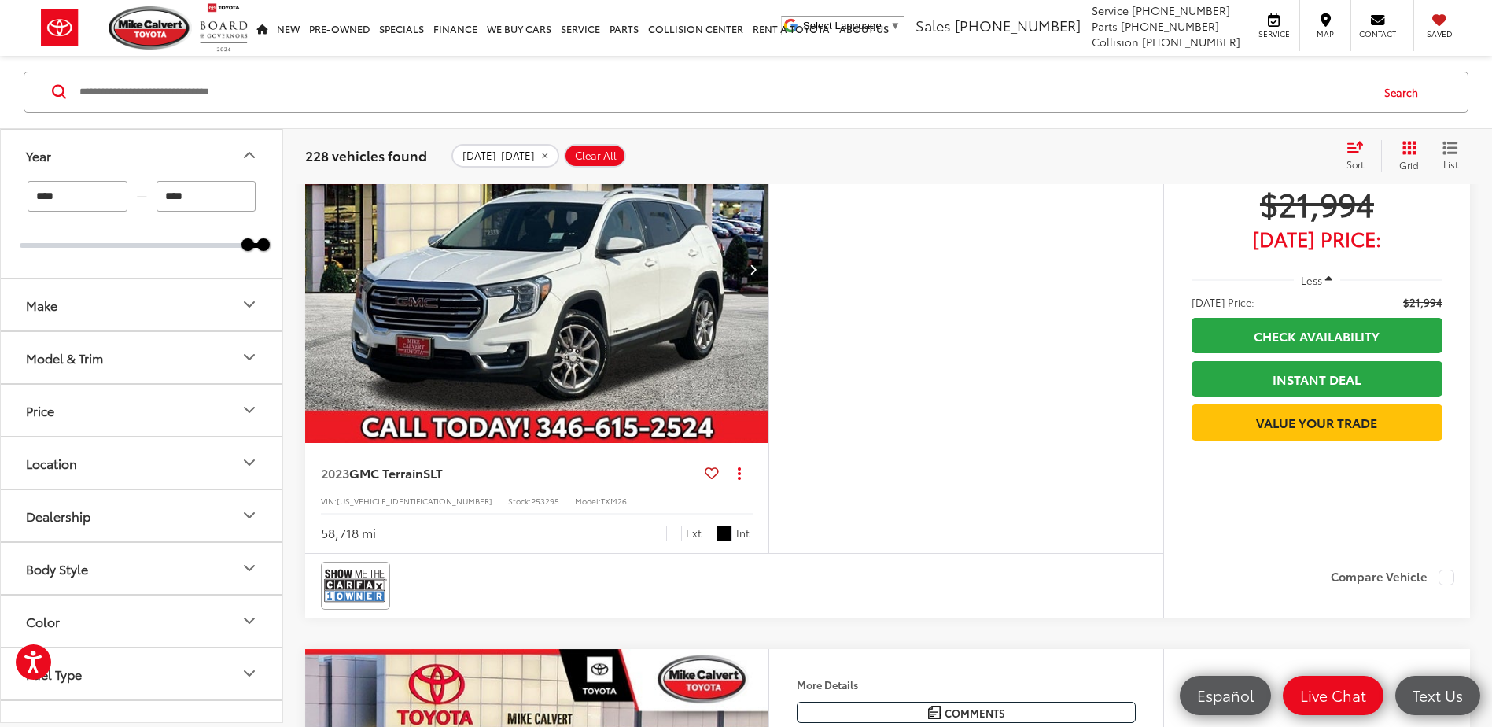
click at [758, 297] on button "Next image" at bounding box center [752, 268] width 31 height 55
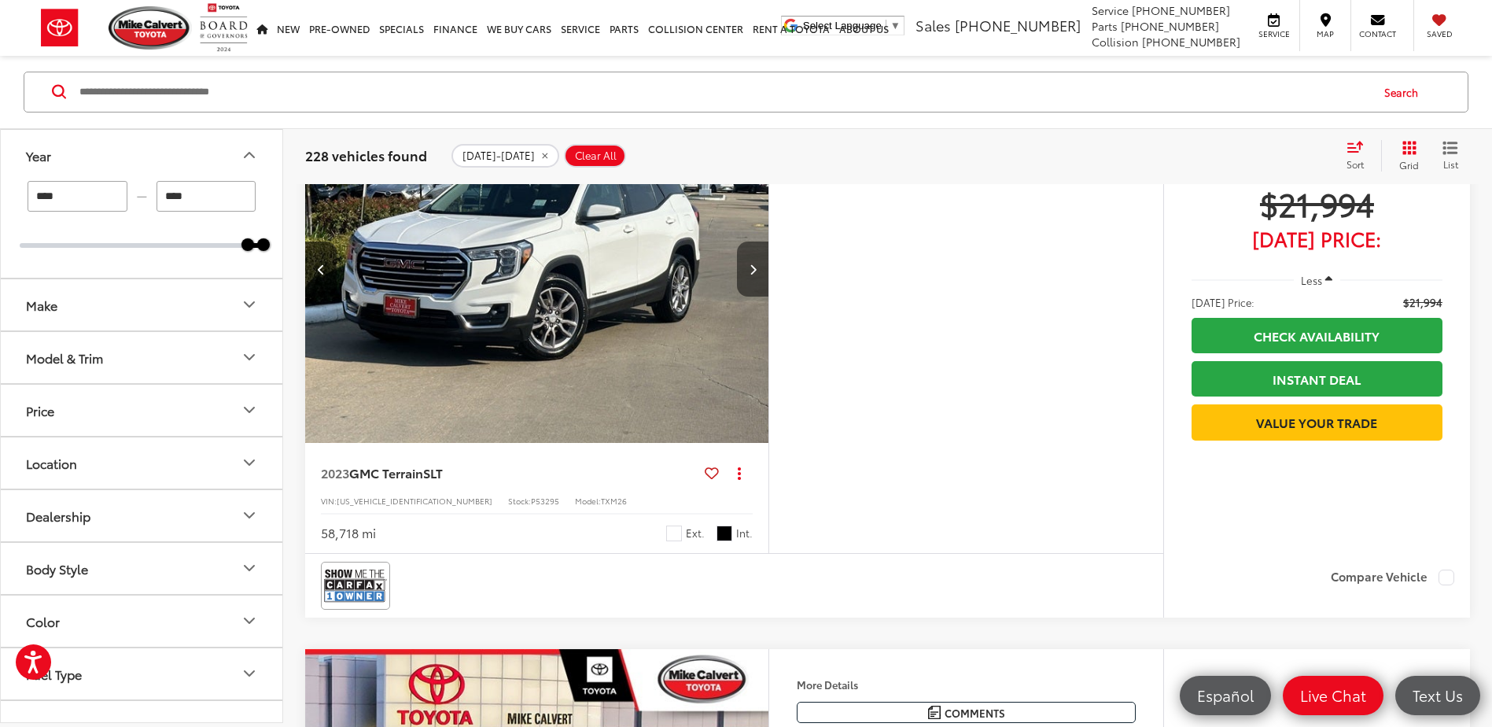
click at [758, 297] on button "Next image" at bounding box center [752, 268] width 31 height 55
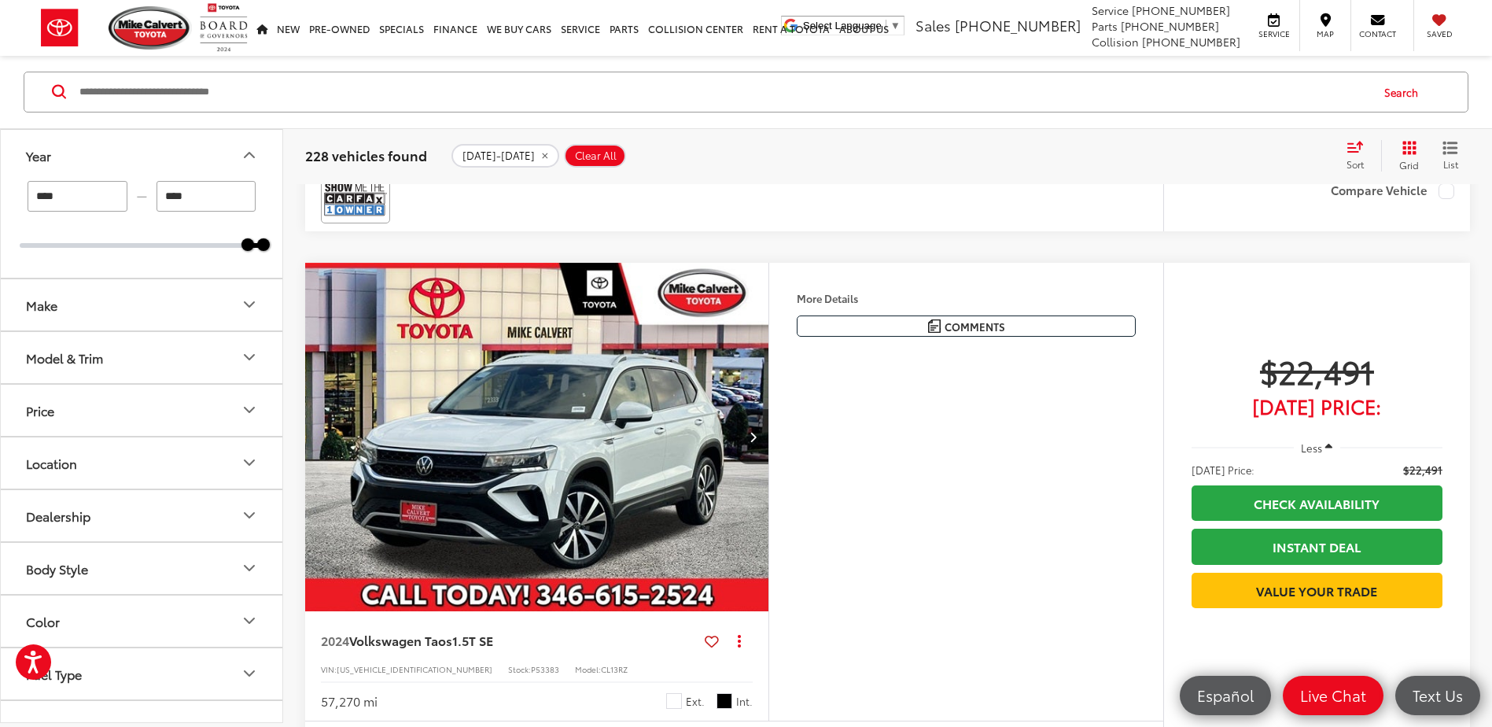
scroll to position [30678, 0]
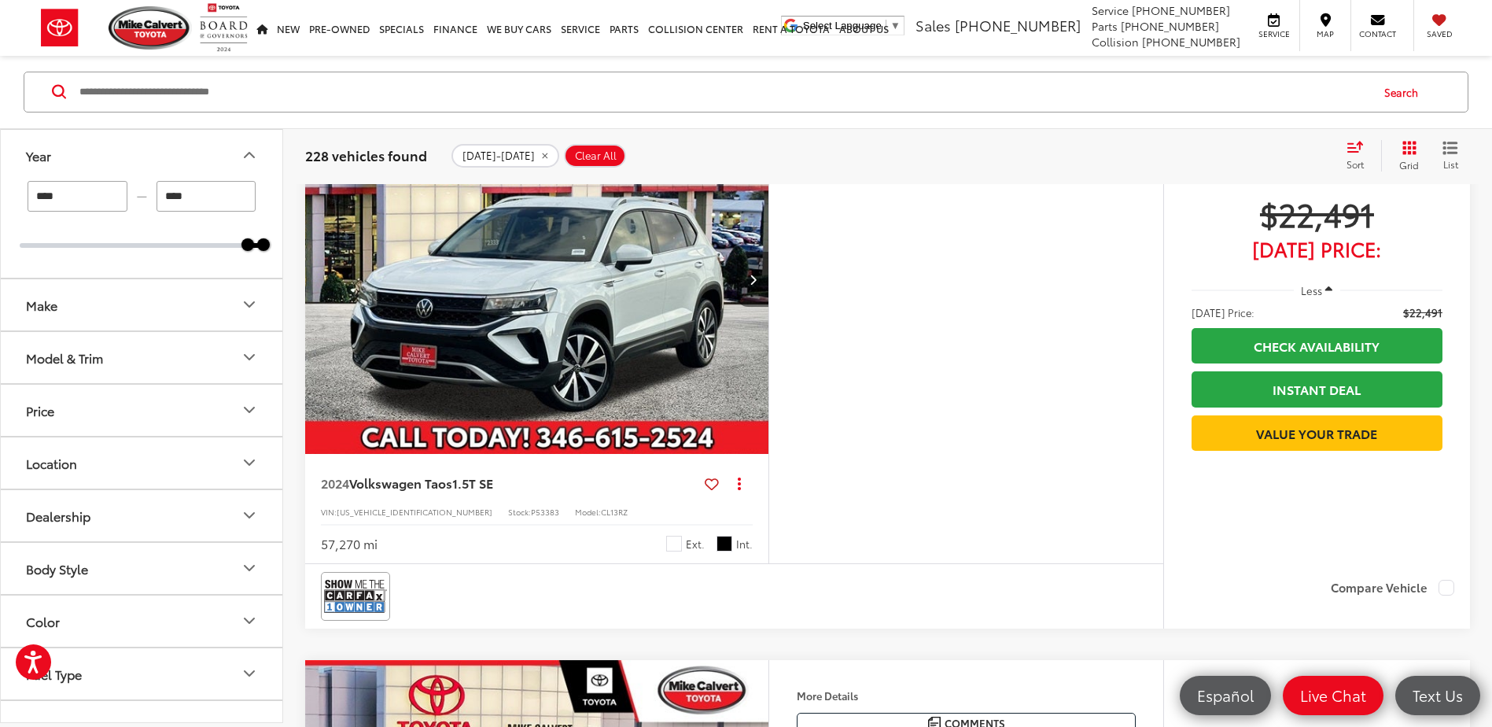
click at [756, 285] on icon "Next image" at bounding box center [753, 279] width 7 height 11
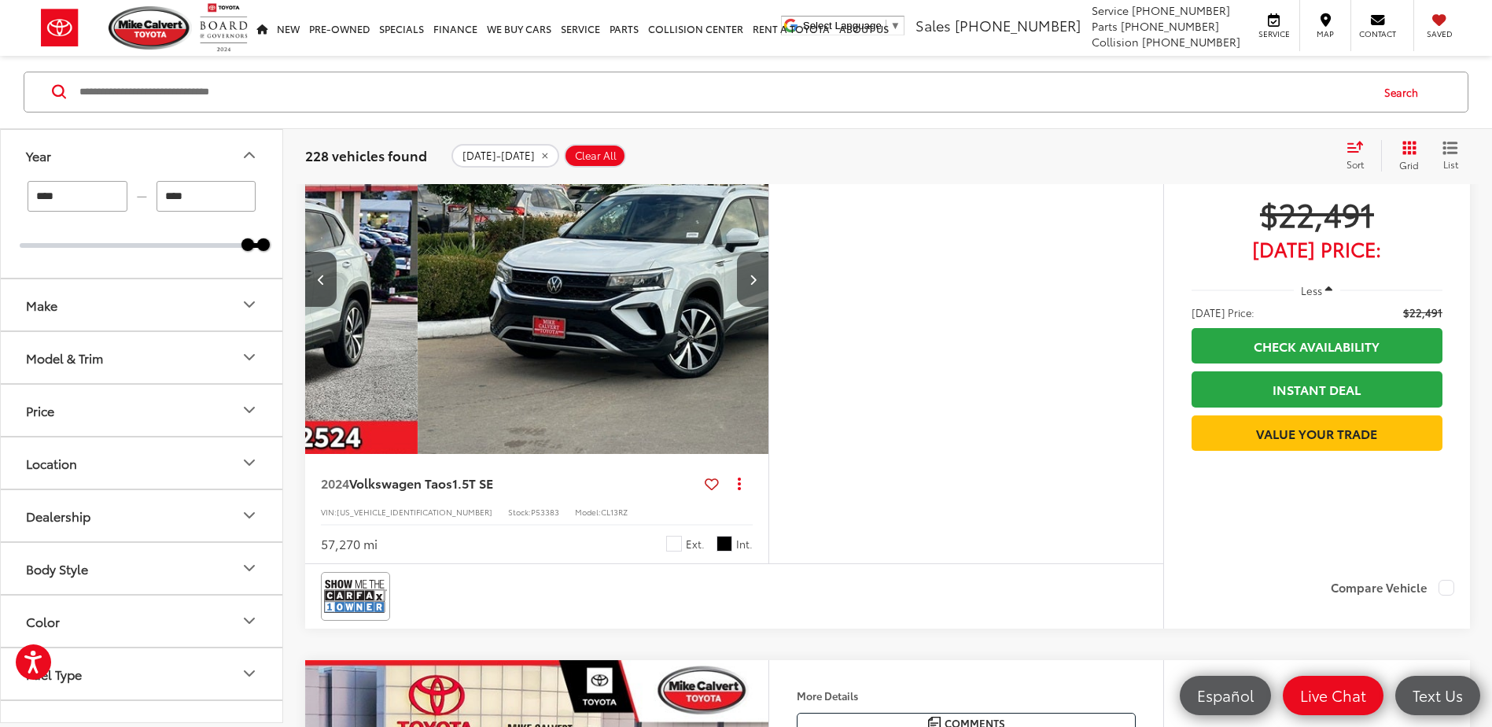
scroll to position [0, 466]
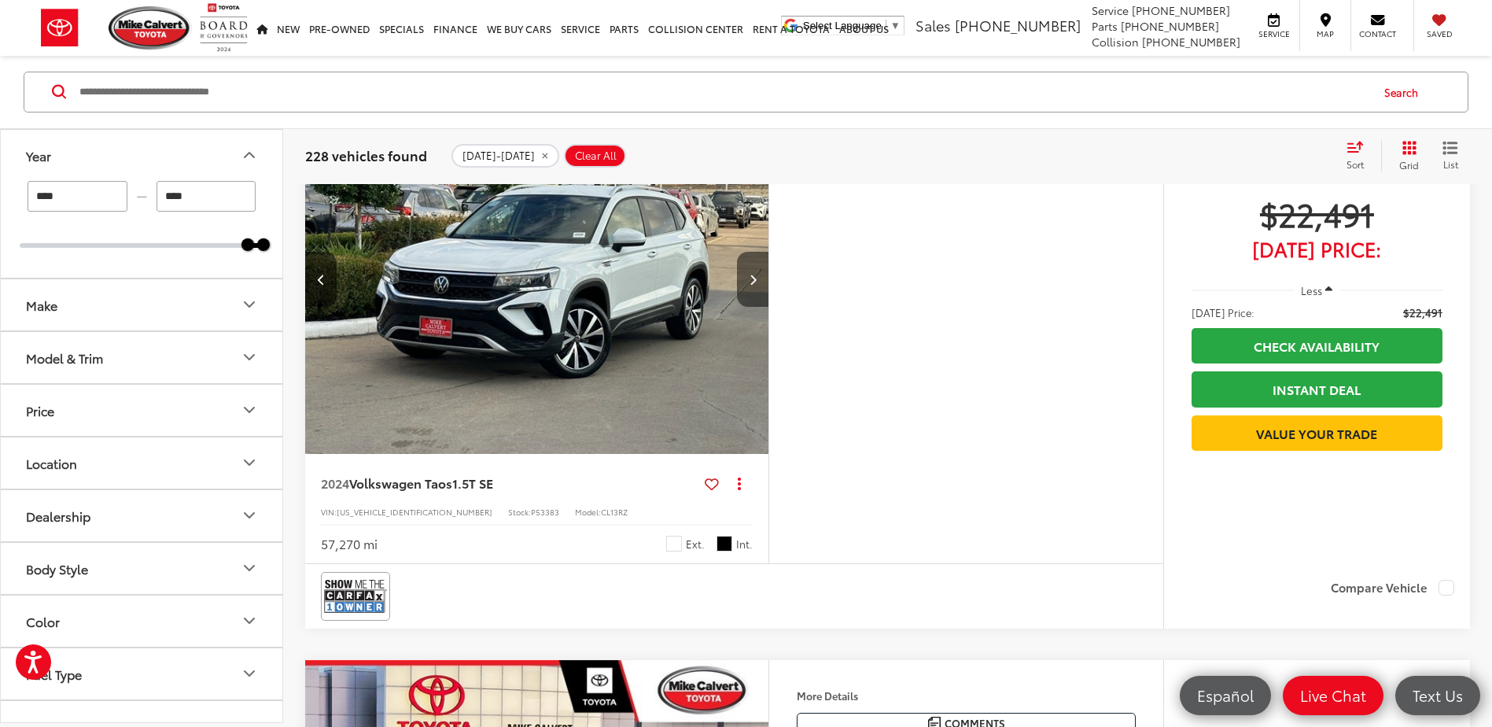
click at [756, 285] on icon "Next image" at bounding box center [753, 279] width 7 height 11
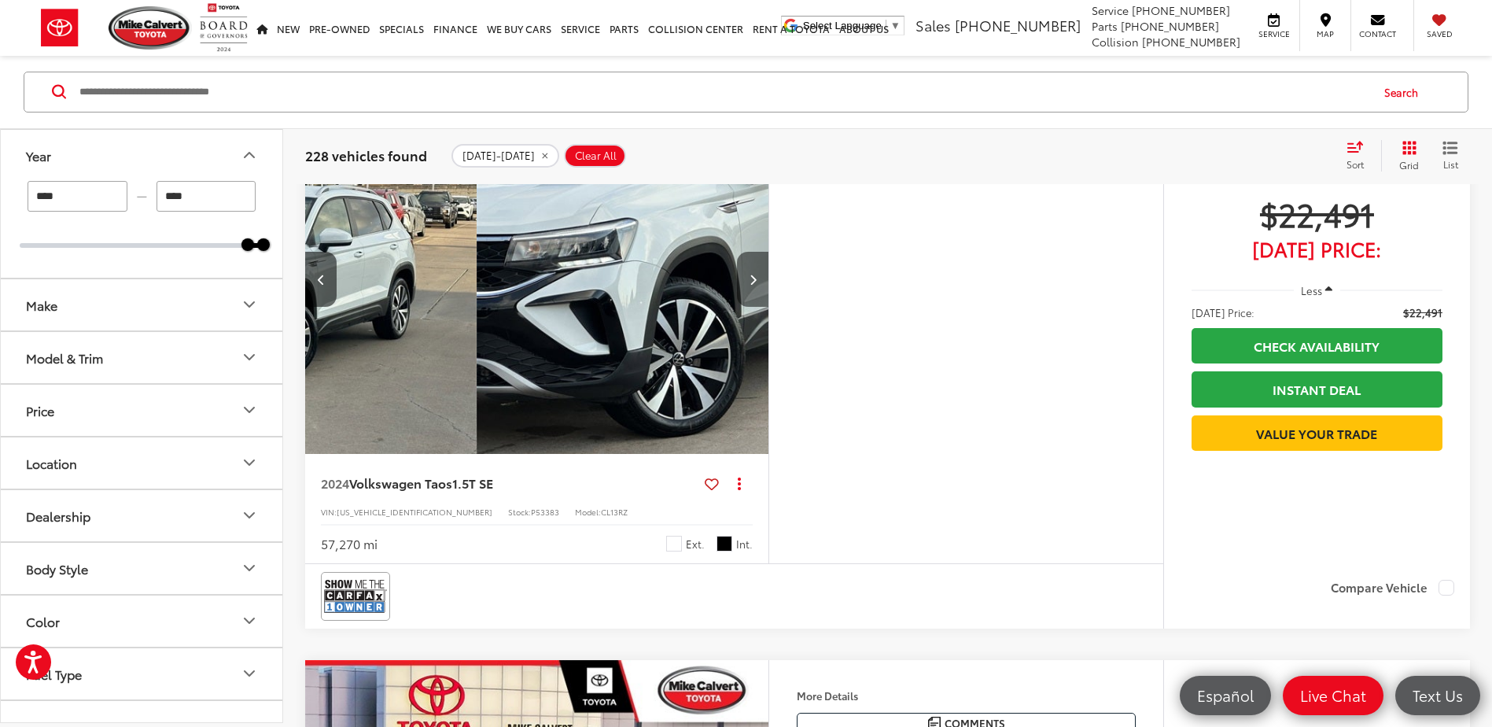
scroll to position [0, 931]
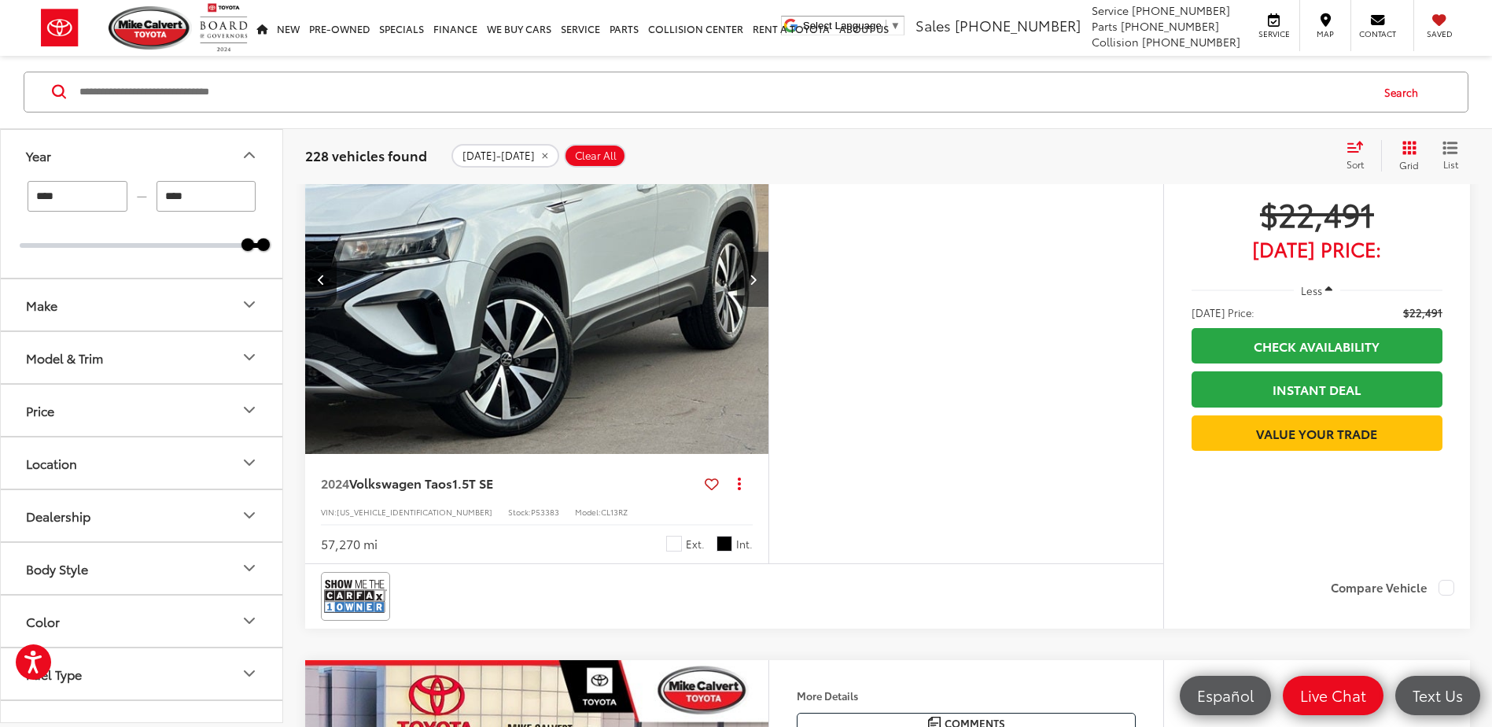
click at [756, 285] on icon "Next image" at bounding box center [753, 279] width 7 height 11
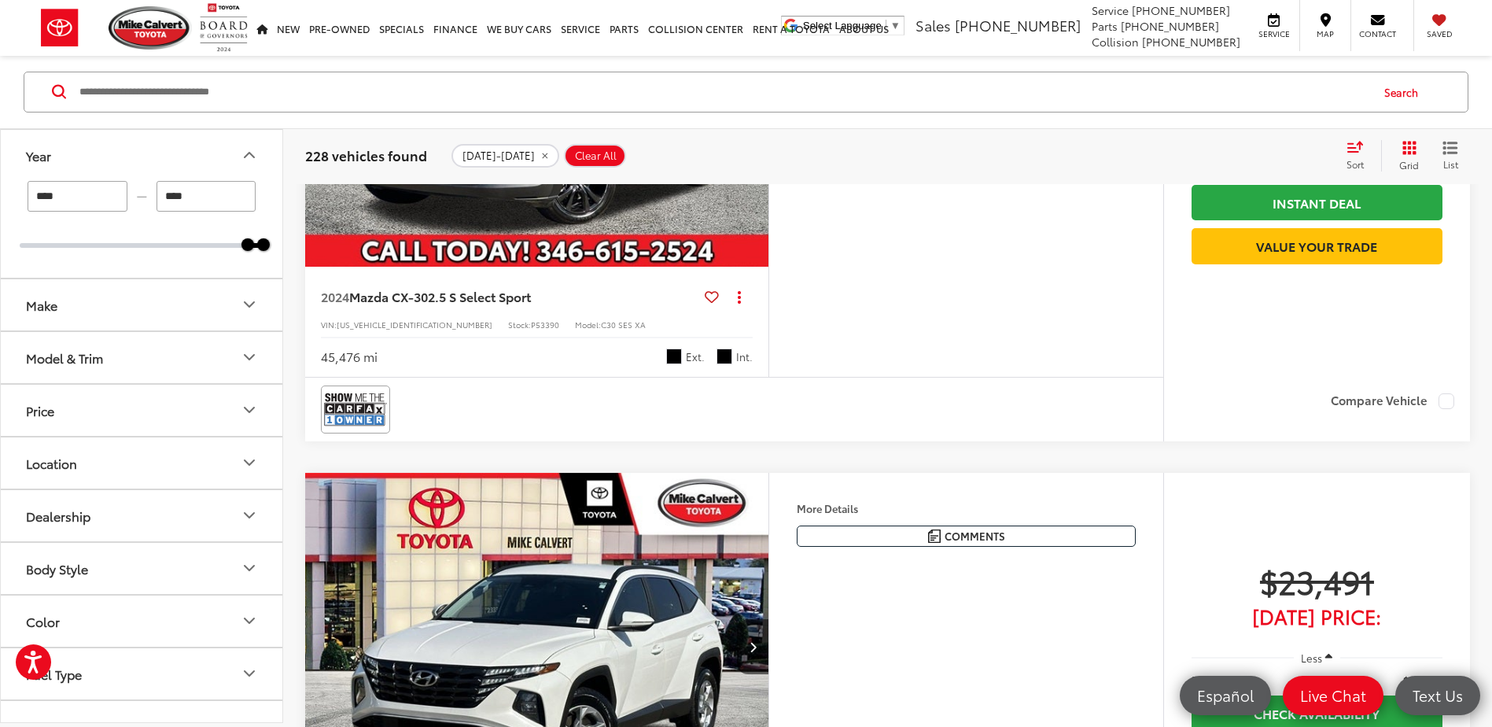
scroll to position [36184, 0]
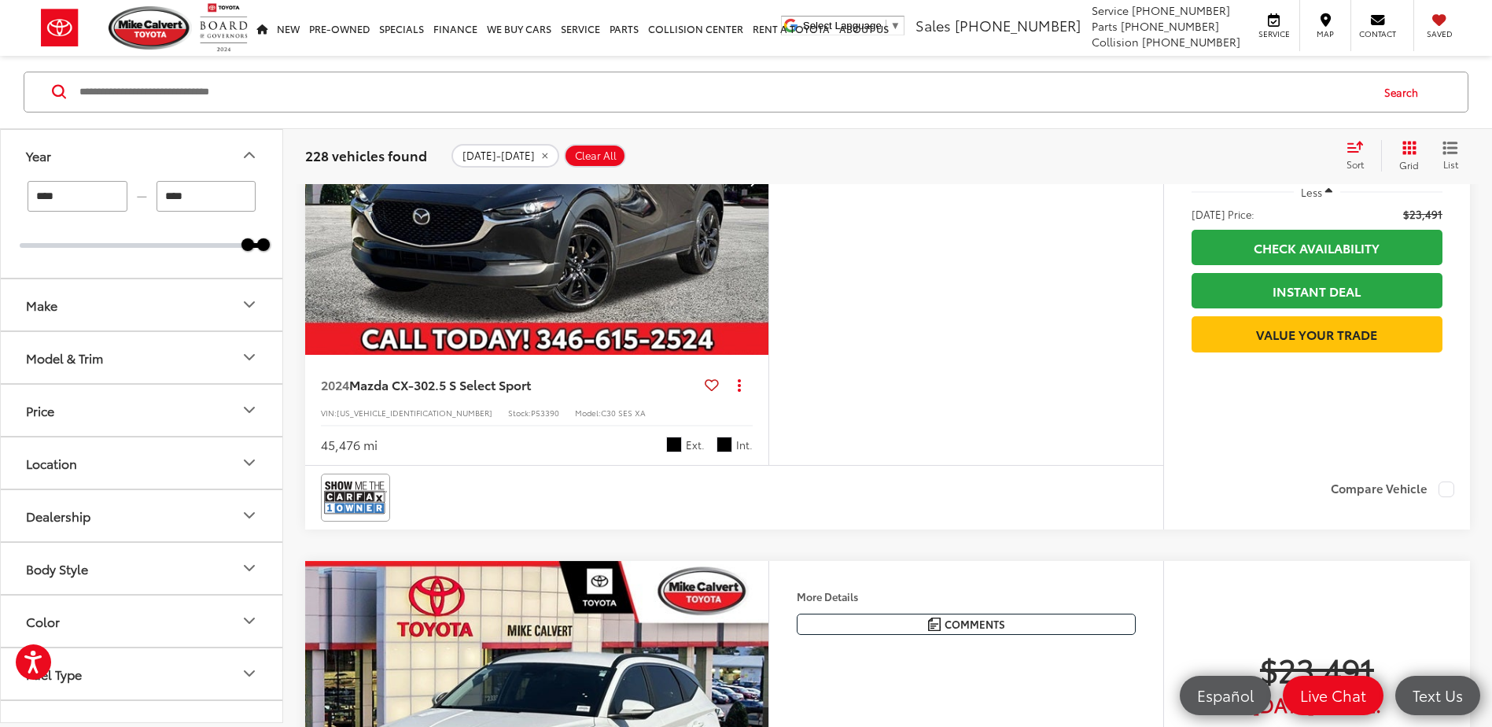
click at [756, 186] on icon "Next image" at bounding box center [753, 180] width 7 height 11
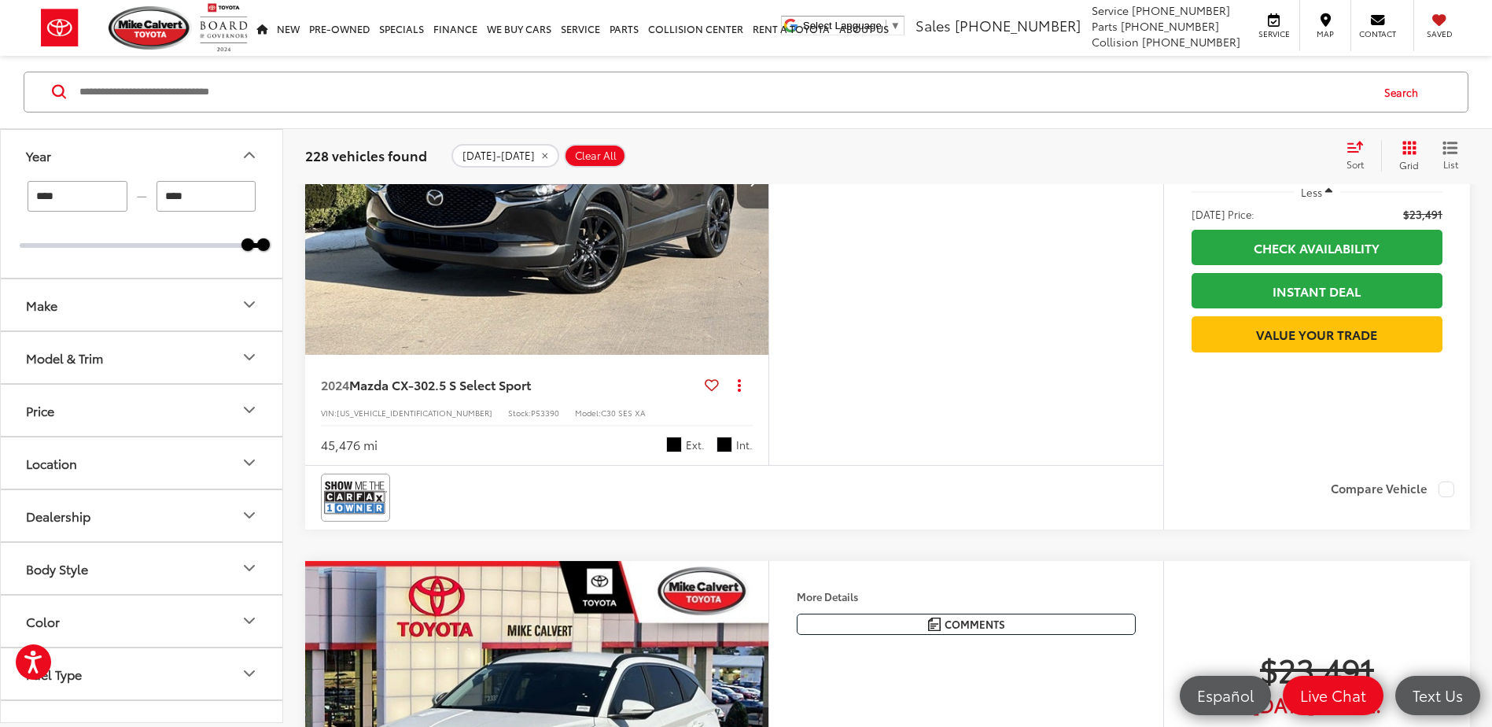
click at [756, 186] on icon "Next image" at bounding box center [753, 180] width 7 height 11
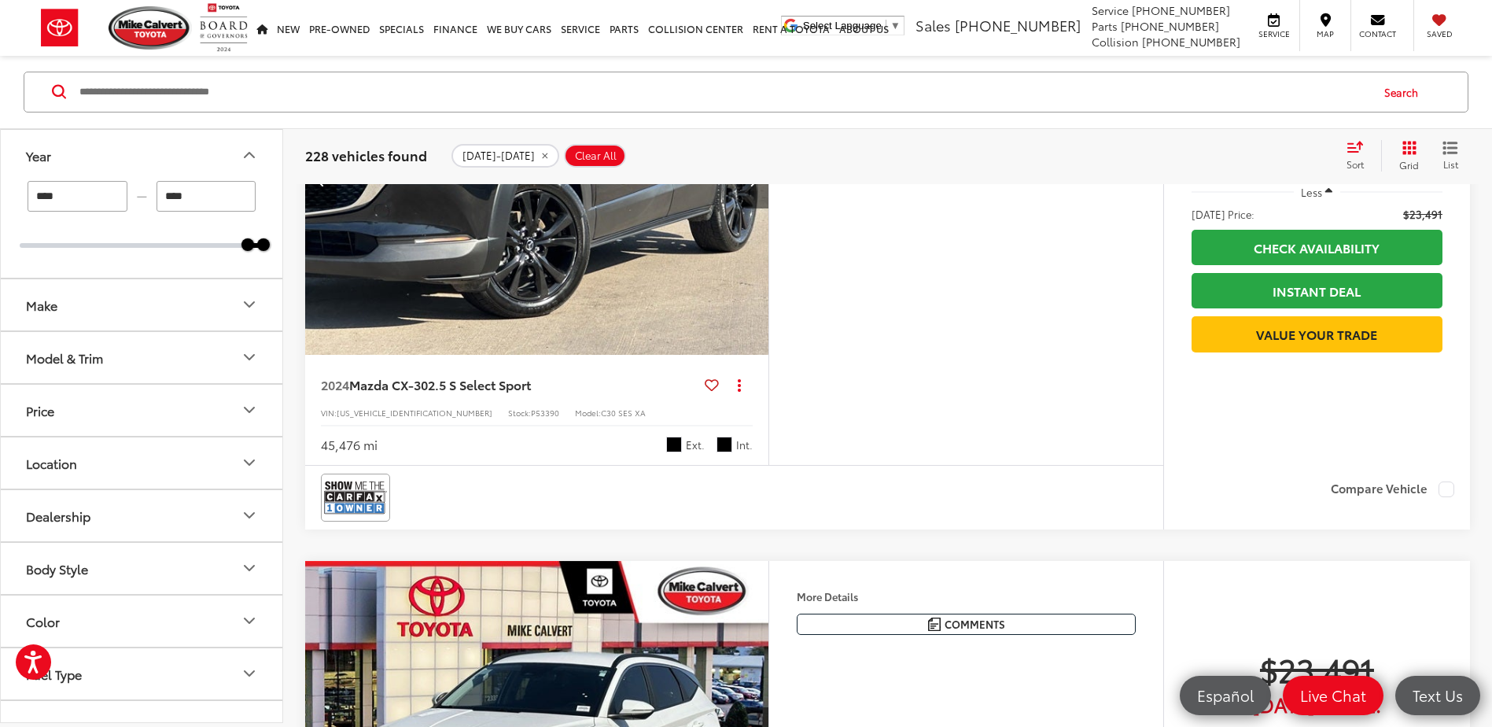
click at [756, 186] on icon "Next image" at bounding box center [753, 180] width 7 height 11
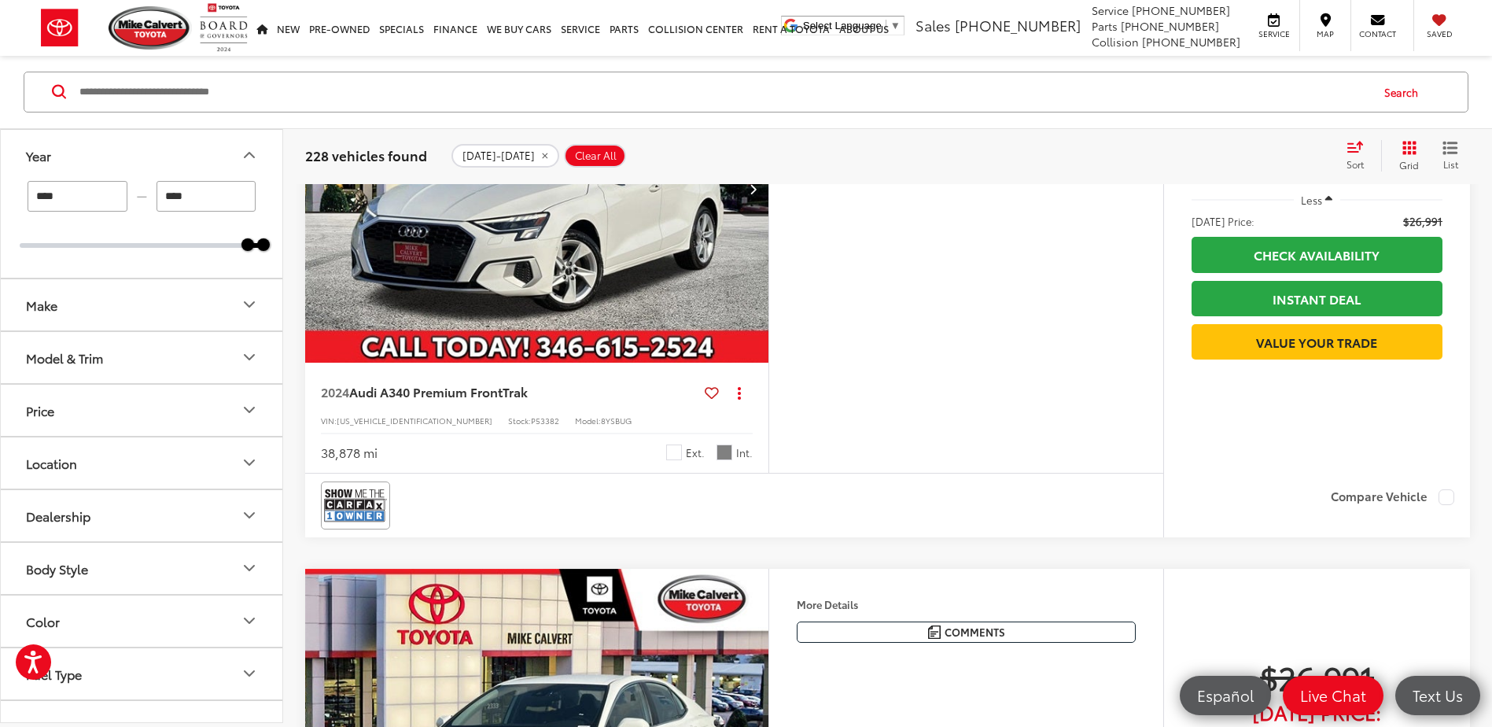
scroll to position [52229, 0]
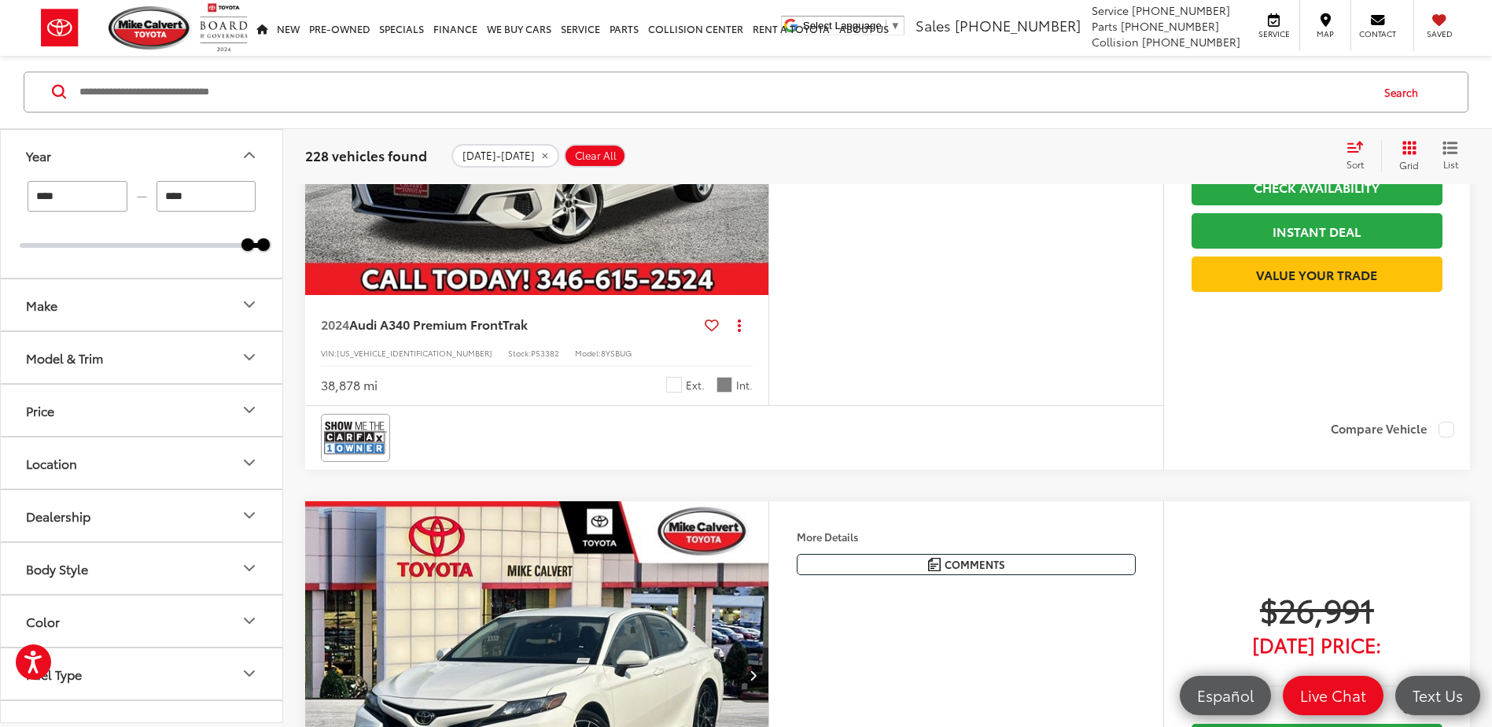
click at [756, 149] on button "Next image" at bounding box center [752, 121] width 31 height 55
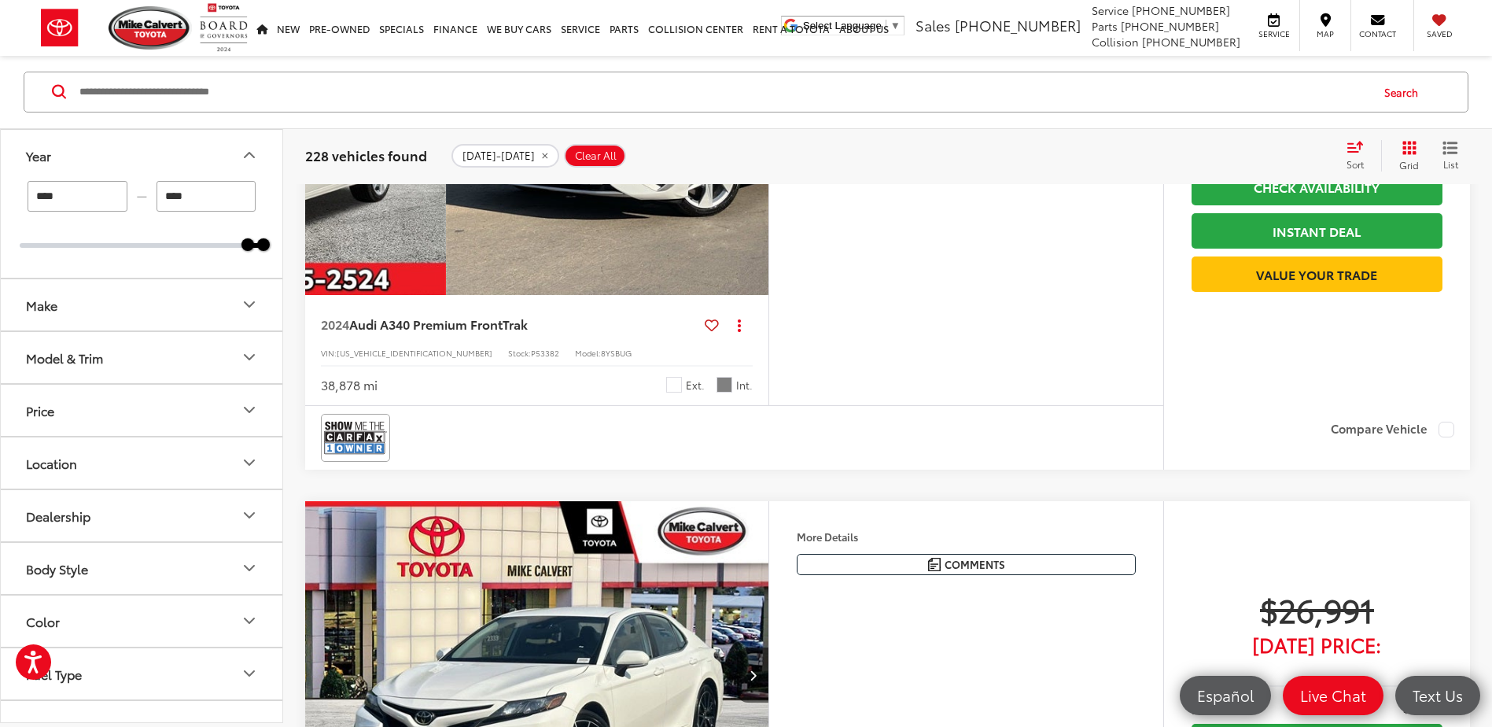
scroll to position [0, 466]
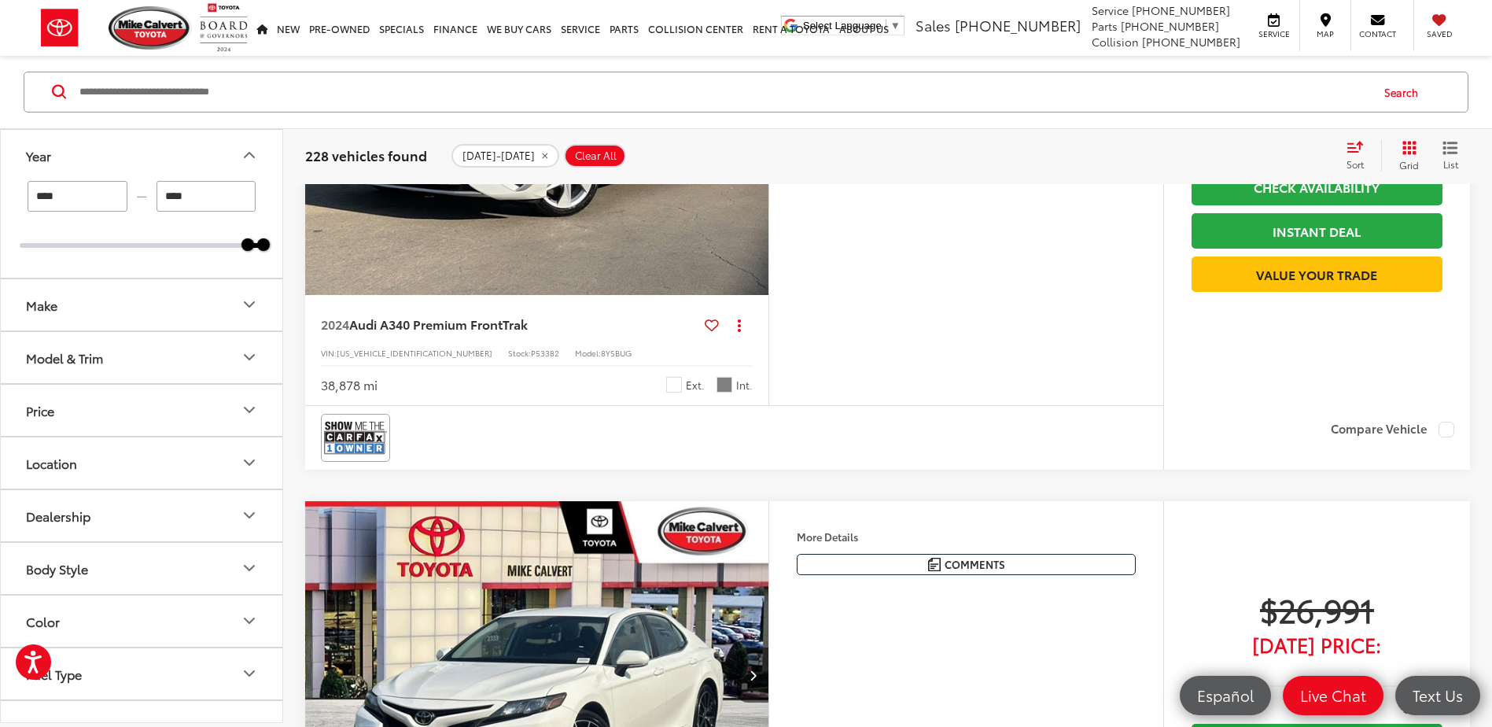
click at [755, 149] on button "Next image" at bounding box center [752, 121] width 31 height 55
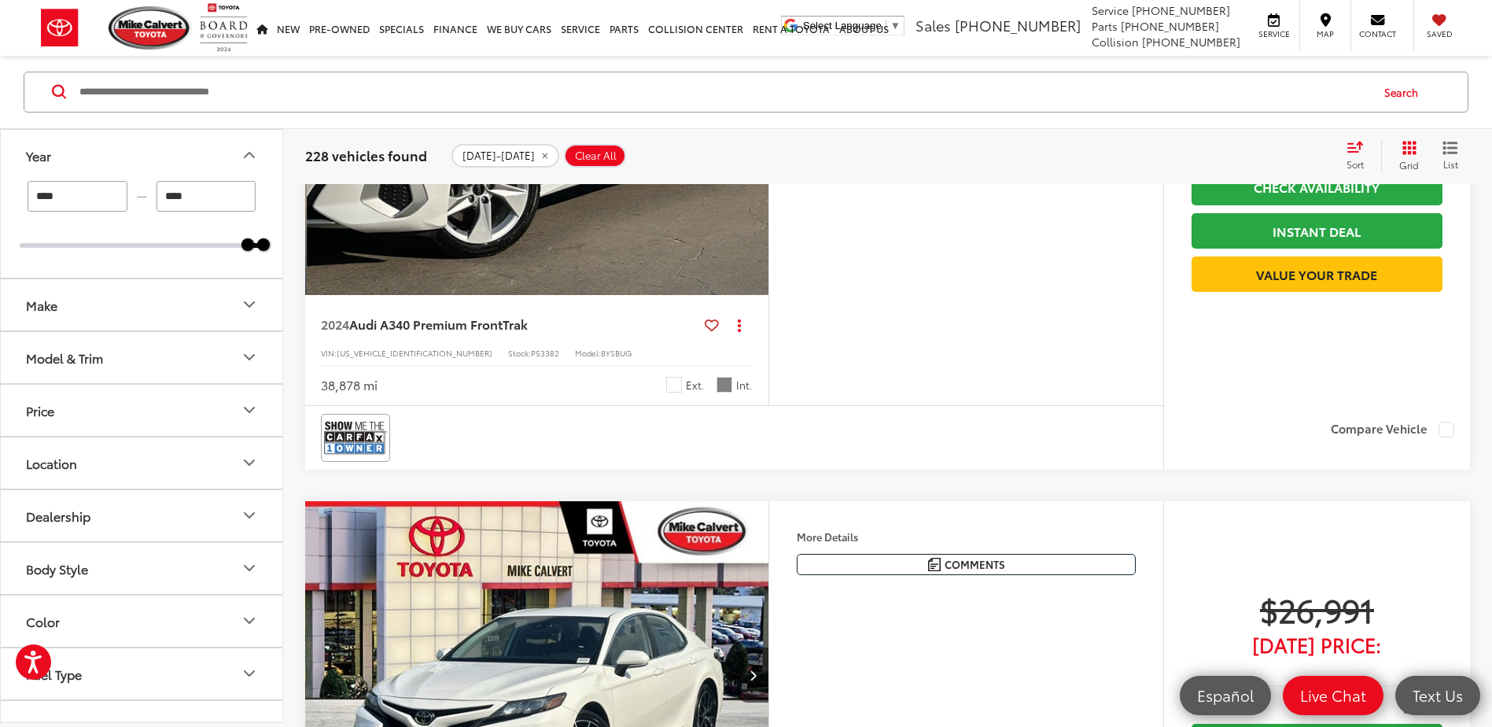
scroll to position [0, 931]
click at [755, 149] on button "Next image" at bounding box center [752, 121] width 31 height 55
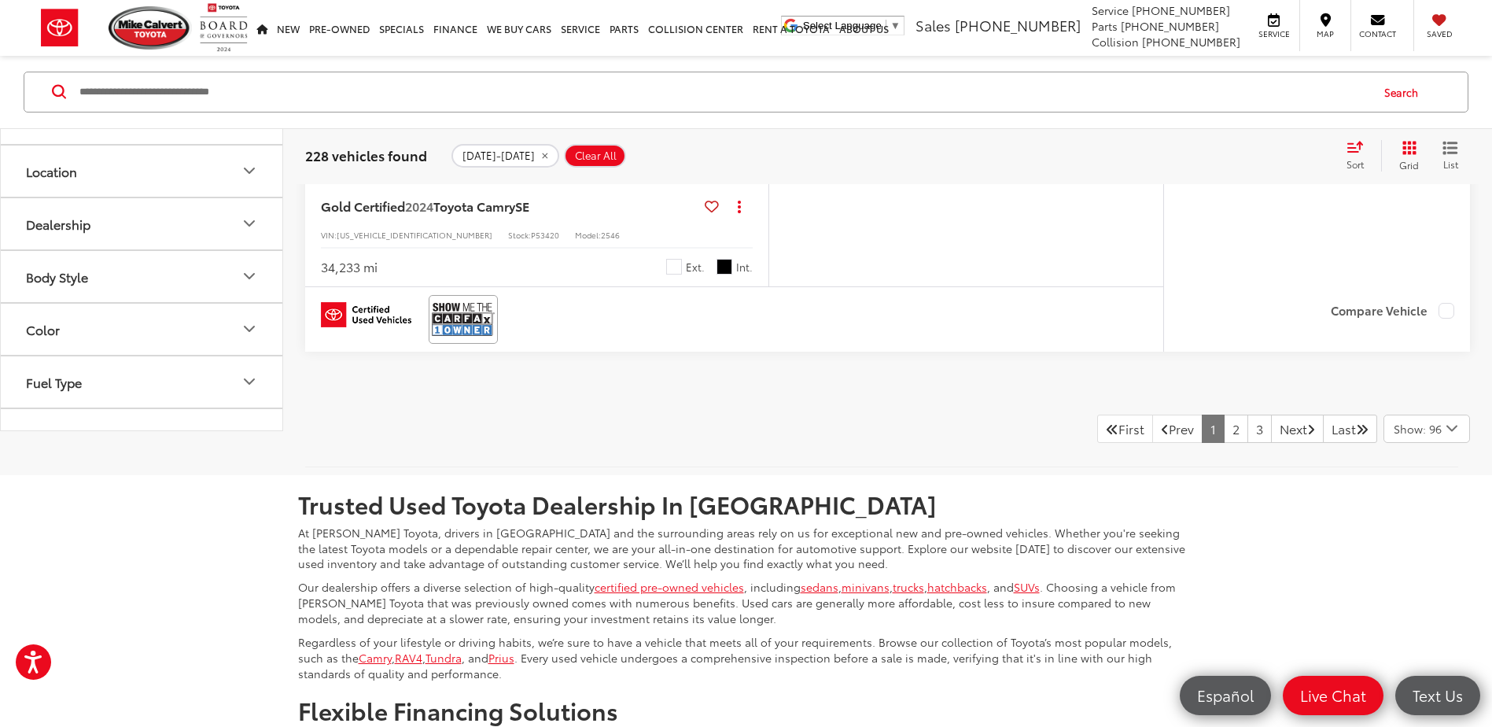
scroll to position [52937, 0]
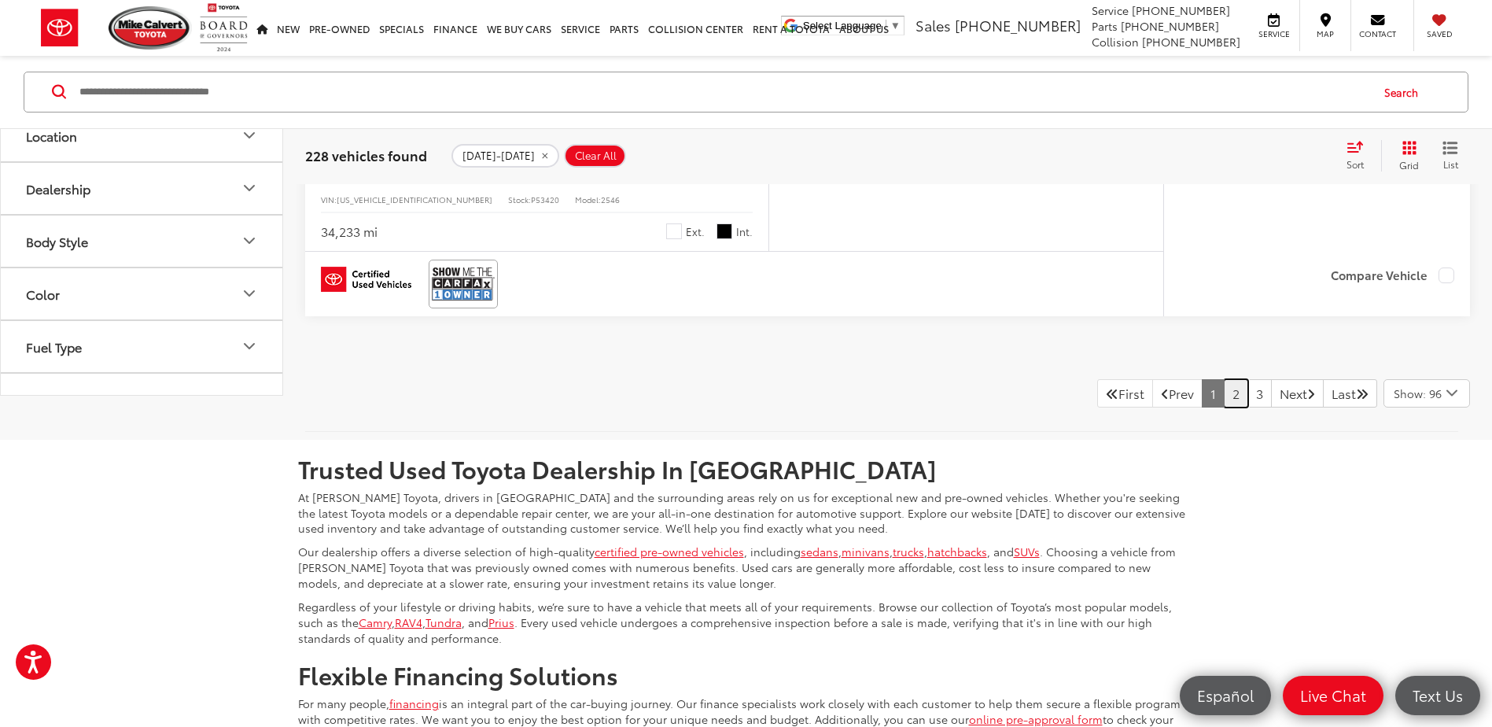
click at [1224, 407] on link "2" at bounding box center [1236, 393] width 24 height 28
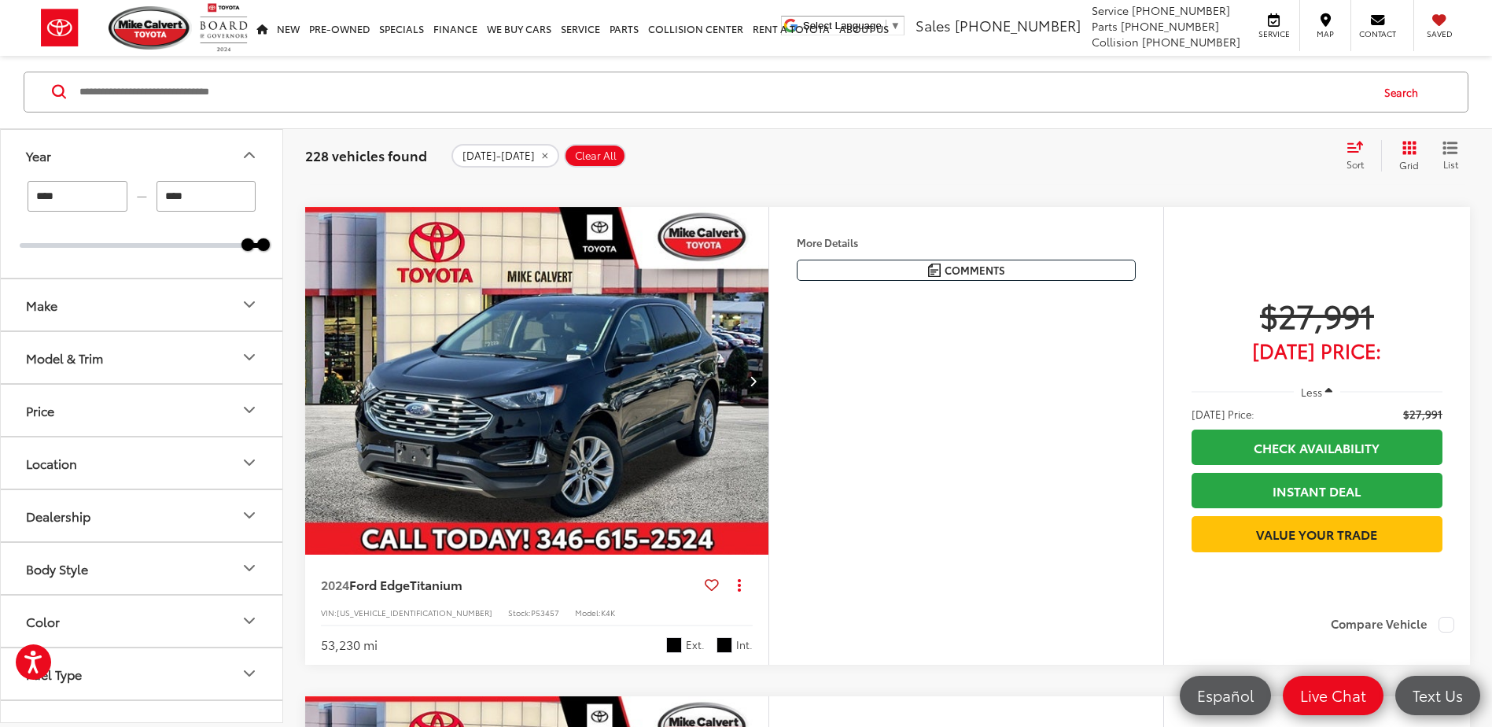
scroll to position [6870, 0]
click at [756, 387] on icon "Next image" at bounding box center [753, 381] width 7 height 11
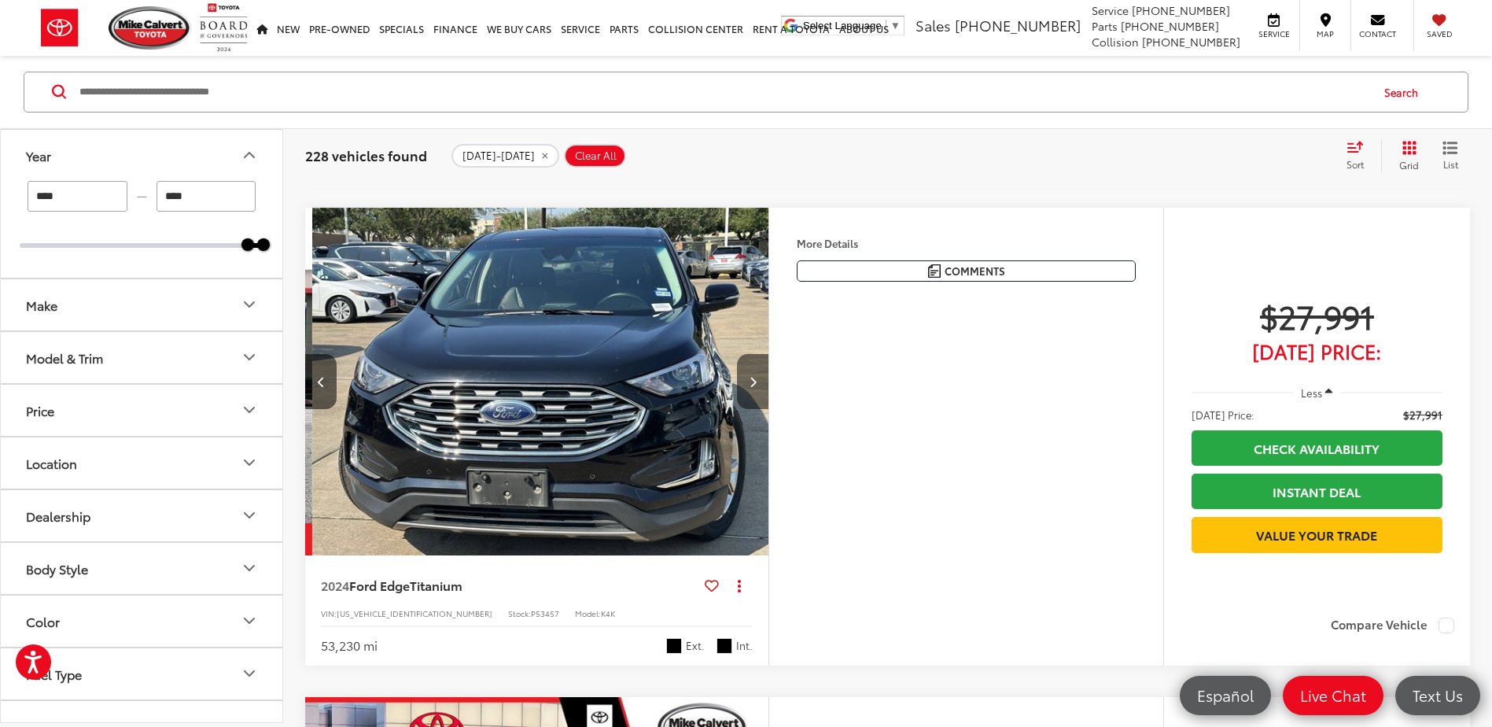
scroll to position [0, 466]
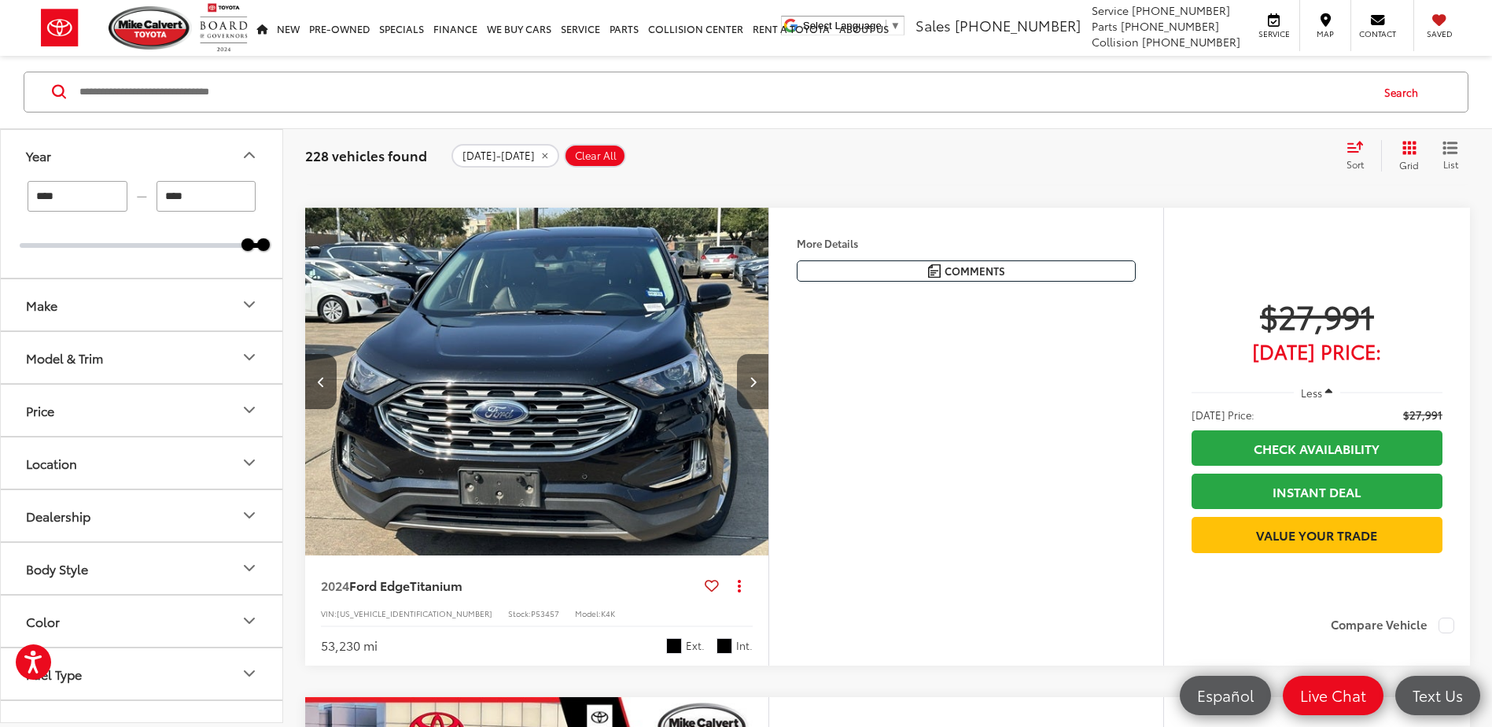
click at [756, 387] on icon "Next image" at bounding box center [753, 381] width 7 height 11
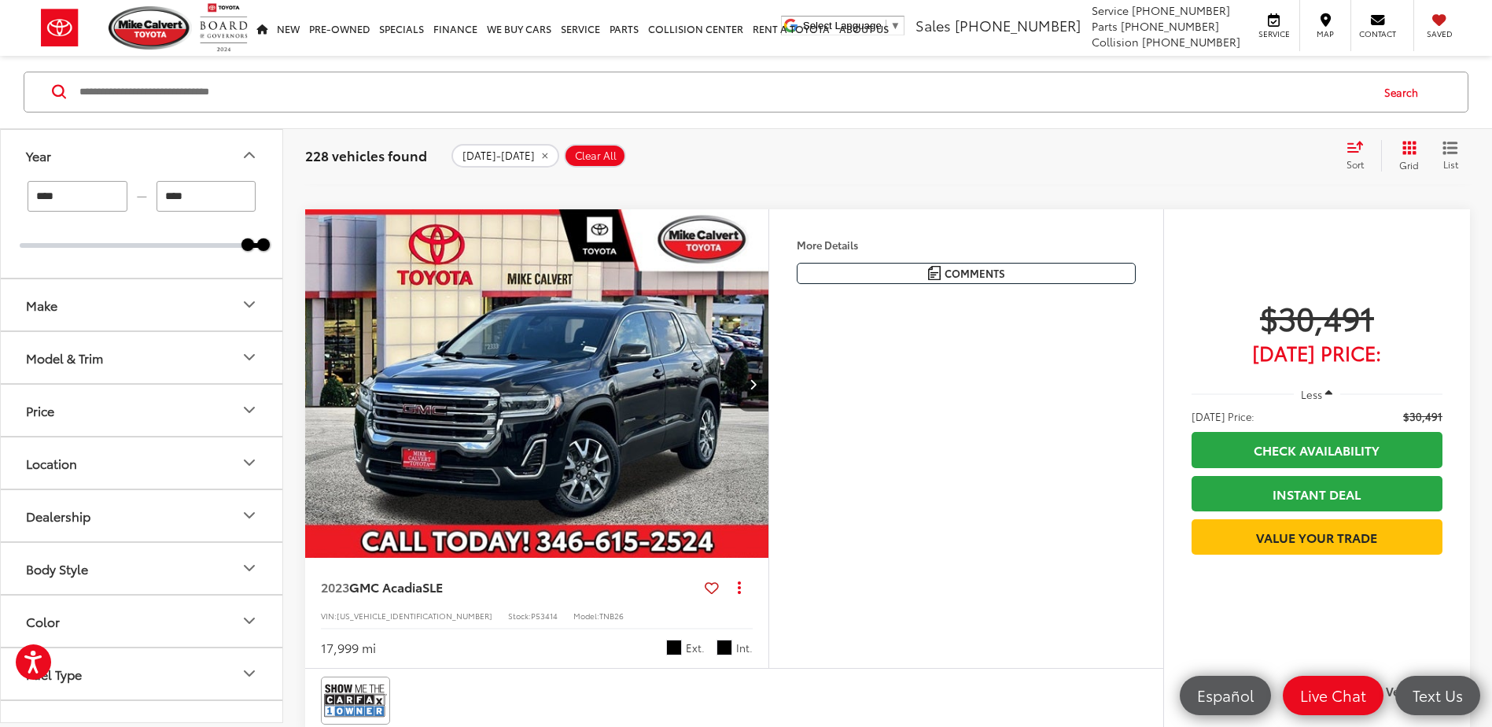
scroll to position [17881, 0]
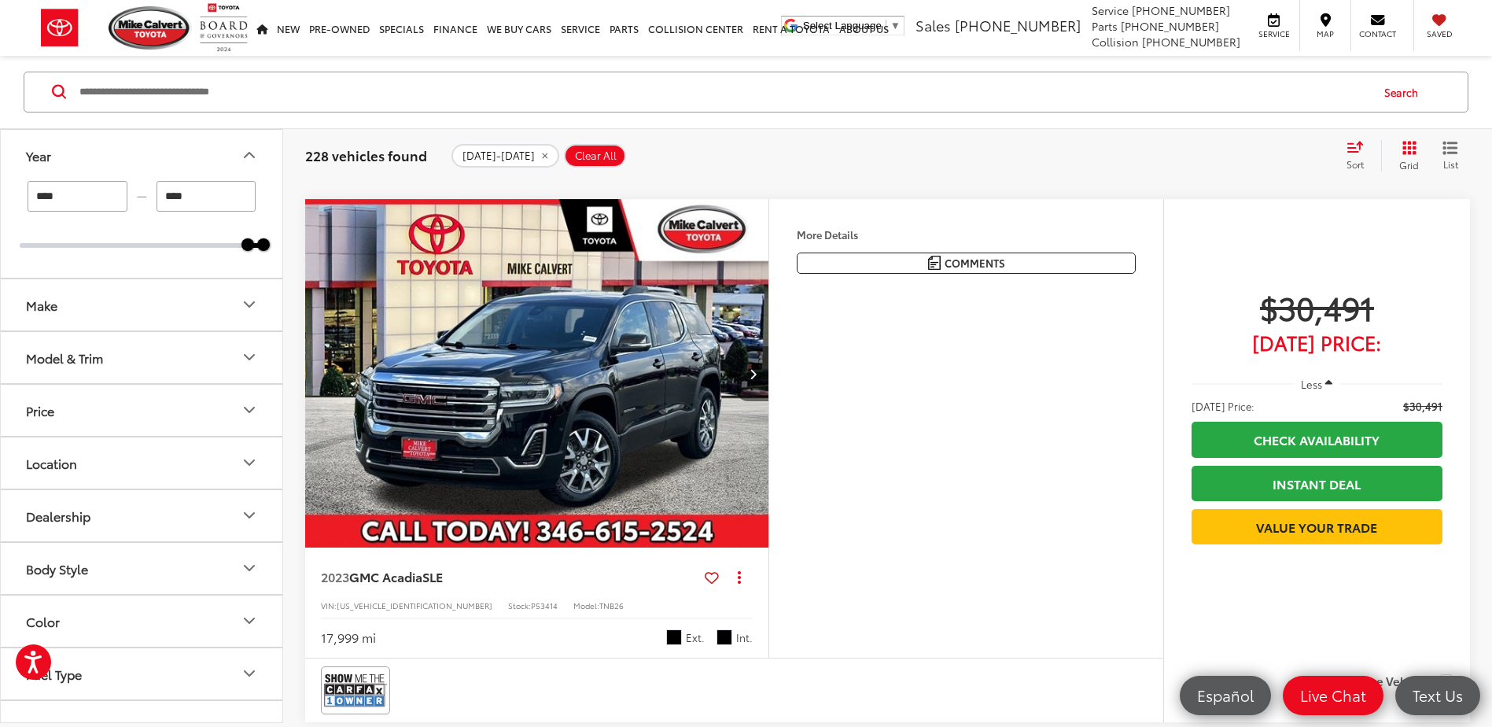
click at [756, 379] on icon "Next image" at bounding box center [753, 373] width 7 height 11
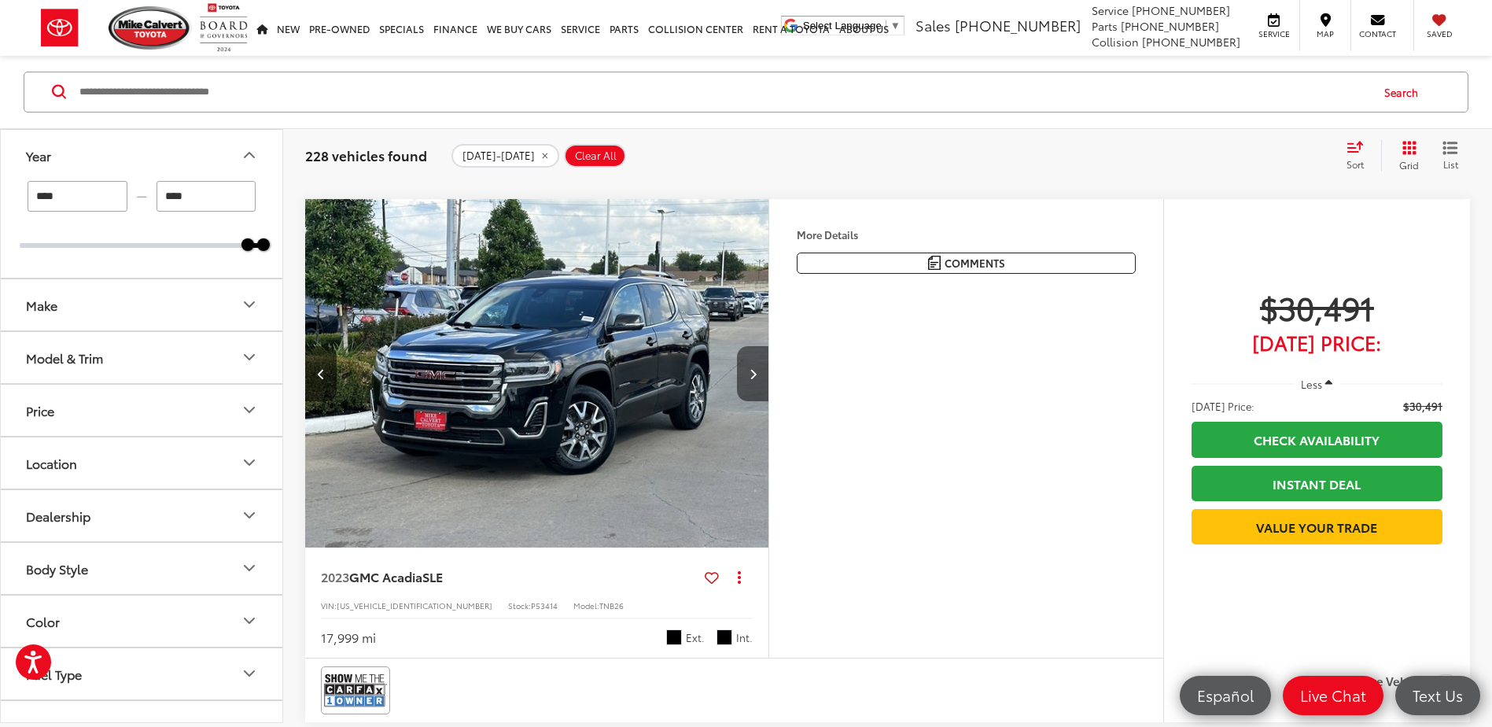
click at [756, 379] on icon "Next image" at bounding box center [753, 373] width 7 height 11
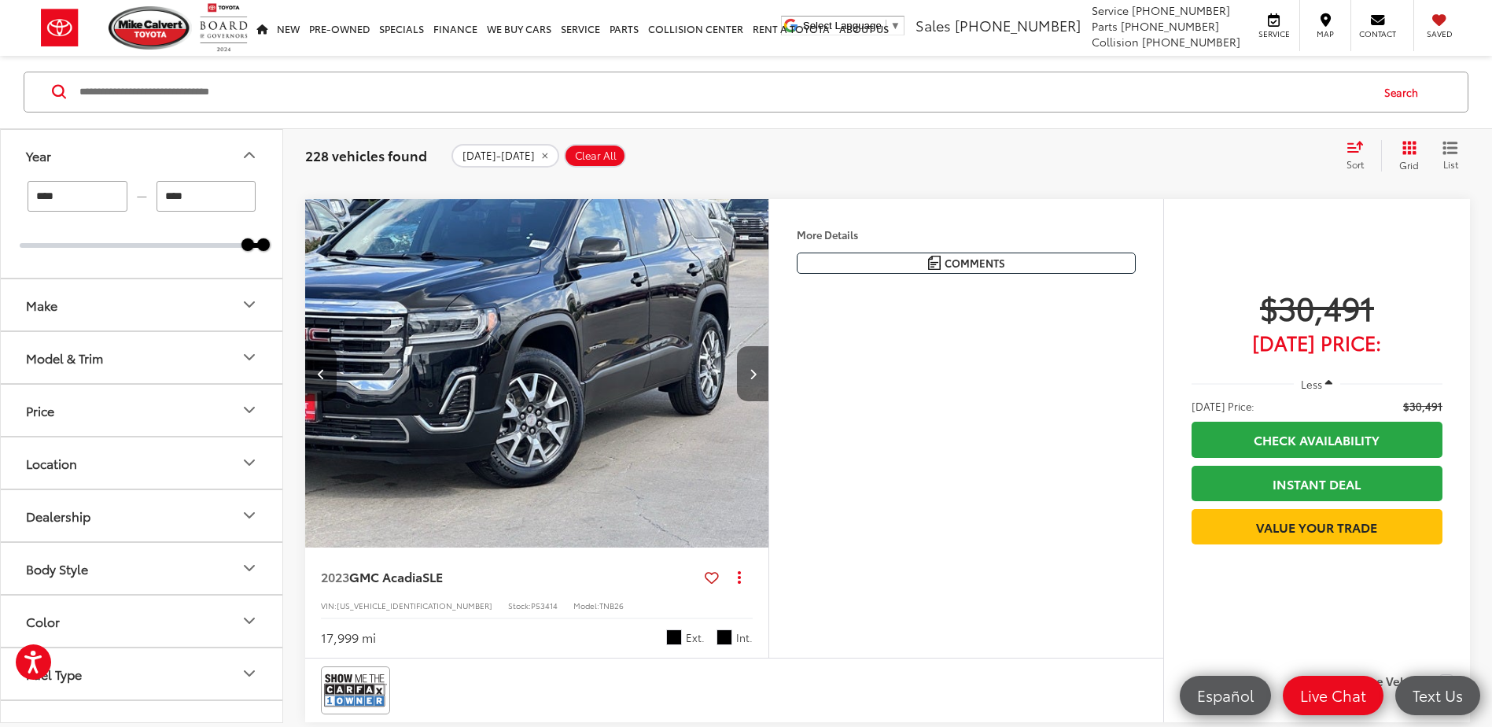
click at [756, 379] on icon "Next image" at bounding box center [753, 373] width 7 height 11
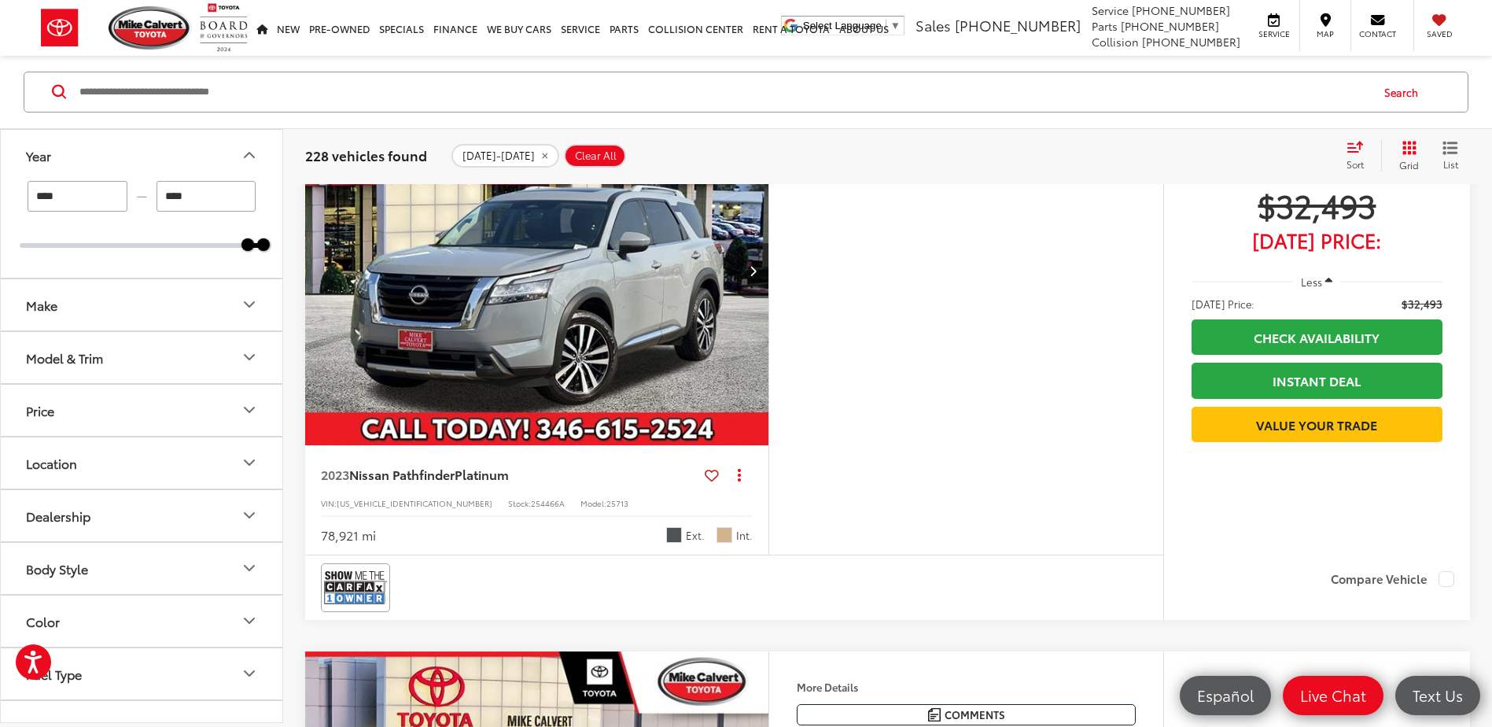
scroll to position [29050, 0]
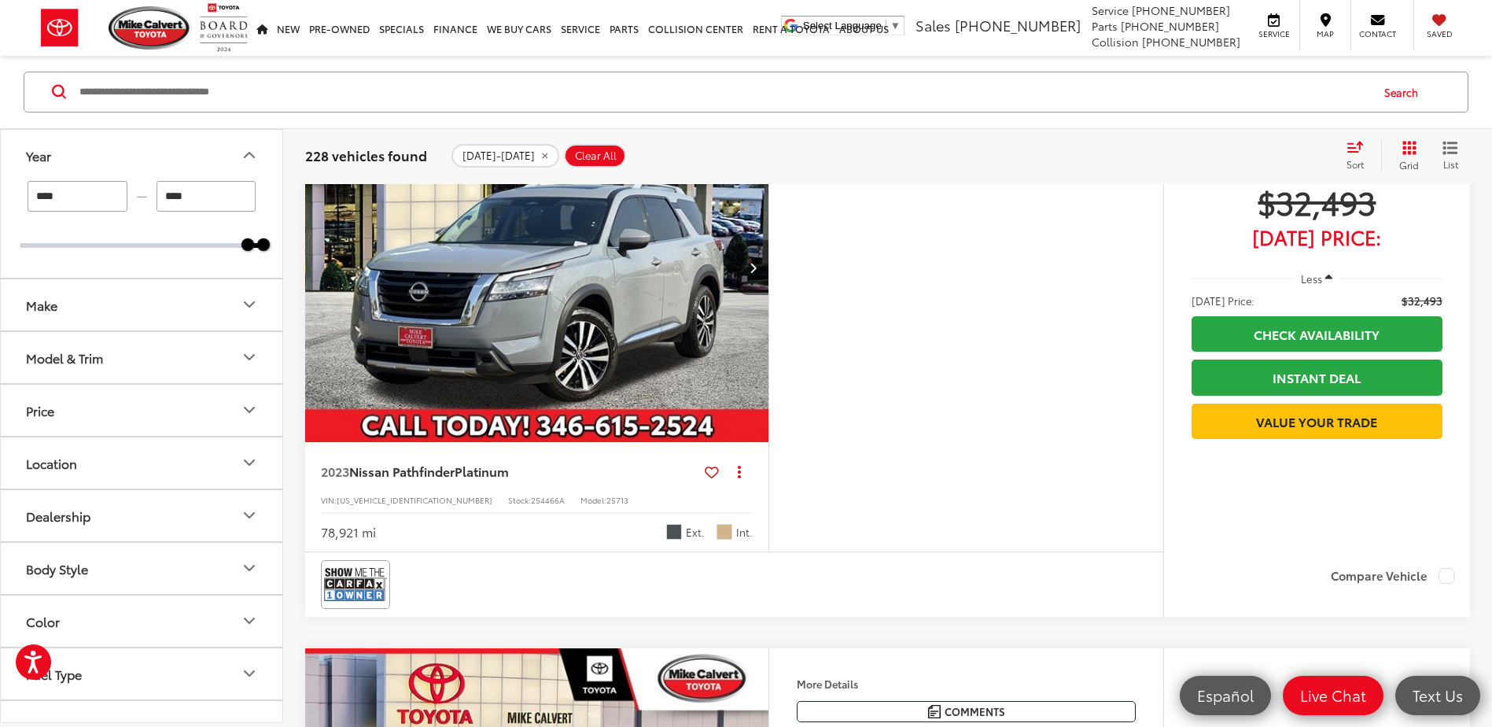
click at [747, 295] on button "Next image" at bounding box center [752, 267] width 31 height 55
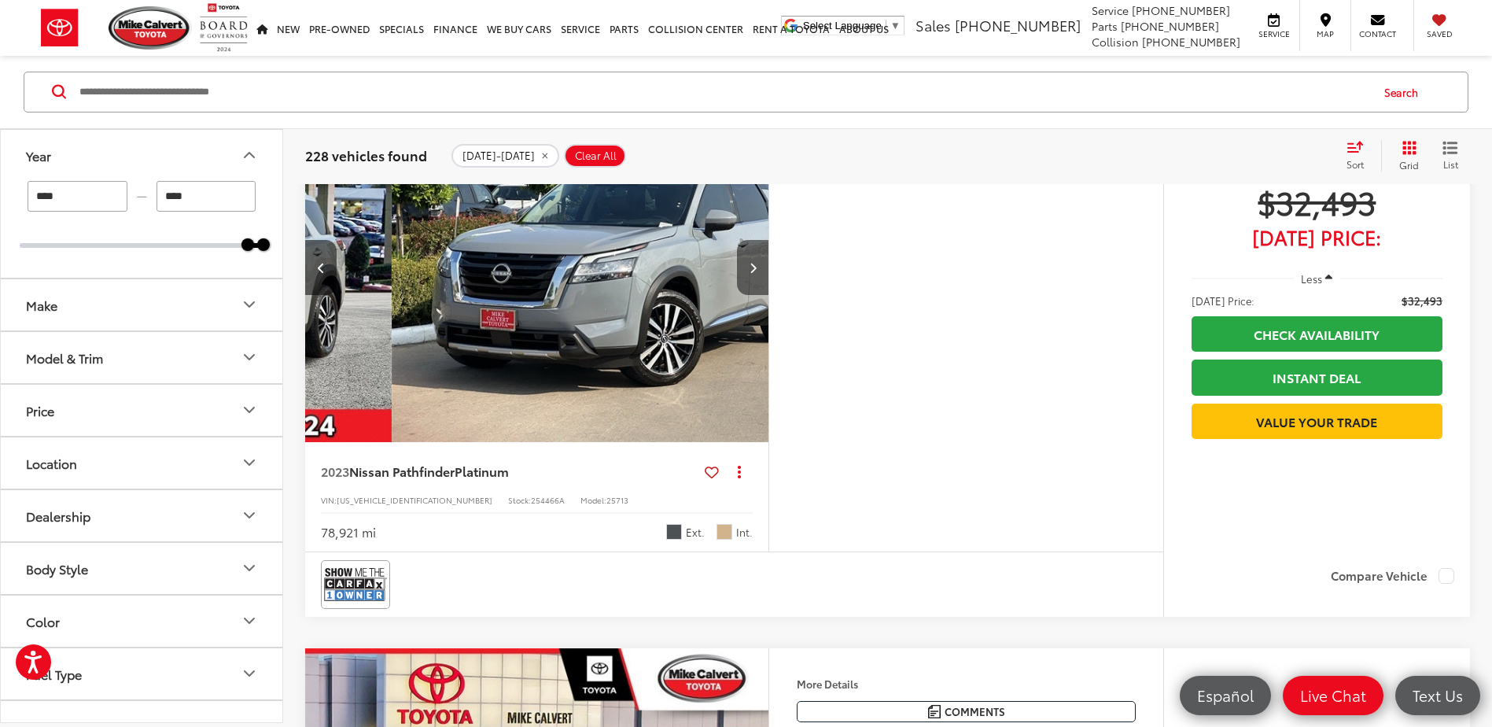
scroll to position [0, 466]
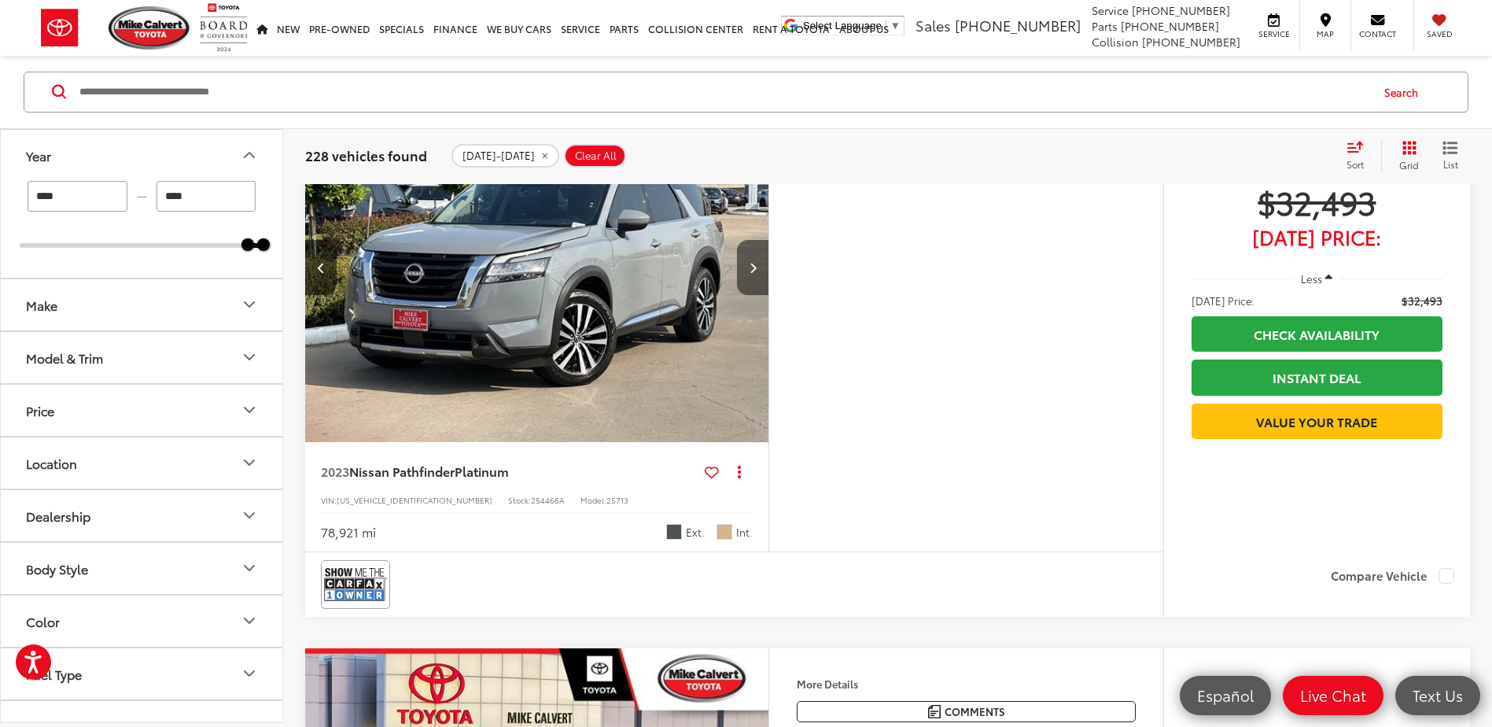
click at [747, 295] on button "Next image" at bounding box center [752, 267] width 31 height 55
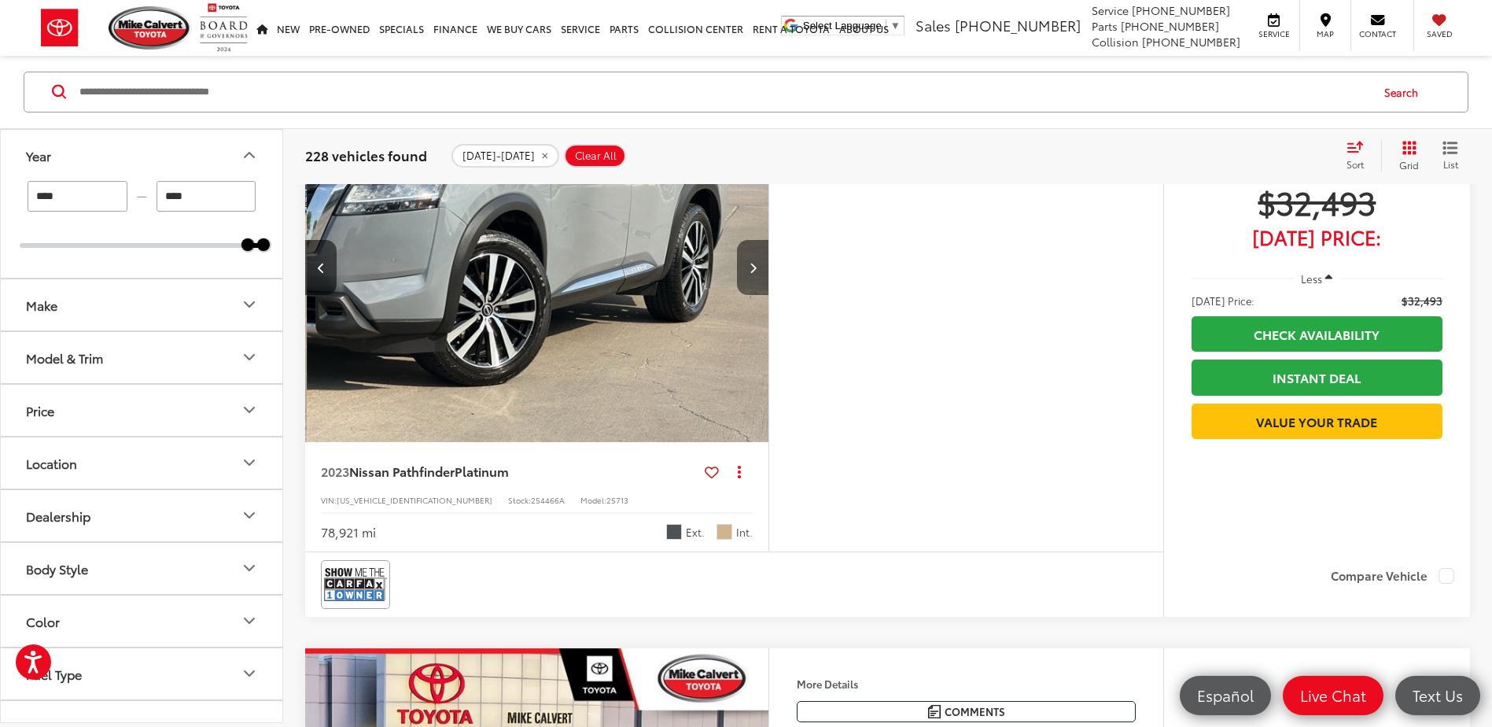
scroll to position [0, 931]
click at [747, 295] on button "Next image" at bounding box center [752, 267] width 31 height 55
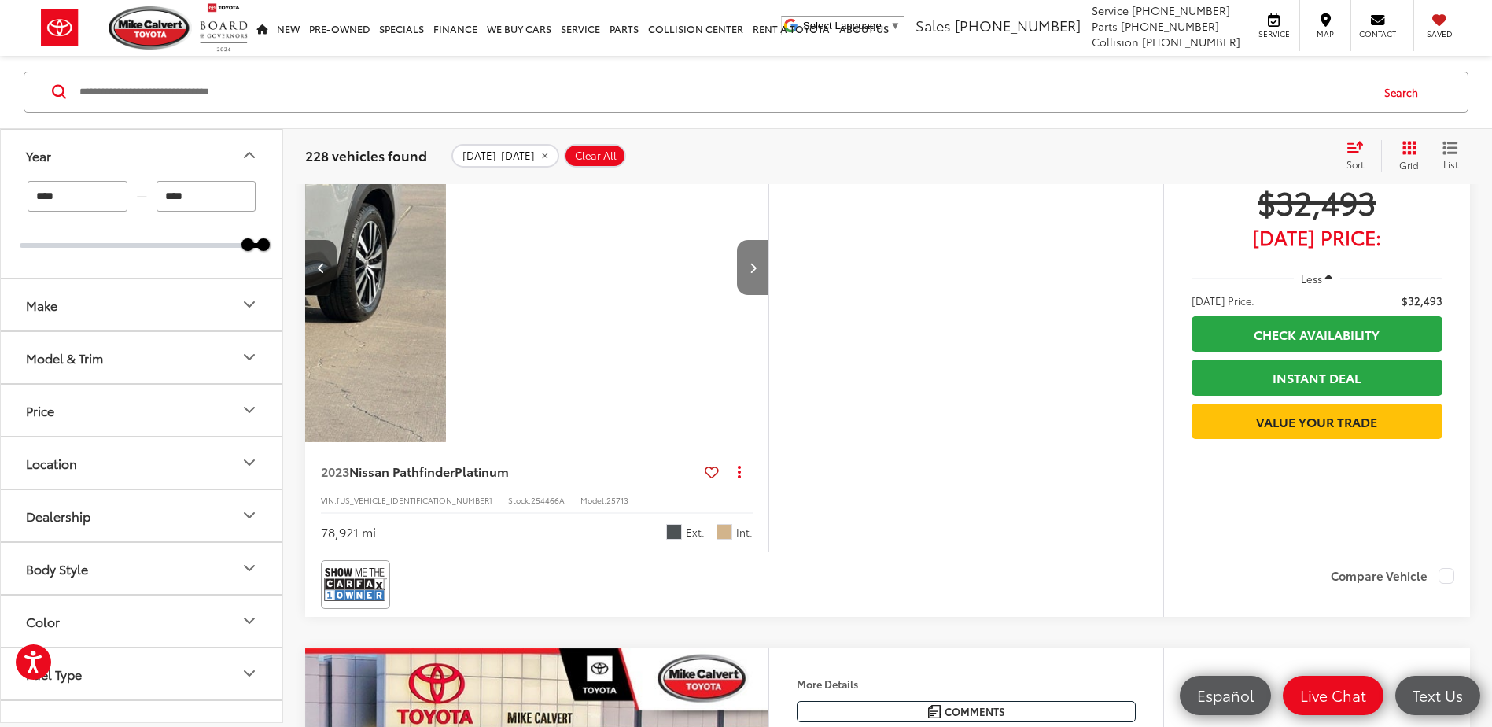
scroll to position [0, 1397]
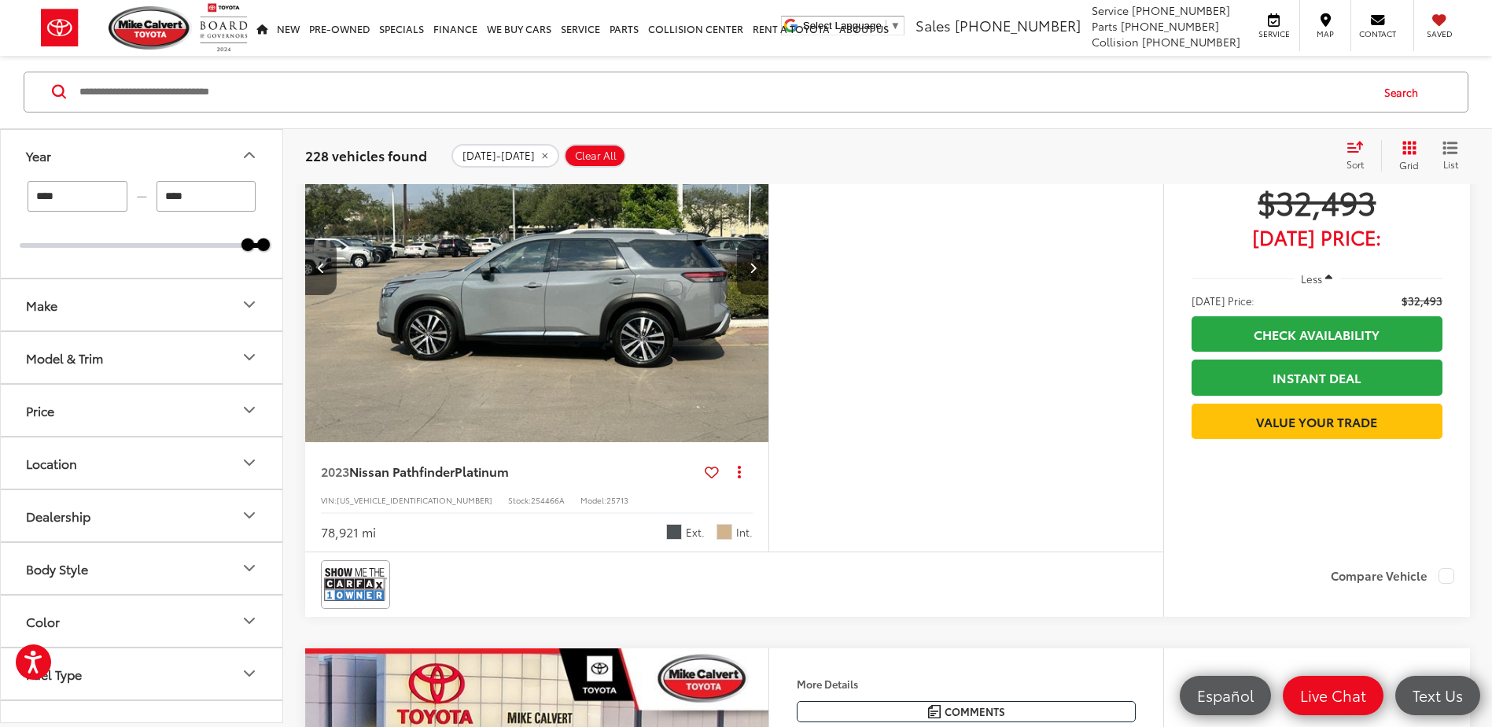
click at [747, 295] on button "Next image" at bounding box center [752, 267] width 31 height 55
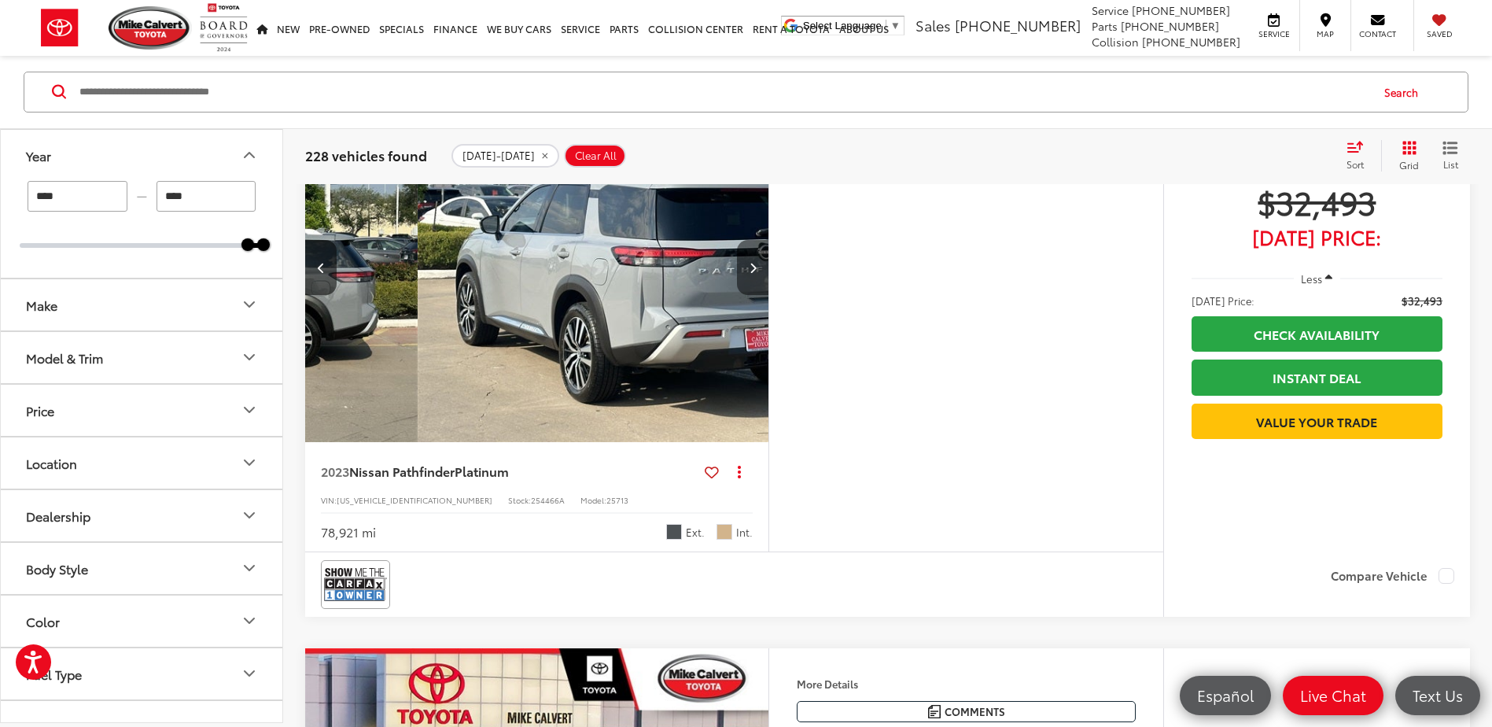
scroll to position [0, 1863]
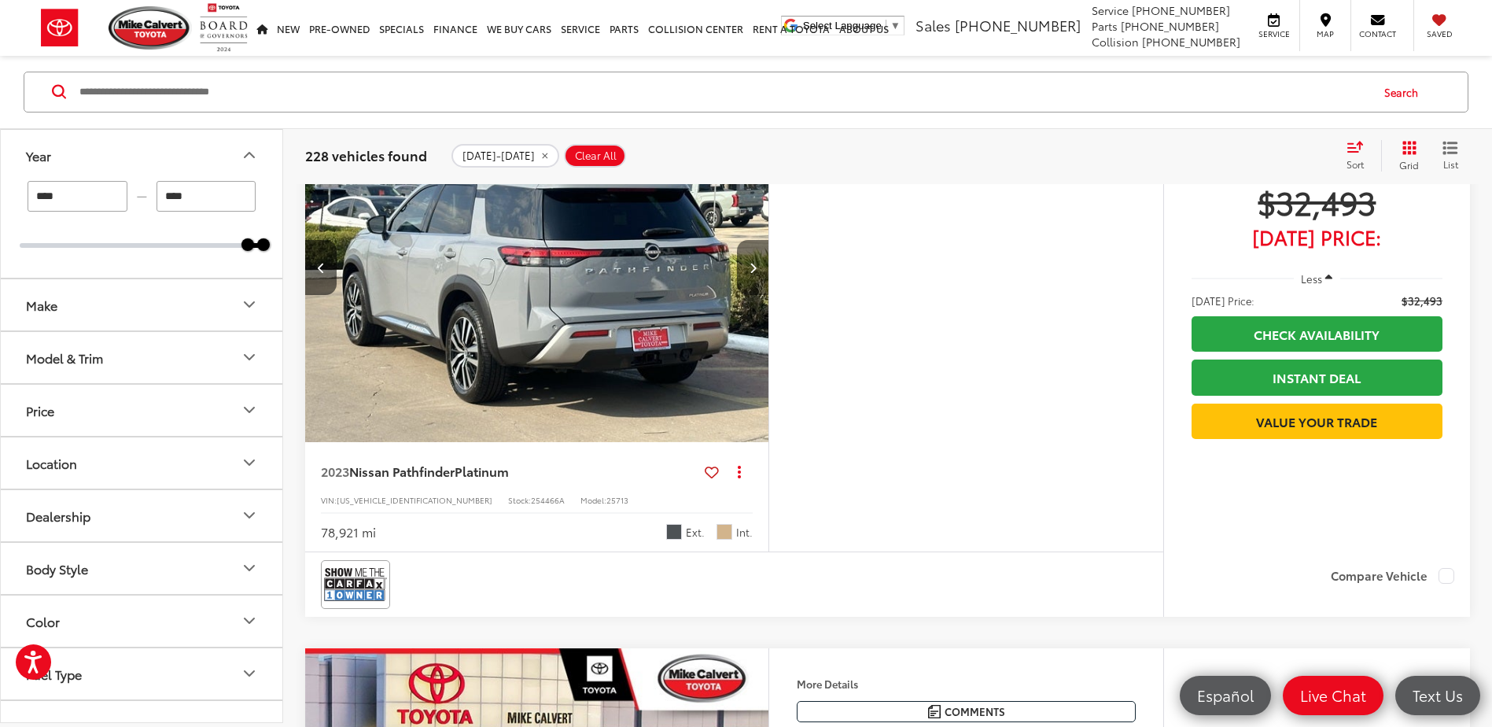
click at [747, 295] on button "Next image" at bounding box center [752, 267] width 31 height 55
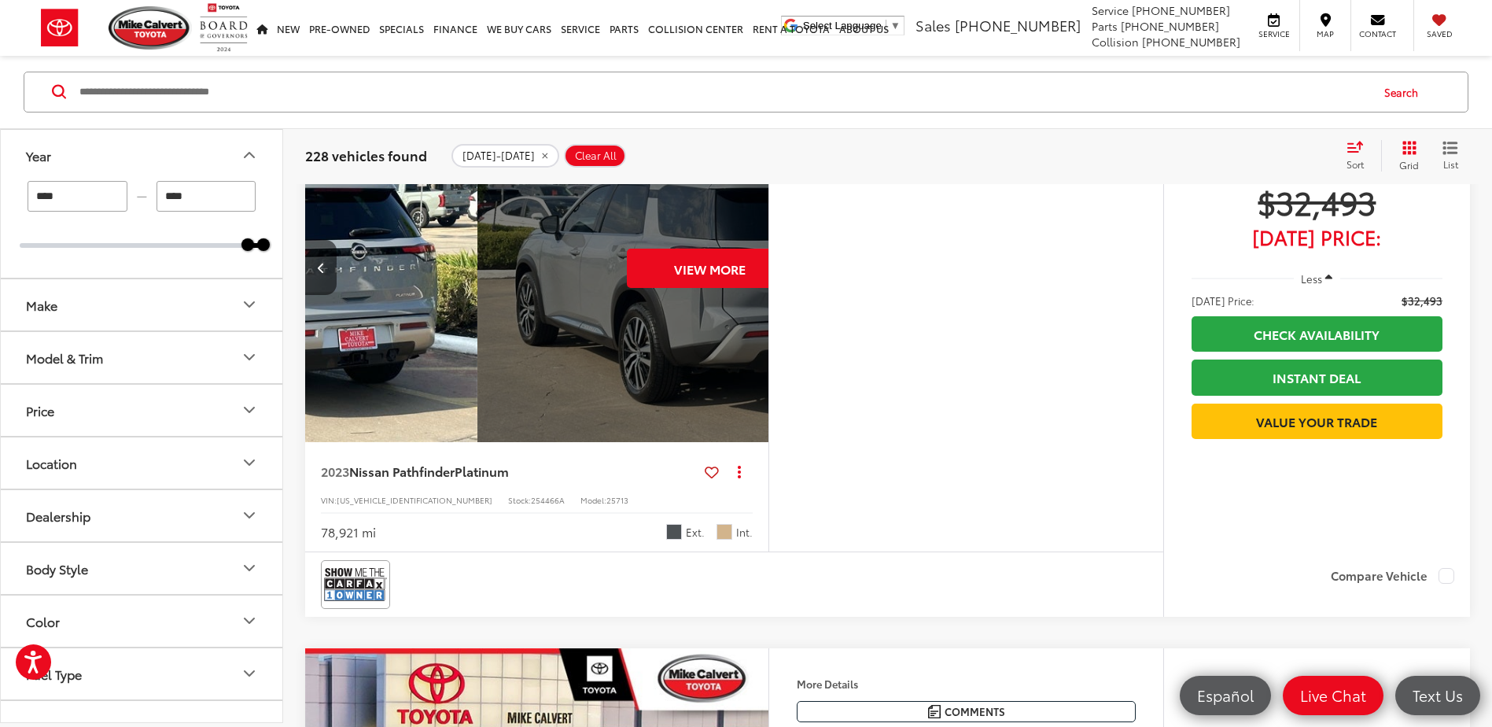
scroll to position [0, 2329]
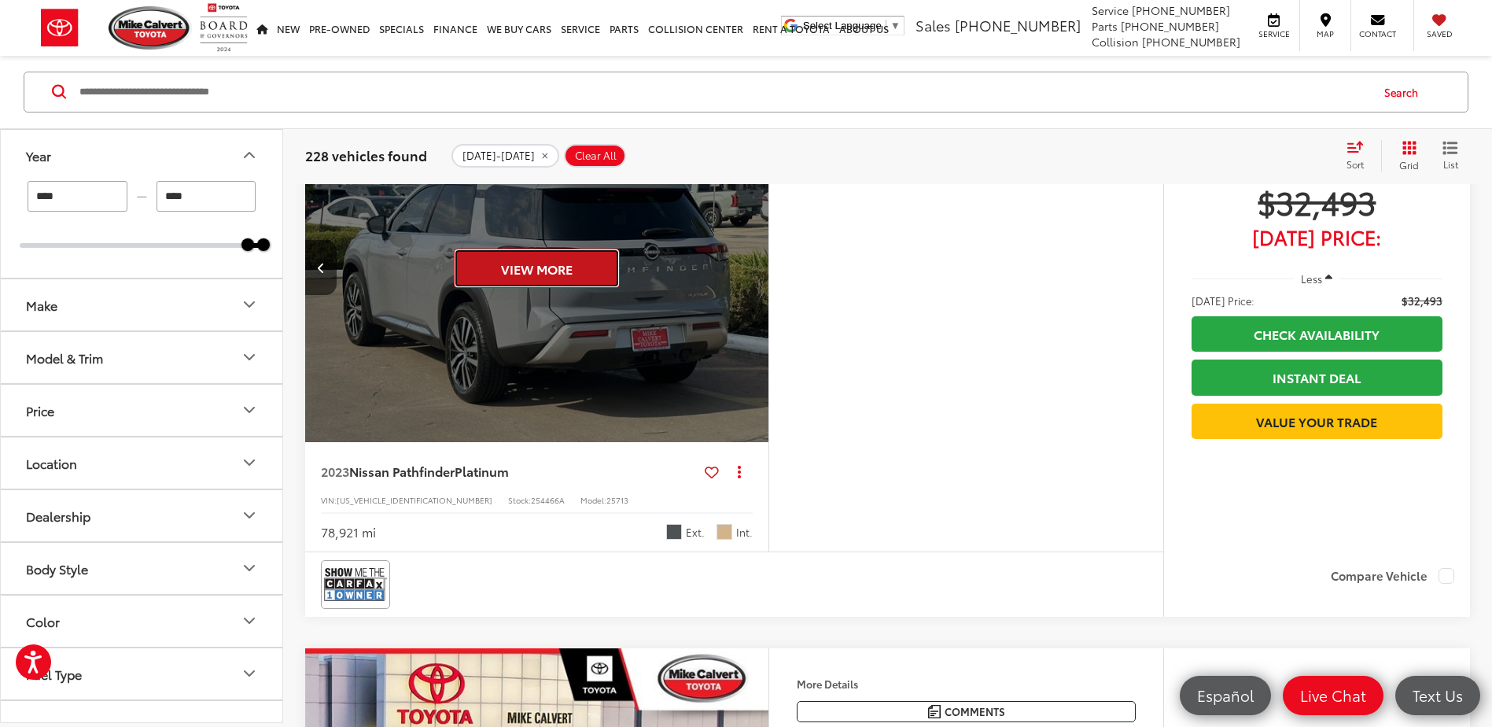
click at [597, 288] on button "View More" at bounding box center [537, 268] width 166 height 39
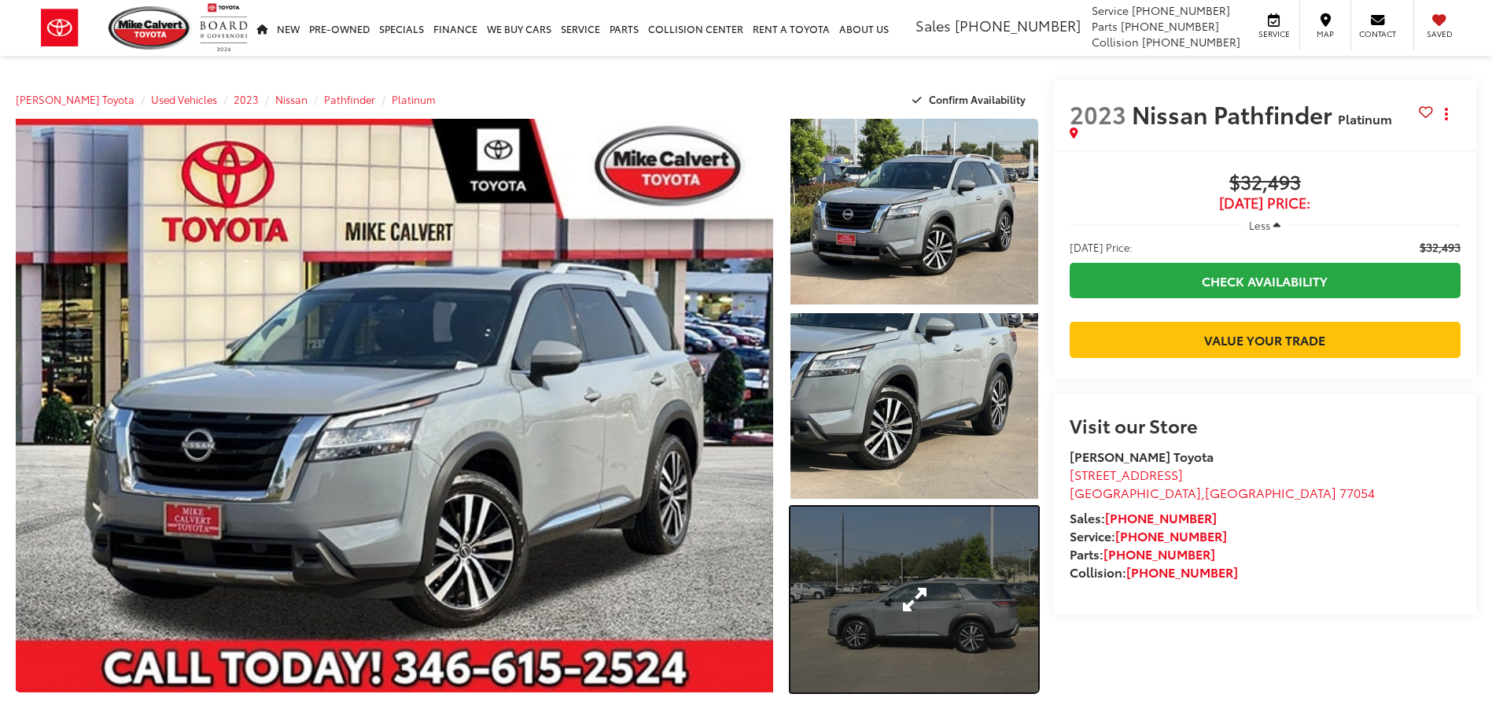
click at [894, 580] on link "Expand Photo 3" at bounding box center [913, 600] width 247 height 186
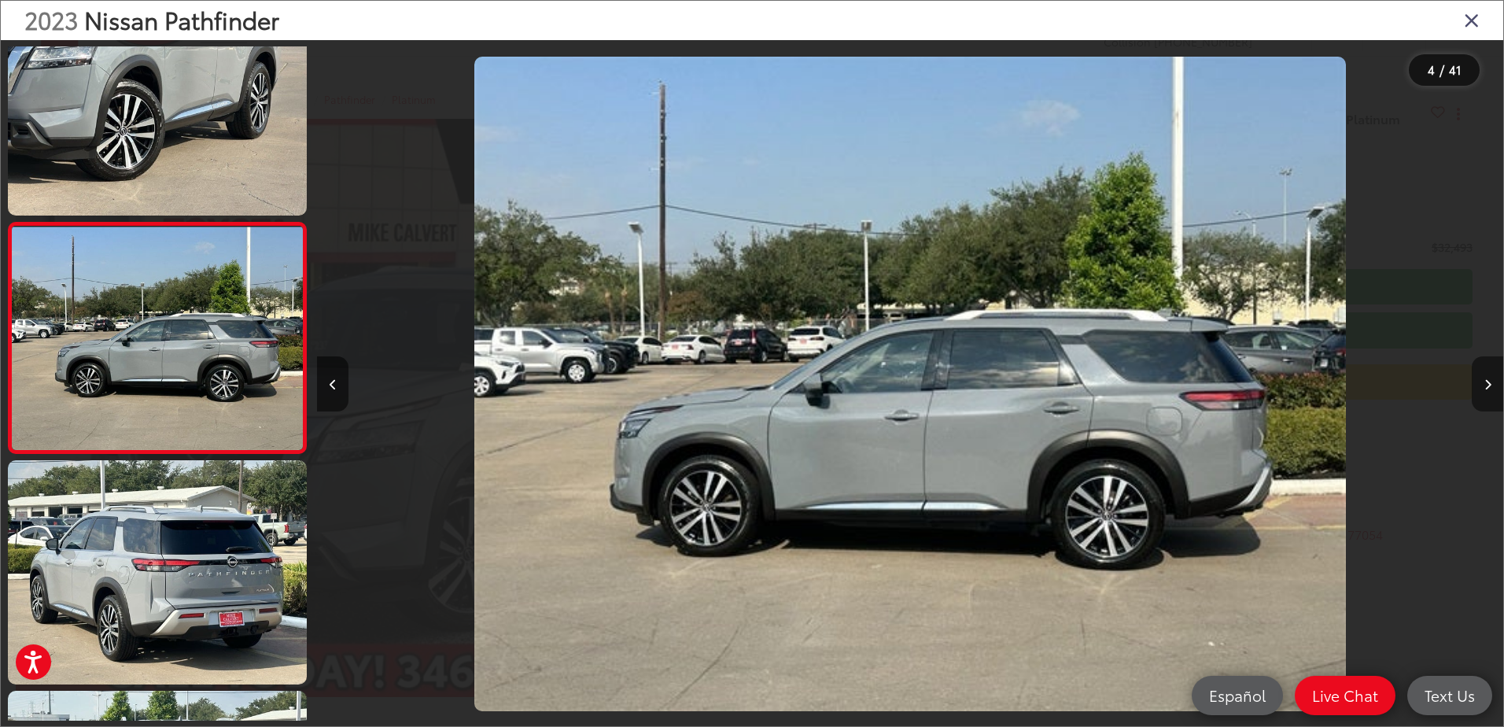
click at [1488, 376] on button "Next image" at bounding box center [1487, 383] width 31 height 55
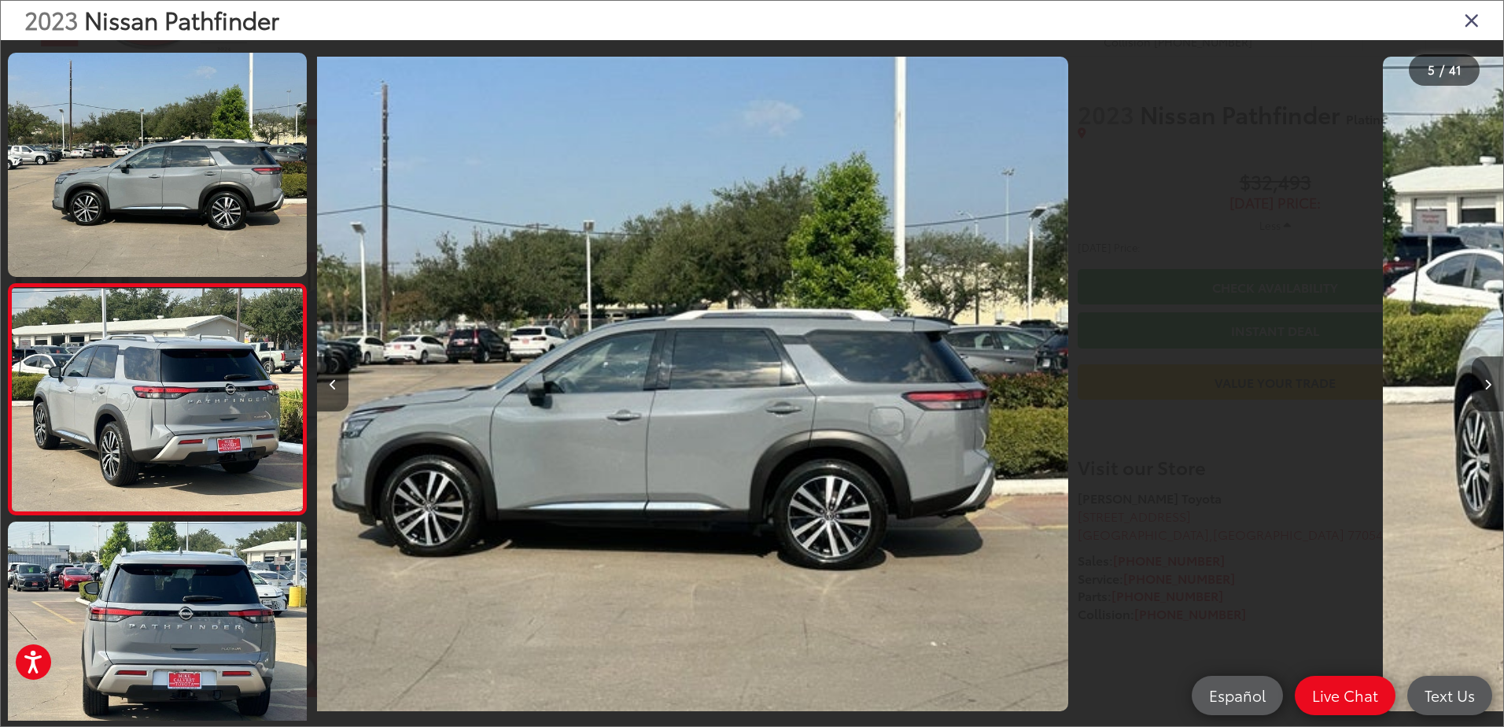
scroll to position [747, 0]
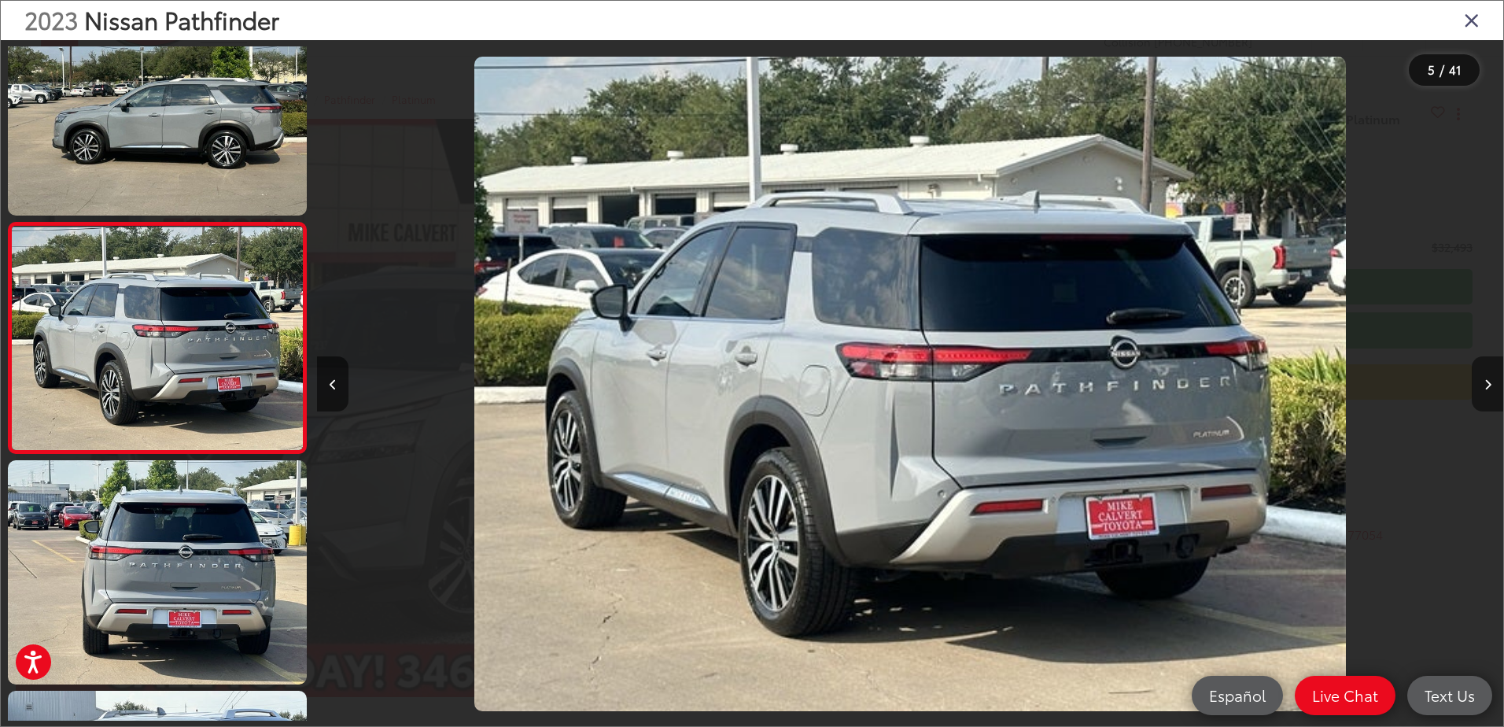
click at [1488, 376] on button "Next image" at bounding box center [1487, 383] width 31 height 55
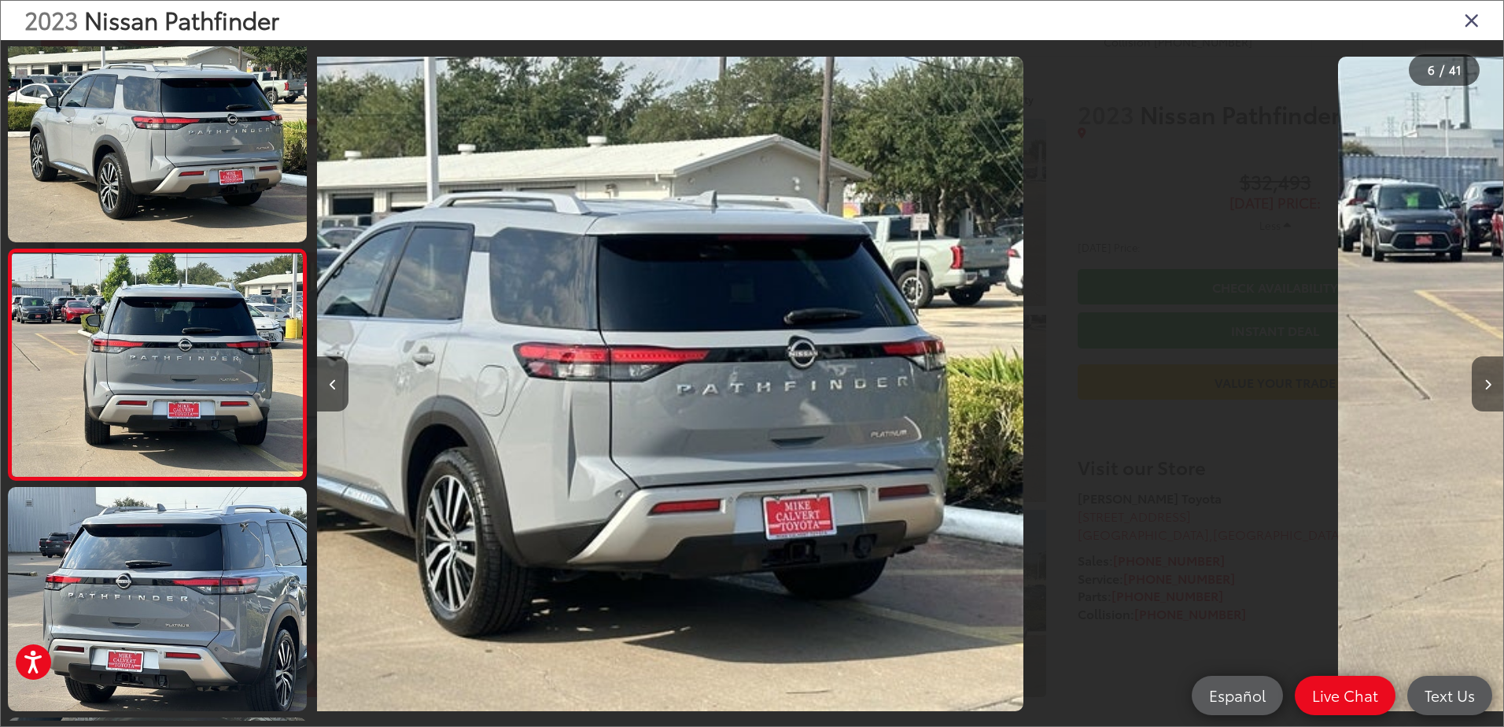
scroll to position [978, 0]
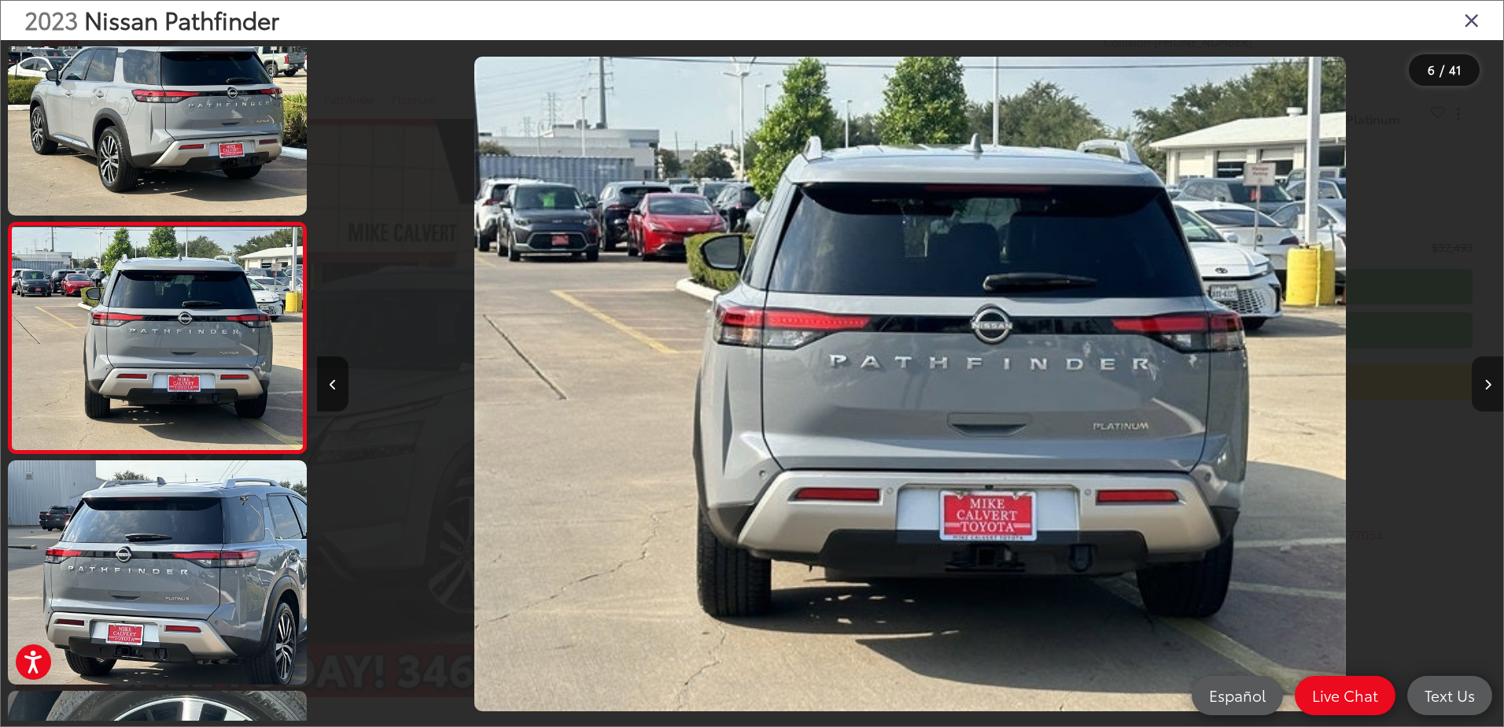
click at [1488, 376] on button "Next image" at bounding box center [1487, 383] width 31 height 55
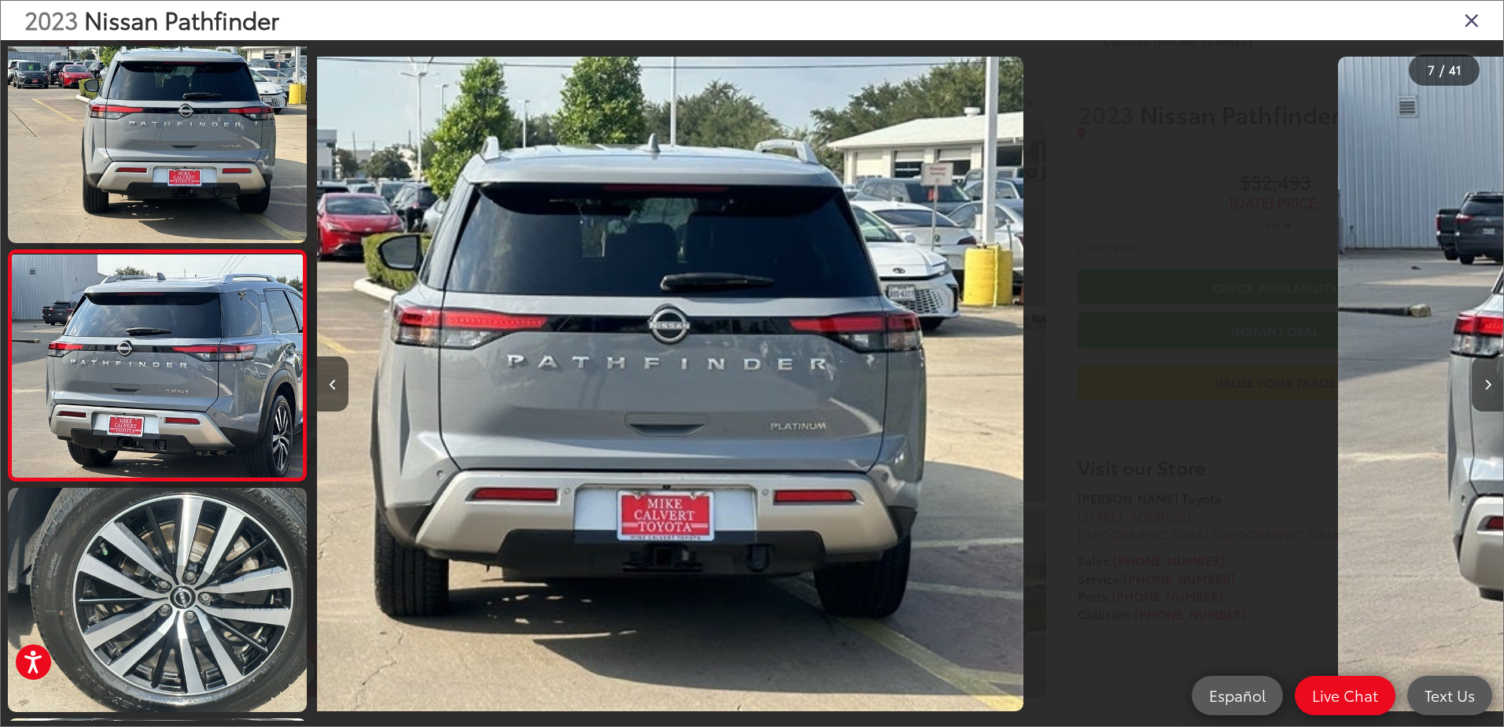
scroll to position [1208, 0]
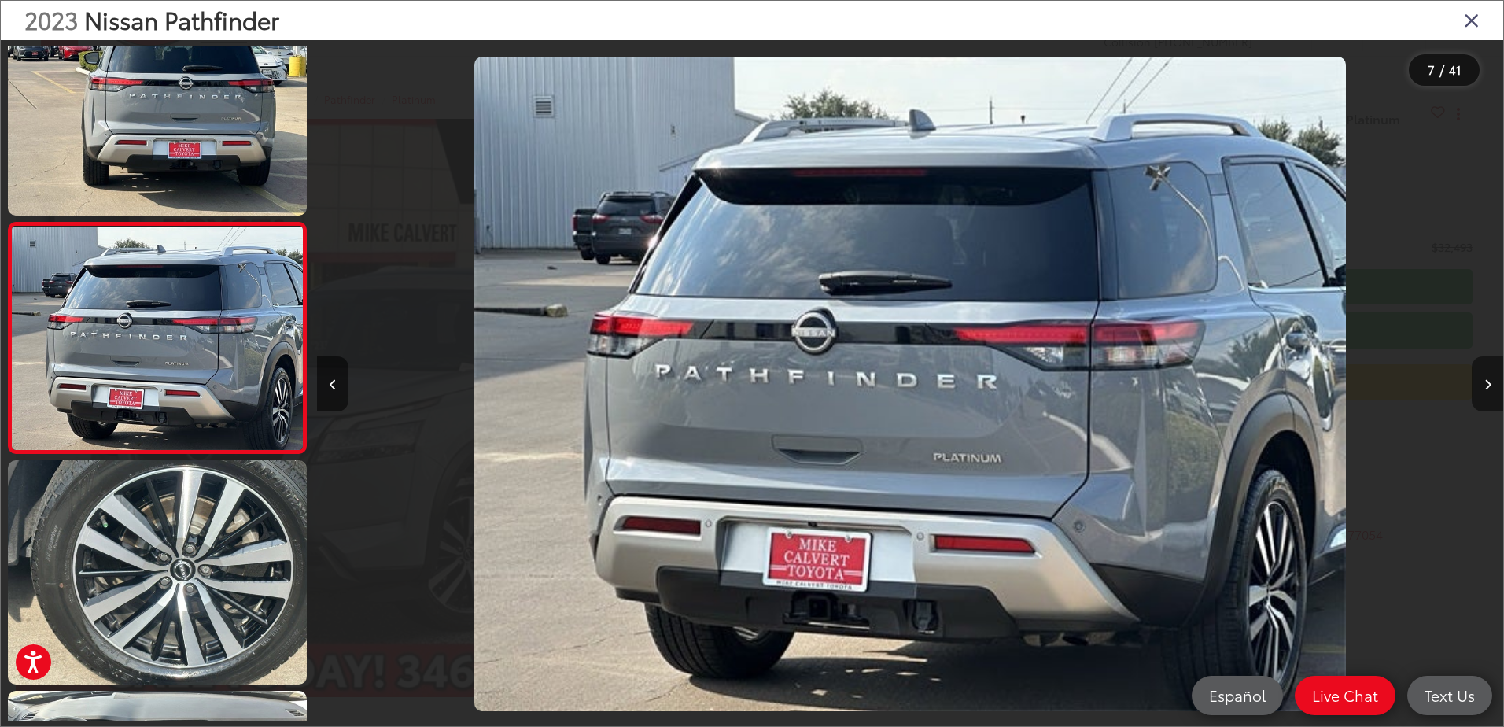
click at [1488, 376] on button "Next image" at bounding box center [1487, 383] width 31 height 55
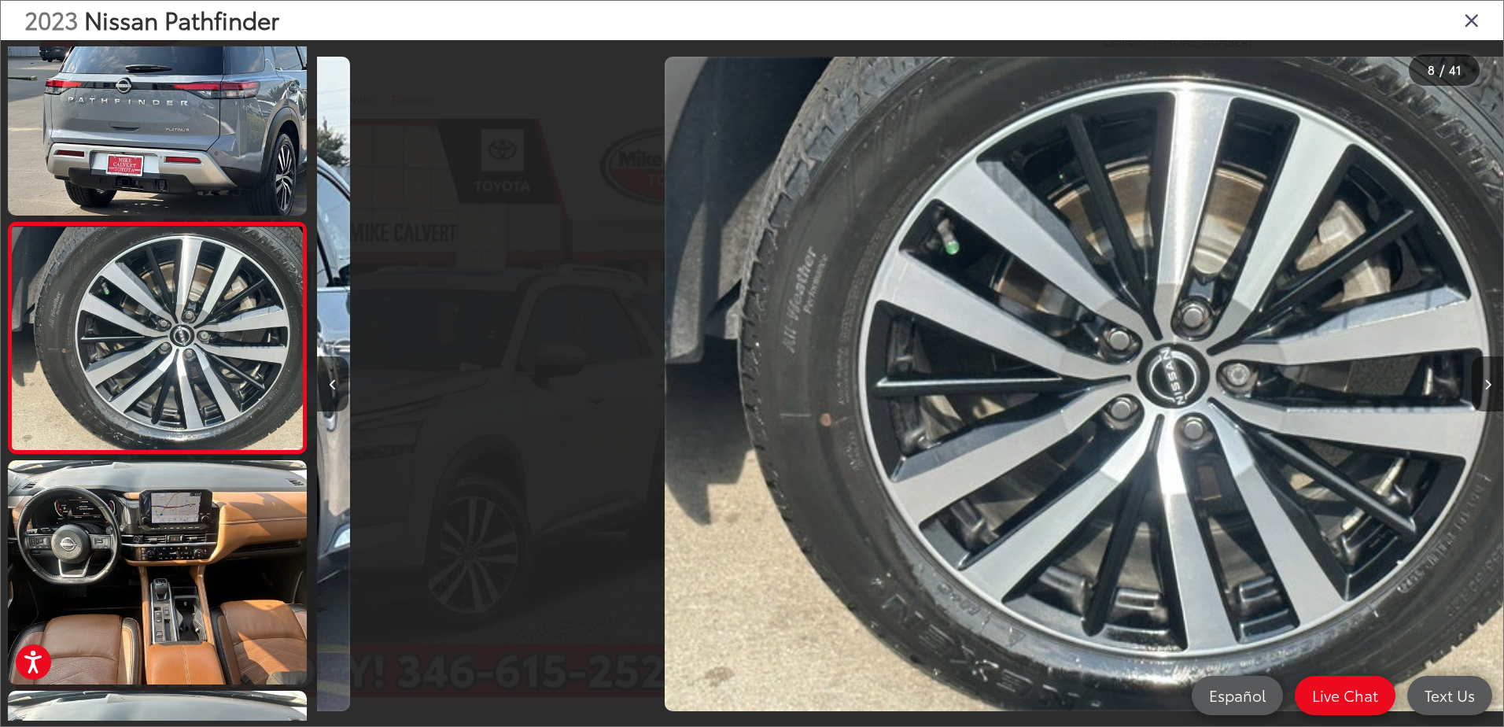
scroll to position [0, 8303]
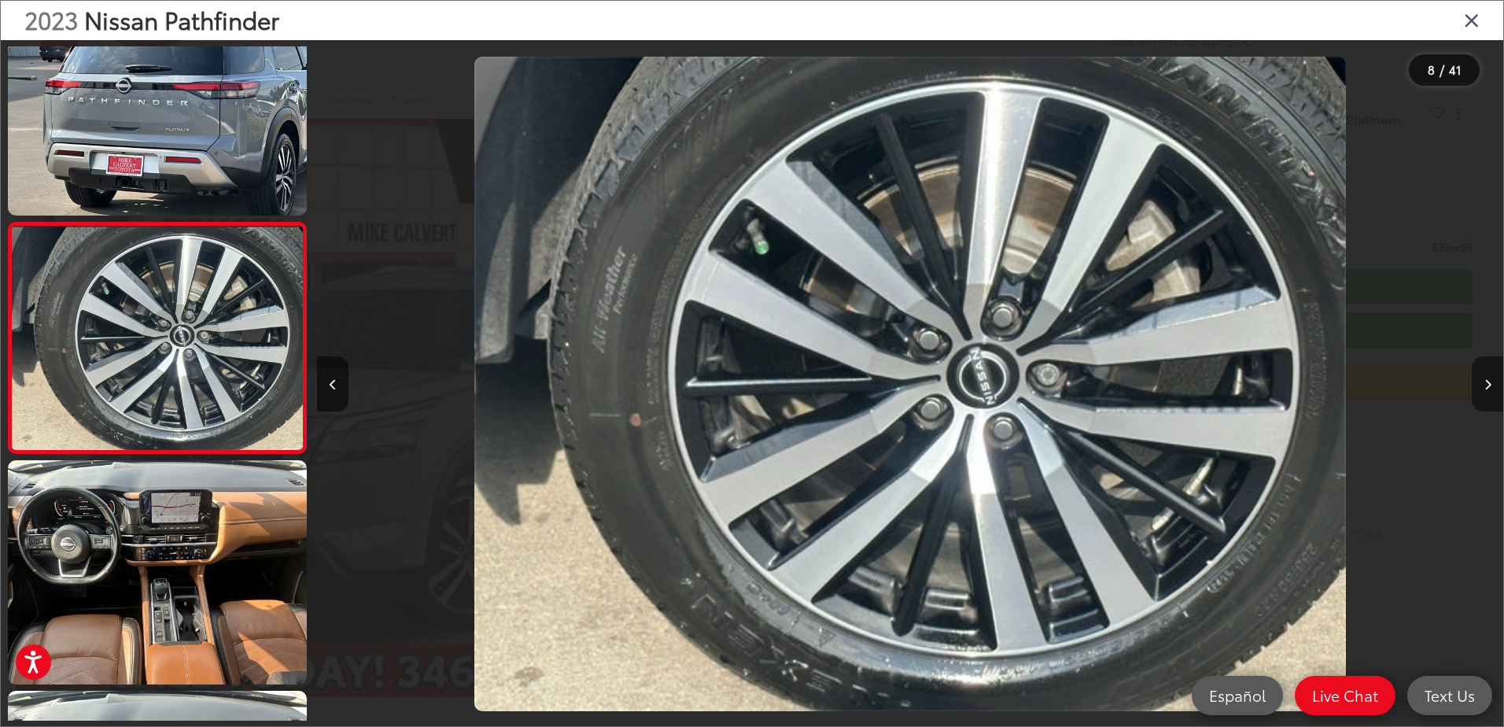
click at [1488, 376] on button "Next image" at bounding box center [1487, 383] width 31 height 55
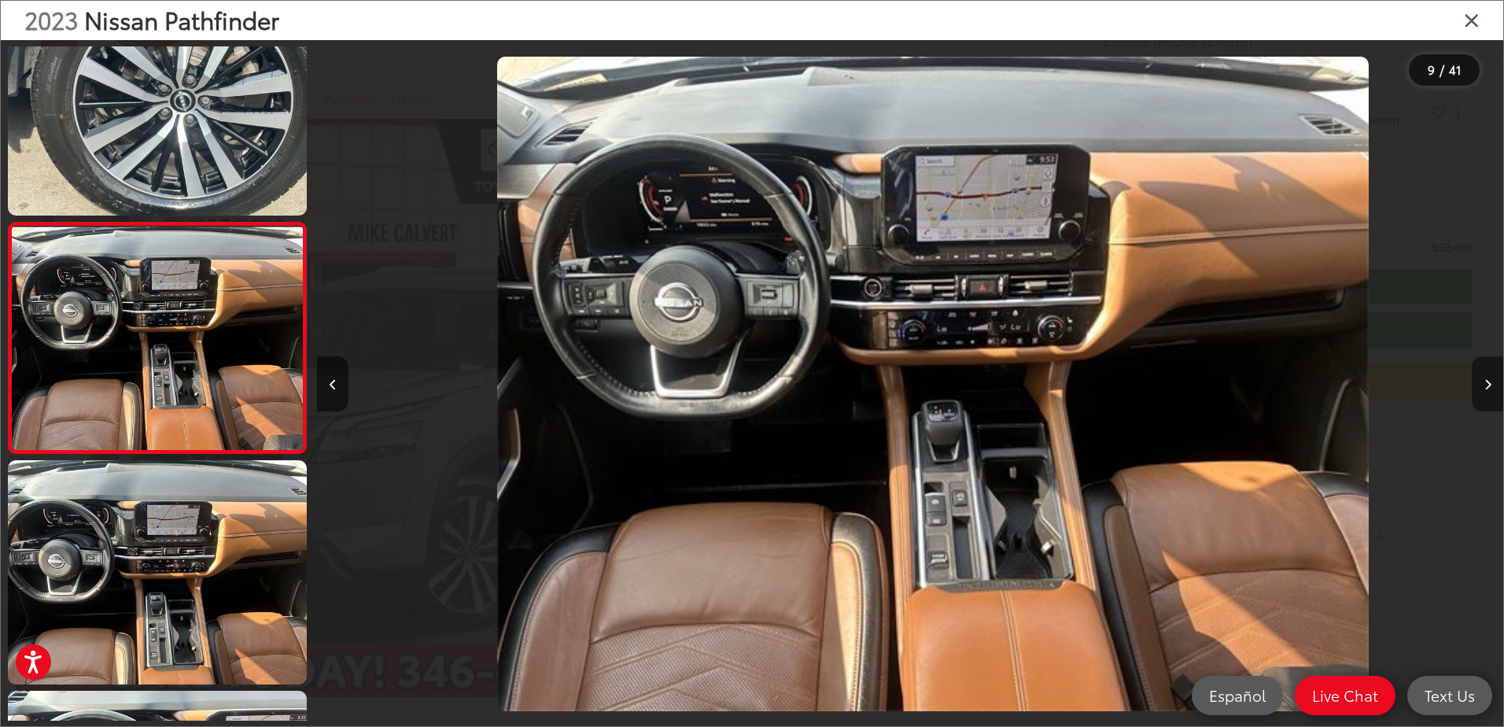
scroll to position [0, 9489]
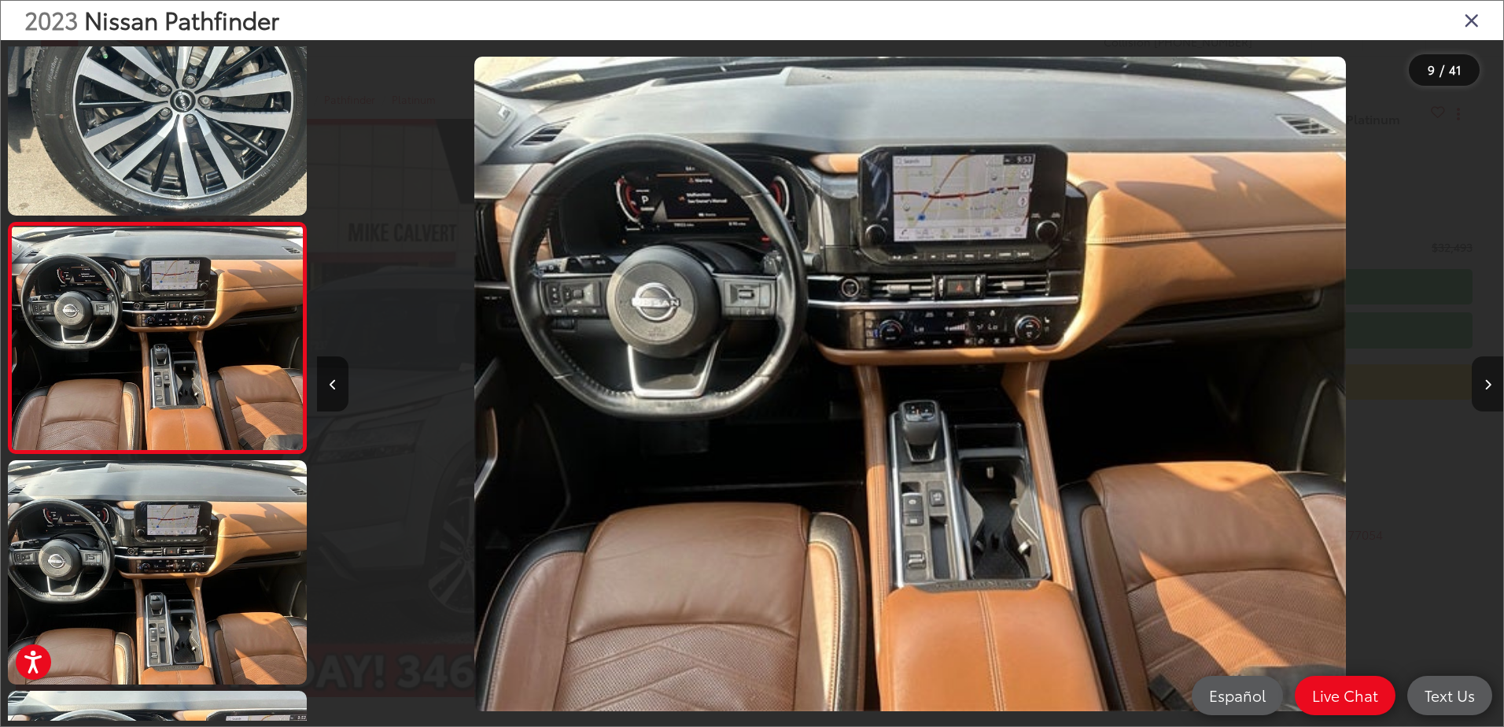
click at [1488, 376] on button "Next image" at bounding box center [1487, 383] width 31 height 55
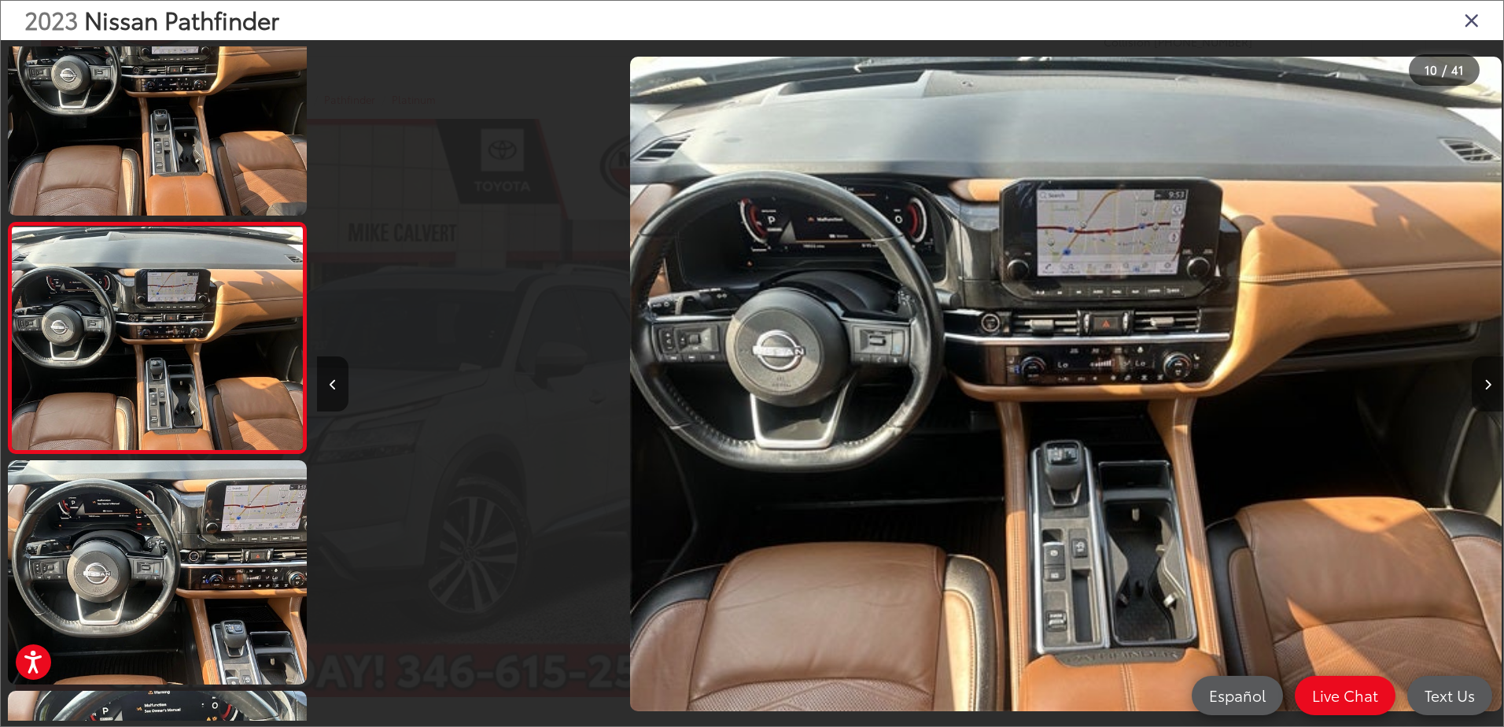
scroll to position [0, 10675]
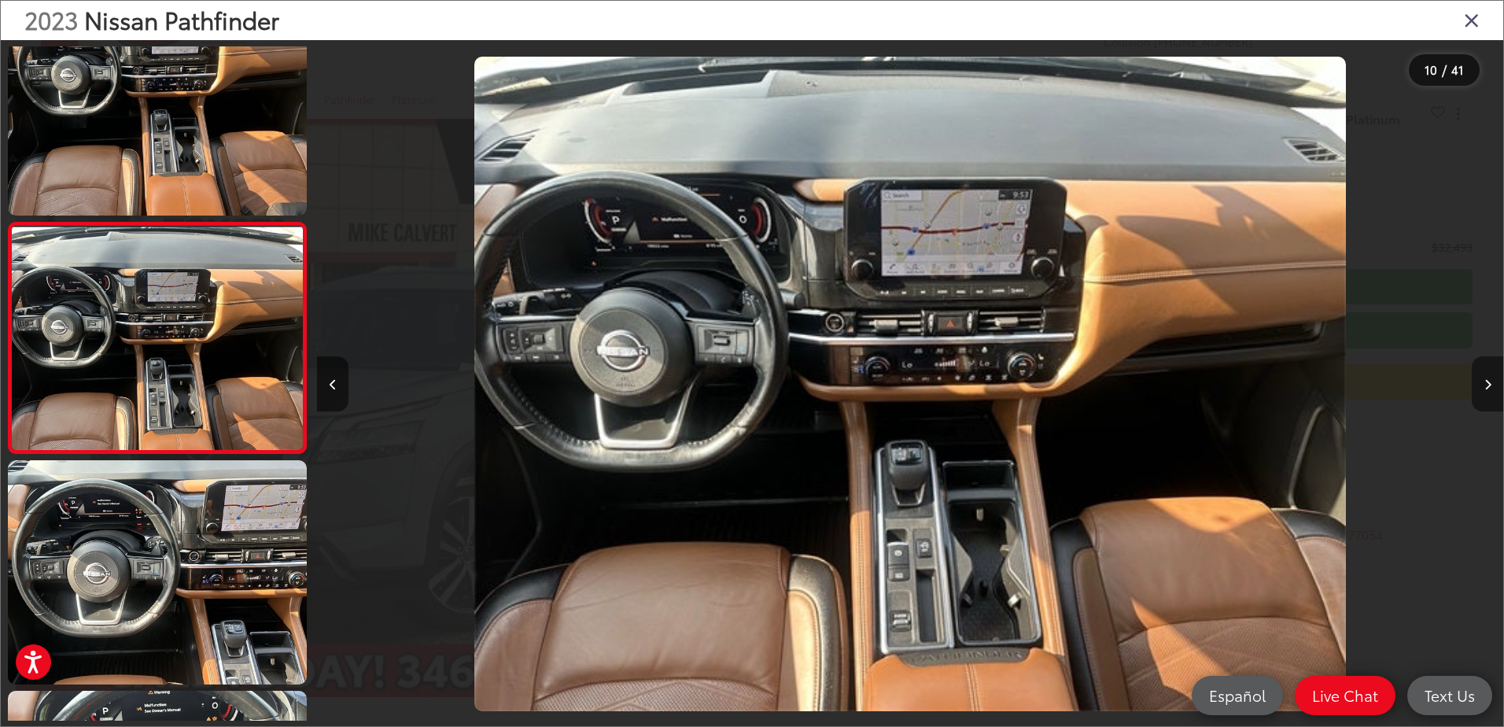
click at [1488, 376] on button "Next image" at bounding box center [1487, 383] width 31 height 55
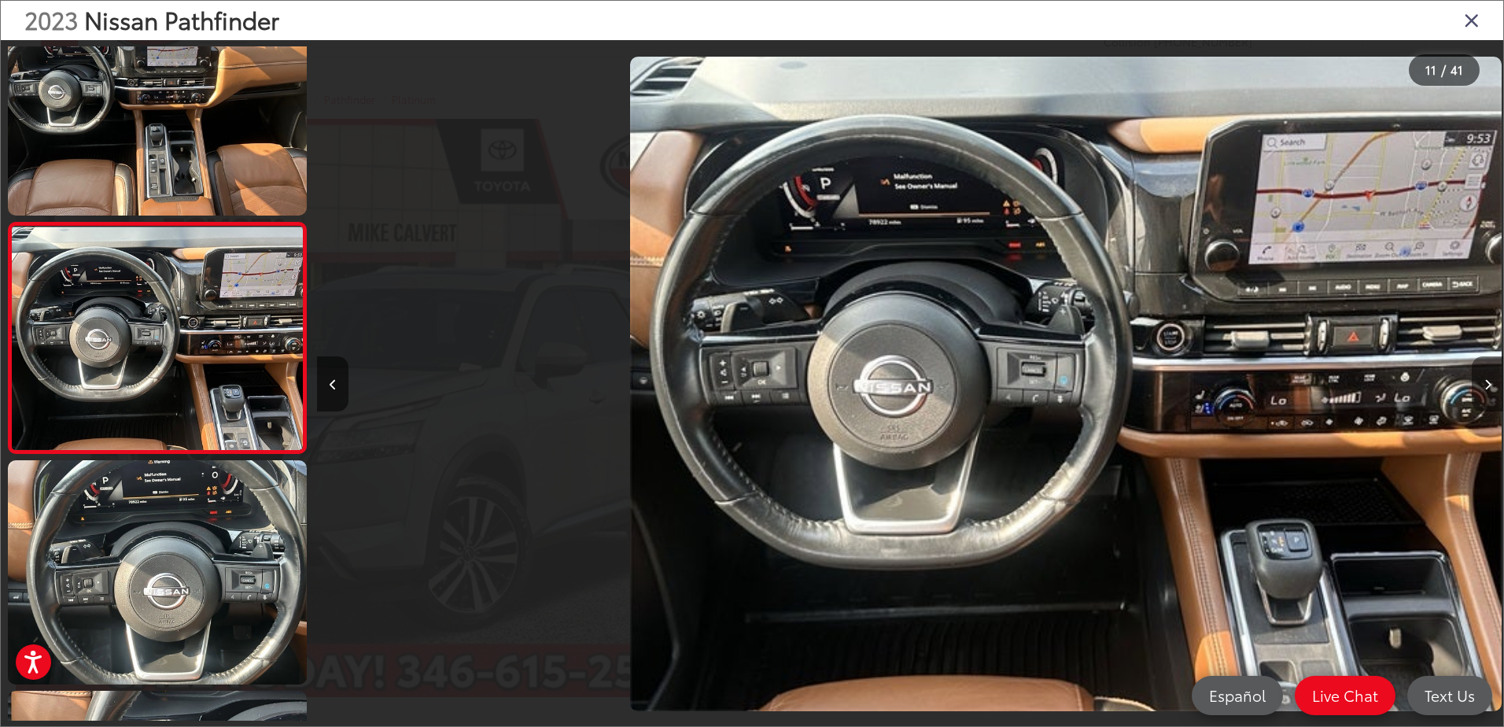
scroll to position [0, 0]
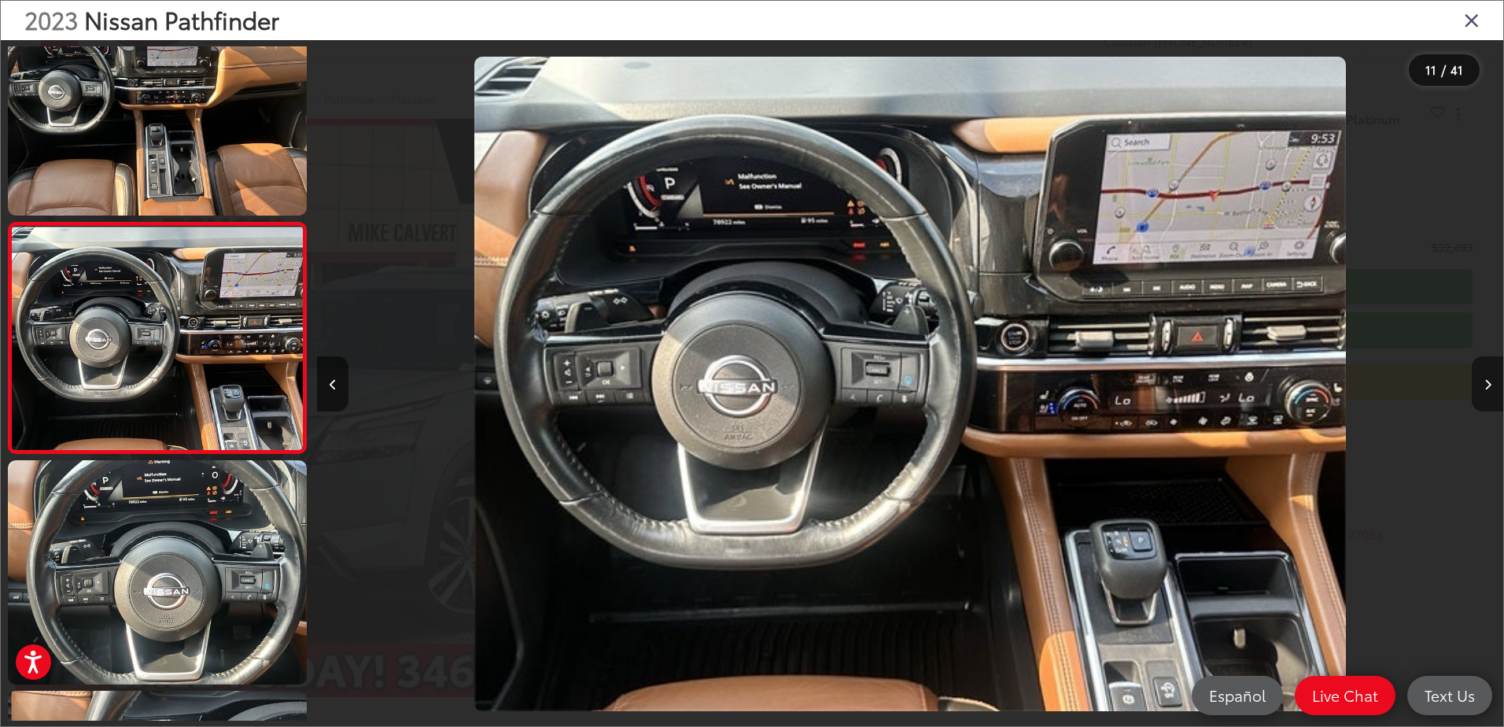
click at [1488, 376] on button "Next image" at bounding box center [1487, 383] width 31 height 55
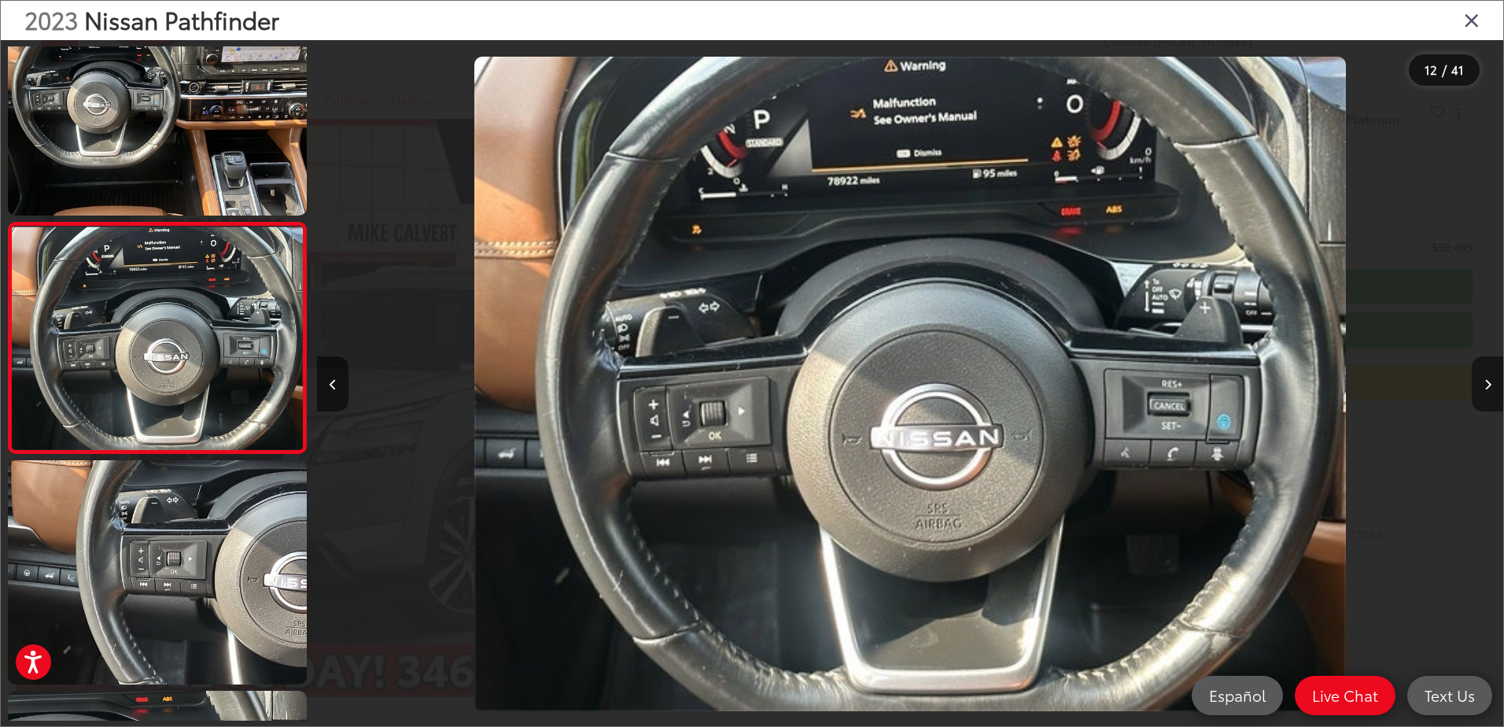
click at [1488, 376] on button "Next image" at bounding box center [1487, 383] width 31 height 55
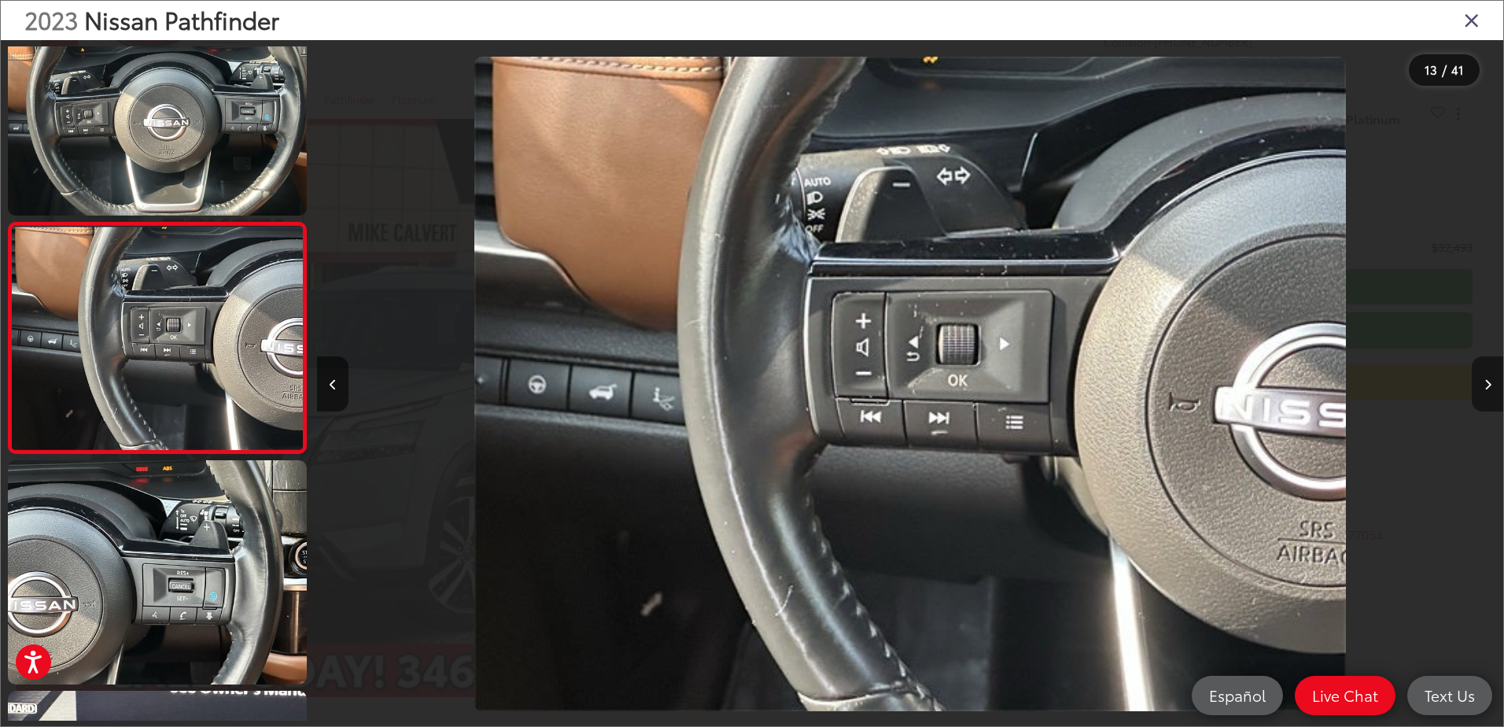
click at [1488, 376] on button "Next image" at bounding box center [1487, 383] width 31 height 55
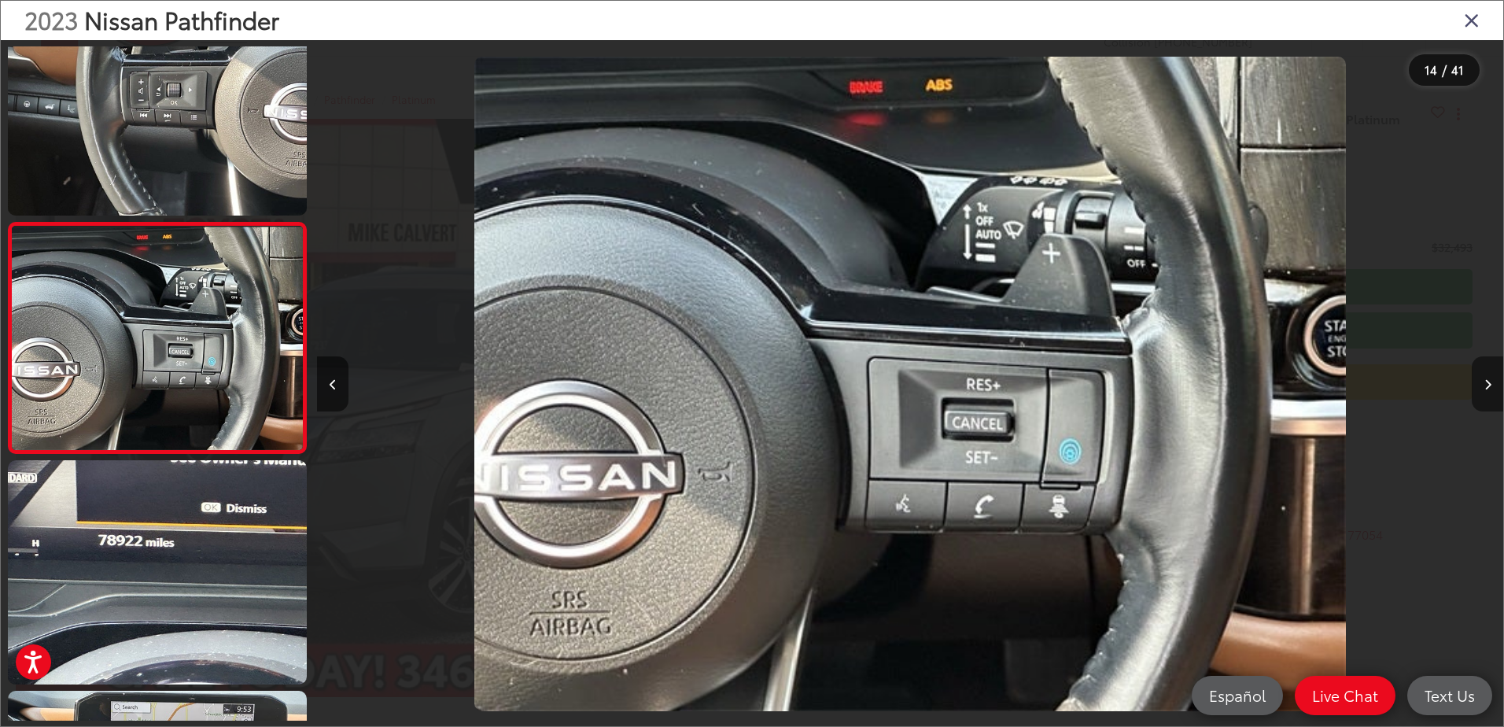
click at [1488, 376] on button "Next image" at bounding box center [1487, 383] width 31 height 55
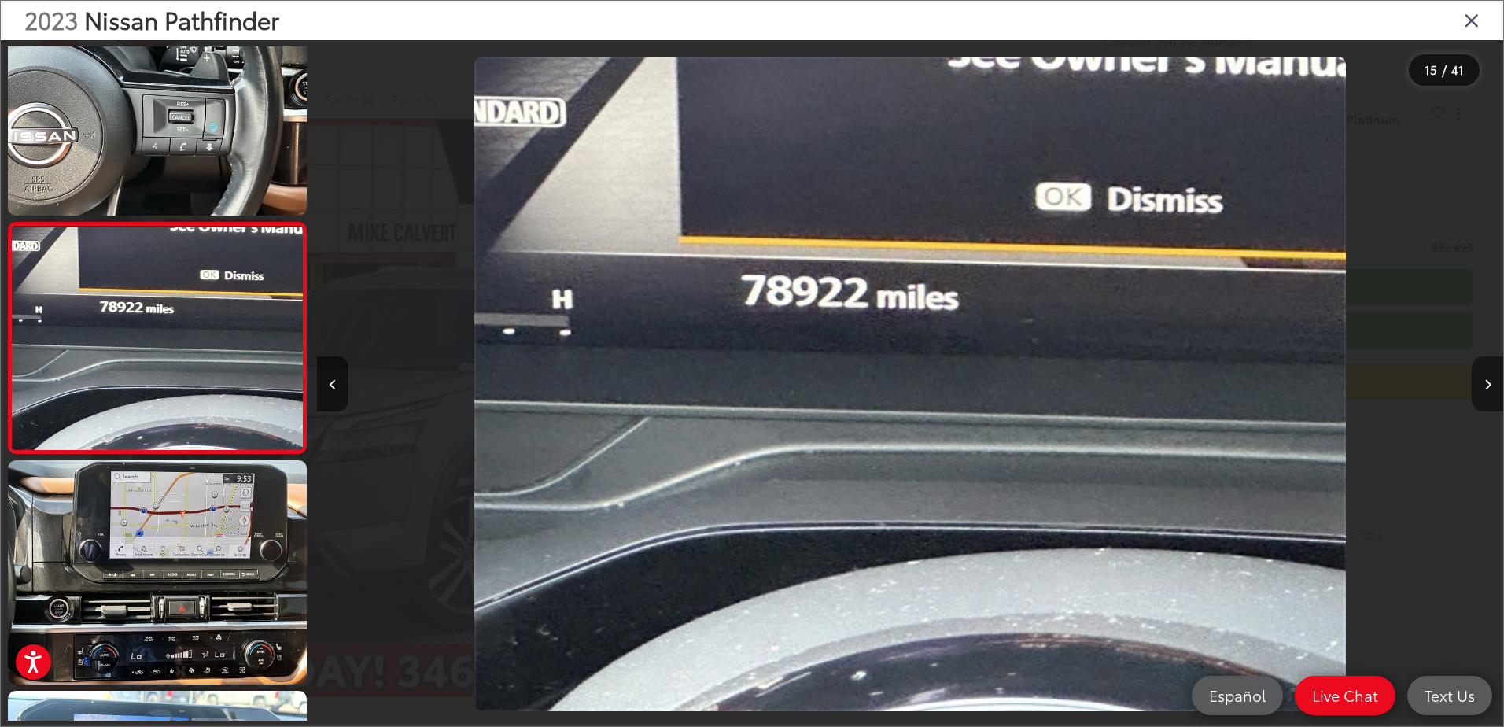
click at [1488, 376] on button "Next image" at bounding box center [1487, 383] width 31 height 55
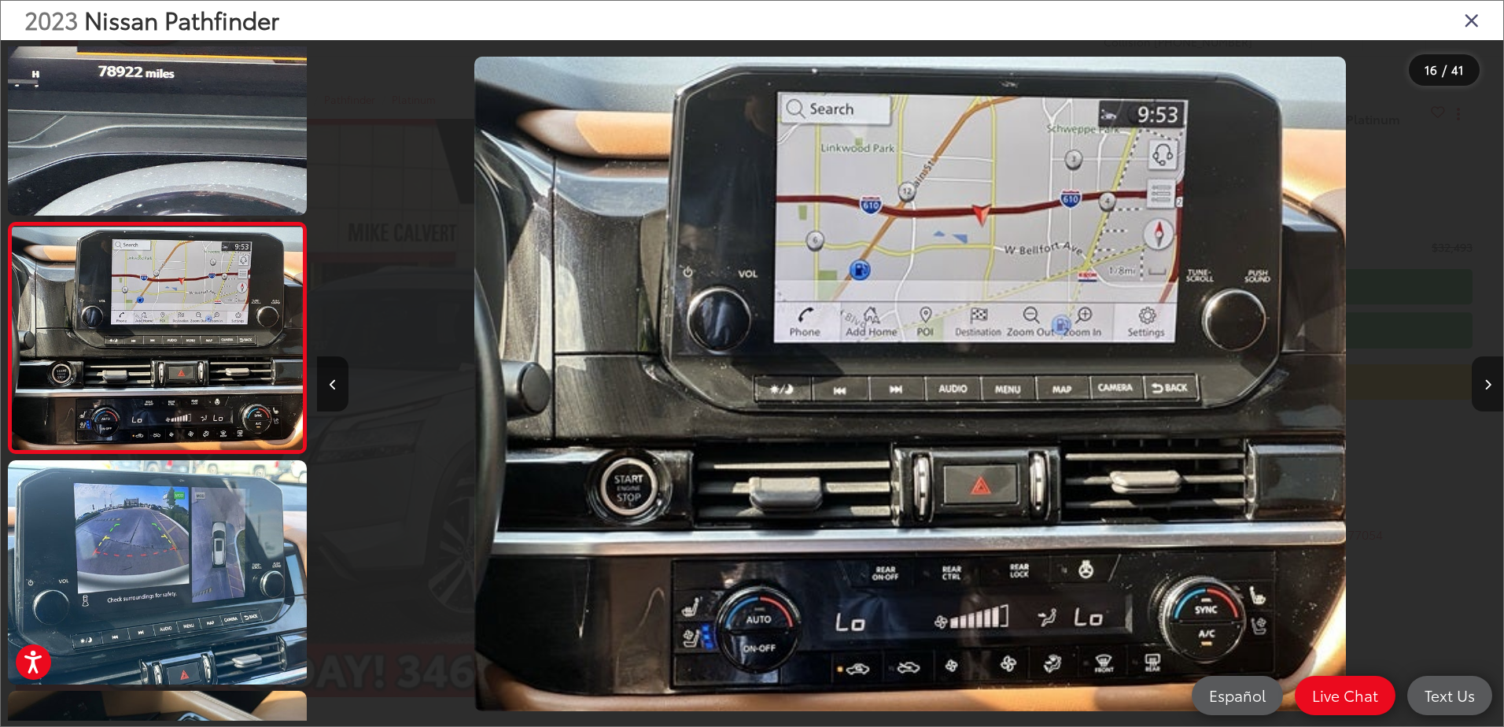
click at [1488, 376] on button "Next image" at bounding box center [1487, 383] width 31 height 55
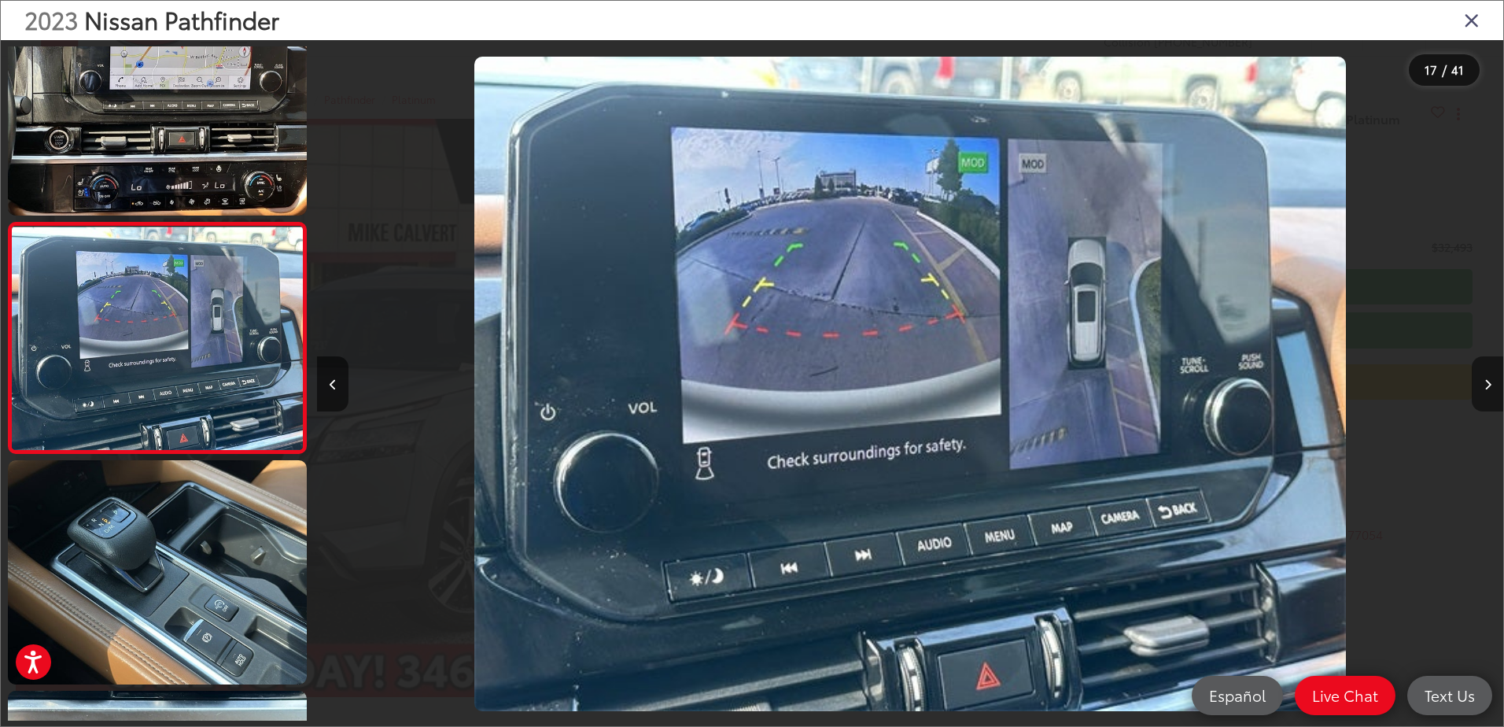
click at [1488, 376] on button "Next image" at bounding box center [1487, 383] width 31 height 55
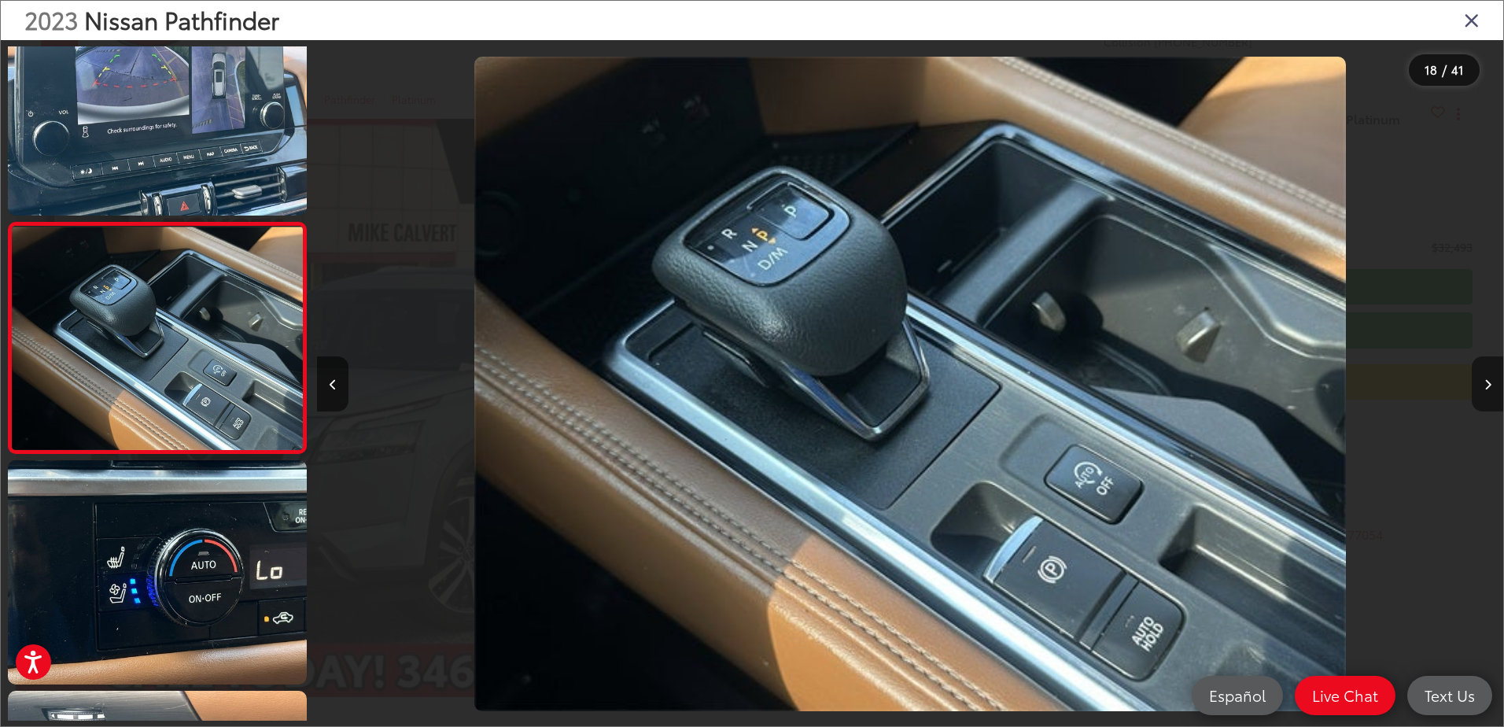
click at [1488, 376] on button "Next image" at bounding box center [1487, 383] width 31 height 55
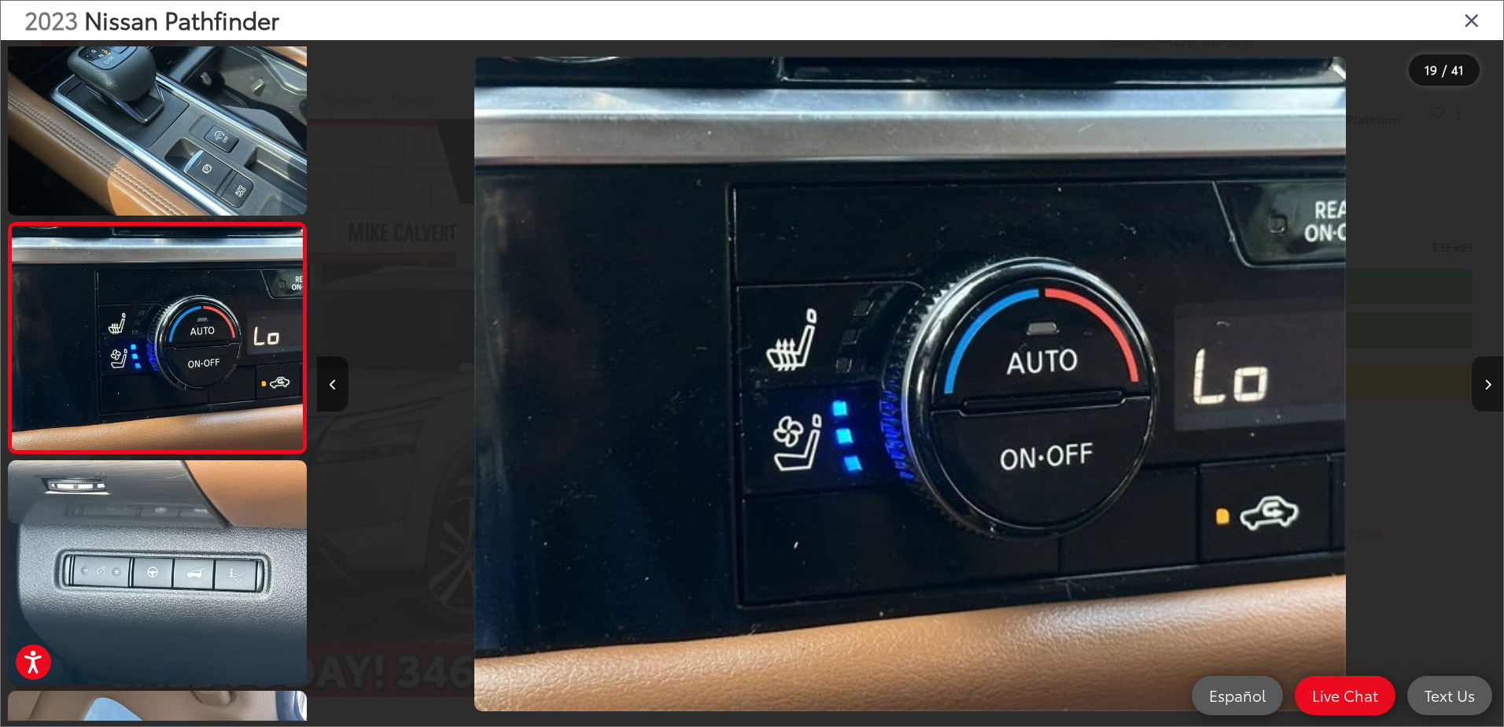
click at [1488, 376] on button "Next image" at bounding box center [1487, 383] width 31 height 55
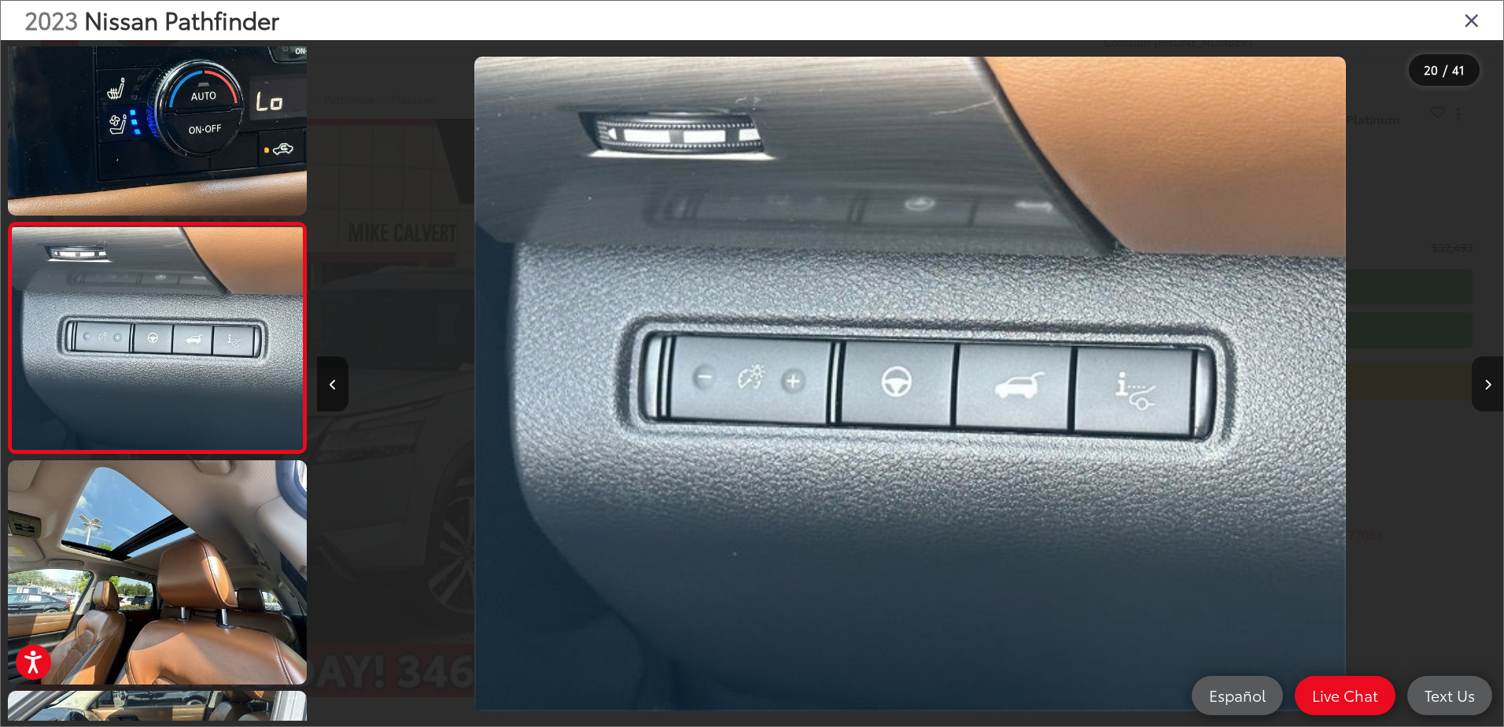
click at [1488, 376] on button "Next image" at bounding box center [1487, 383] width 31 height 55
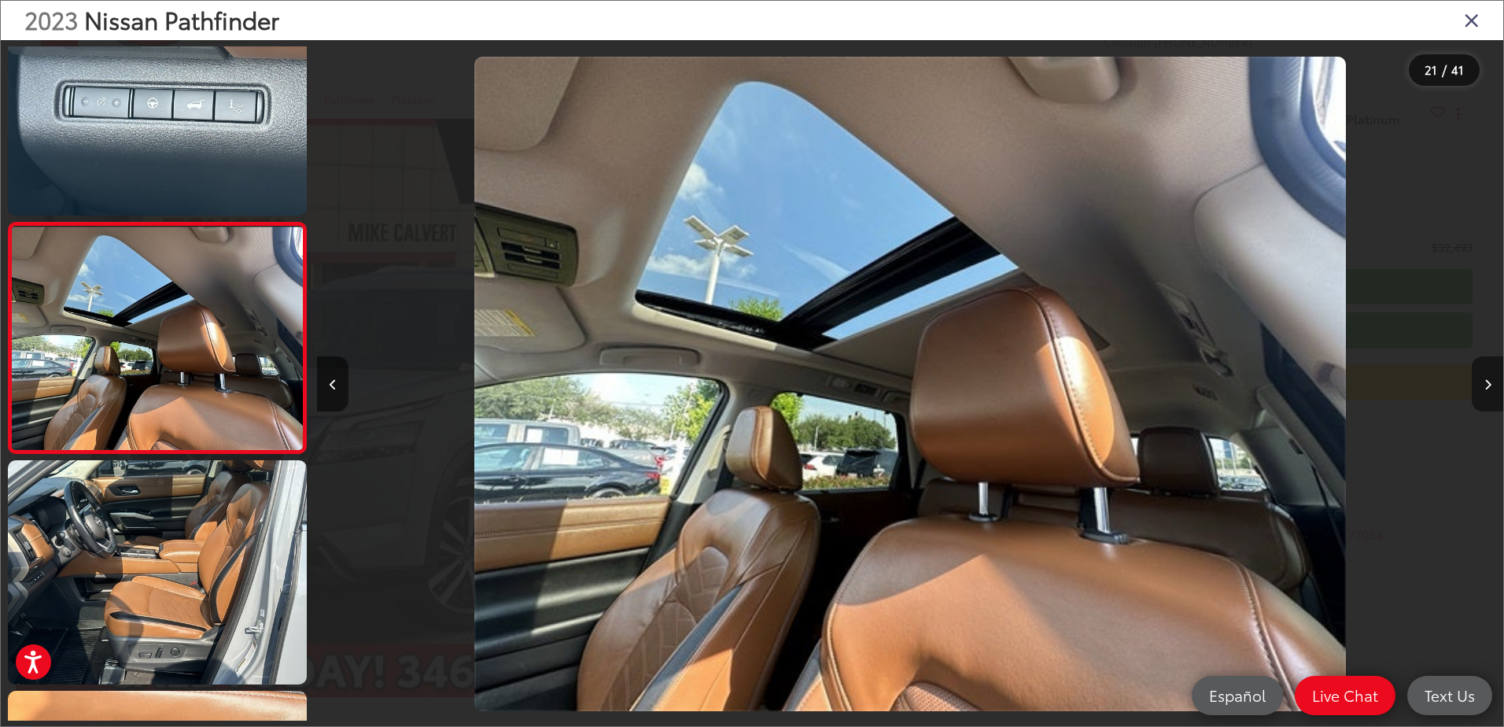
click at [1488, 376] on button "Next image" at bounding box center [1487, 383] width 31 height 55
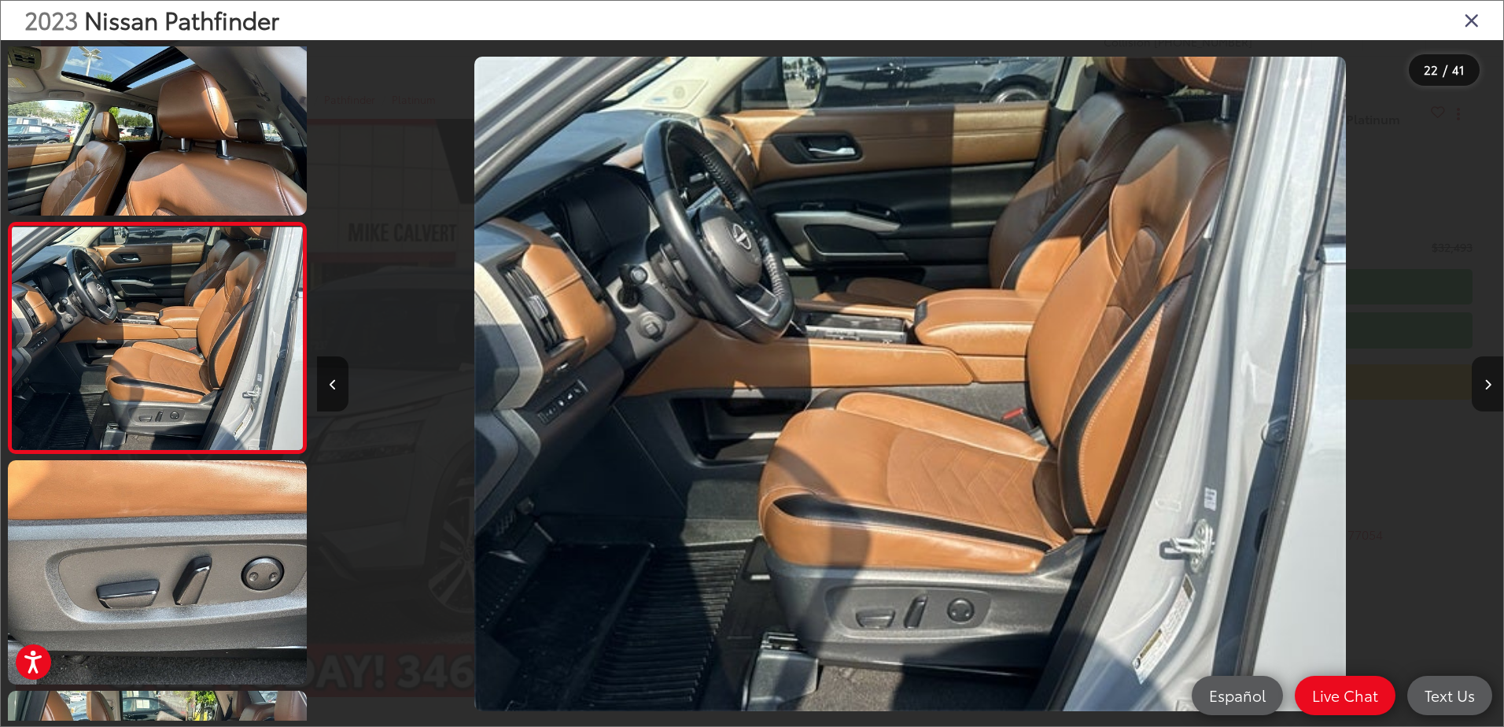
click at [1488, 376] on button "Next image" at bounding box center [1487, 383] width 31 height 55
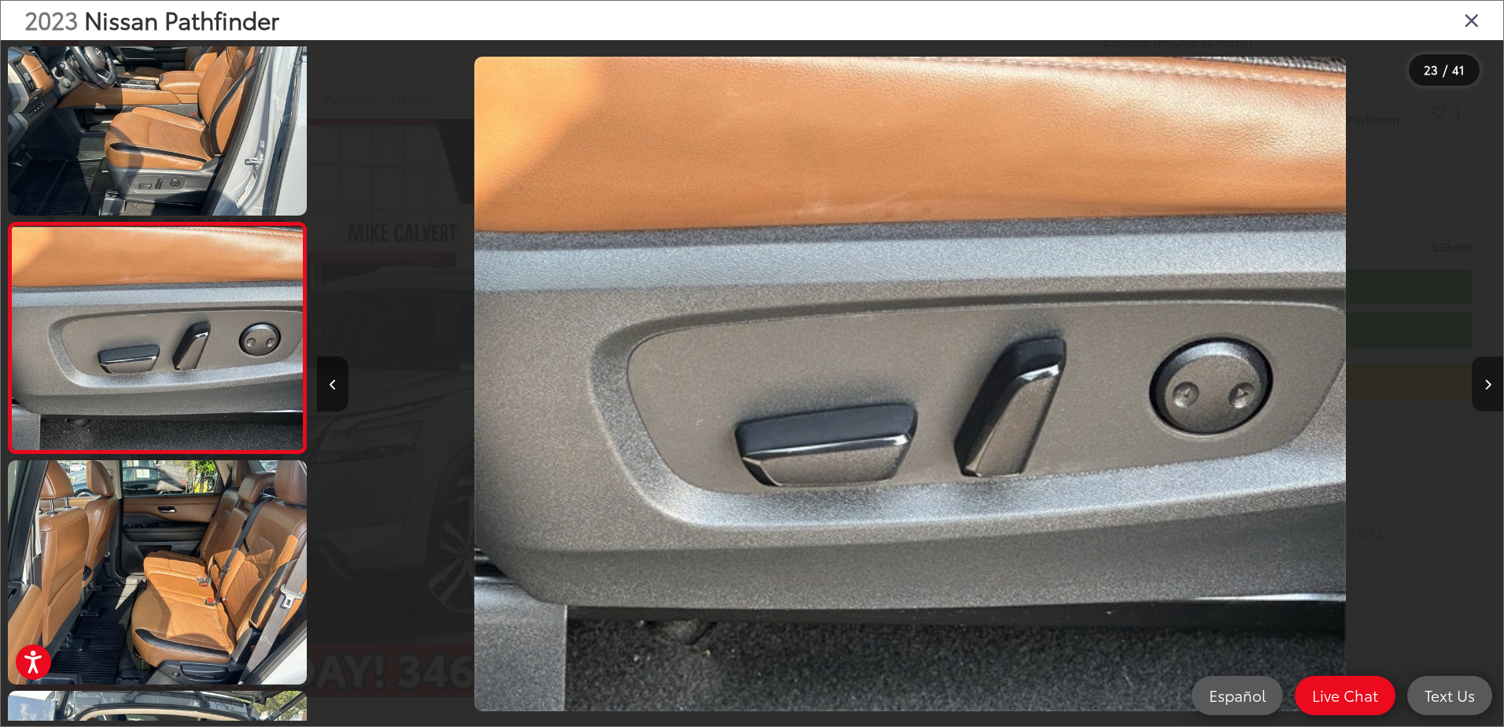
click at [1488, 376] on button "Next image" at bounding box center [1487, 383] width 31 height 55
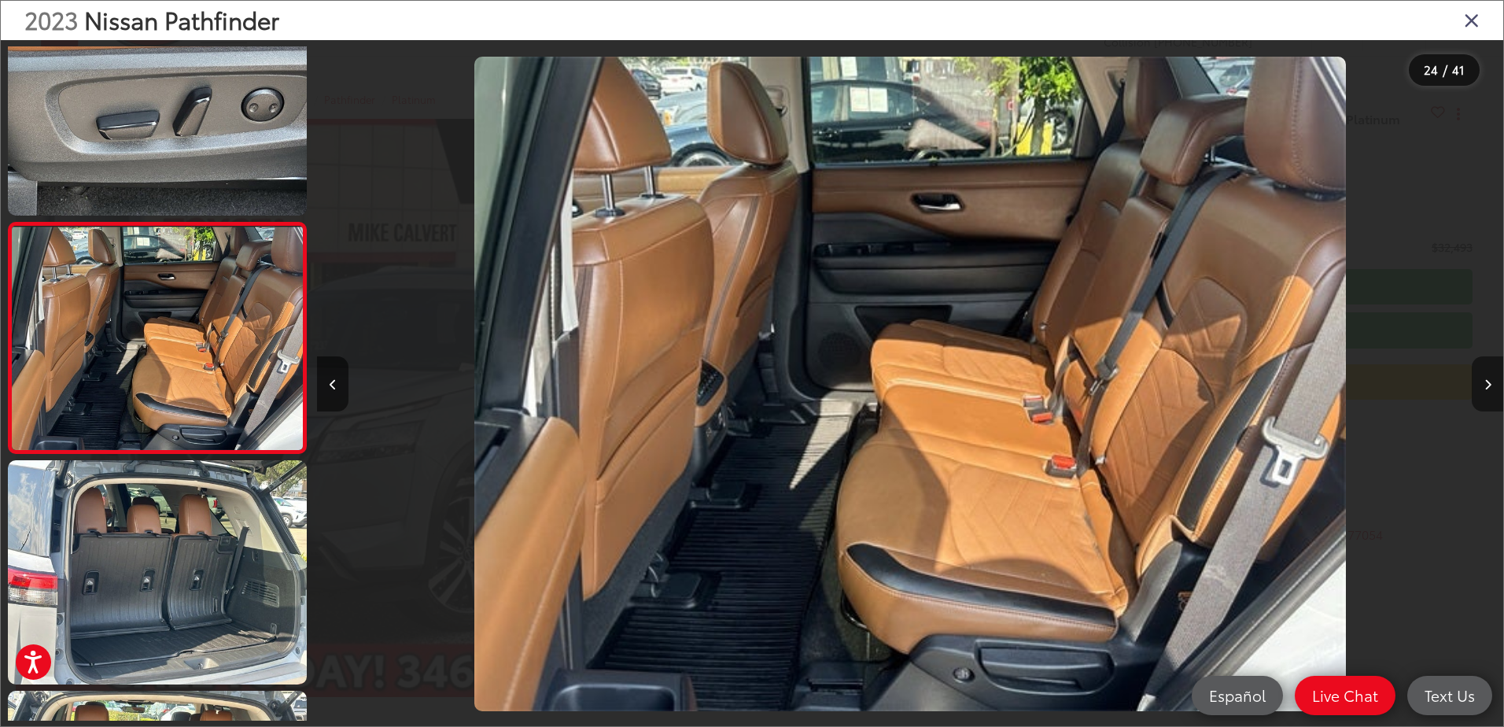
click at [1488, 376] on button "Next image" at bounding box center [1487, 383] width 31 height 55
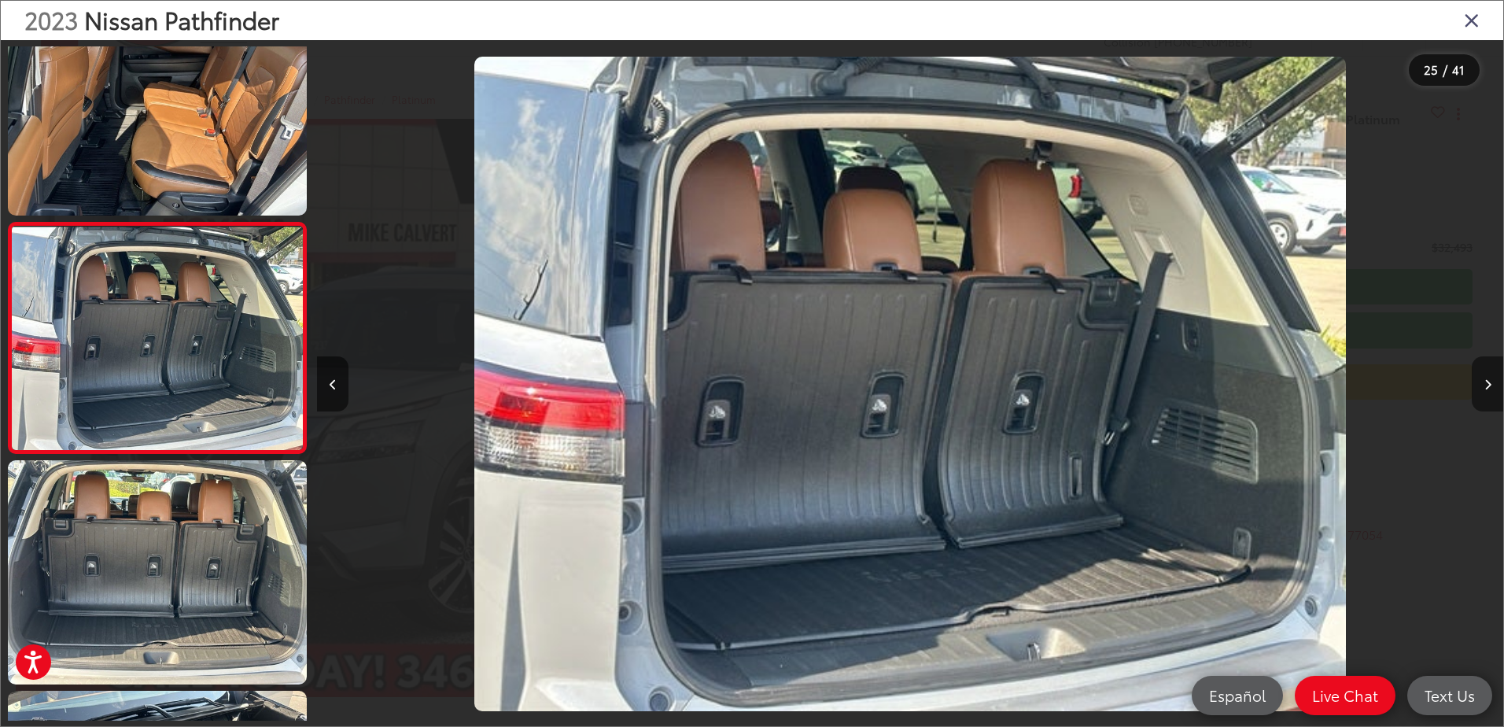
click at [1488, 376] on button "Next image" at bounding box center [1487, 383] width 31 height 55
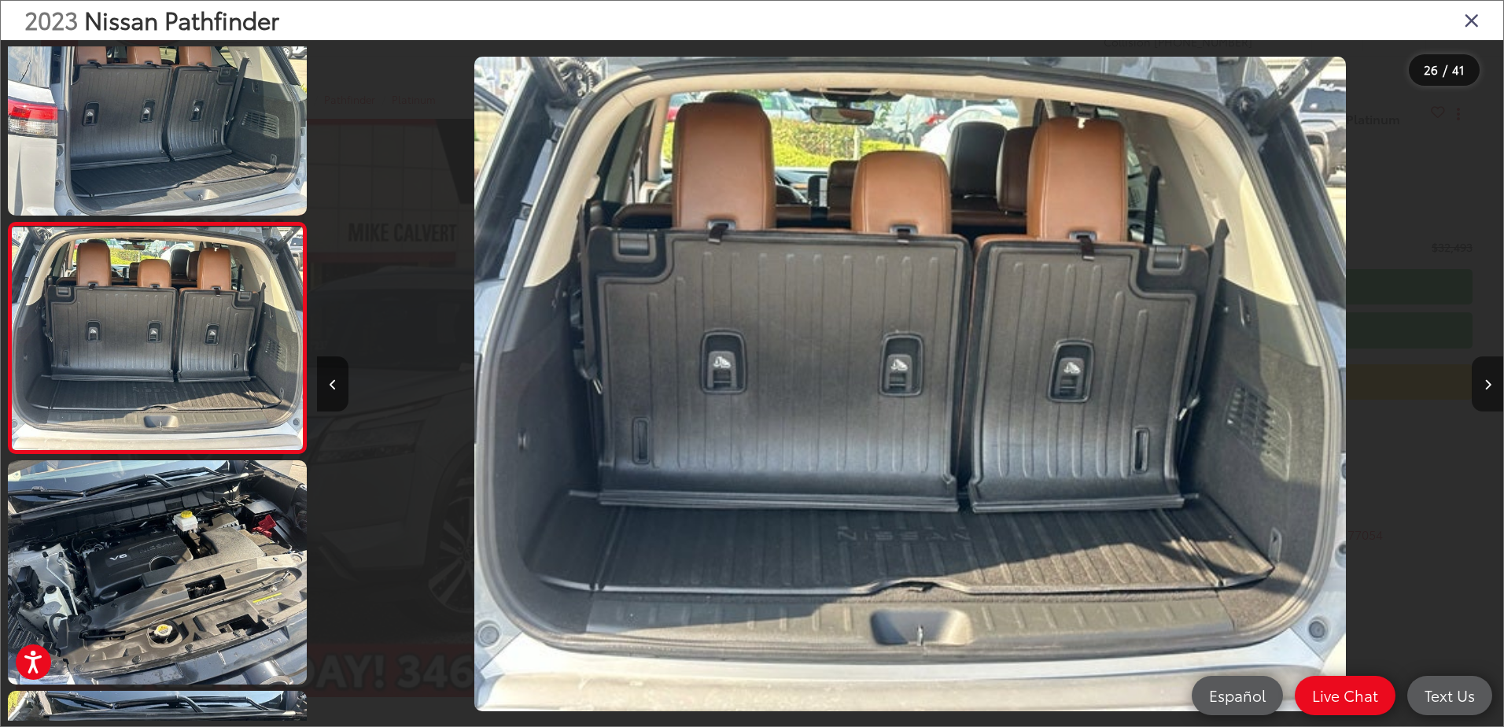
click at [1484, 396] on button "Next image" at bounding box center [1487, 383] width 31 height 55
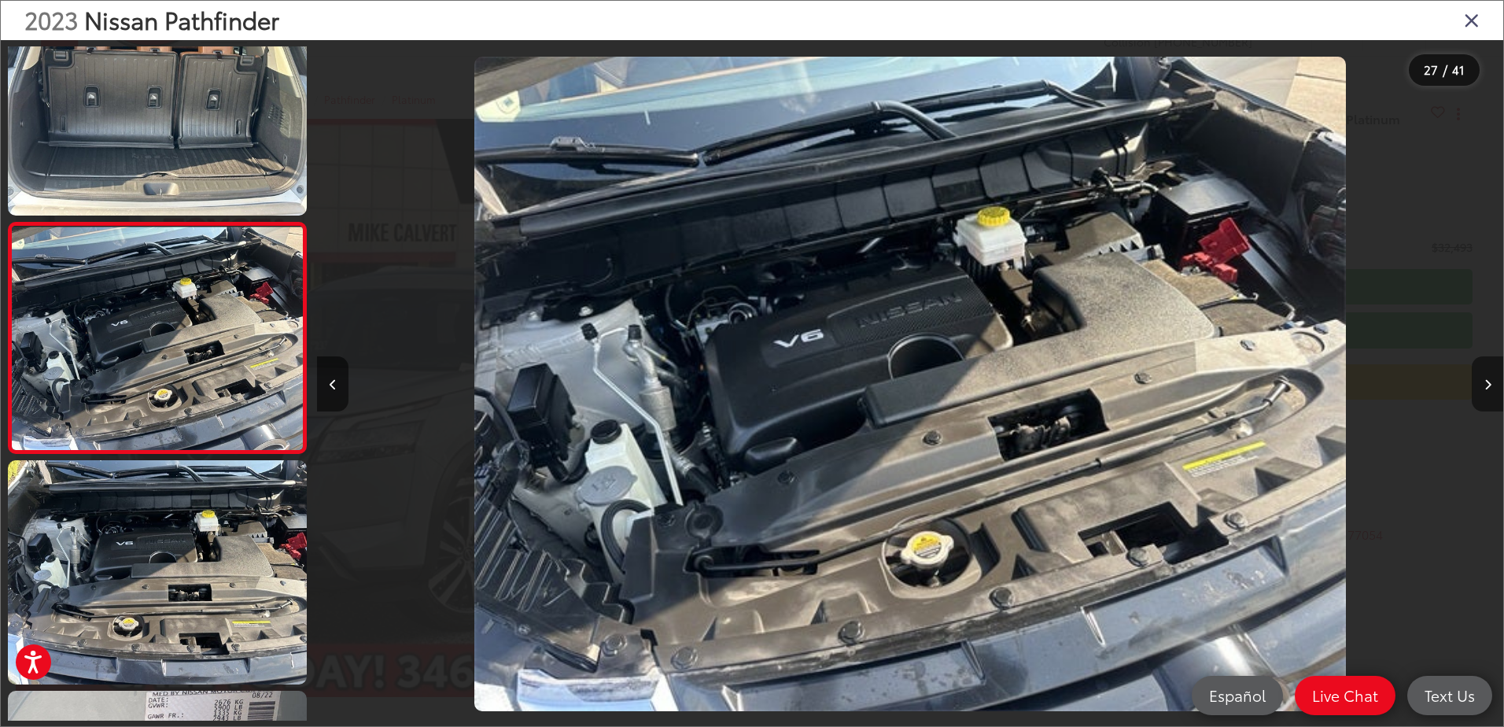
click at [1484, 396] on button "Next image" at bounding box center [1487, 383] width 31 height 55
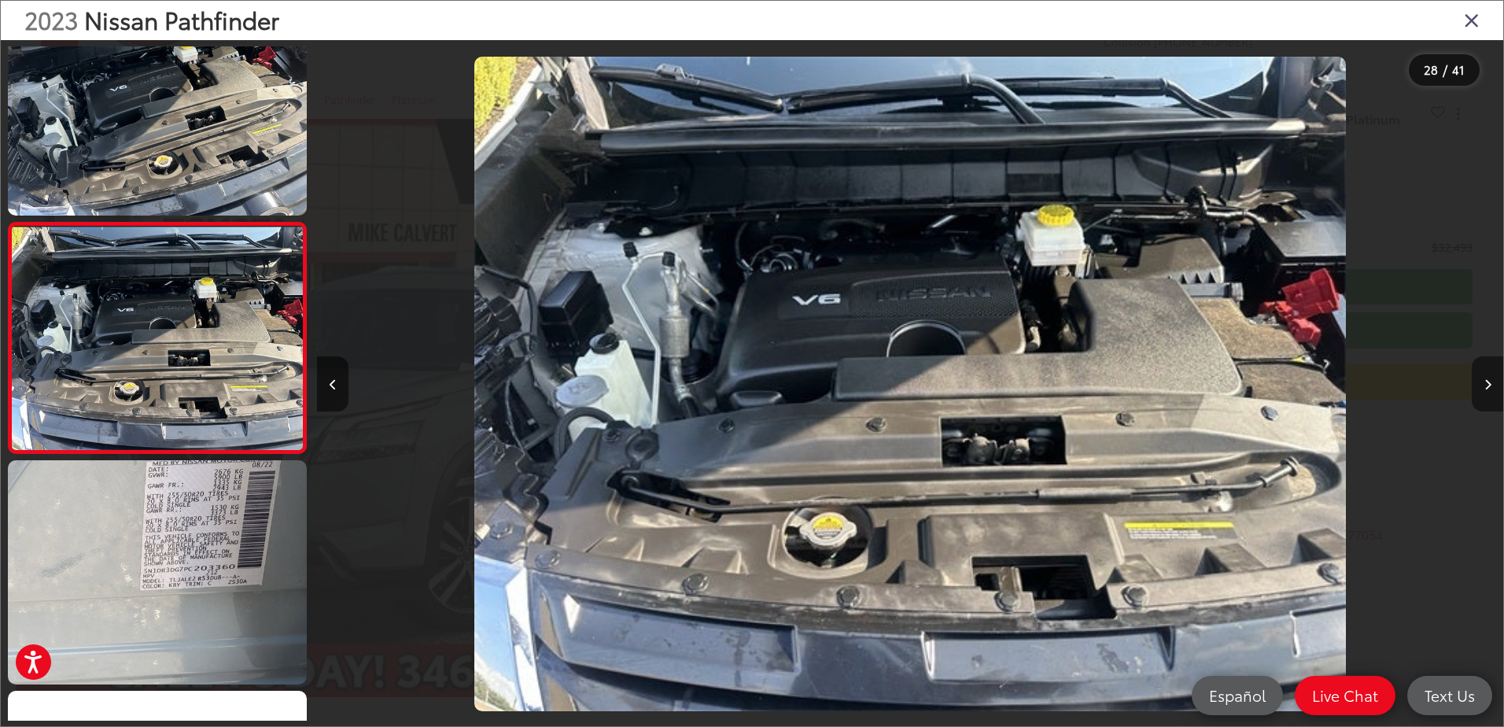
click at [1484, 396] on button "Next image" at bounding box center [1487, 383] width 31 height 55
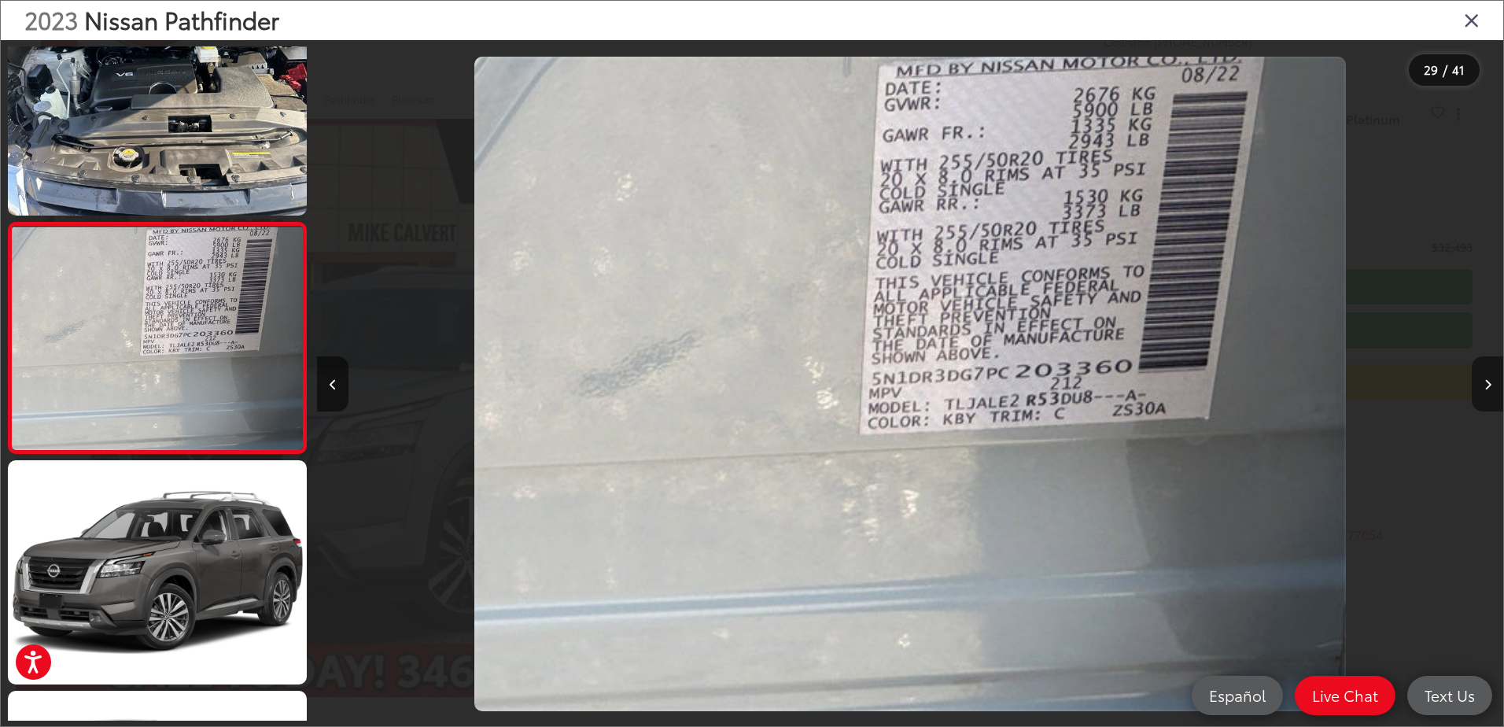
click at [1484, 396] on button "Next image" at bounding box center [1487, 383] width 31 height 55
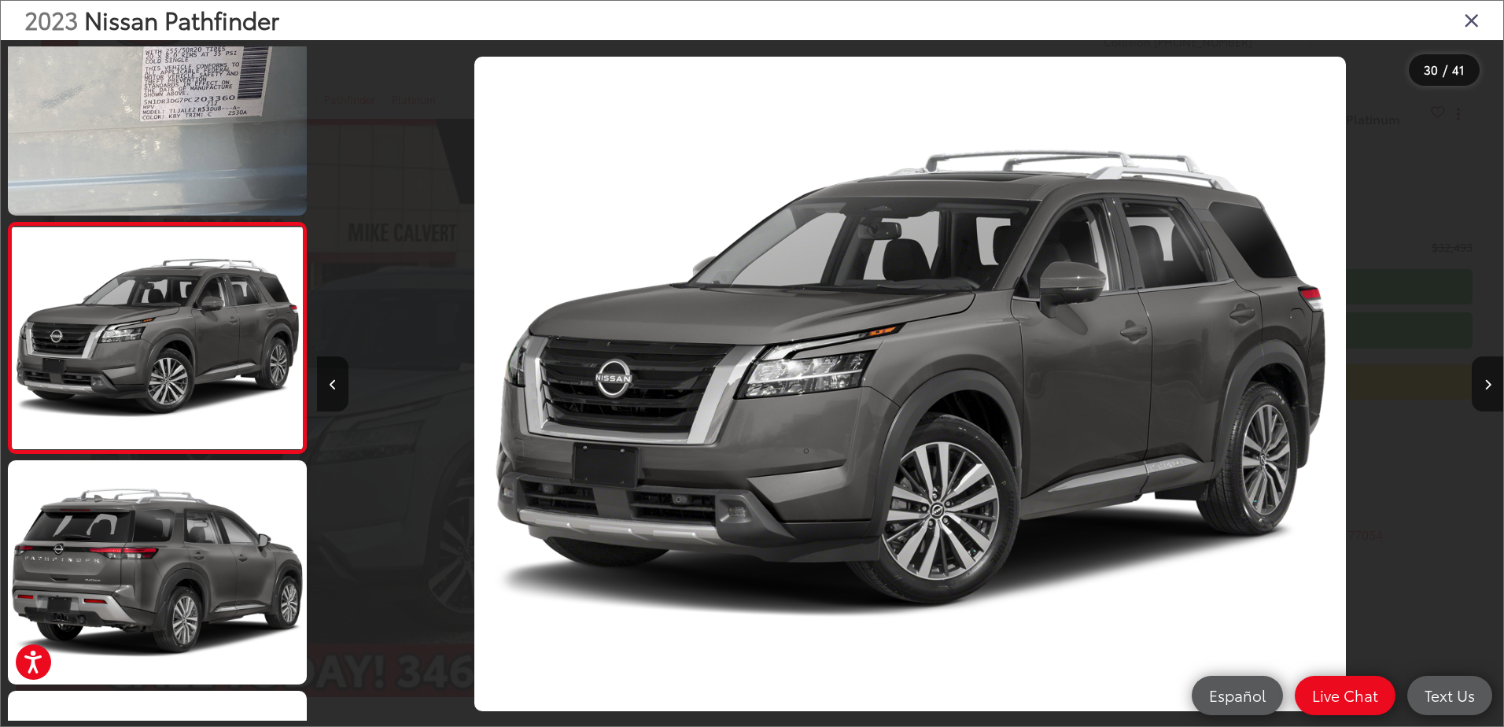
click at [1472, 21] on icon "Close gallery" at bounding box center [1472, 19] width 16 height 20
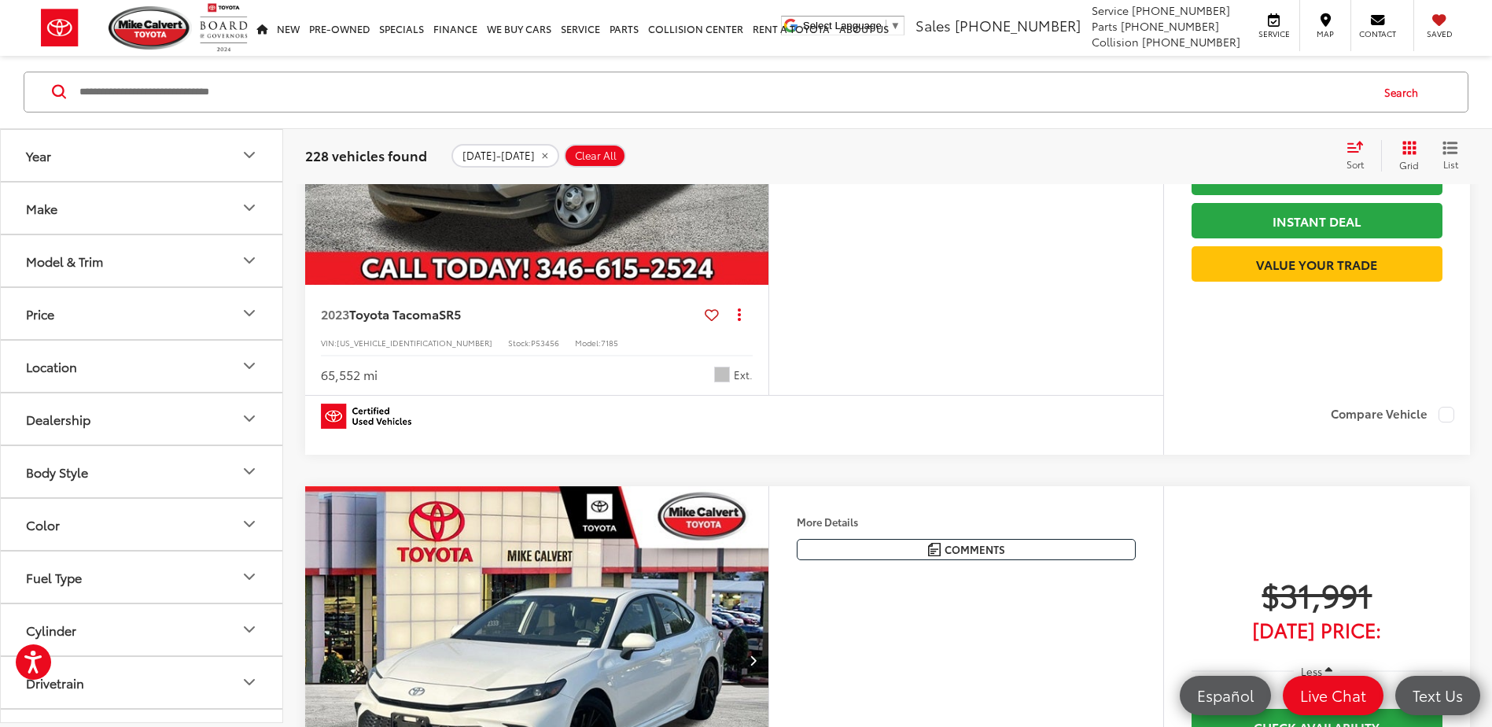
scroll to position [24671, 0]
